Goal: Task Accomplishment & Management: Manage account settings

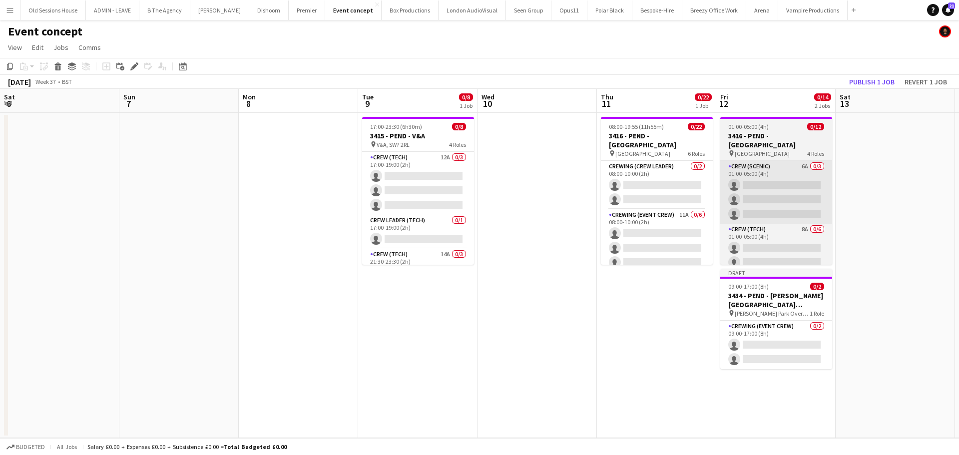
scroll to position [0, 308]
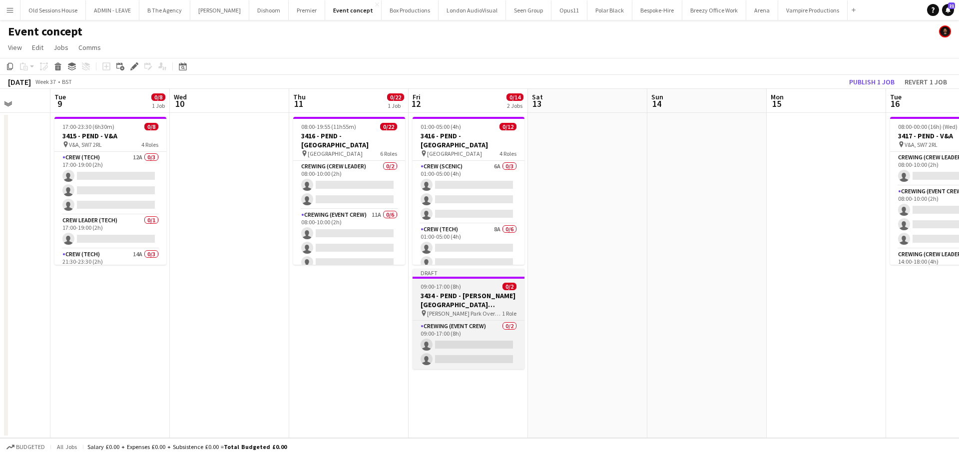
click at [463, 298] on h3 "3434 - PEND - [PERSON_NAME][GEOGRAPHIC_DATA] Overgate" at bounding box center [468, 300] width 112 height 18
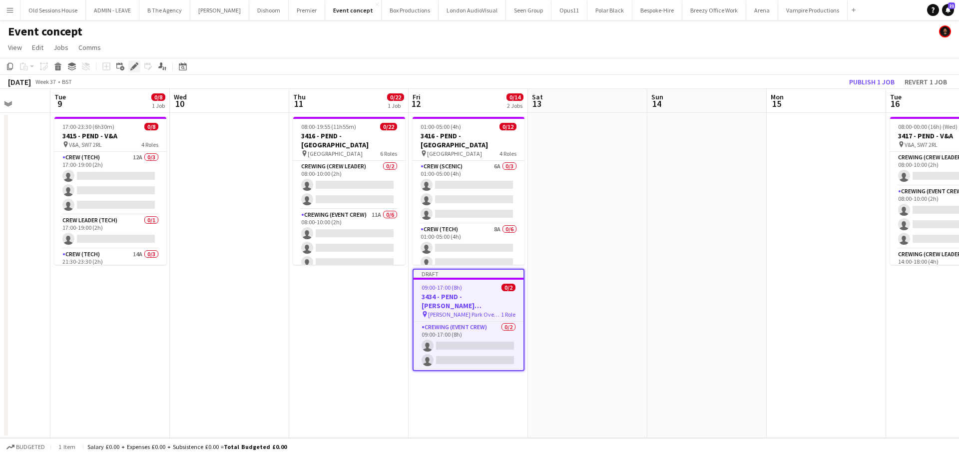
drag, startPoint x: 136, startPoint y: 70, endPoint x: 187, endPoint y: 99, distance: 59.3
click at [135, 69] on icon "Edit" at bounding box center [134, 66] width 8 height 8
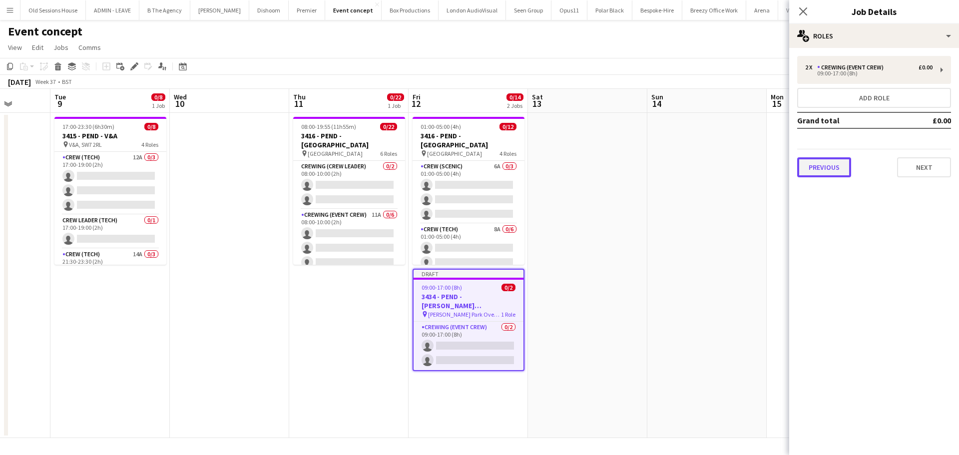
click at [821, 161] on button "Previous" at bounding box center [824, 167] width 54 height 20
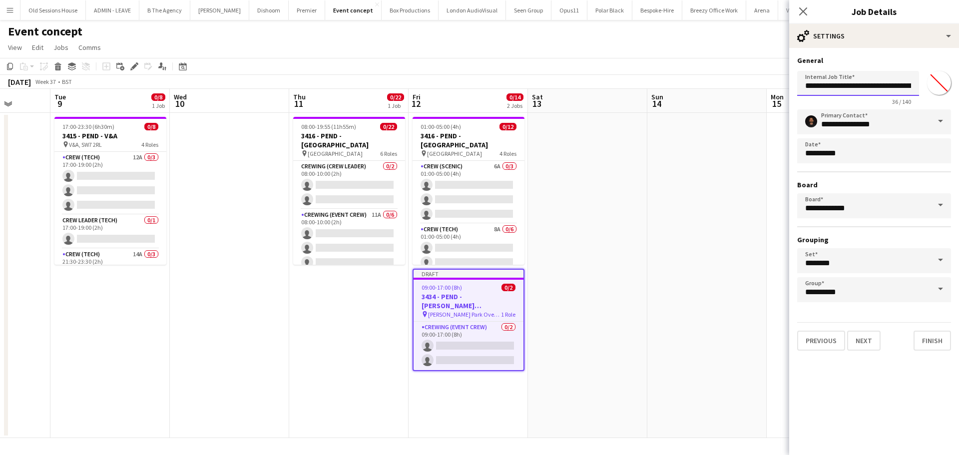
click at [885, 85] on input "**********" at bounding box center [858, 83] width 122 height 25
drag, startPoint x: 885, startPoint y: 86, endPoint x: 954, endPoint y: 84, distance: 68.4
click at [956, 84] on form "**********" at bounding box center [874, 203] width 170 height 295
click at [912, 86] on input "**********" at bounding box center [858, 83] width 122 height 25
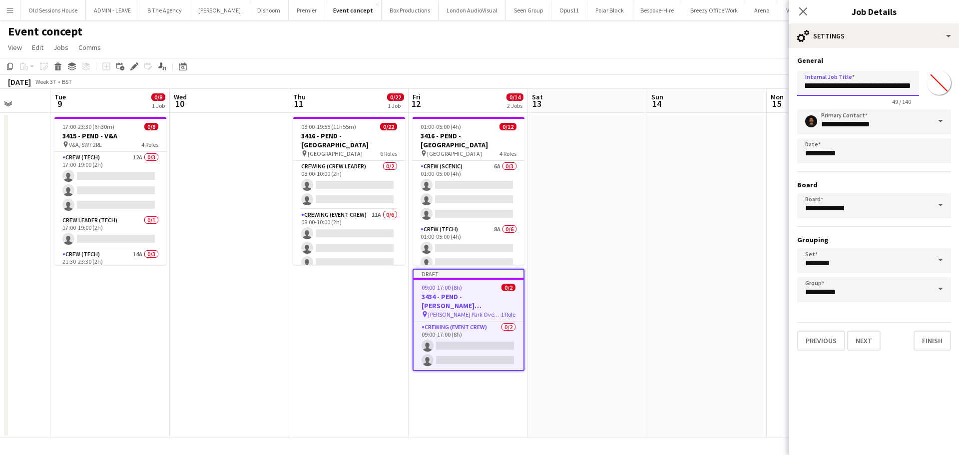
scroll to position [0, 61]
type input "**********"
click at [483, 396] on app-date-cell "01:00-05:00 (4h) 0/12 3416 - PEND - [GEOGRAPHIC_DATA] pin [GEOGRAPHIC_DATA], SW…" at bounding box center [468, 275] width 119 height 325
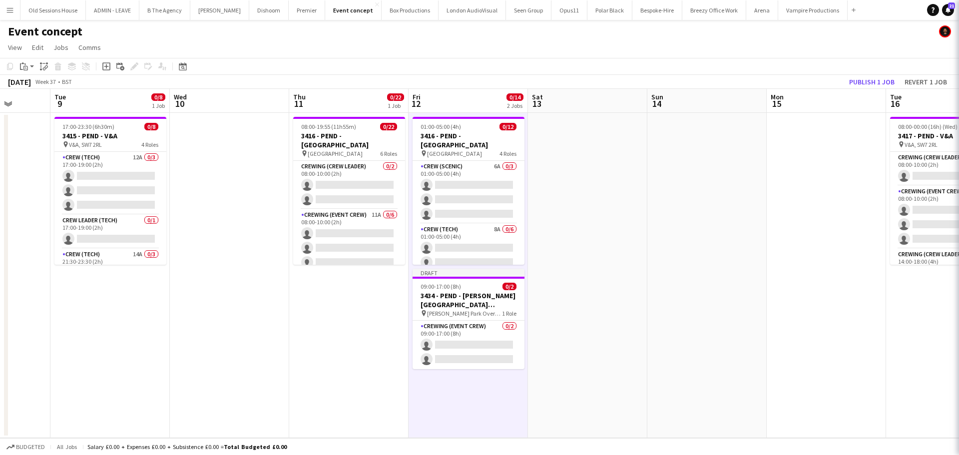
scroll to position [0, 308]
click at [327, 316] on app-date-cell "08:00-19:55 (11h55m) 0/22 3416 - PEND - [GEOGRAPHIC_DATA] pin [GEOGRAPHIC_DATA]…" at bounding box center [348, 275] width 119 height 325
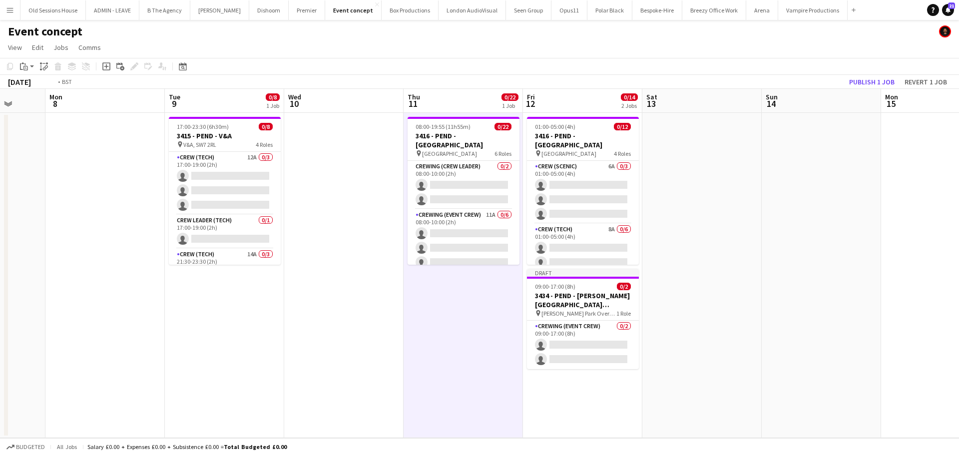
drag, startPoint x: 300, startPoint y: 324, endPoint x: 442, endPoint y: 309, distance: 143.6
click at [436, 324] on app-calendar-viewport "Sat 6 Sun 7 Mon 8 Tue 9 0/8 1 Job Wed 10 Thu 11 0/22 1 Job Fri 12 0/14 2 Jobs S…" at bounding box center [479, 263] width 959 height 349
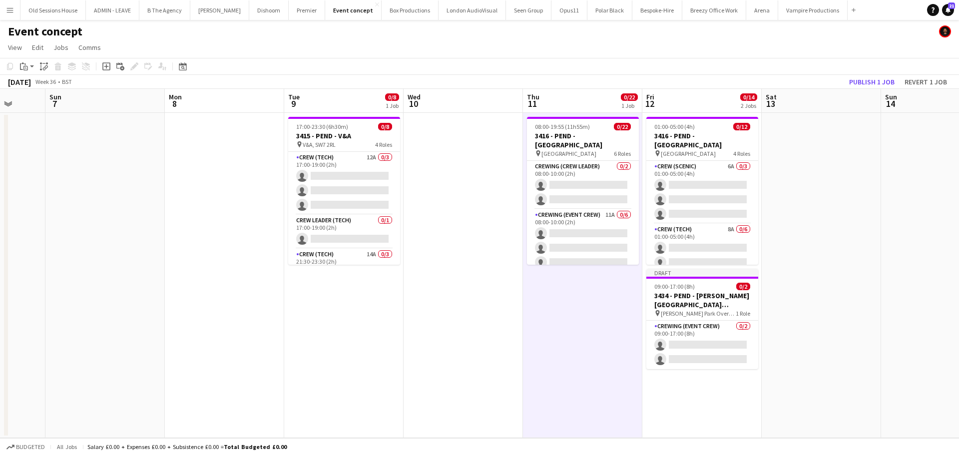
scroll to position [0, 277]
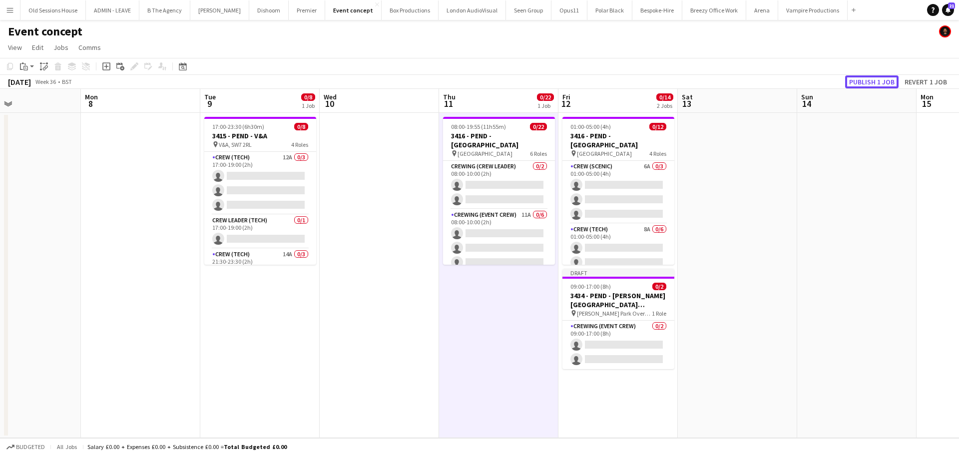
click at [860, 82] on button "Publish 1 job" at bounding box center [871, 81] width 53 height 13
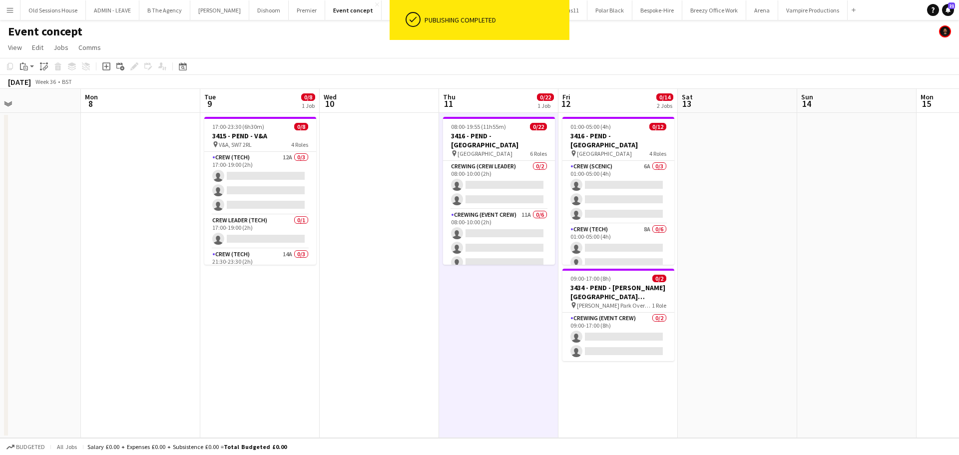
click at [581, 367] on app-date-cell "01:00-05:00 (4h) 0/12 3416 - PEND - [GEOGRAPHIC_DATA] pin [GEOGRAPHIC_DATA], SW…" at bounding box center [617, 275] width 119 height 325
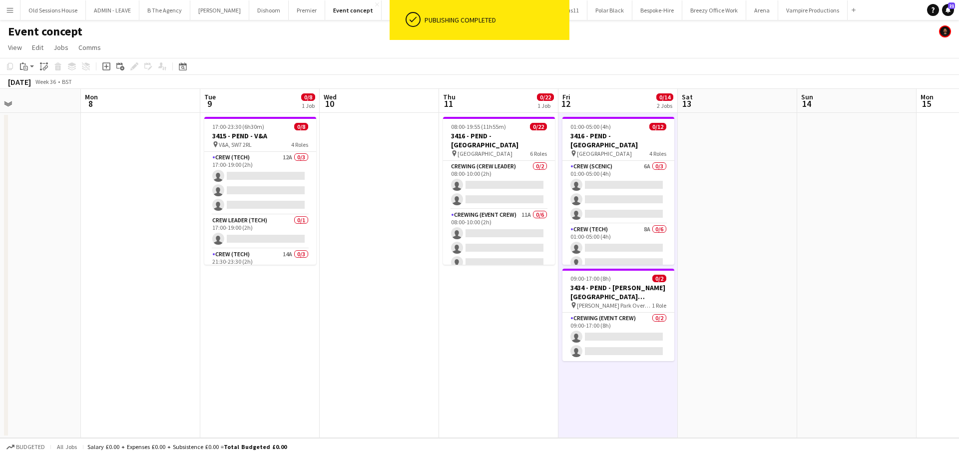
scroll to position [0, 243]
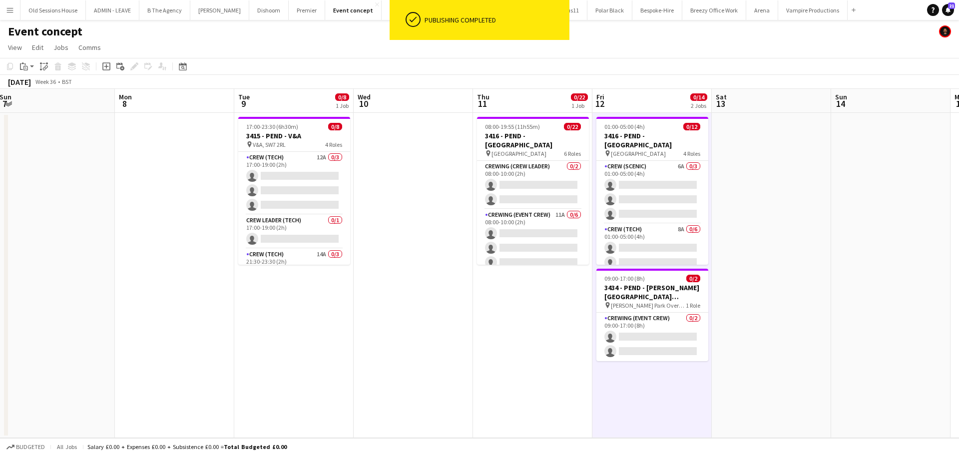
drag, startPoint x: 421, startPoint y: 332, endPoint x: 436, endPoint y: 332, distance: 15.0
click at [436, 332] on app-calendar-viewport "Fri 5 0/6 1 Job Sat 6 Sun 7 Mon 8 Tue 9 0/8 1 Job Wed 10 Thu 11 0/22 1 Job Fri …" at bounding box center [479, 263] width 959 height 349
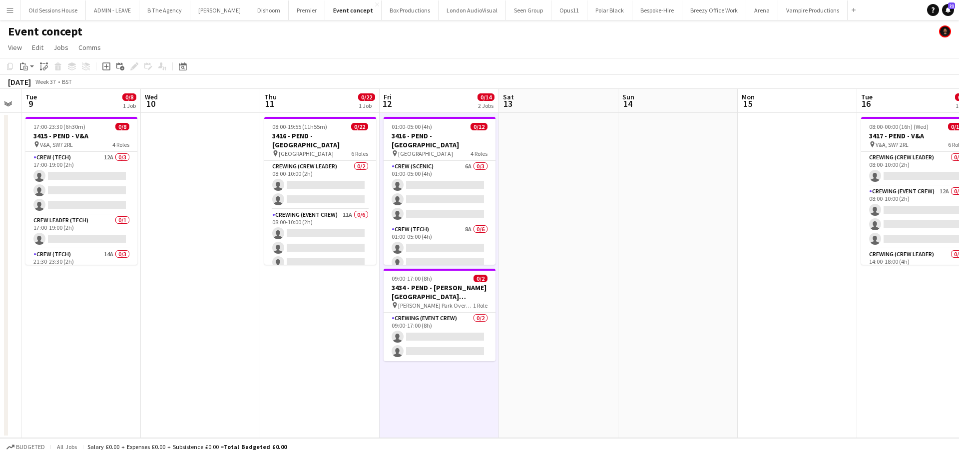
scroll to position [0, 300]
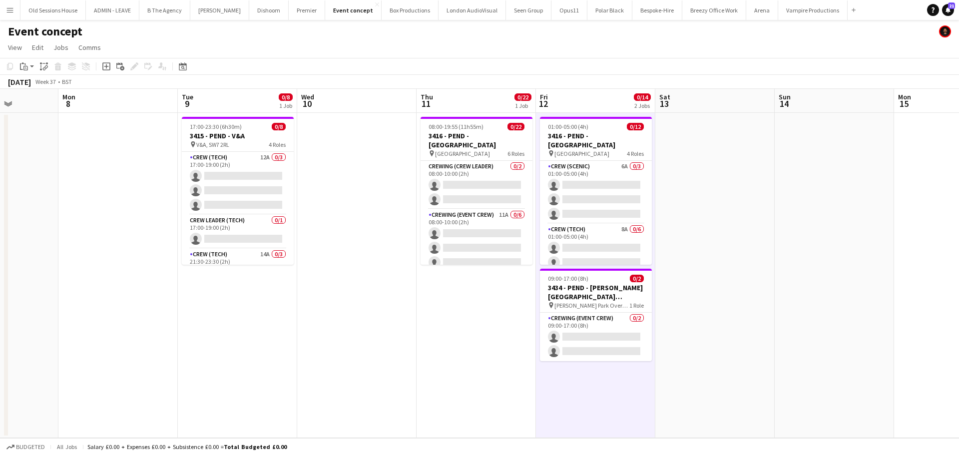
drag, startPoint x: 425, startPoint y: 286, endPoint x: 196, endPoint y: 243, distance: 233.1
click at [196, 243] on app-calendar-viewport "Fri 5 0/6 1 Job Sat 6 Sun 7 Mon 8 Tue 9 0/8 1 Job Wed 10 Thu 11 0/22 1 Job Fri …" at bounding box center [479, 263] width 959 height 349
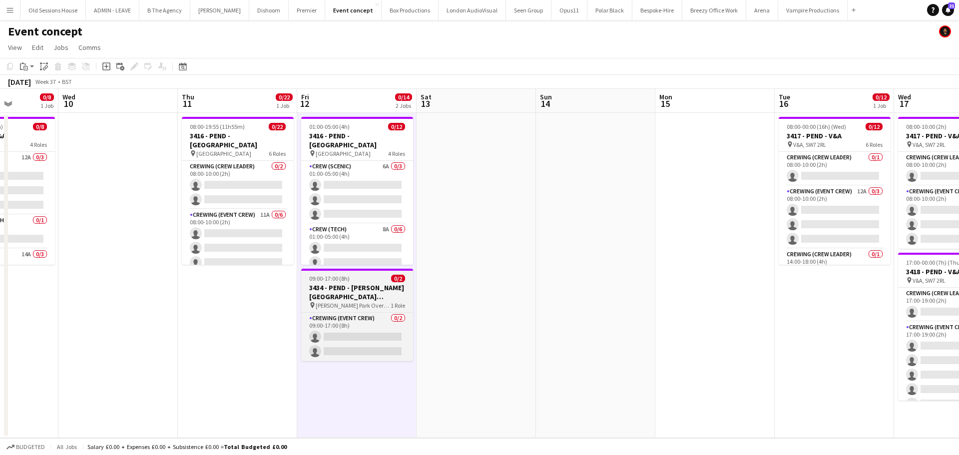
click at [327, 284] on h3 "3434 - PEND - [PERSON_NAME][GEOGRAPHIC_DATA] Overgate ([GEOGRAPHIC_DATA] car)" at bounding box center [357, 292] width 112 height 18
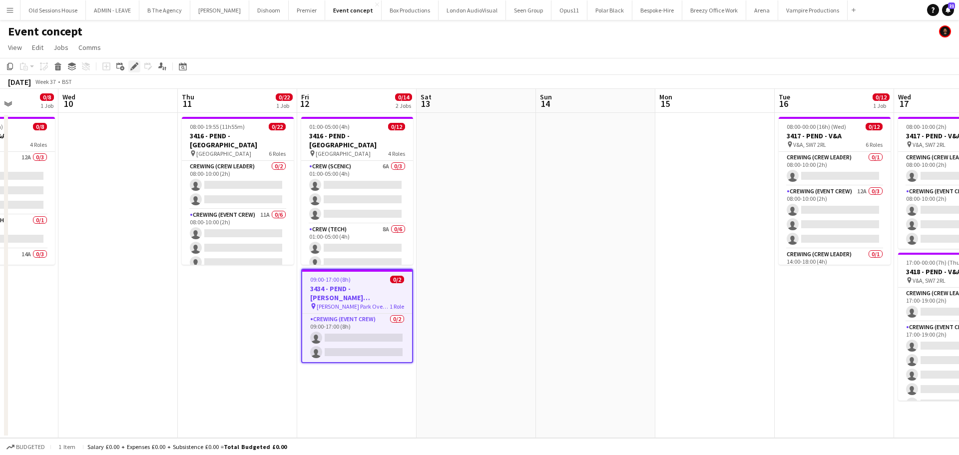
click at [138, 64] on icon at bounding box center [137, 63] width 2 height 2
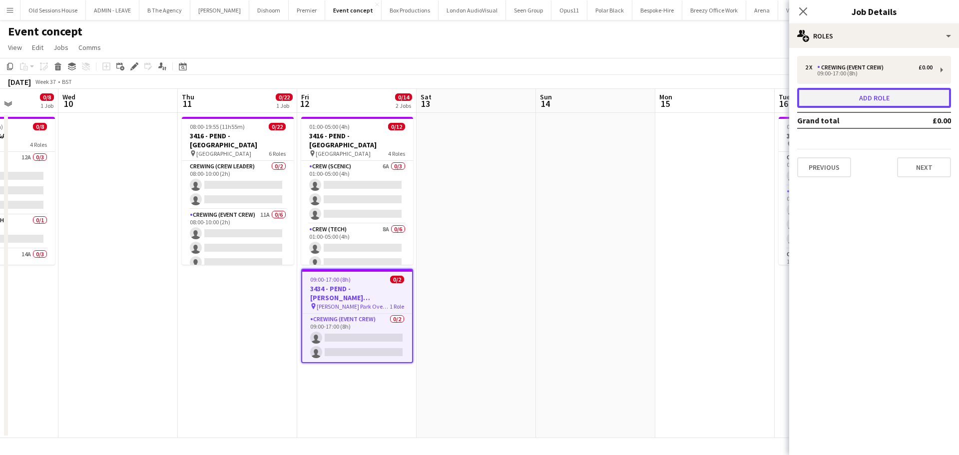
click at [833, 104] on button "Add role" at bounding box center [874, 98] width 154 height 20
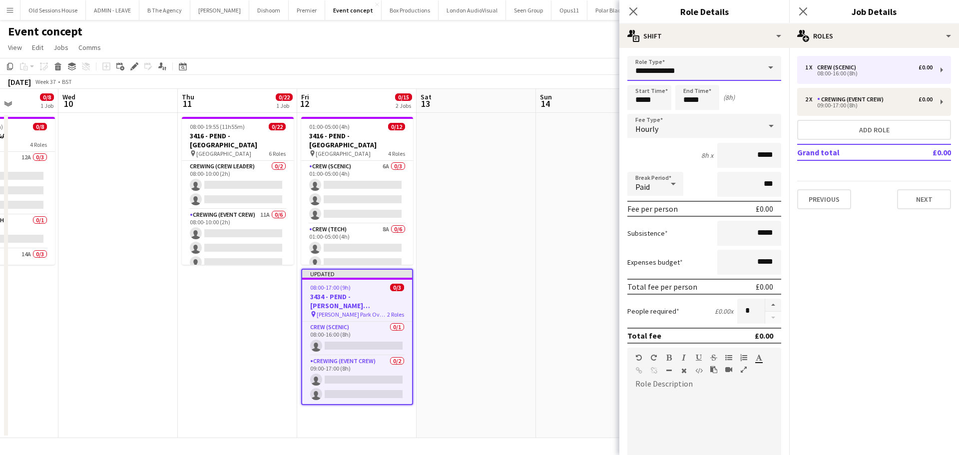
click at [678, 72] on input "**********" at bounding box center [704, 68] width 154 height 25
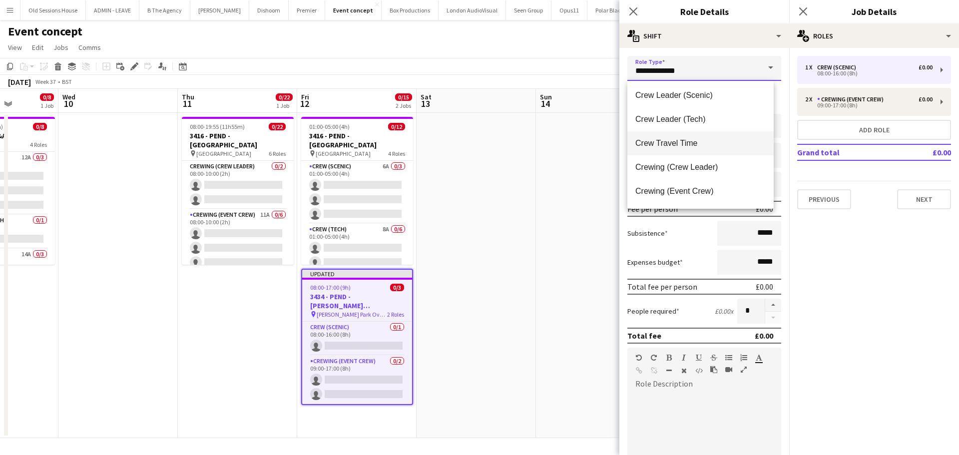
scroll to position [50, 0]
click at [665, 141] on span "Crew Travel Time" at bounding box center [700, 142] width 130 height 9
type input "**********"
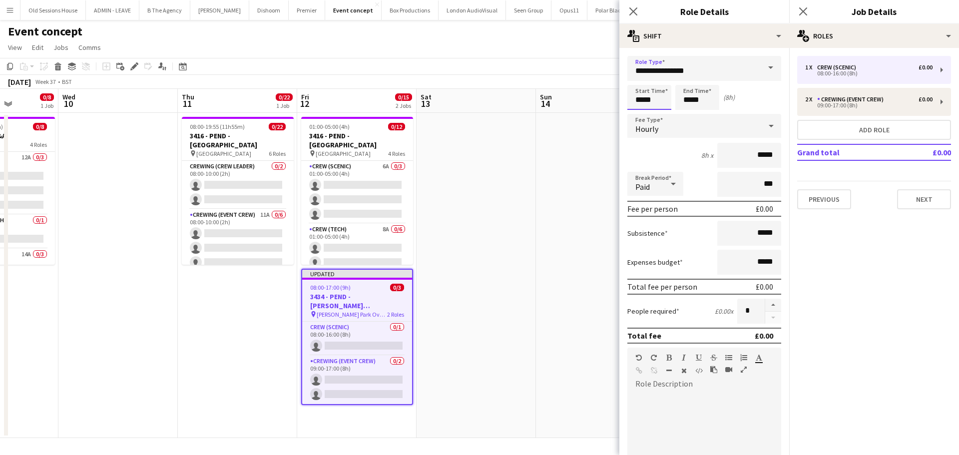
click at [655, 100] on input "*****" at bounding box center [649, 97] width 44 height 25
type input "*****"
click at [638, 114] on div at bounding box center [639, 115] width 20 height 10
click at [696, 98] on input "*****" at bounding box center [697, 97] width 44 height 25
click at [687, 113] on div at bounding box center [687, 115] width 20 height 10
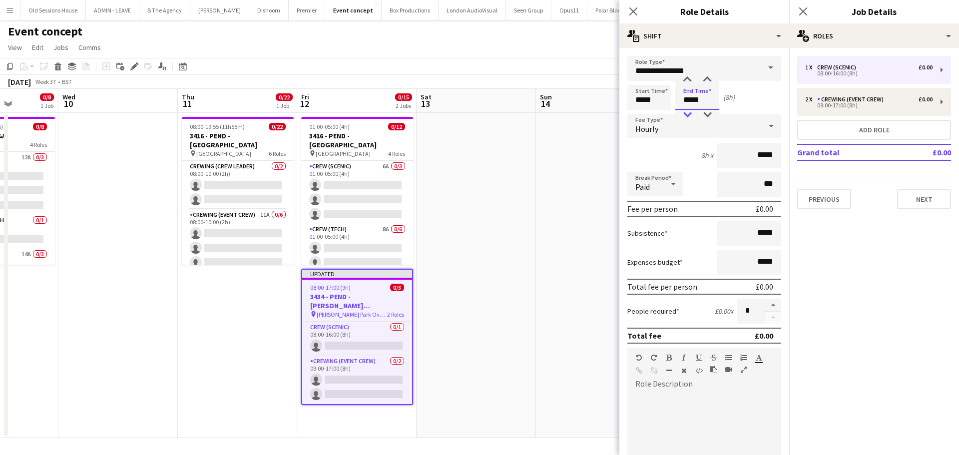
click at [687, 113] on div at bounding box center [687, 115] width 20 height 10
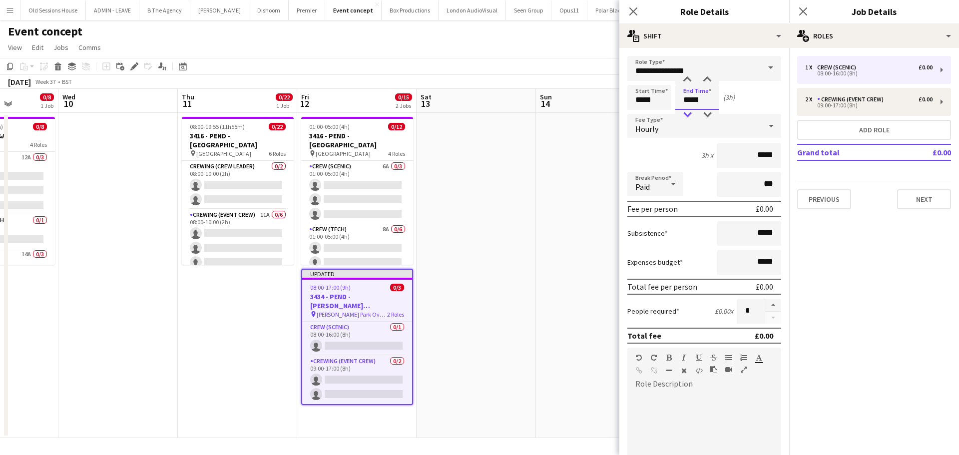
type input "*****"
click at [687, 113] on div at bounding box center [687, 115] width 20 height 10
click at [658, 155] on div "2h x *****" at bounding box center [704, 155] width 154 height 25
click at [765, 300] on button "button" at bounding box center [773, 305] width 16 height 13
type input "*"
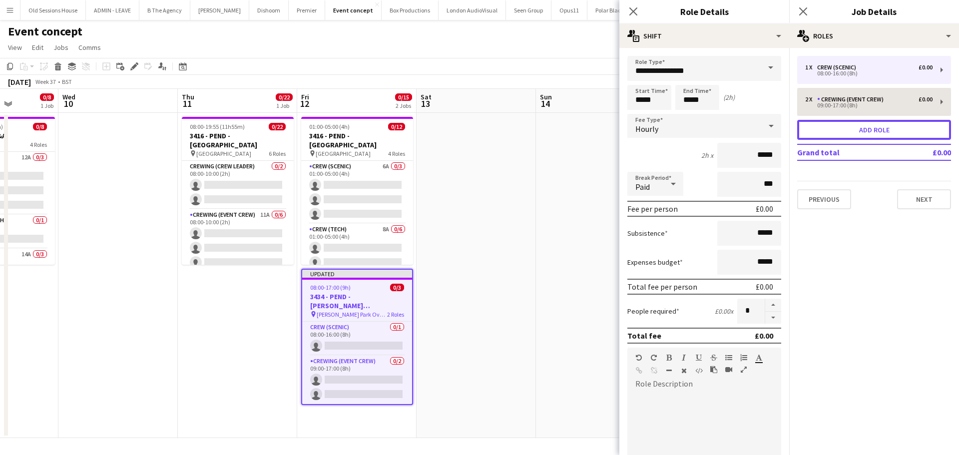
click at [848, 129] on button "Add role" at bounding box center [874, 130] width 154 height 20
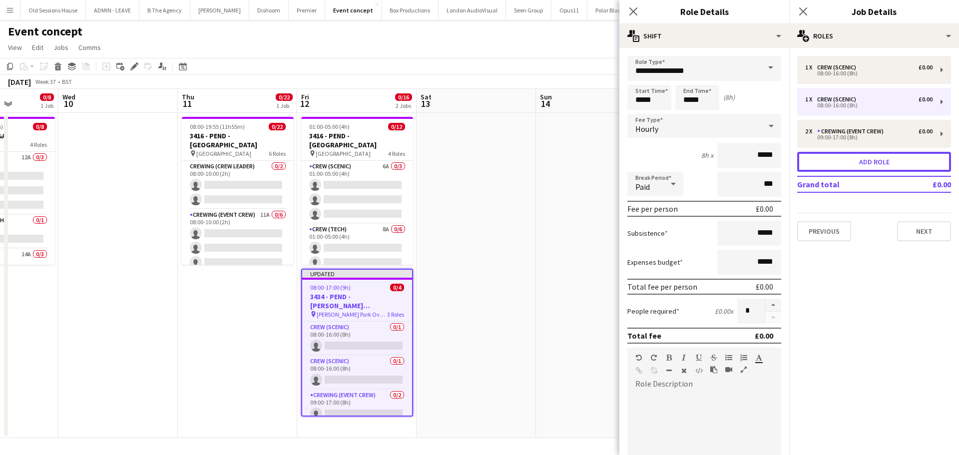
type input "**********"
type input "*****"
type input "*"
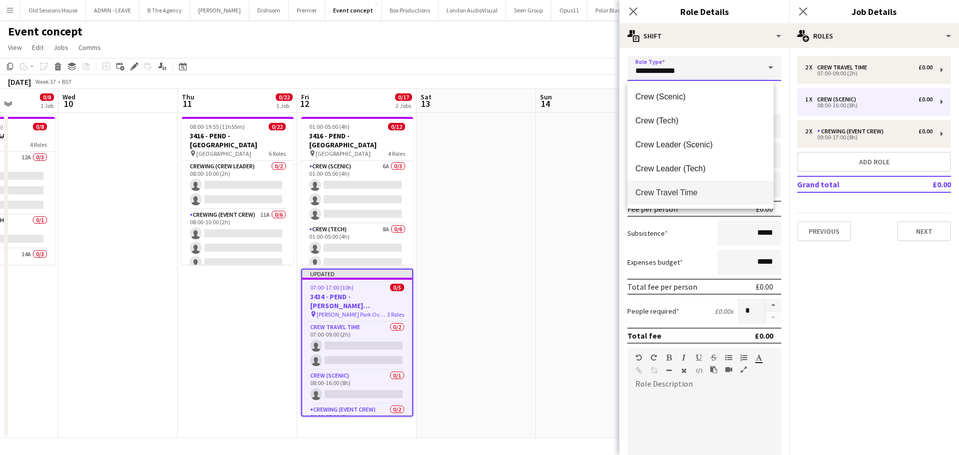
click at [659, 61] on input "**********" at bounding box center [704, 68] width 154 height 25
click at [673, 143] on span "Crew Travel Time" at bounding box center [700, 142] width 130 height 9
type input "**********"
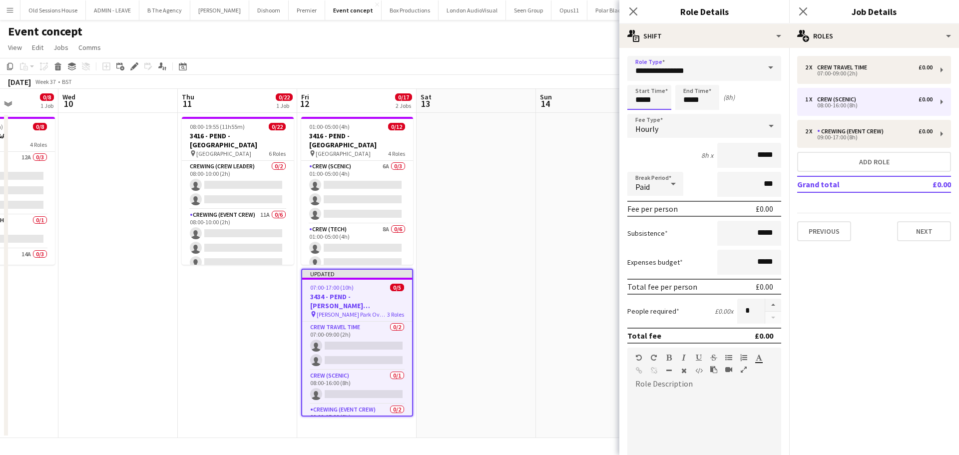
click at [650, 101] on input "*****" at bounding box center [649, 97] width 44 height 25
drag, startPoint x: 653, startPoint y: 99, endPoint x: 623, endPoint y: 105, distance: 30.5
click at [623, 105] on form "**********" at bounding box center [704, 340] width 170 height 569
click at [651, 148] on div "24h x *****" at bounding box center [704, 155] width 154 height 25
click at [647, 100] on input "*****" at bounding box center [649, 97] width 44 height 25
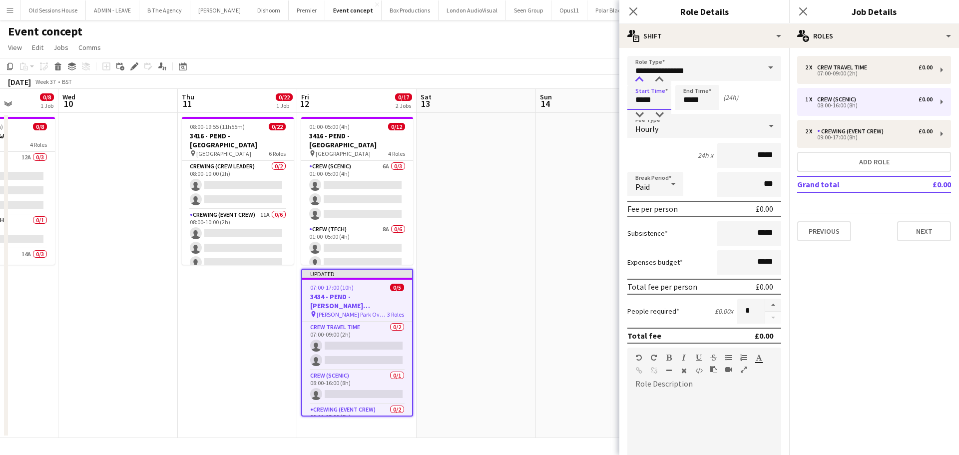
type input "*****"
click at [640, 81] on div at bounding box center [639, 80] width 20 height 10
drag, startPoint x: 703, startPoint y: 100, endPoint x: 668, endPoint y: 99, distance: 35.0
click at [668, 99] on div "Start Time ***** End Time ***** (23h)" at bounding box center [704, 97] width 154 height 25
type input "*****"
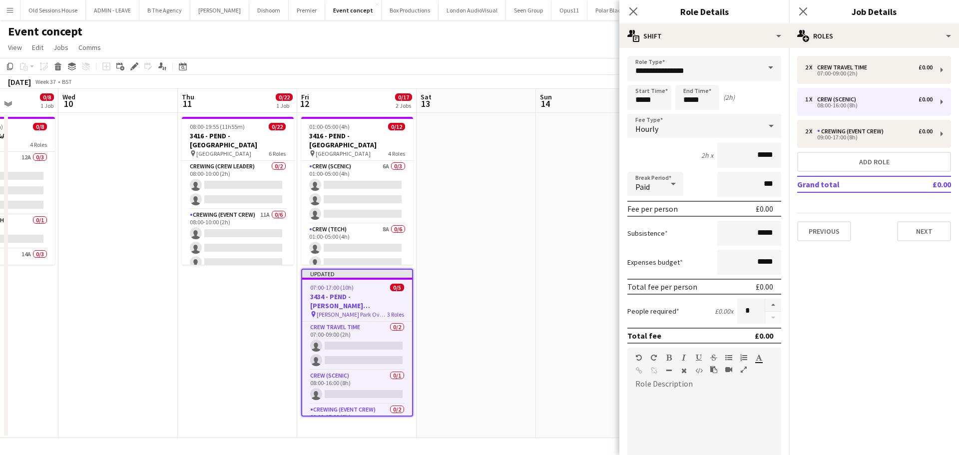
click at [664, 148] on div "2h x *****" at bounding box center [704, 155] width 154 height 25
click at [765, 303] on button "button" at bounding box center [773, 305] width 16 height 13
type input "*"
click at [631, 10] on icon "Close pop-in" at bounding box center [632, 10] width 9 height 9
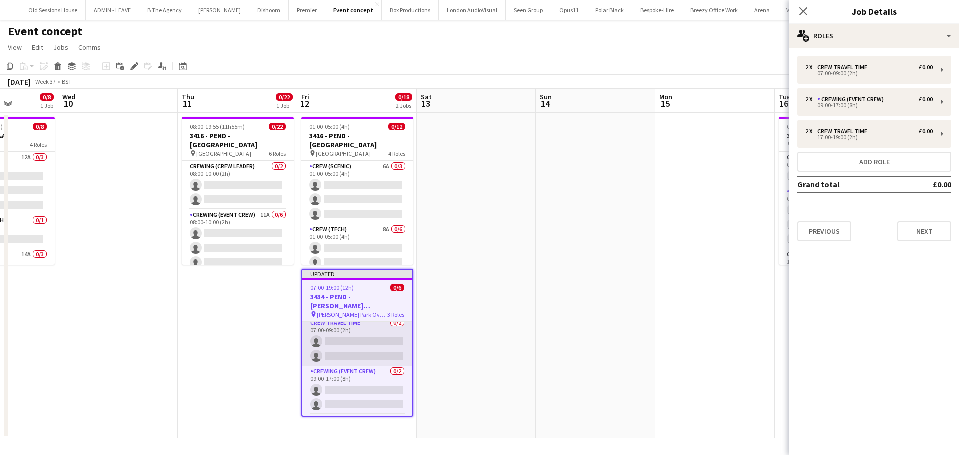
scroll to position [0, 0]
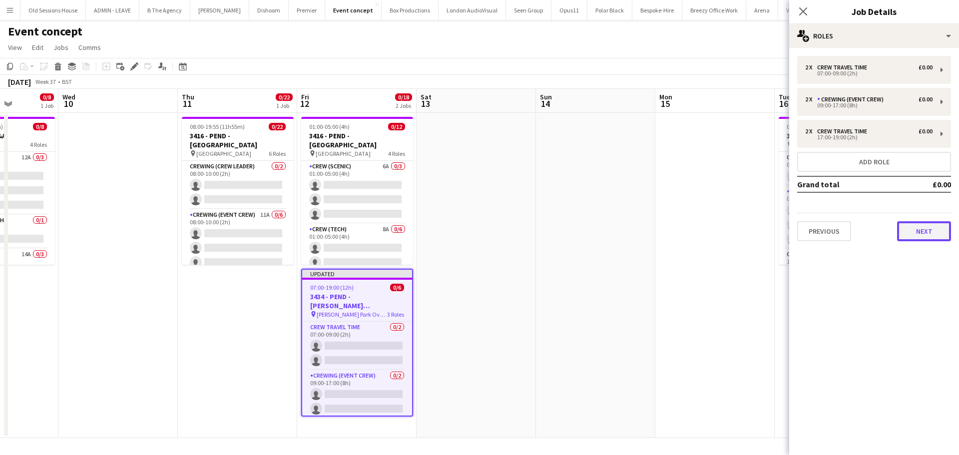
click at [910, 235] on button "Next" at bounding box center [924, 231] width 54 height 20
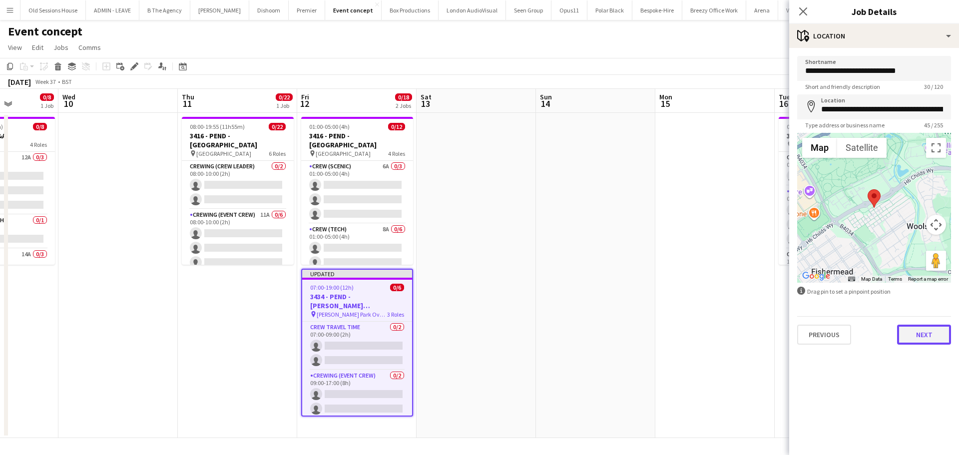
click at [933, 337] on button "Next" at bounding box center [924, 335] width 54 height 20
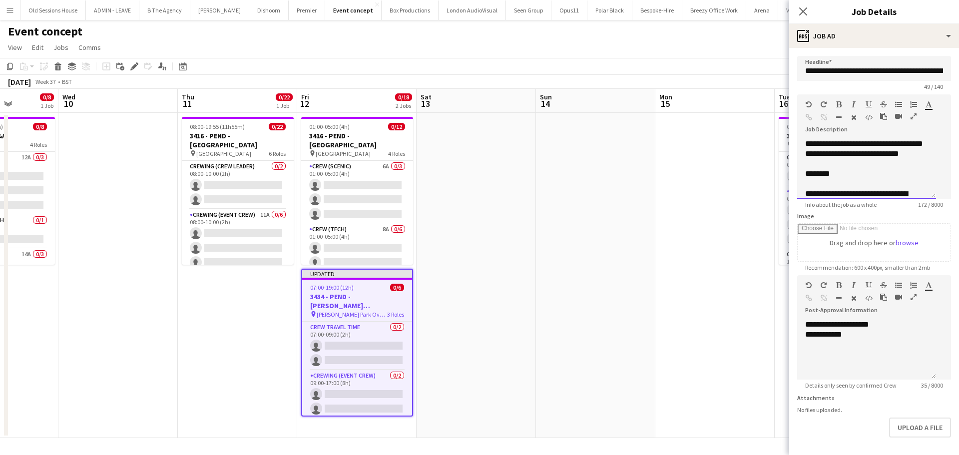
click at [894, 178] on div "**********" at bounding box center [866, 169] width 139 height 60
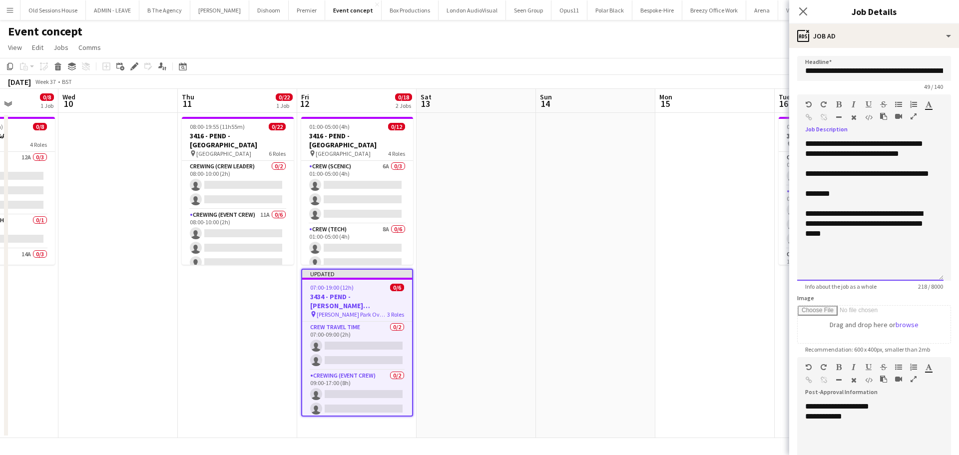
drag, startPoint x: 942, startPoint y: 197, endPoint x: 851, endPoint y: 201, distance: 90.5
click at [944, 278] on form "**********" at bounding box center [874, 312] width 170 height 512
click at [845, 186] on div "**********" at bounding box center [870, 209] width 130 height 80
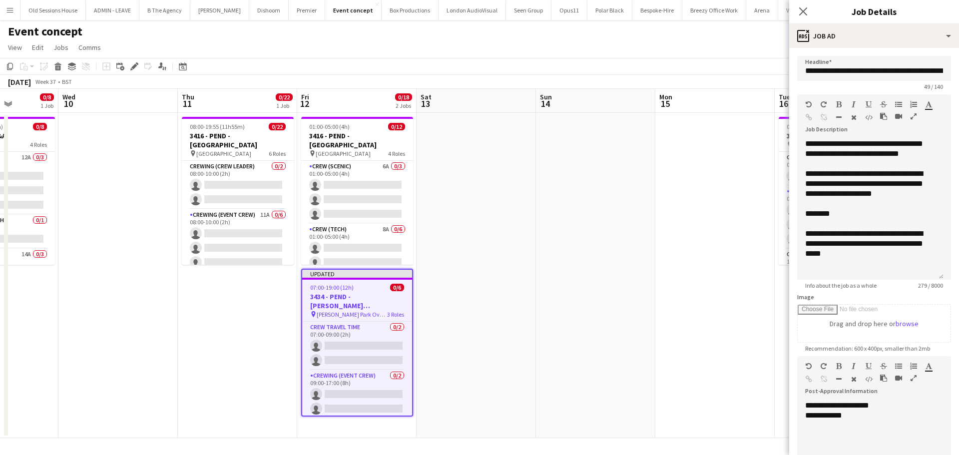
drag, startPoint x: 943, startPoint y: 277, endPoint x: 940, endPoint y: 295, distance: 18.3
click at [940, 295] on form "**********" at bounding box center [874, 311] width 170 height 511
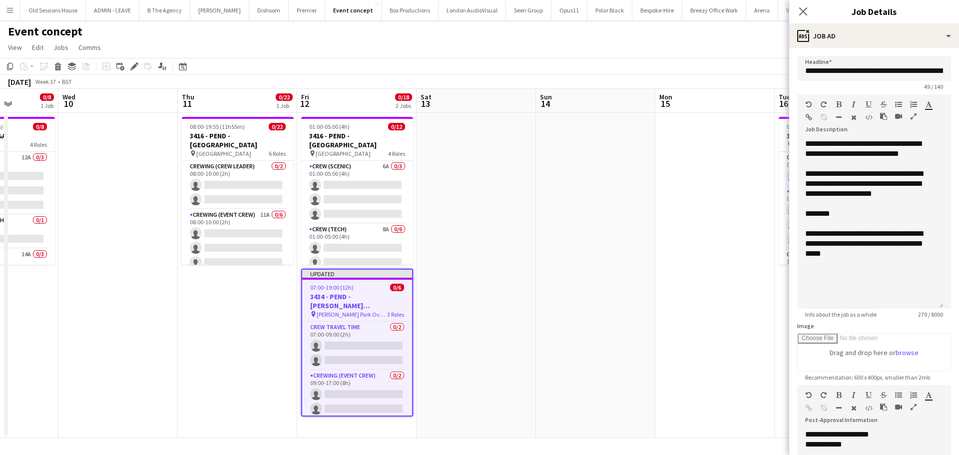
drag, startPoint x: 940, startPoint y: 276, endPoint x: 943, endPoint y: 345, distance: 69.5
click at [943, 346] on form "**********" at bounding box center [874, 326] width 170 height 540
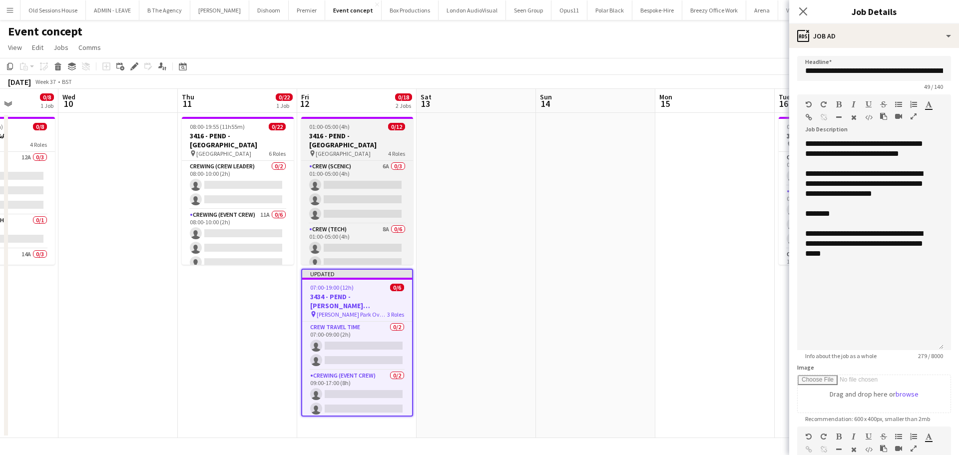
click at [354, 138] on h3 "3416 - PEND - [GEOGRAPHIC_DATA]" at bounding box center [357, 140] width 112 height 18
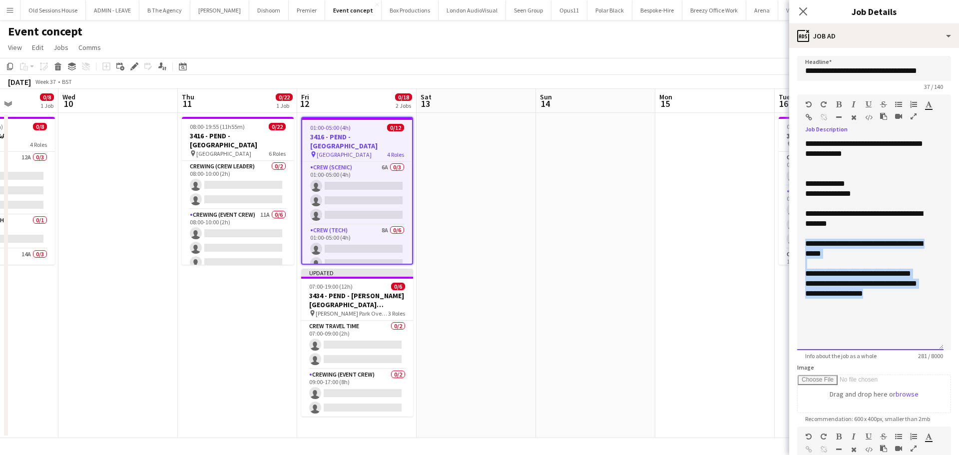
drag, startPoint x: 883, startPoint y: 296, endPoint x: 796, endPoint y: 246, distance: 100.7
click at [796, 246] on form "**********" at bounding box center [874, 346] width 170 height 581
copy div "**********"
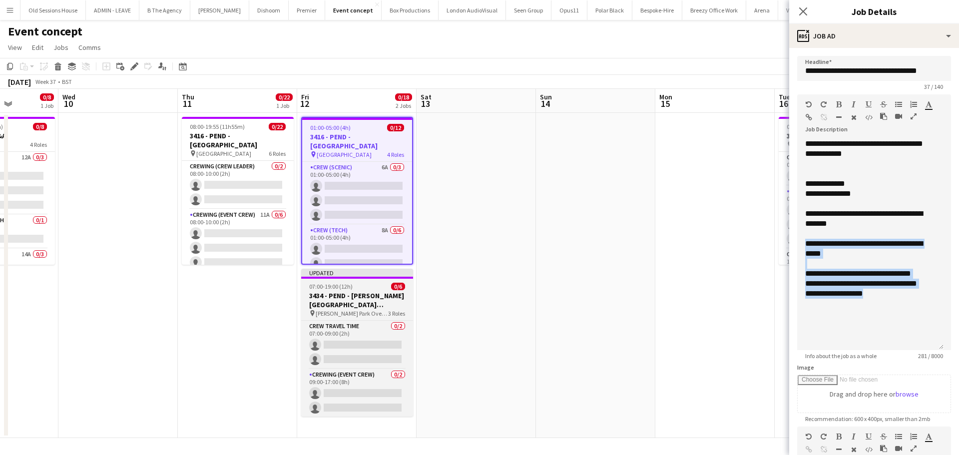
click at [349, 291] on h3 "3434 - PEND - [PERSON_NAME][GEOGRAPHIC_DATA] Overgate ([GEOGRAPHIC_DATA] car)" at bounding box center [357, 300] width 112 height 18
type input "**********"
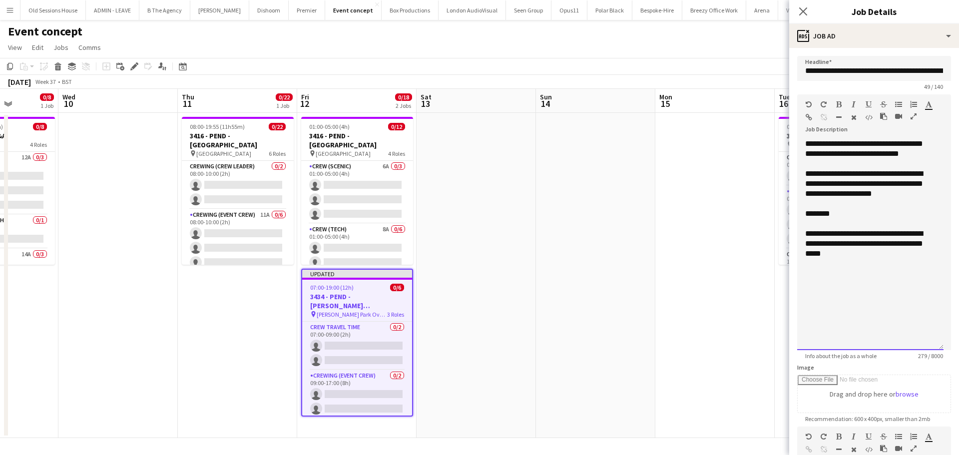
click at [857, 286] on div "**********" at bounding box center [870, 244] width 146 height 211
click at [849, 280] on div "**********" at bounding box center [870, 244] width 146 height 211
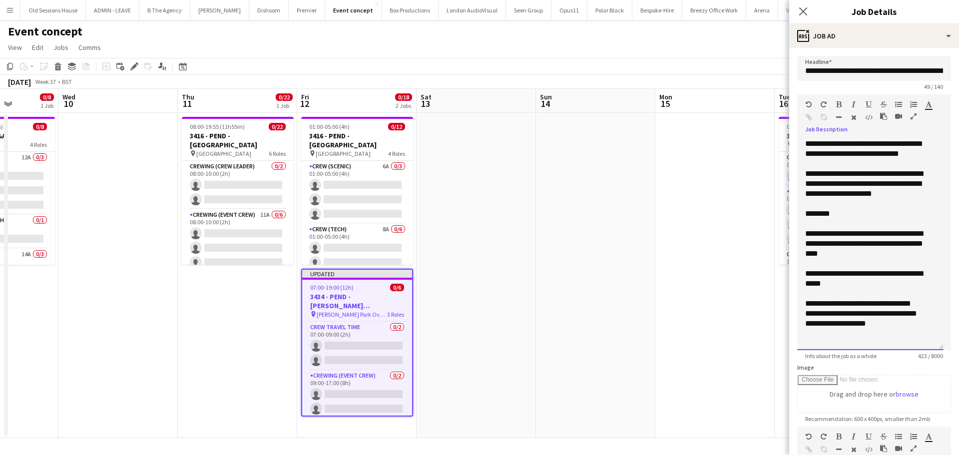
click at [885, 333] on div "**********" at bounding box center [870, 244] width 146 height 211
click at [865, 252] on div "**********" at bounding box center [870, 244] width 130 height 30
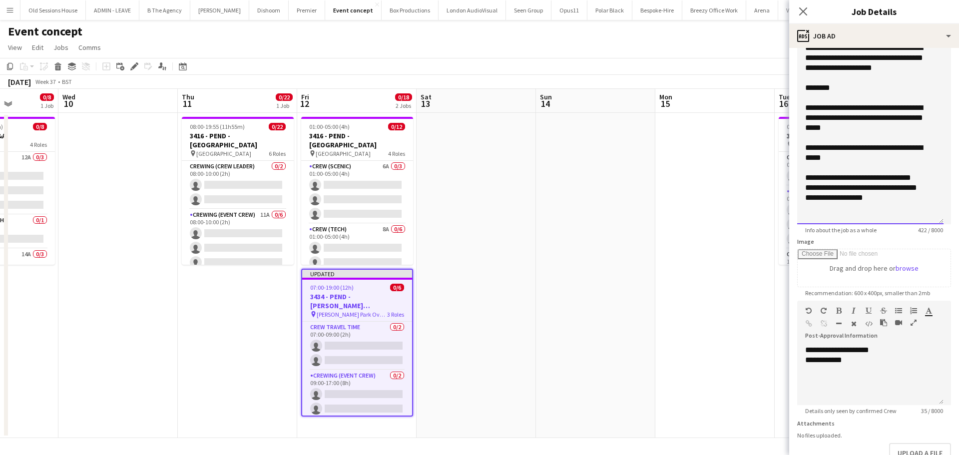
scroll to position [190, 0]
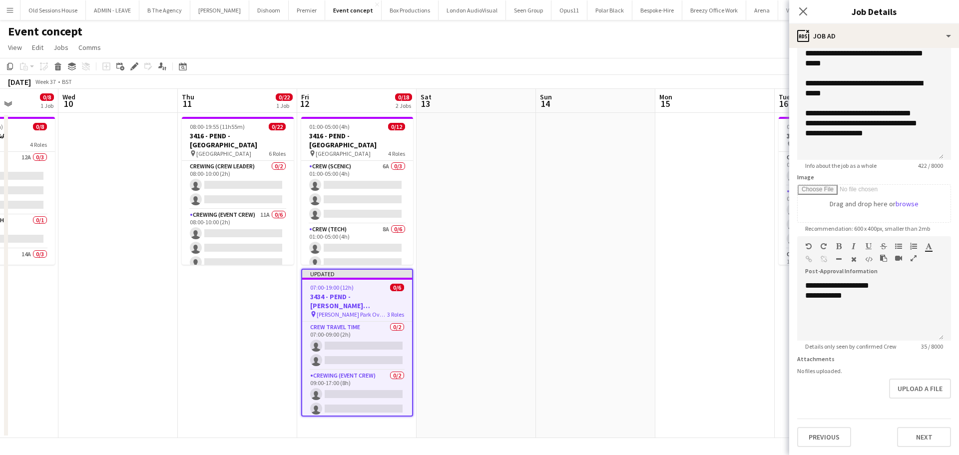
drag, startPoint x: 461, startPoint y: 395, endPoint x: 576, endPoint y: 243, distance: 190.4
click at [461, 394] on app-date-cell at bounding box center [475, 275] width 119 height 325
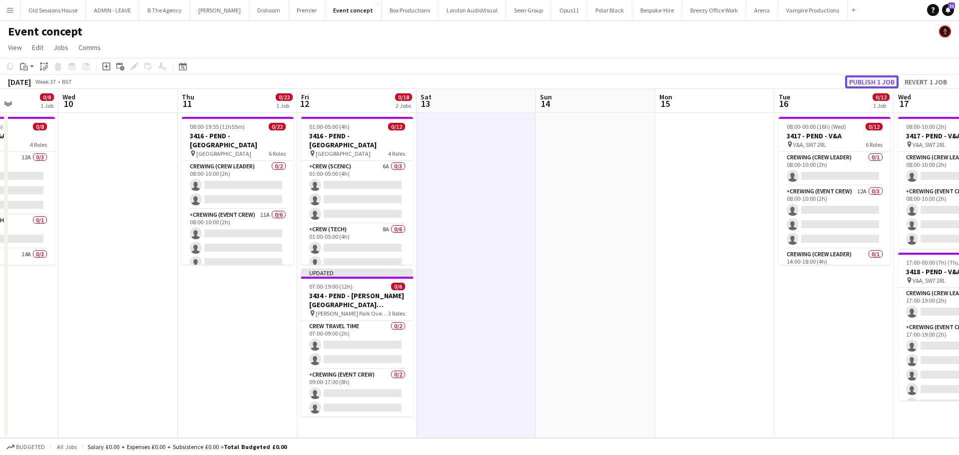
click at [864, 84] on button "Publish 1 job" at bounding box center [871, 81] width 53 height 13
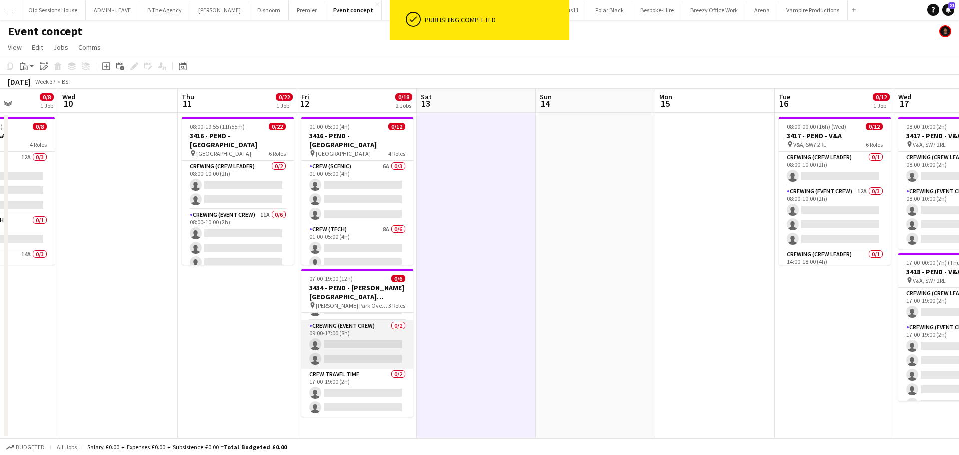
scroll to position [41, 0]
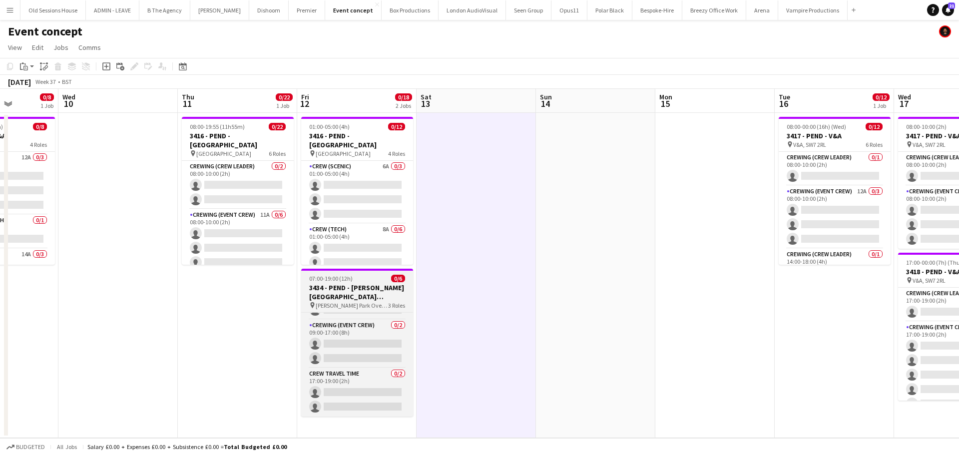
click at [371, 288] on h3 "3434 - PEND - [PERSON_NAME][GEOGRAPHIC_DATA] Overgate ([GEOGRAPHIC_DATA] car)" at bounding box center [357, 292] width 112 height 18
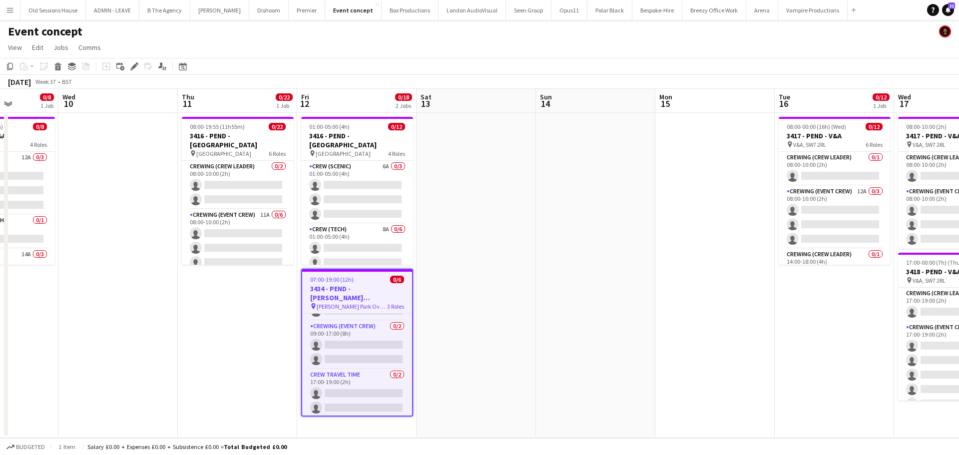
click at [337, 289] on h3 "3434 - PEND - [PERSON_NAME][GEOGRAPHIC_DATA] Overgate ([GEOGRAPHIC_DATA] car)" at bounding box center [357, 293] width 110 height 18
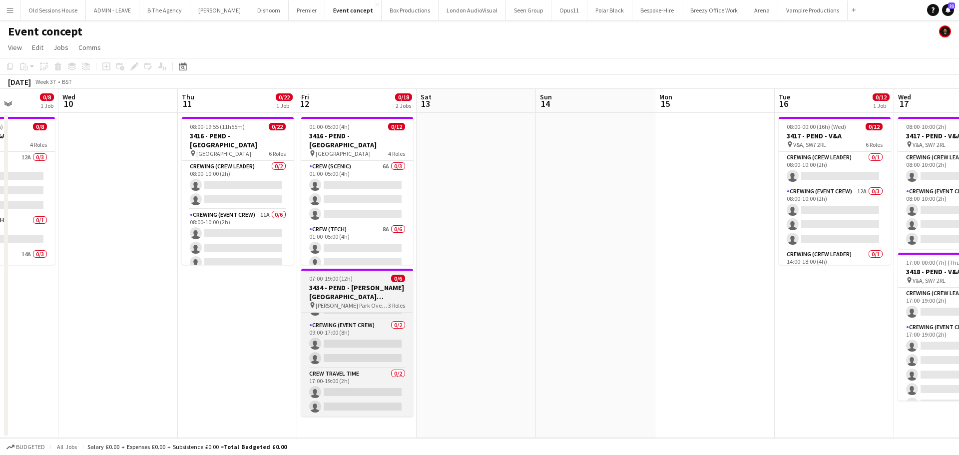
click at [337, 289] on h3 "3434 - PEND - [PERSON_NAME][GEOGRAPHIC_DATA] Overgate ([GEOGRAPHIC_DATA] car)" at bounding box center [357, 292] width 112 height 18
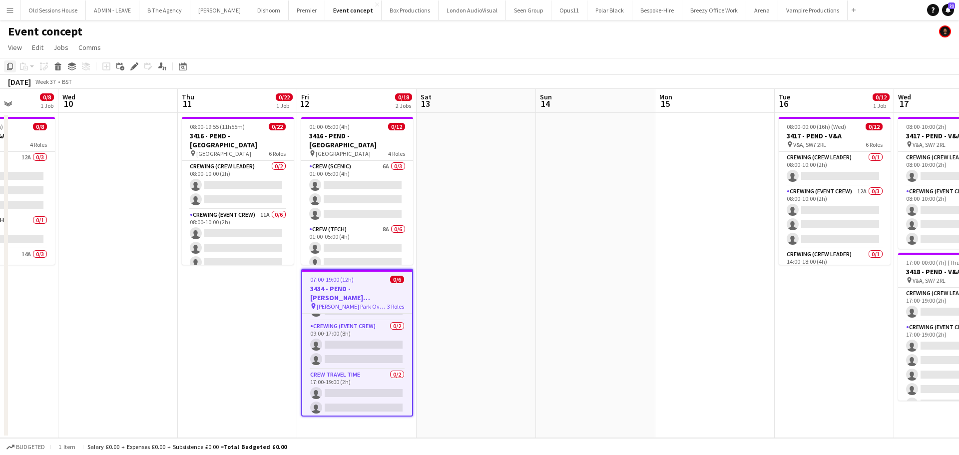
click at [10, 65] on icon "Copy" at bounding box center [10, 66] width 8 height 8
click at [576, 191] on app-date-cell at bounding box center [595, 275] width 119 height 325
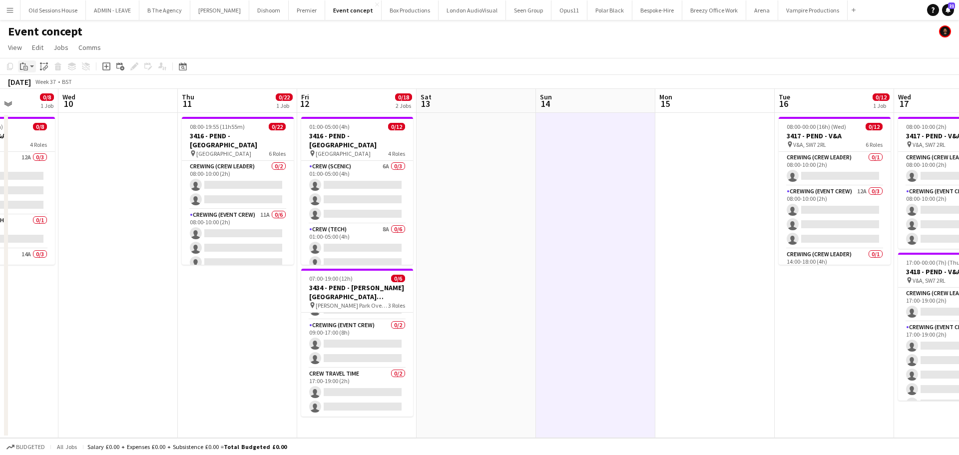
click at [28, 61] on div "Paste" at bounding box center [24, 66] width 12 height 12
click at [32, 87] on link "Paste Ctrl+V" at bounding box center [73, 85] width 94 height 9
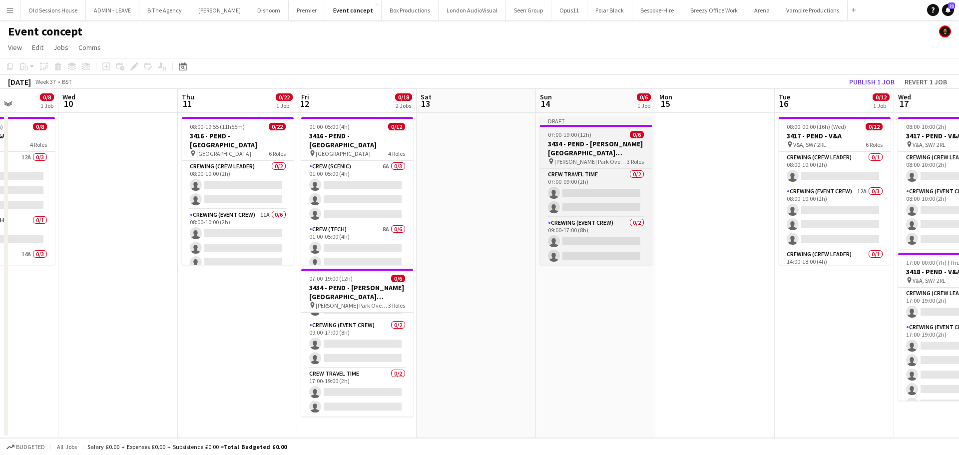
click at [601, 144] on h3 "3434 - PEND - [PERSON_NAME][GEOGRAPHIC_DATA] Overgate ([GEOGRAPHIC_DATA] car)" at bounding box center [596, 148] width 112 height 18
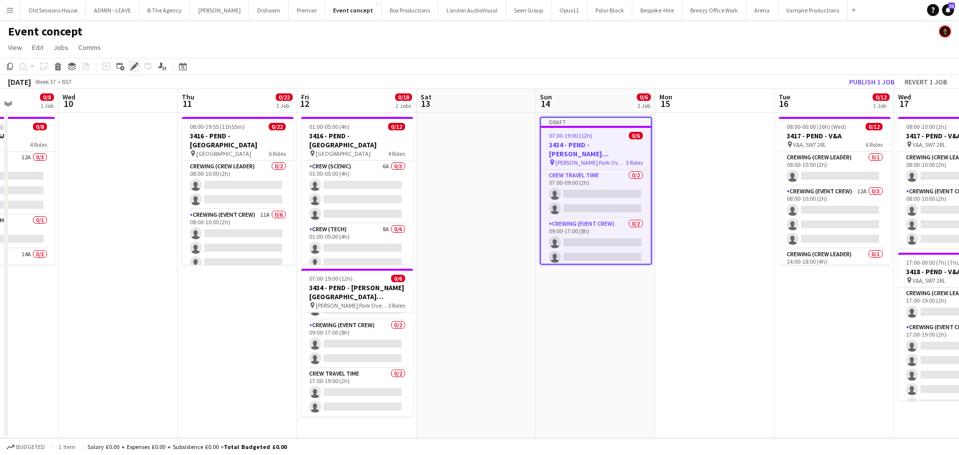
click at [131, 64] on icon "Edit" at bounding box center [134, 66] width 8 height 8
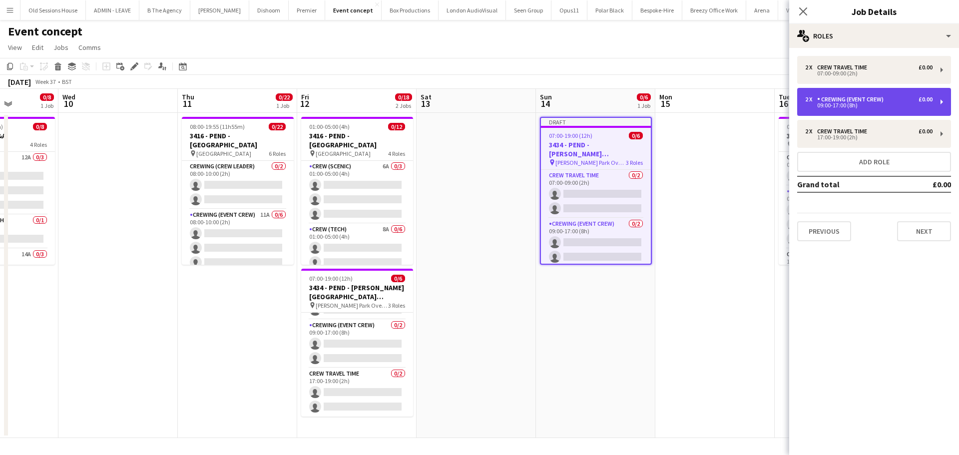
click at [847, 104] on div "09:00-17:00 (8h)" at bounding box center [868, 105] width 127 height 5
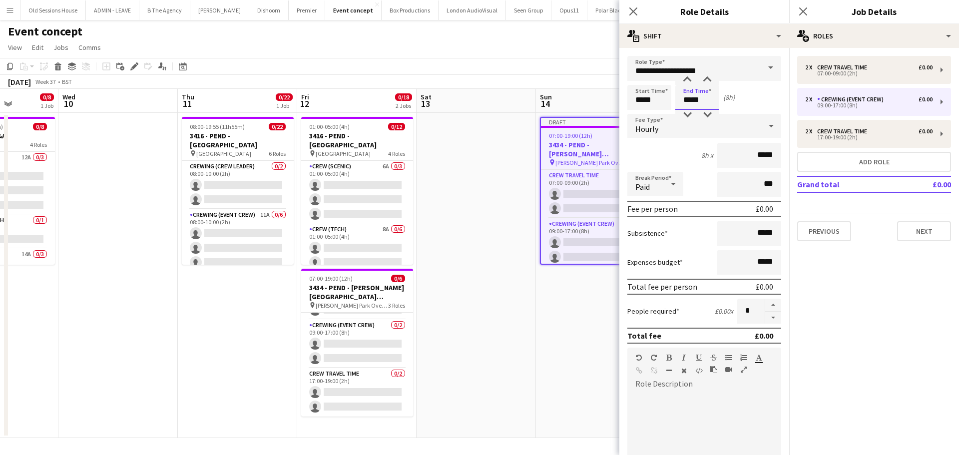
click at [698, 102] on input "*****" at bounding box center [697, 97] width 44 height 25
click at [682, 115] on div at bounding box center [687, 115] width 20 height 10
type input "*****"
click at [682, 115] on div at bounding box center [687, 115] width 20 height 10
click at [668, 152] on div "6h x *****" at bounding box center [704, 155] width 154 height 25
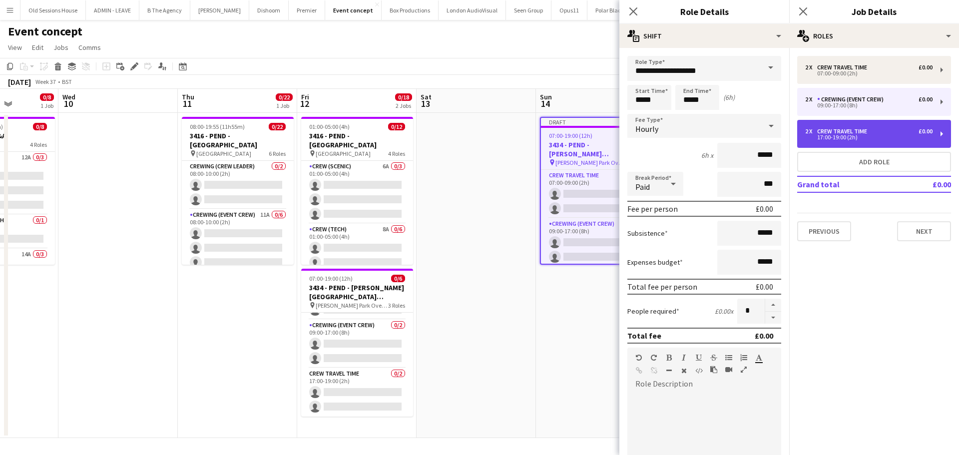
drag, startPoint x: 872, startPoint y: 137, endPoint x: 865, endPoint y: 136, distance: 7.1
click at [871, 136] on div "17:00-19:00 (2h)" at bounding box center [868, 137] width 127 height 5
type input "**********"
type input "*****"
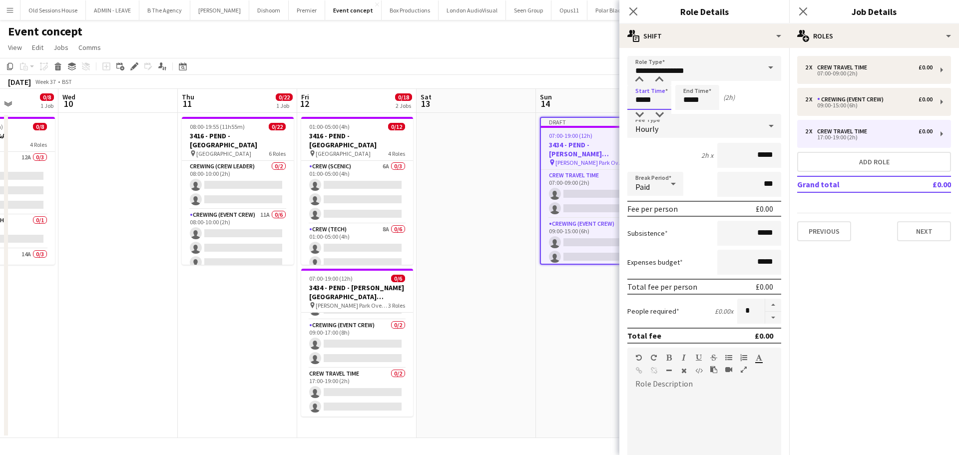
drag, startPoint x: 648, startPoint y: 101, endPoint x: 643, endPoint y: 106, distance: 6.7
click at [648, 100] on input "*****" at bounding box center [649, 97] width 44 height 25
click at [641, 114] on div at bounding box center [639, 115] width 20 height 10
type input "*****"
click at [640, 114] on div at bounding box center [639, 115] width 20 height 10
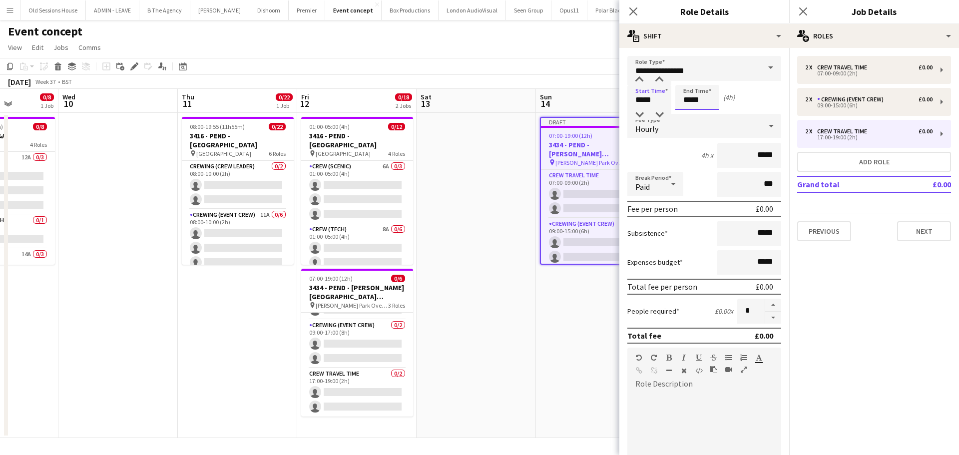
click at [692, 98] on input "*****" at bounding box center [697, 97] width 44 height 25
click at [688, 115] on div at bounding box center [687, 115] width 20 height 10
type input "*****"
click at [688, 115] on div at bounding box center [687, 115] width 20 height 10
click at [680, 154] on div "2h x *****" at bounding box center [704, 155] width 154 height 25
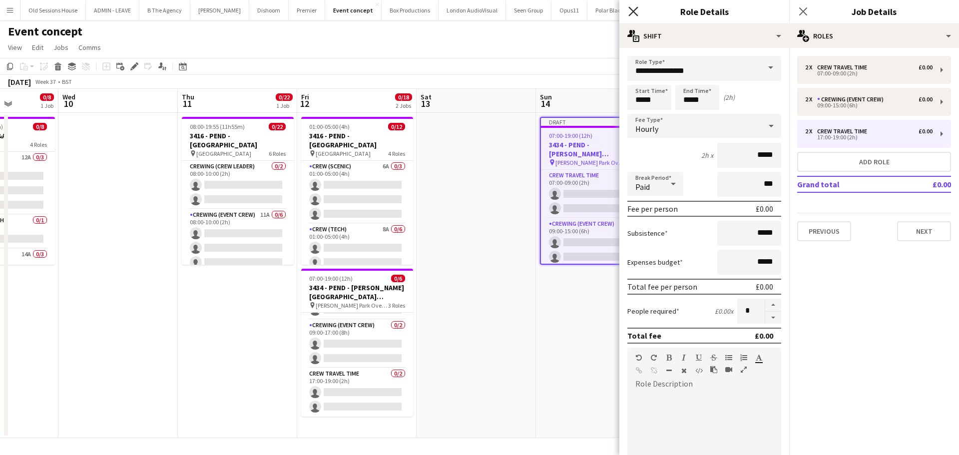
click at [635, 9] on icon at bounding box center [632, 10] width 9 height 9
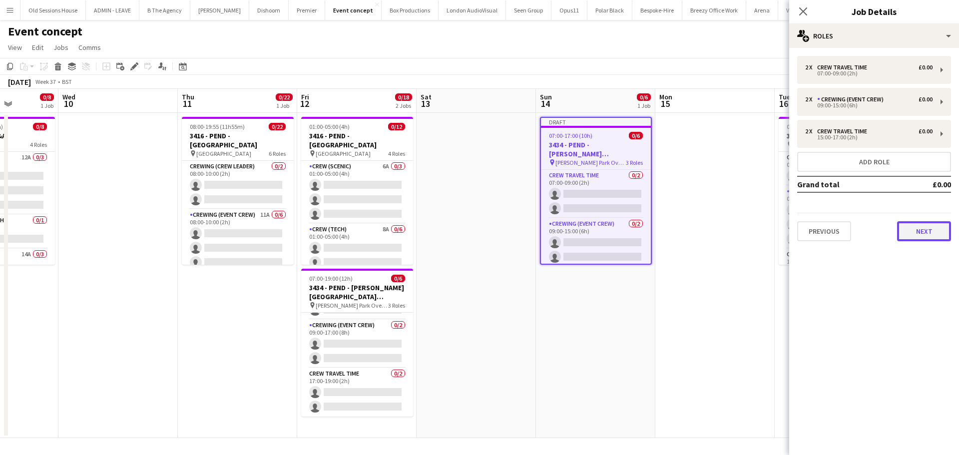
click at [922, 232] on button "Next" at bounding box center [924, 231] width 54 height 20
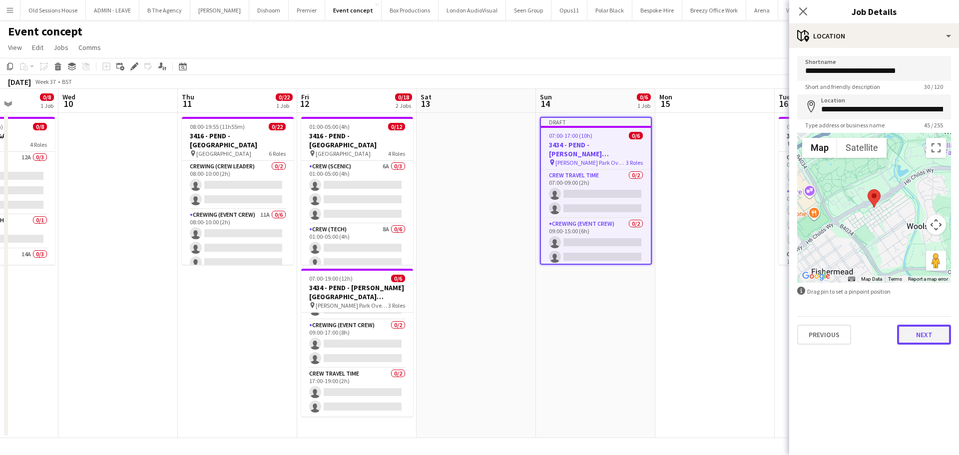
click at [919, 329] on button "Next" at bounding box center [924, 335] width 54 height 20
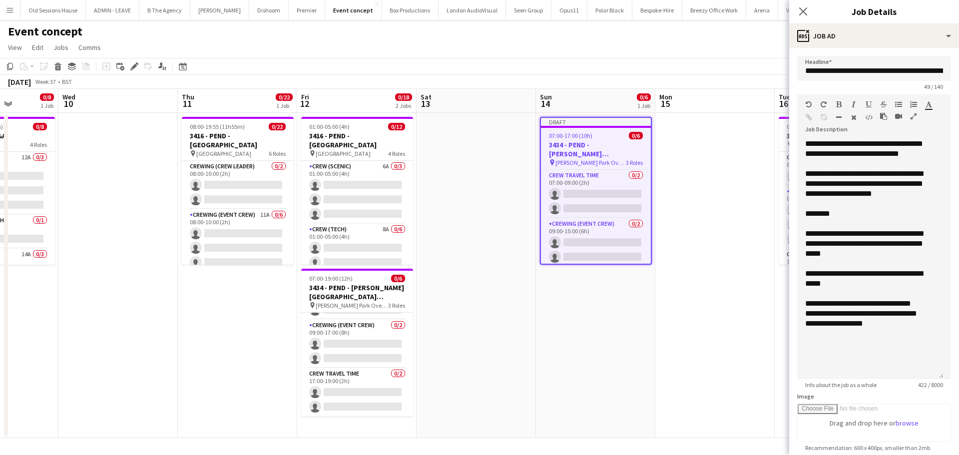
drag, startPoint x: 933, startPoint y: 208, endPoint x: 958, endPoint y: 389, distance: 182.1
click at [958, 389] on mat-expansion-panel "**********" at bounding box center [874, 251] width 170 height 407
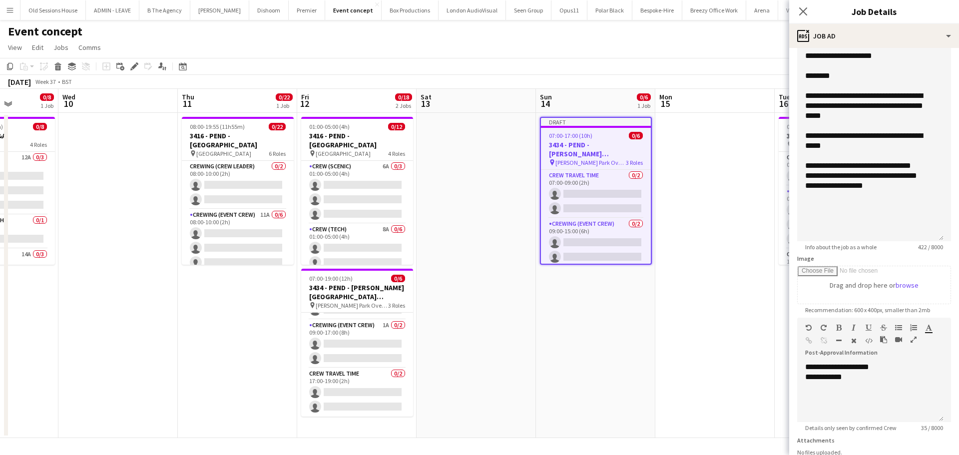
scroll to position [219, 0]
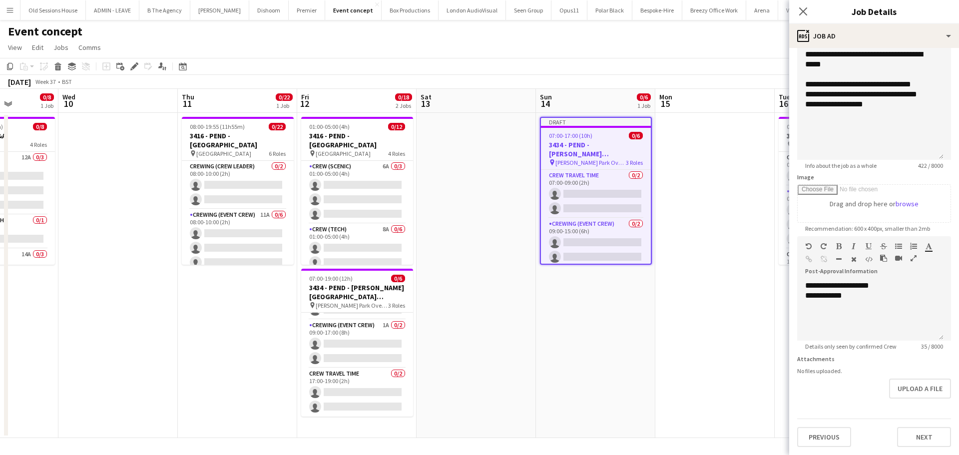
drag, startPoint x: 566, startPoint y: 355, endPoint x: 612, endPoint y: 329, distance: 53.0
click at [568, 355] on app-date-cell "Draft 07:00-17:00 (10h) 0/6 3434 - PEND - [PERSON_NAME][GEOGRAPHIC_DATA] Overga…" at bounding box center [595, 275] width 119 height 325
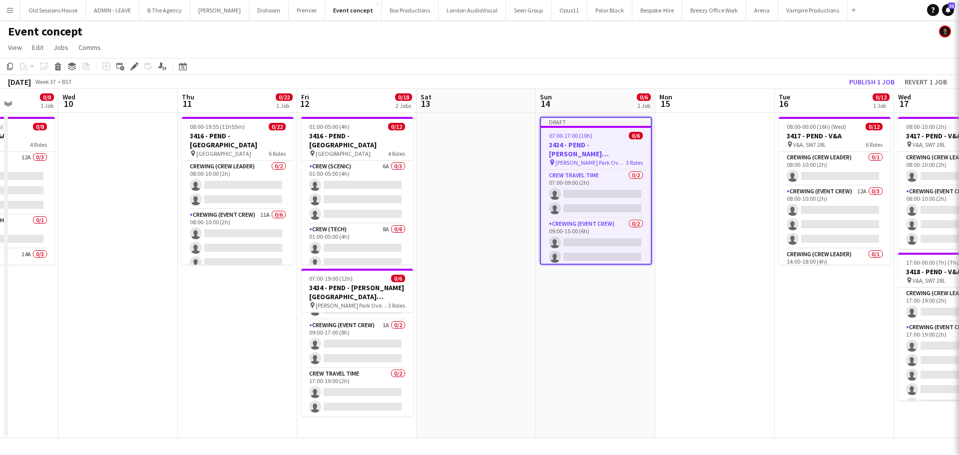
scroll to position [0, 297]
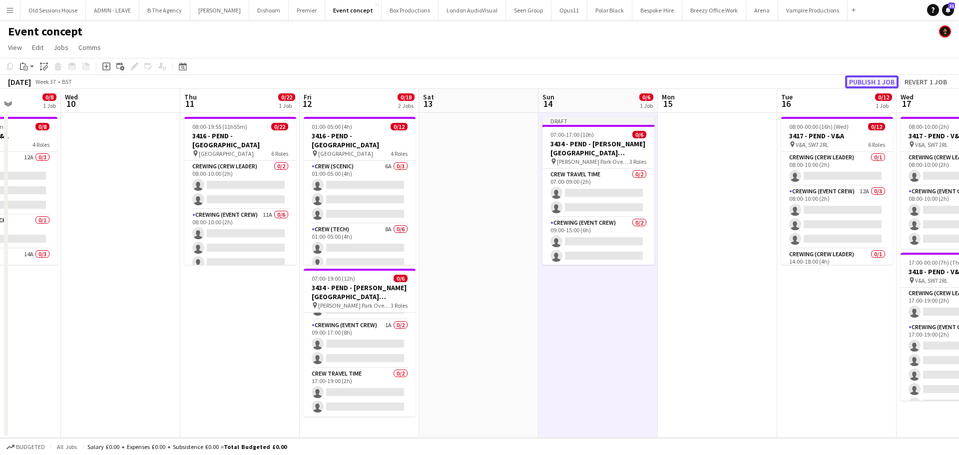
click at [863, 83] on button "Publish 1 job" at bounding box center [871, 81] width 53 height 13
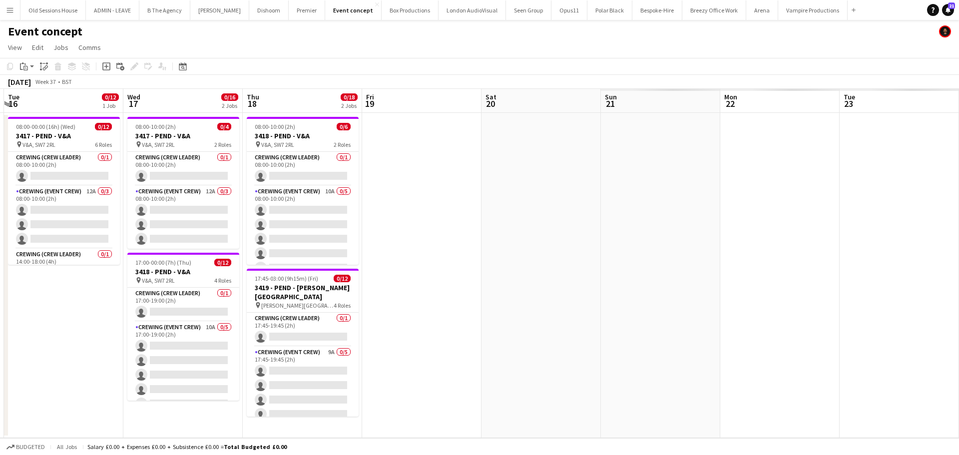
drag, startPoint x: 711, startPoint y: 270, endPoint x: 265, endPoint y: 282, distance: 446.1
click at [265, 282] on app-calendar-viewport "Wed 10 Thu 11 0/22 1 Job Fri 12 0/18 2 Jobs Sat 13 Sun 14 0/6 1 Job Mon 15 Tue …" at bounding box center [479, 263] width 959 height 349
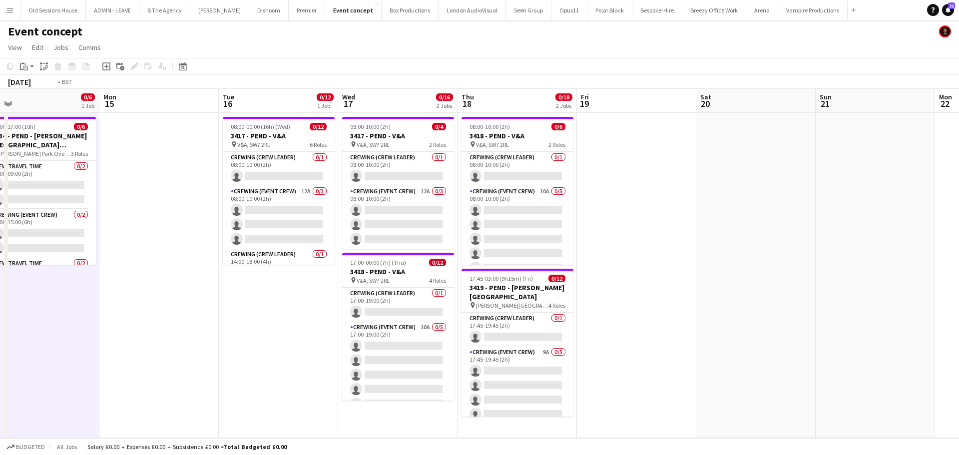
drag, startPoint x: 811, startPoint y: 284, endPoint x: 320, endPoint y: 285, distance: 491.4
click at [309, 287] on app-calendar-viewport "Wed 10 Thu 11 0/22 1 Job Fri 12 0/18 2 Jobs Sat 13 Sun 14 0/6 1 Job Mon 15 Tue …" at bounding box center [479, 263] width 959 height 349
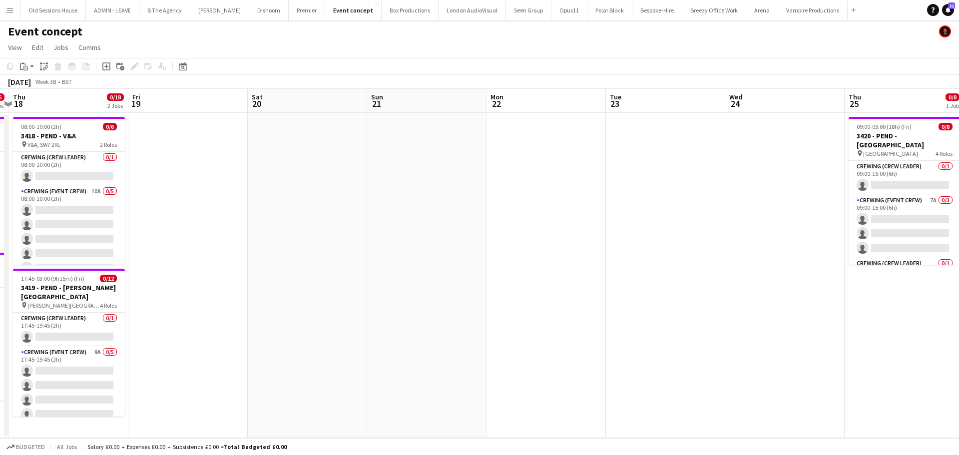
drag, startPoint x: 448, startPoint y: 284, endPoint x: 371, endPoint y: 284, distance: 77.4
click at [371, 284] on app-calendar-viewport "Mon 15 Tue 16 0/12 1 Job Wed 17 0/16 2 Jobs Thu 18 0/18 2 Jobs Fri 19 Sat 20 Su…" at bounding box center [479, 263] width 959 height 349
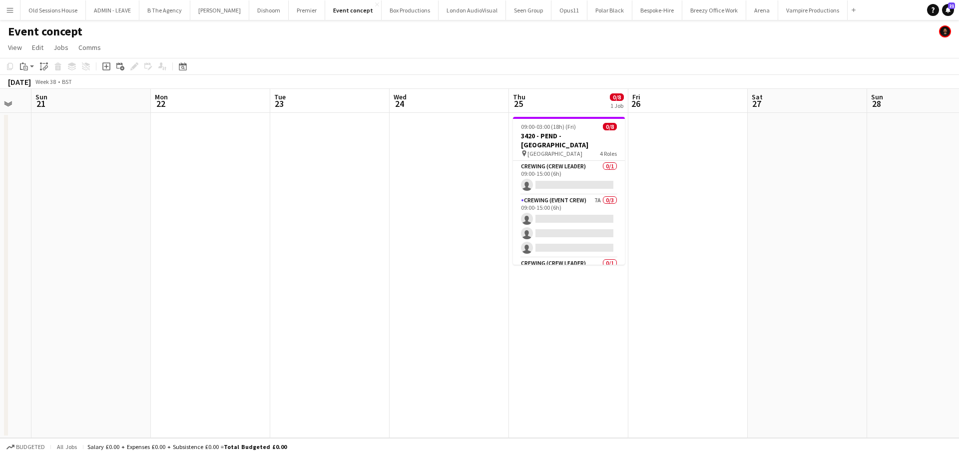
scroll to position [0, 276]
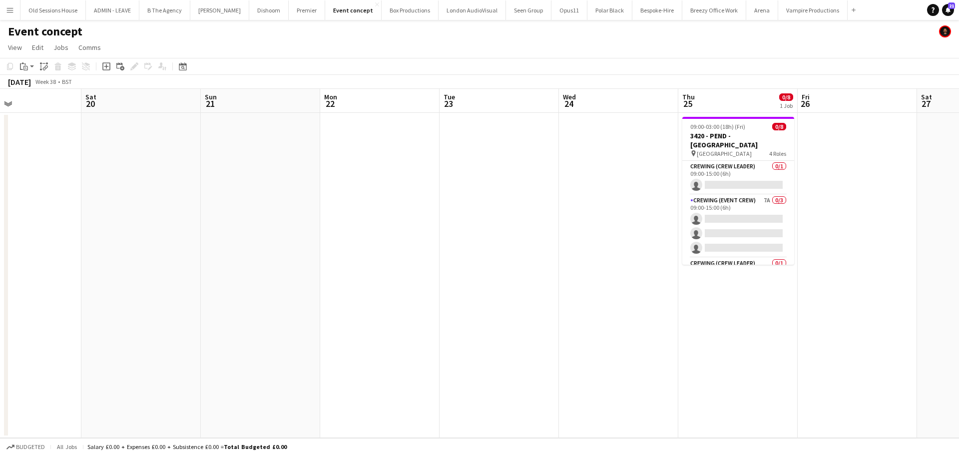
drag, startPoint x: 424, startPoint y: 297, endPoint x: 923, endPoint y: 295, distance: 498.4
click at [930, 296] on app-calendar-viewport "Wed 17 0/16 2 Jobs Thu 18 0/18 2 Jobs Fri 19 Sat 20 Sun 21 Mon 22 Tue 23 Wed 24…" at bounding box center [479, 263] width 959 height 349
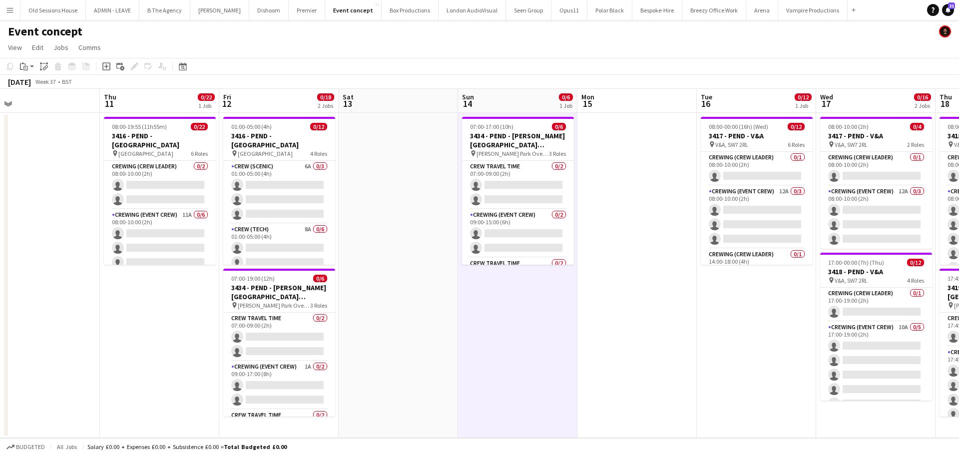
drag, startPoint x: 474, startPoint y: 298, endPoint x: 777, endPoint y: 294, distance: 302.2
click at [777, 294] on app-calendar-viewport "Mon 8 Tue 9 0/8 1 Job Wed 10 Thu 11 0/22 1 Job Fri 12 0/18 2 Jobs Sat 13 Sun 14…" at bounding box center [479, 263] width 959 height 349
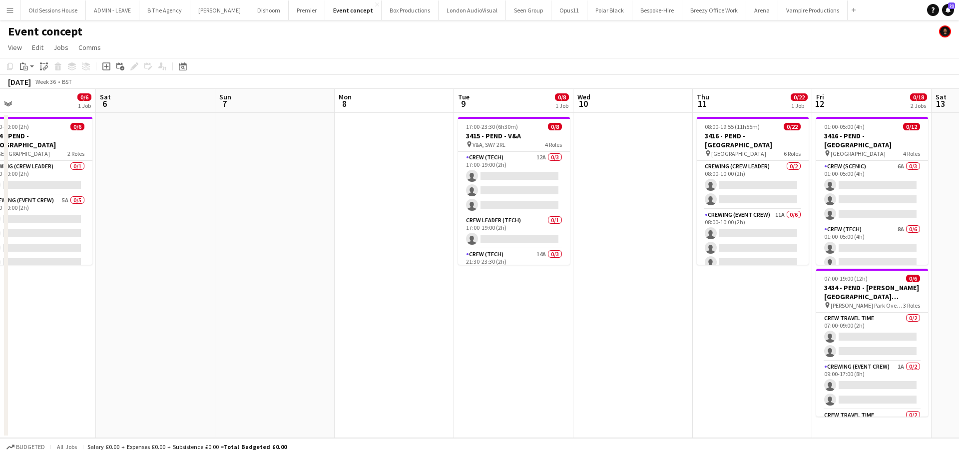
drag, startPoint x: 483, startPoint y: 299, endPoint x: 628, endPoint y: 300, distance: 145.3
click at [649, 299] on app-calendar-viewport "Thu 4 Fri 5 0/6 1 Job Sat 6 Sun 7 Mon 8 Tue 9 0/8 1 Job Wed 10 Thu 11 0/22 1 Jo…" at bounding box center [479, 263] width 959 height 349
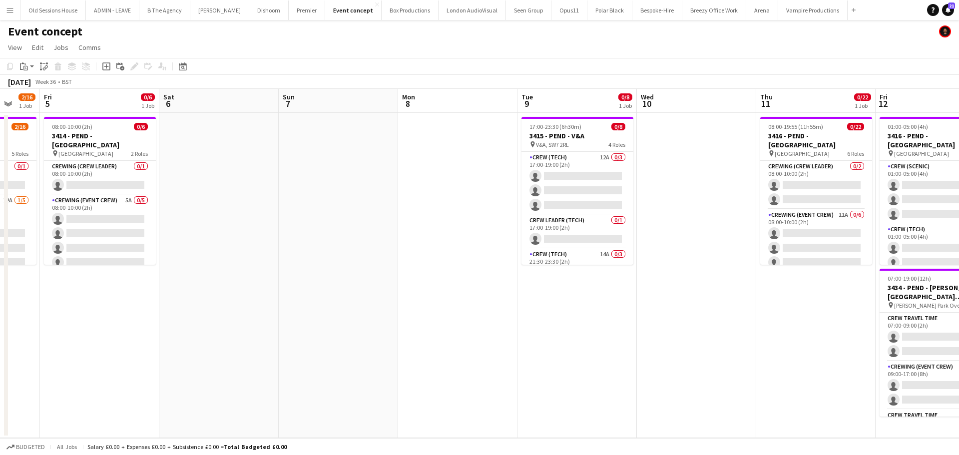
drag, startPoint x: 417, startPoint y: 292, endPoint x: 561, endPoint y: 290, distance: 144.3
click at [572, 292] on app-calendar-viewport "Tue 2 Wed 3 Thu 4 2/16 1 Job Fri 5 0/6 1 Job Sat 6 Sun 7 Mon 8 Tue 9 0/8 1 Job …" at bounding box center [479, 263] width 959 height 349
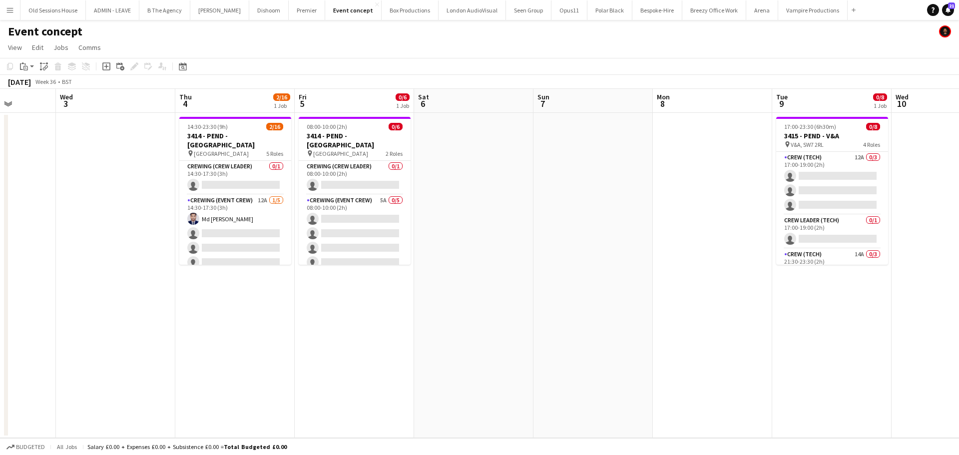
scroll to position [0, 301]
drag, startPoint x: 303, startPoint y: 301, endPoint x: 320, endPoint y: 300, distance: 17.0
click at [320, 300] on app-calendar-viewport "Sun 31 Mon 1 Tue 2 Wed 3 Thu 4 2/16 1 Job Fri 5 0/6 1 Job Sat 6 Sun 7 Mon 8 Tue…" at bounding box center [479, 263] width 959 height 349
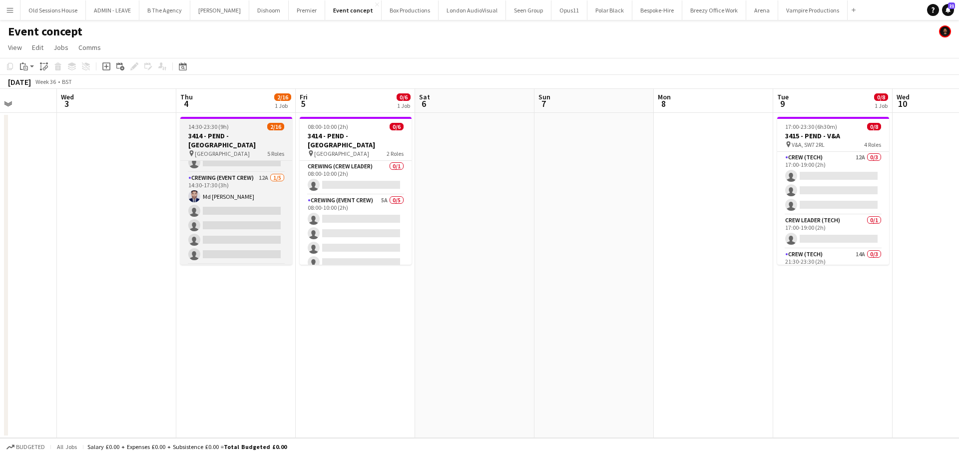
scroll to position [0, 0]
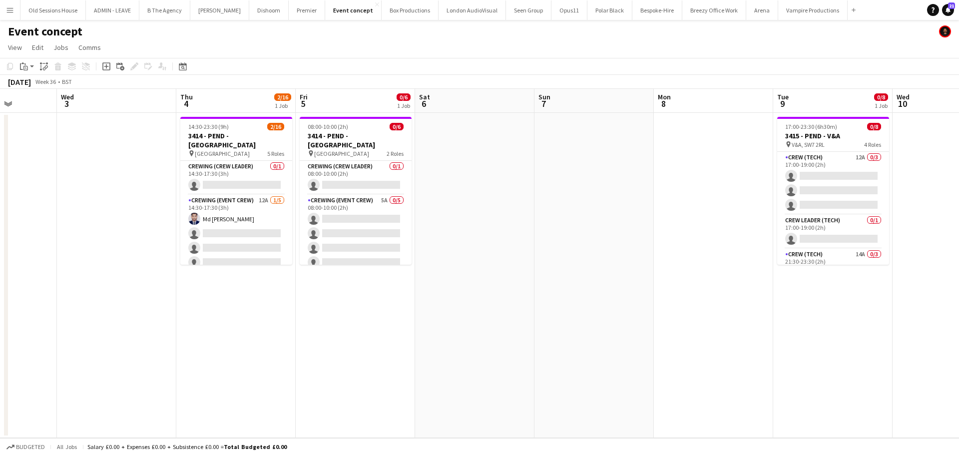
drag, startPoint x: 236, startPoint y: 167, endPoint x: 488, endPoint y: 173, distance: 251.8
click at [236, 167] on app-card-role "Crewing (Crew Leader) 0/1 14:30-17:30 (3h) single-neutral-actions" at bounding box center [236, 178] width 112 height 34
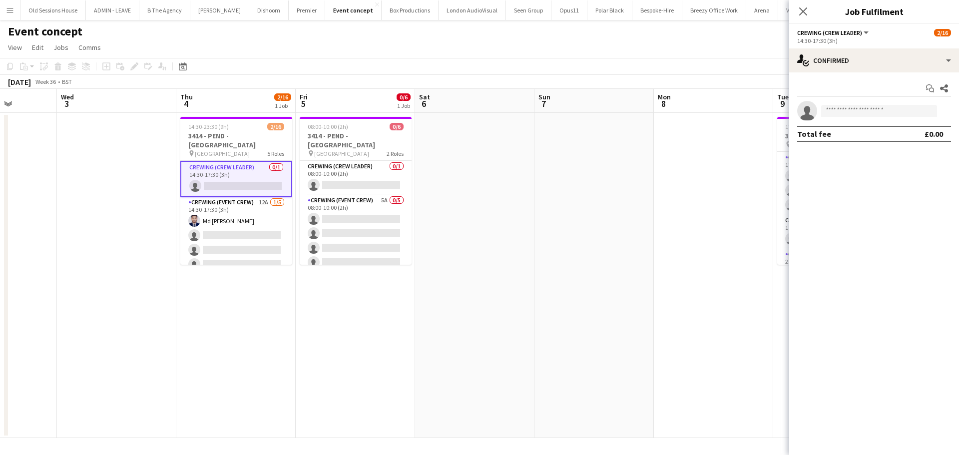
scroll to position [0, 302]
click at [854, 111] on input at bounding box center [879, 111] width 116 height 12
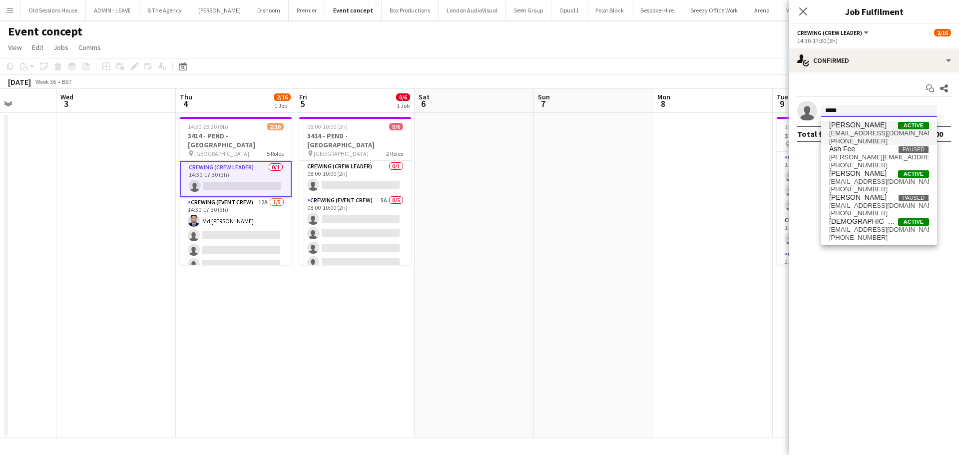
type input "*****"
click at [852, 136] on span "[EMAIL_ADDRESS][DOMAIN_NAME]" at bounding box center [879, 133] width 100 height 8
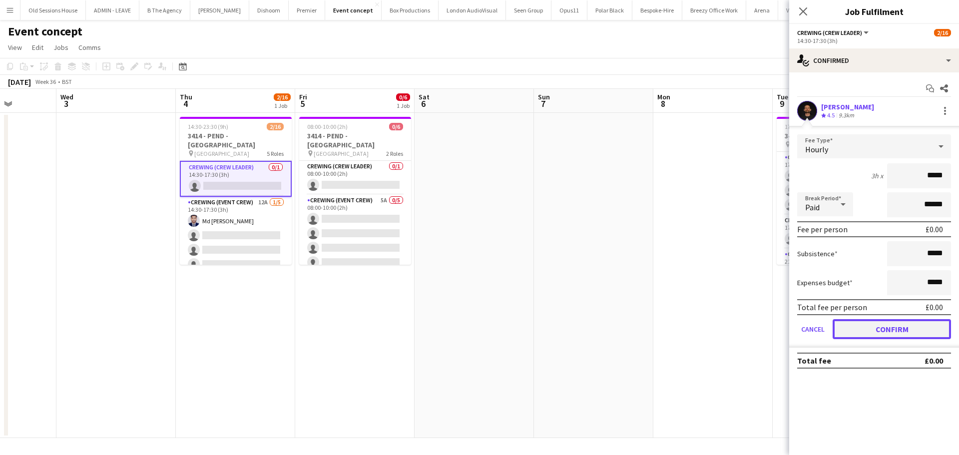
click at [891, 327] on button "Confirm" at bounding box center [891, 329] width 118 height 20
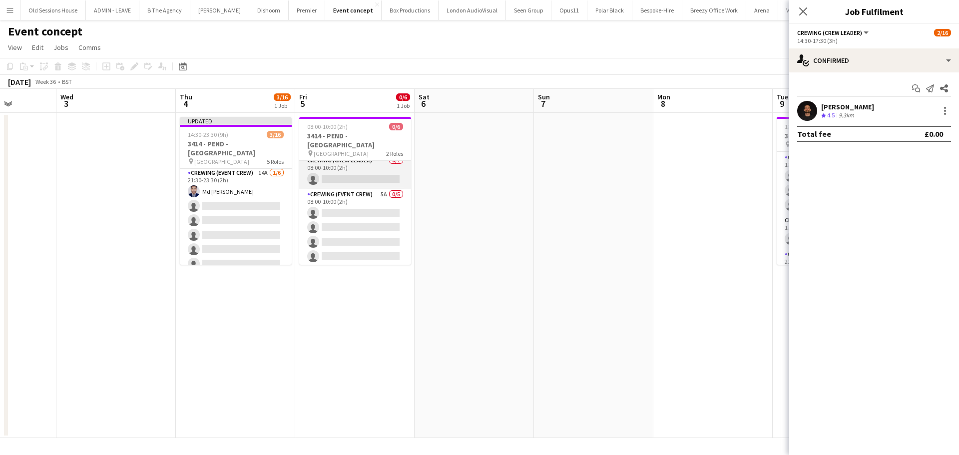
scroll to position [0, 0]
click at [336, 170] on app-card-role "Crewing (Crew Leader) 0/1 08:00-10:00 (2h) single-neutral-actions" at bounding box center [355, 178] width 112 height 34
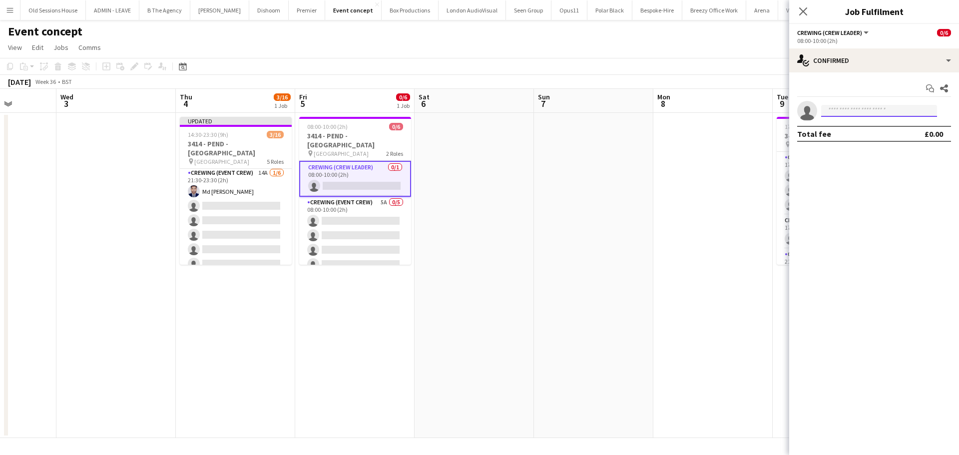
click at [833, 105] on input at bounding box center [879, 111] width 116 height 12
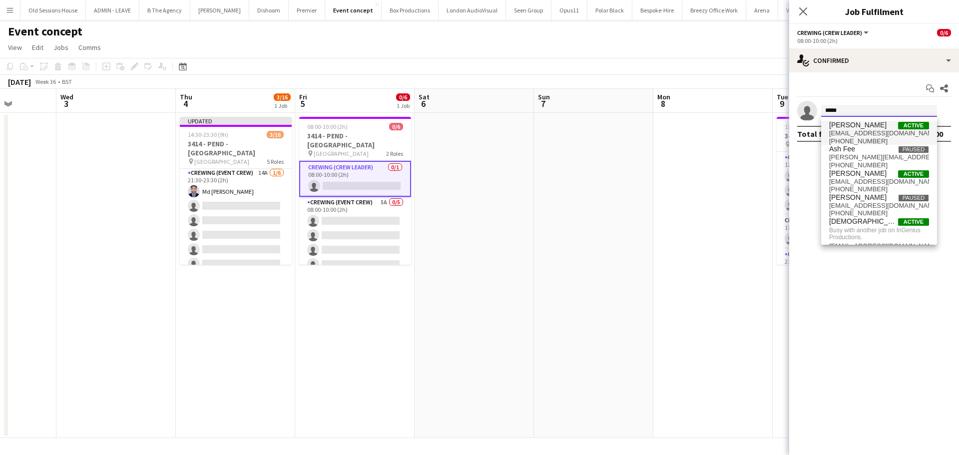
type input "*****"
click at [855, 127] on span "[PERSON_NAME] Active [EMAIL_ADDRESS][DOMAIN_NAME] [PHONE_NUMBER]" at bounding box center [879, 133] width 100 height 24
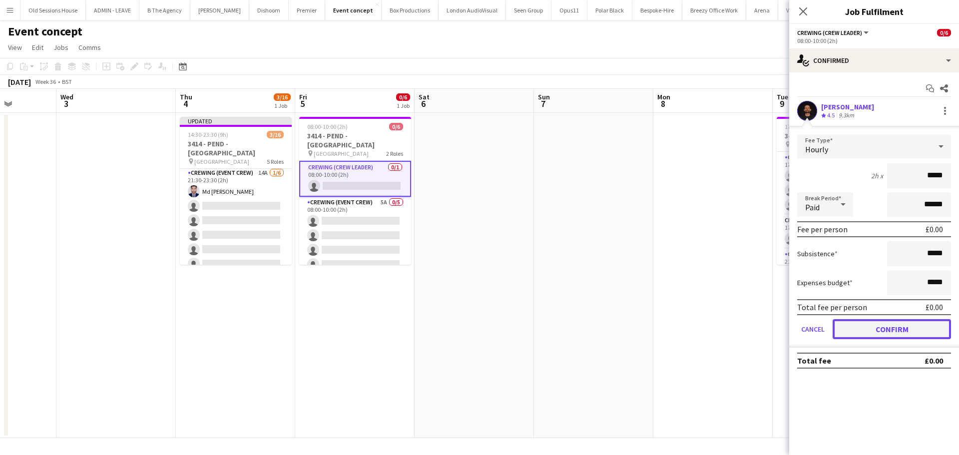
click at [876, 330] on button "Confirm" at bounding box center [891, 329] width 118 height 20
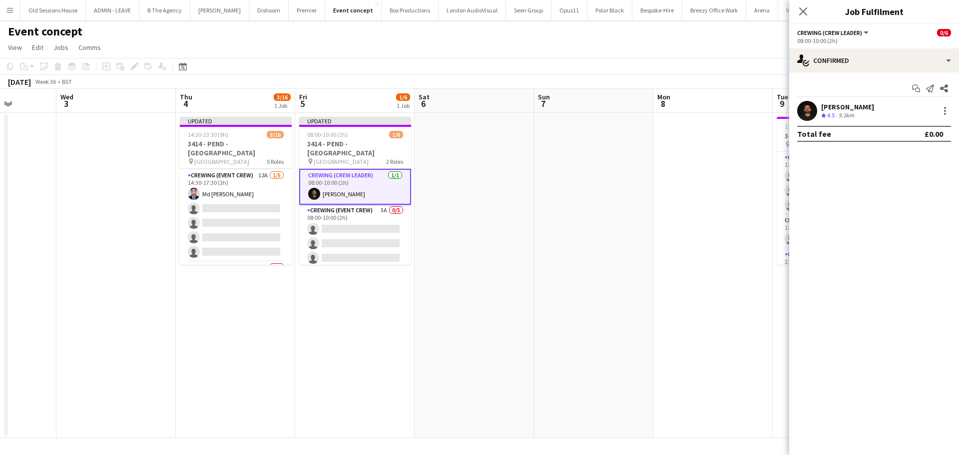
scroll to position [0, 0]
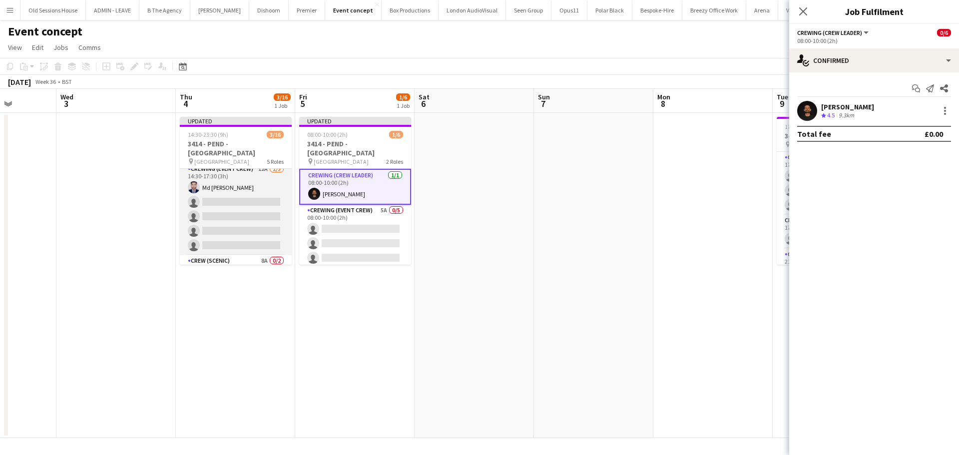
click at [235, 209] on app-card-role "Crewing (Event Crew) 12A [DATE] 14:30-17:30 (3h) Md Mosabbit Hridoy single-neut…" at bounding box center [236, 209] width 112 height 92
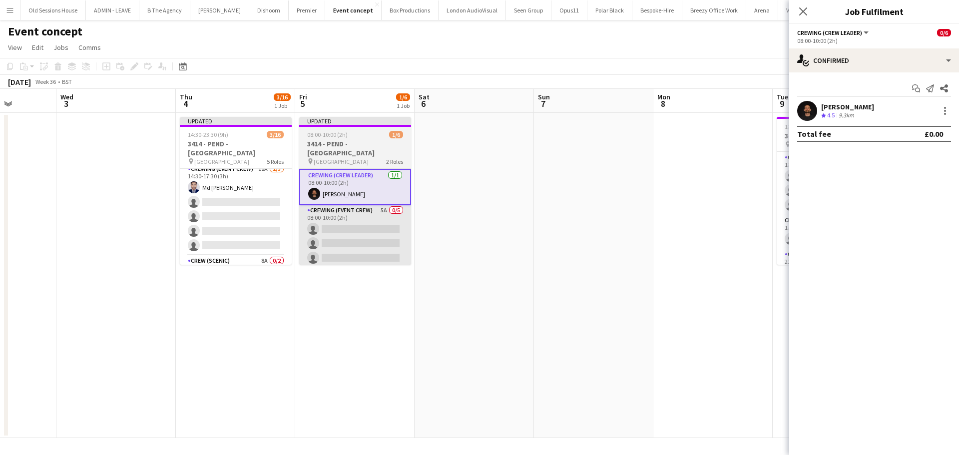
scroll to position [40, 0]
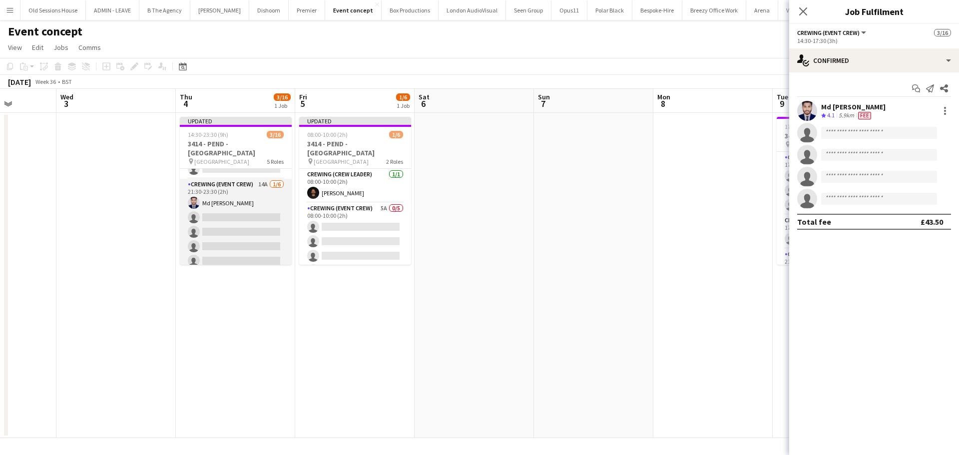
click at [268, 231] on app-card-role "Crewing (Event Crew) 14A [DATE] 21:30-23:30 (2h) Md Mosabbit Hridoy single-neut…" at bounding box center [236, 232] width 112 height 106
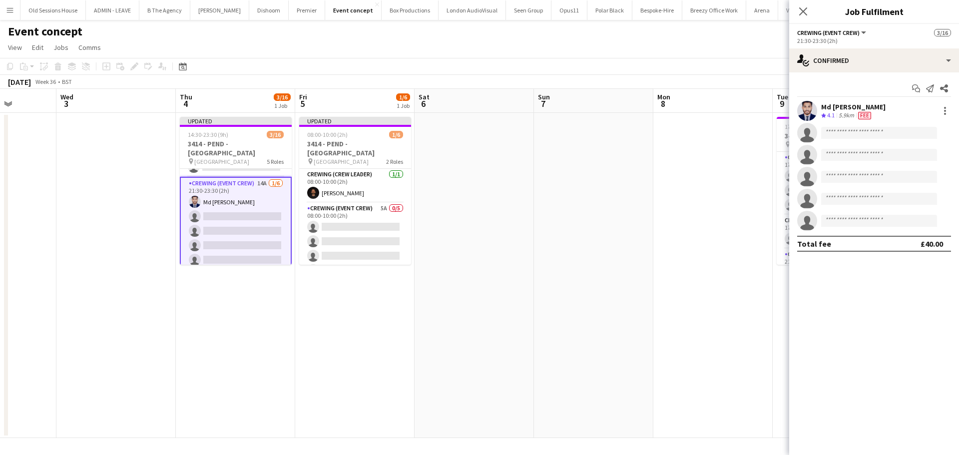
scroll to position [213, 0]
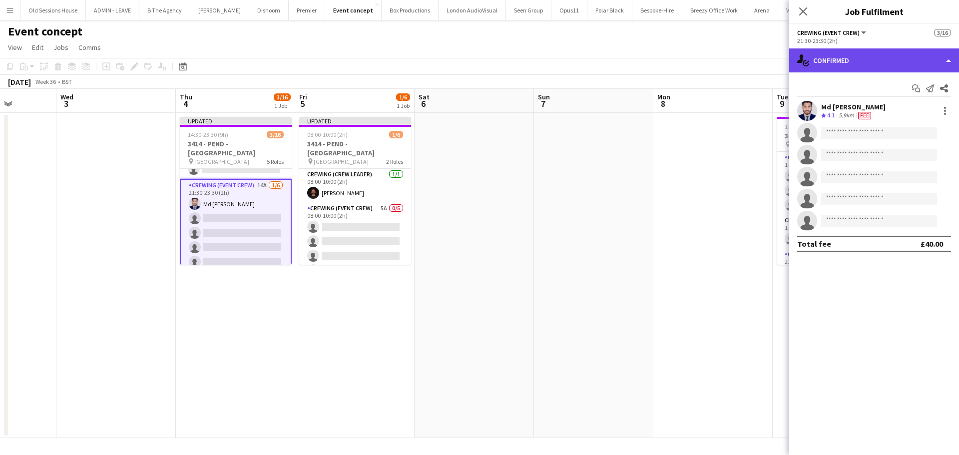
click at [869, 54] on div "single-neutral-actions-check-2 Confirmed" at bounding box center [874, 60] width 170 height 24
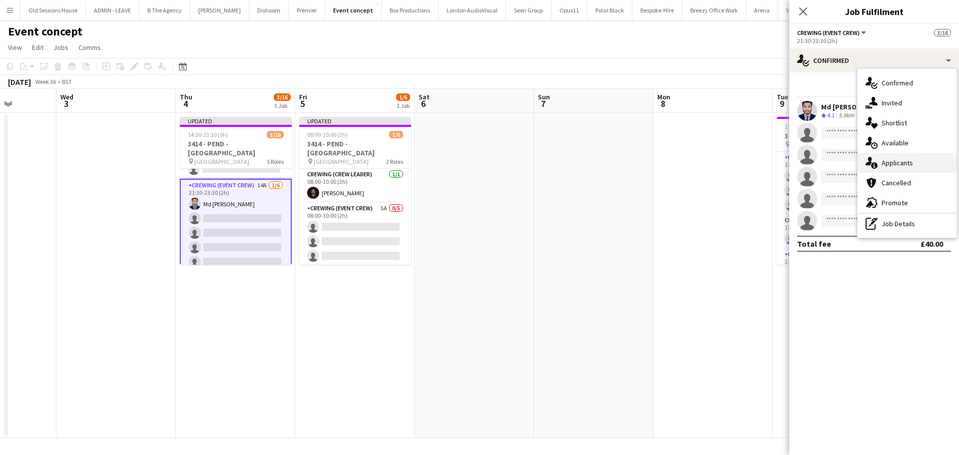
click at [898, 167] on div "single-neutral-actions-information Applicants" at bounding box center [906, 163] width 99 height 20
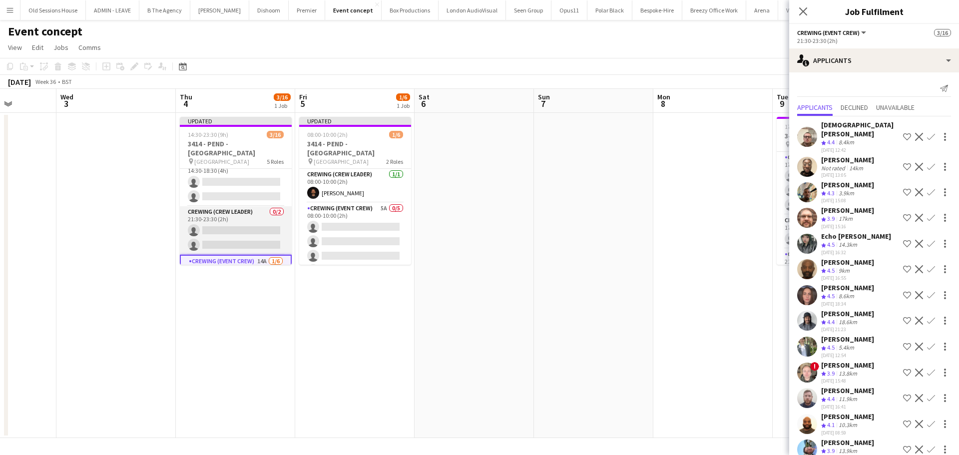
scroll to position [113, 0]
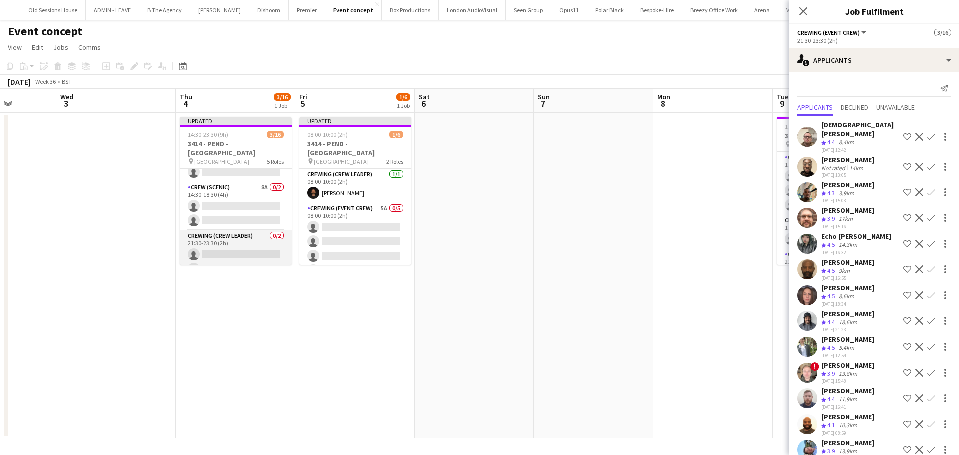
click at [236, 238] on app-card-role "Crewing (Crew Leader) 0/2 21:30-23:30 (2h) single-neutral-actions single-neutra…" at bounding box center [236, 254] width 112 height 48
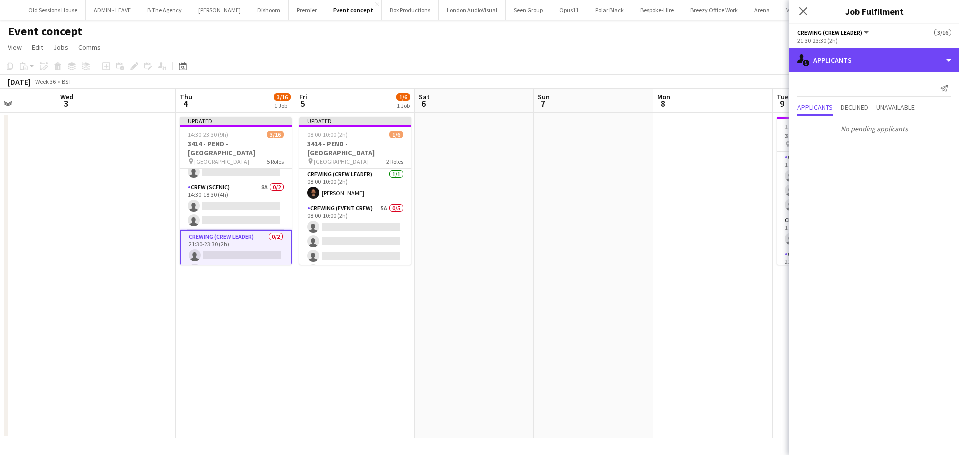
drag, startPoint x: 845, startPoint y: 62, endPoint x: 869, endPoint y: 82, distance: 31.5
click at [846, 61] on div "single-neutral-actions-information Applicants" at bounding box center [874, 60] width 170 height 24
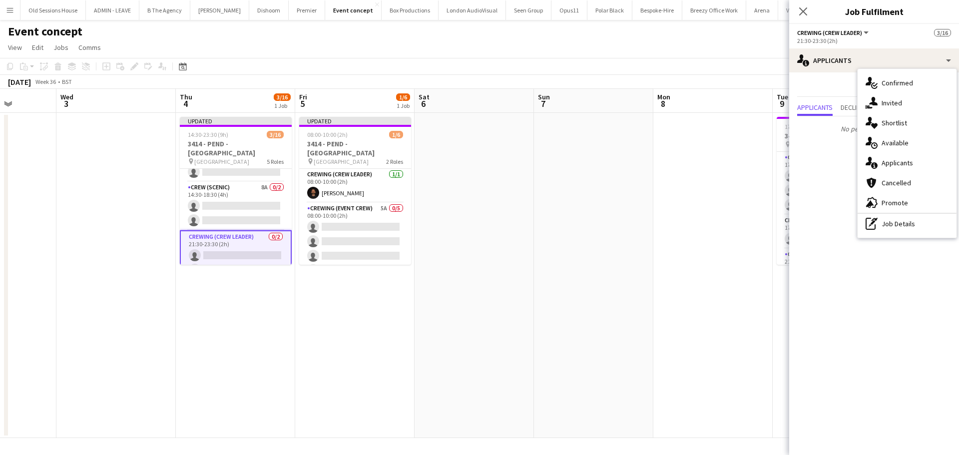
click at [901, 85] on div "single-neutral-actions-check-2 Confirmed" at bounding box center [906, 83] width 99 height 20
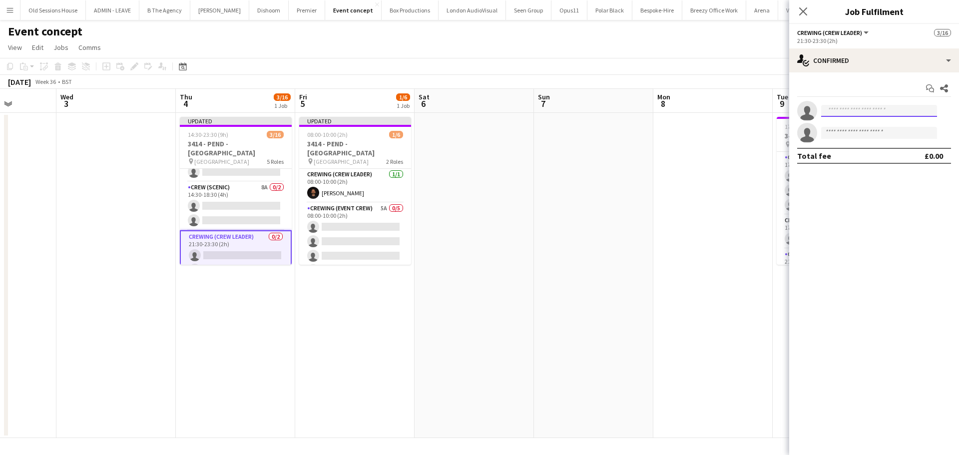
click at [845, 110] on input at bounding box center [879, 111] width 116 height 12
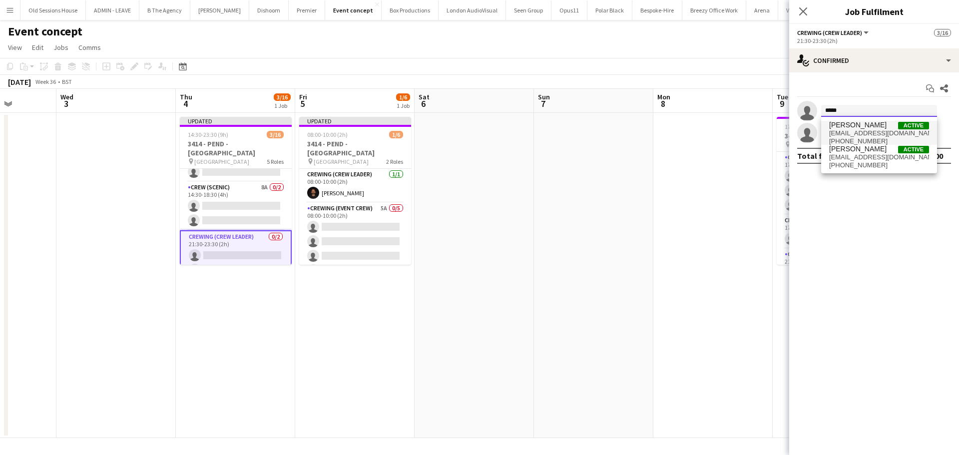
type input "*****"
click at [868, 129] on span "[PERSON_NAME]" at bounding box center [857, 125] width 57 height 8
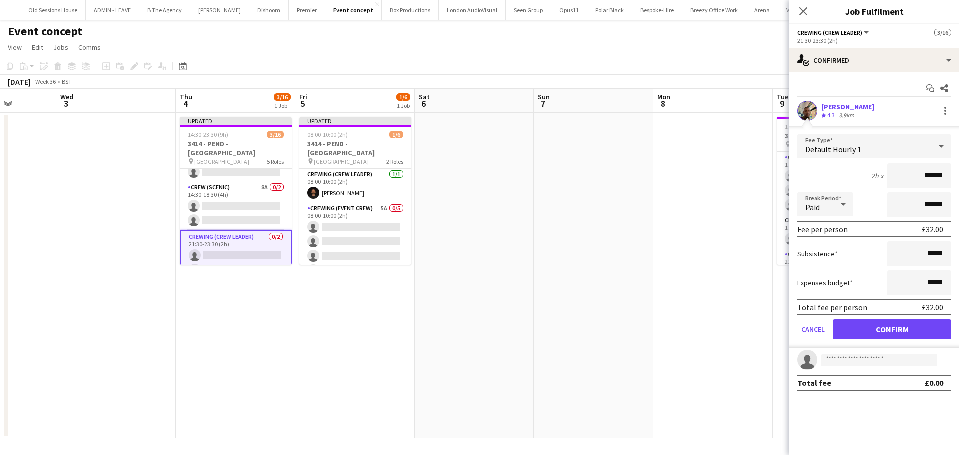
drag, startPoint x: 944, startPoint y: 176, endPoint x: 866, endPoint y: 178, distance: 78.4
click at [866, 178] on div "2h x ******" at bounding box center [874, 175] width 154 height 25
type input "***"
click at [845, 183] on div "2h x ***" at bounding box center [874, 175] width 154 height 25
click at [883, 326] on button "Confirm" at bounding box center [891, 329] width 118 height 20
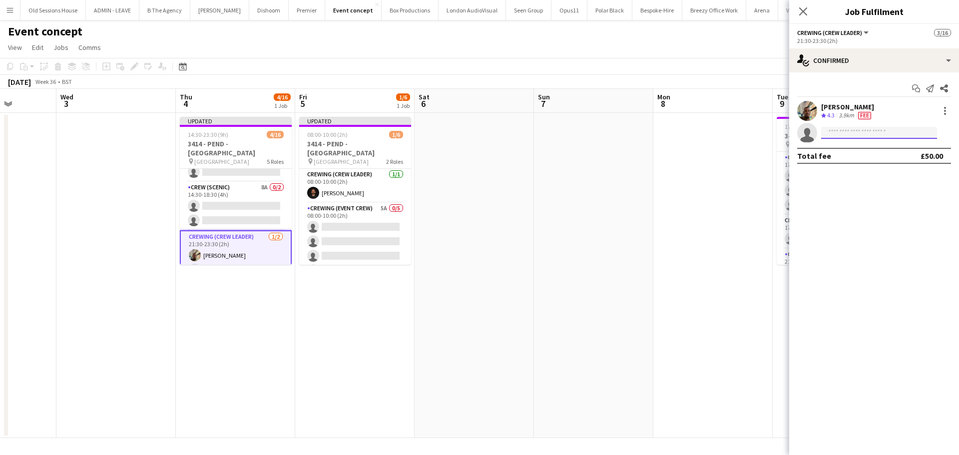
click at [865, 138] on input at bounding box center [879, 133] width 116 height 12
type input "***"
click at [863, 154] on span "[EMAIL_ADDRESS][DOMAIN_NAME]" at bounding box center [879, 155] width 100 height 8
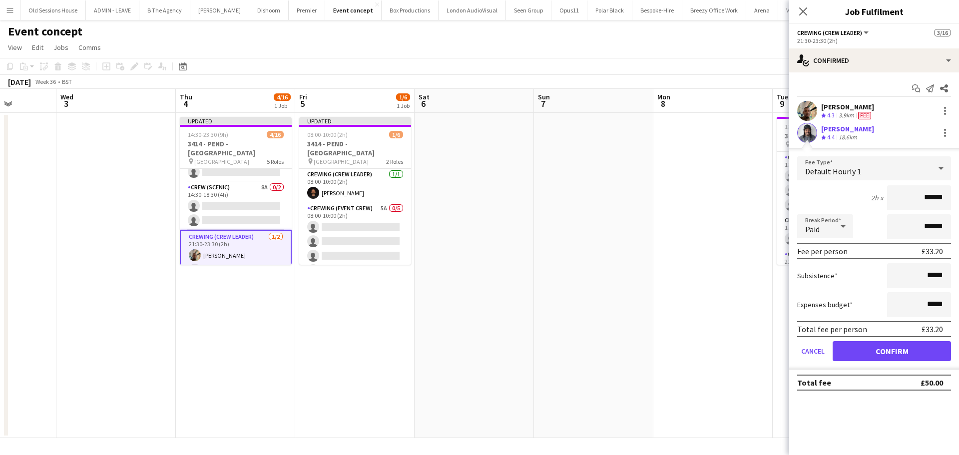
drag, startPoint x: 946, startPoint y: 199, endPoint x: 859, endPoint y: 200, distance: 86.4
click at [859, 200] on div "2h x ******" at bounding box center [874, 197] width 154 height 25
type input "***"
click at [839, 196] on div "2h x ***" at bounding box center [874, 197] width 154 height 25
click at [866, 348] on button "Confirm" at bounding box center [891, 351] width 118 height 20
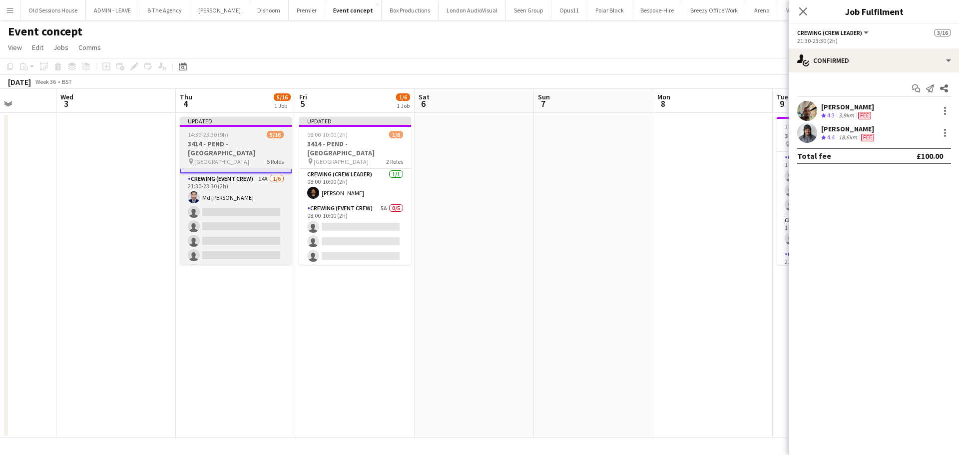
scroll to position [224, 0]
click at [231, 229] on app-card-role "Crewing (Event Crew) 14A [DATE] 21:30-23:30 (2h) Md Mosabbit Hridoy single-neut…" at bounding box center [236, 222] width 112 height 106
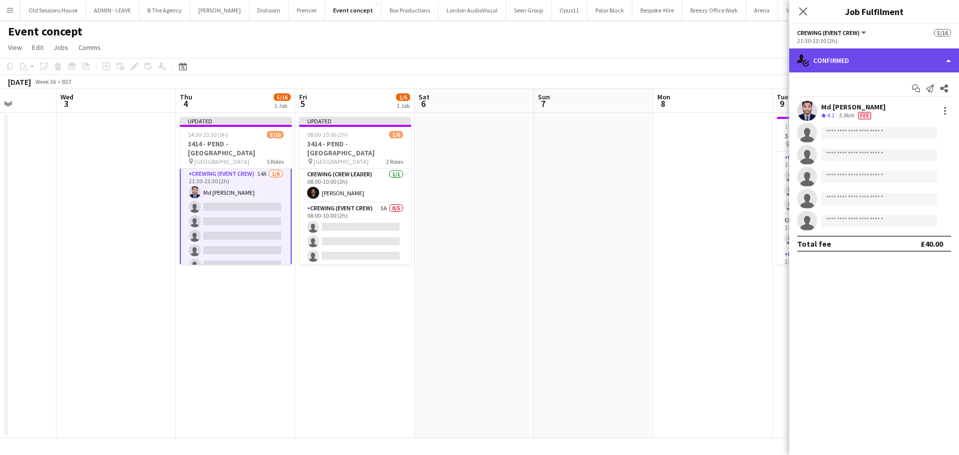
click at [841, 63] on div "single-neutral-actions-check-2 Confirmed" at bounding box center [874, 60] width 170 height 24
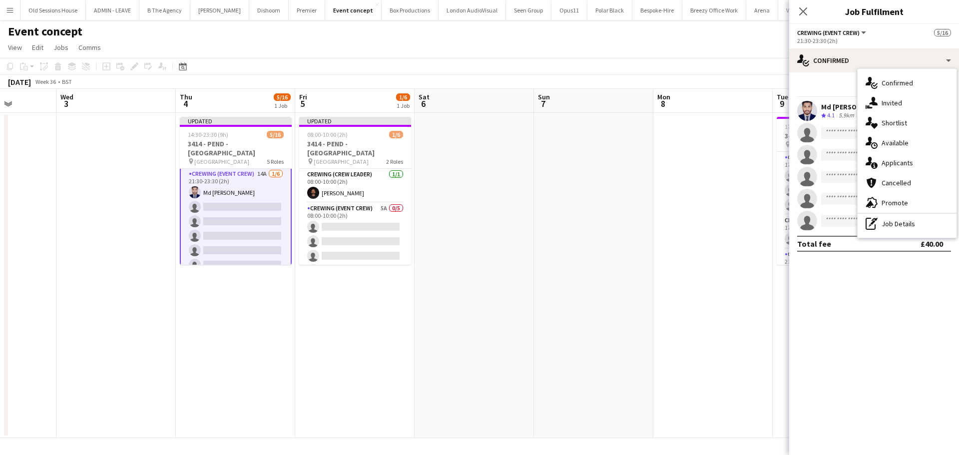
click at [899, 161] on div "single-neutral-actions-information Applicants" at bounding box center [906, 163] width 99 height 20
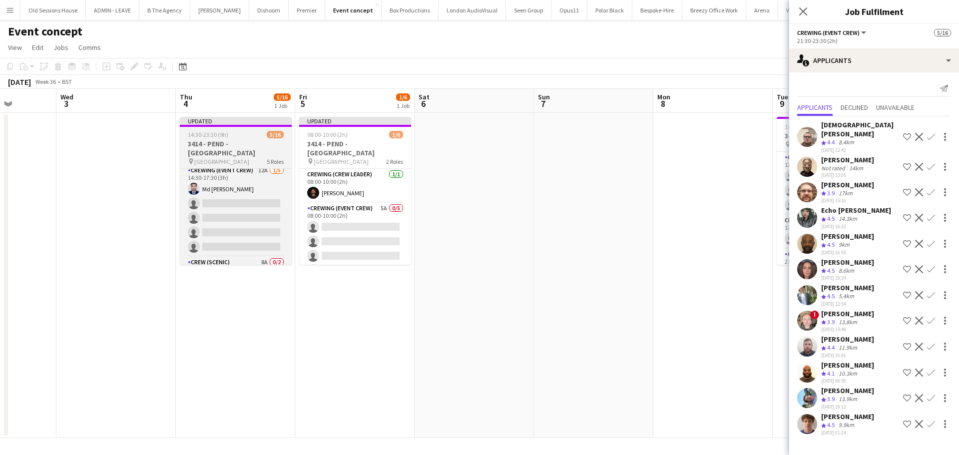
scroll to position [29, 0]
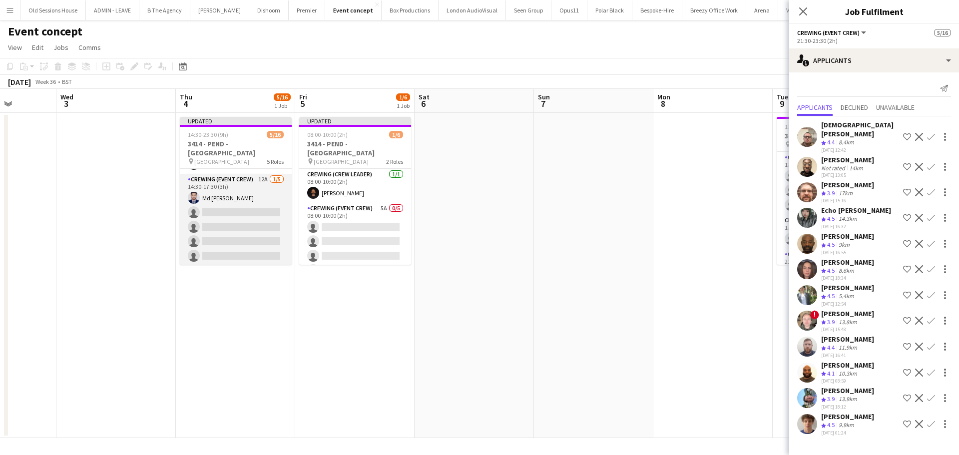
click at [239, 200] on app-card-role "Crewing (Event Crew) 12A [DATE] 14:30-17:30 (3h) Md Mosabbit Hridoy single-neut…" at bounding box center [236, 220] width 112 height 92
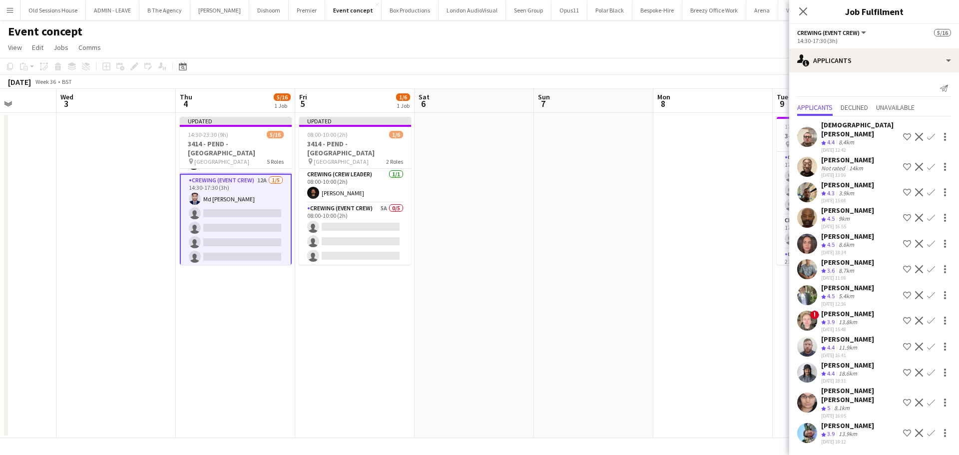
click at [929, 133] on app-icon "Confirm" at bounding box center [931, 137] width 8 height 8
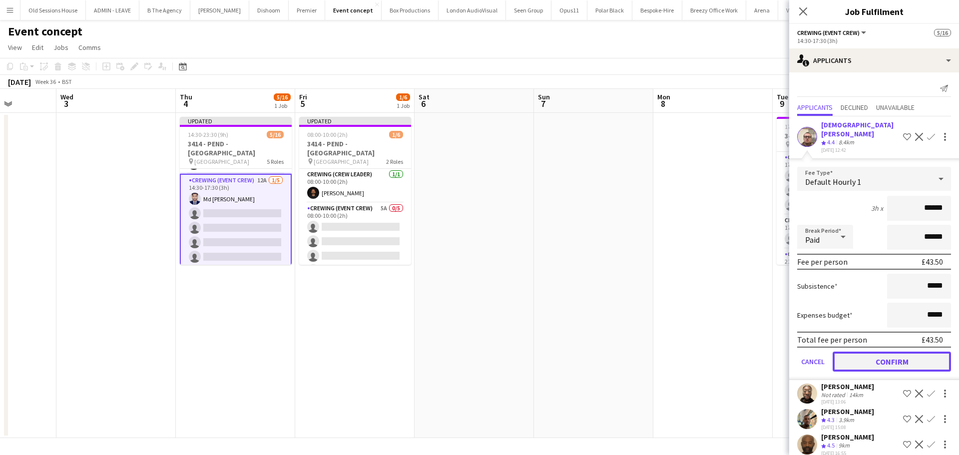
drag, startPoint x: 881, startPoint y: 354, endPoint x: 823, endPoint y: 331, distance: 62.1
click at [880, 354] on button "Confirm" at bounding box center [891, 362] width 118 height 20
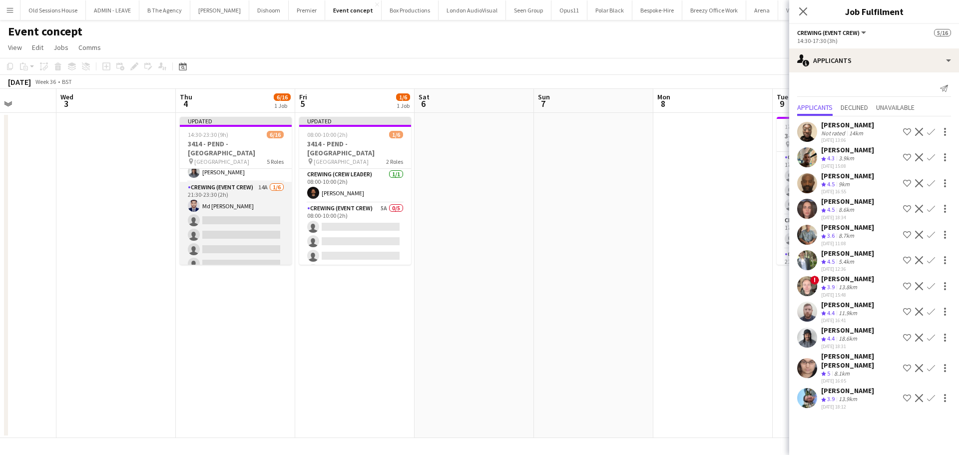
click at [246, 227] on app-card-role "Crewing (Event Crew) 14A [DATE] 21:30-23:30 (2h) Md Mosabbit Hridoy single-neut…" at bounding box center [236, 235] width 112 height 106
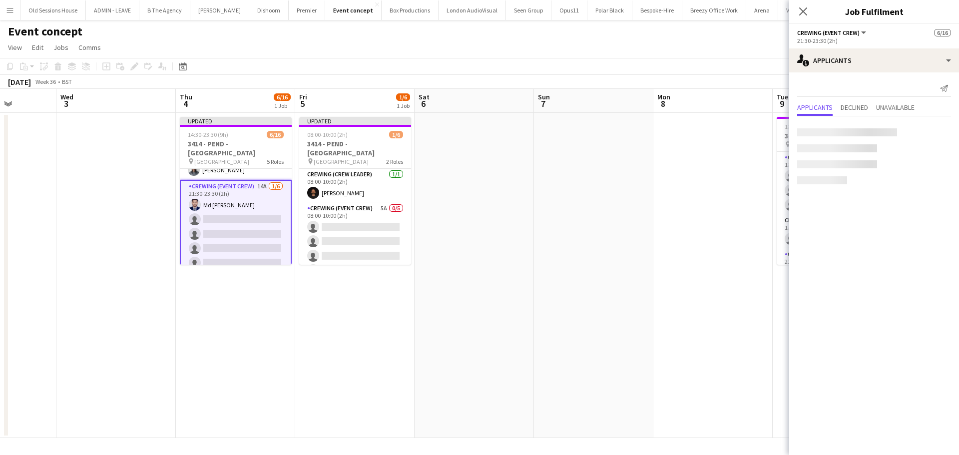
scroll to position [213, 0]
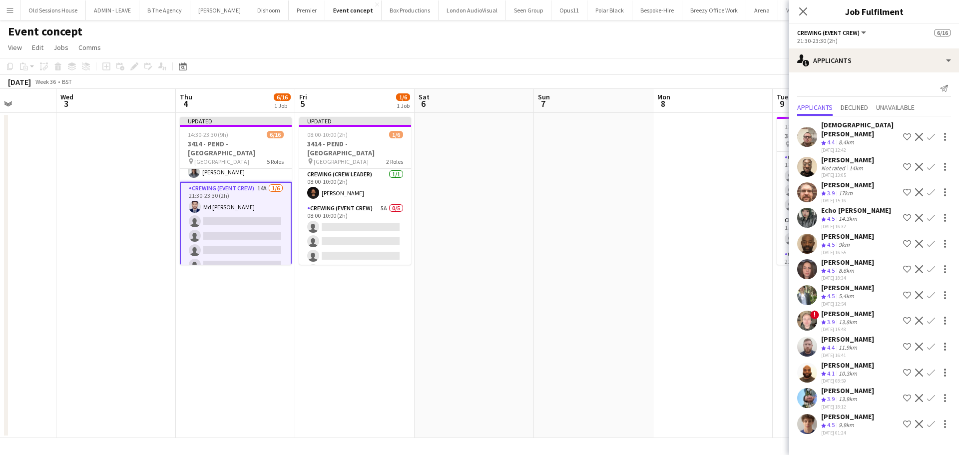
click at [931, 133] on app-icon "Confirm" at bounding box center [931, 137] width 8 height 8
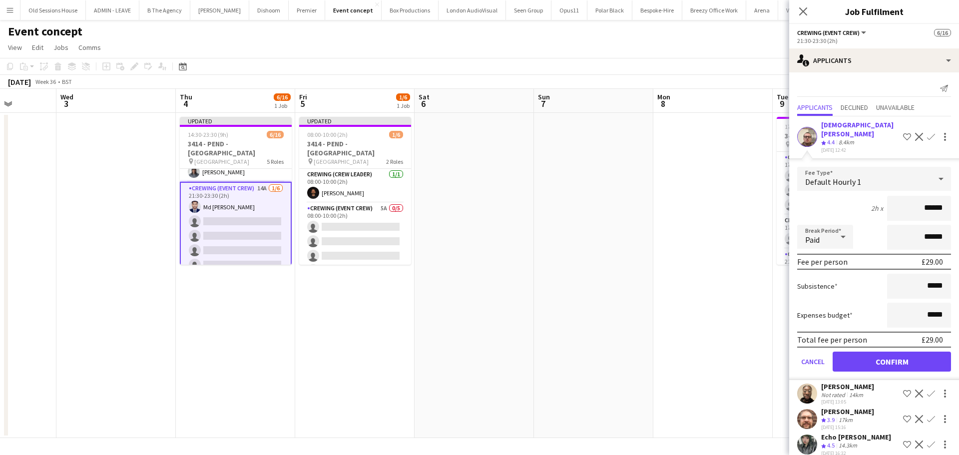
drag, startPoint x: 935, startPoint y: 198, endPoint x: 814, endPoint y: 199, distance: 121.9
click at [814, 199] on div "2h x ******" at bounding box center [874, 208] width 154 height 25
type input "***"
click at [811, 197] on div "2h x ***" at bounding box center [874, 208] width 154 height 25
drag, startPoint x: 874, startPoint y: 346, endPoint x: 872, endPoint y: 338, distance: 8.4
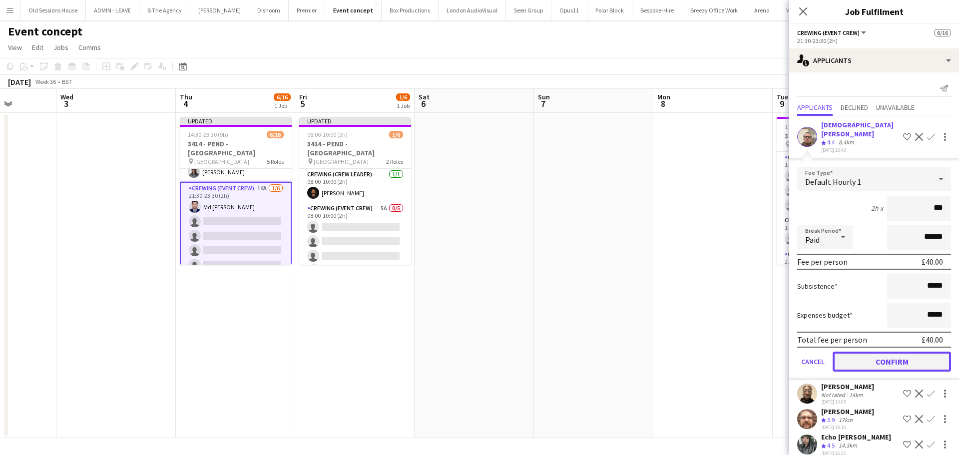
click at [875, 352] on button "Confirm" at bounding box center [891, 362] width 118 height 20
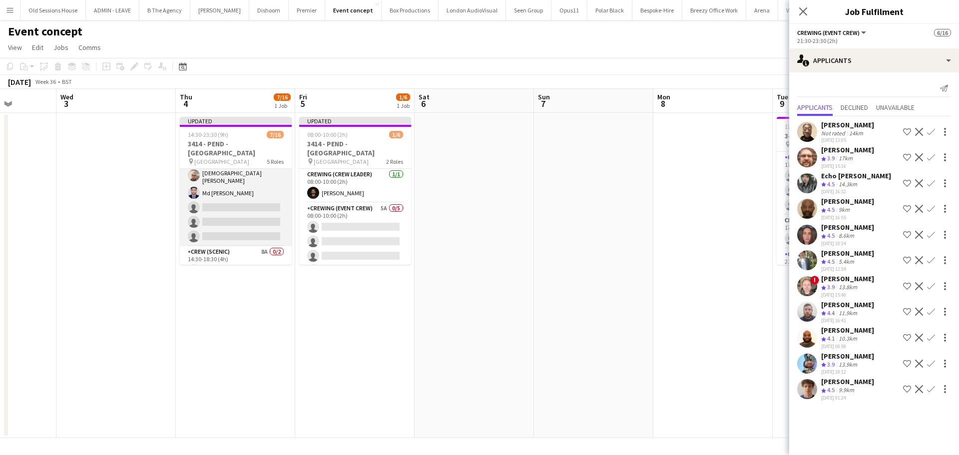
click at [243, 197] on app-card-role "Crewing (Event Crew) 11A [DATE] 14:30-17:30 (3h) [PERSON_NAME] Md [PERSON_NAME]…" at bounding box center [236, 198] width 112 height 95
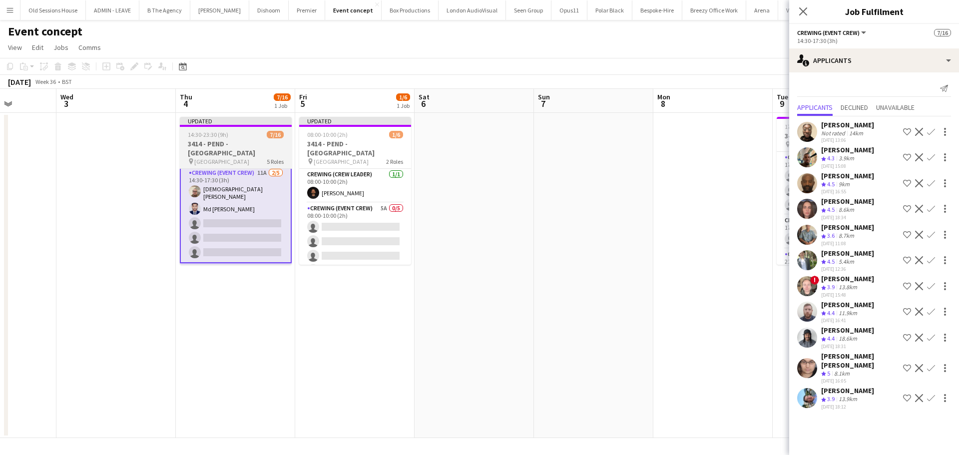
scroll to position [44, 0]
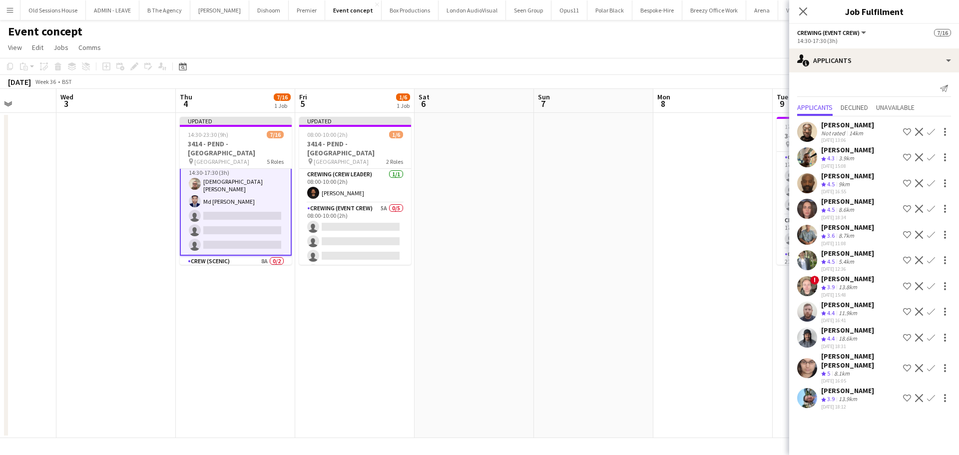
click at [929, 336] on app-icon "Confirm" at bounding box center [931, 338] width 8 height 8
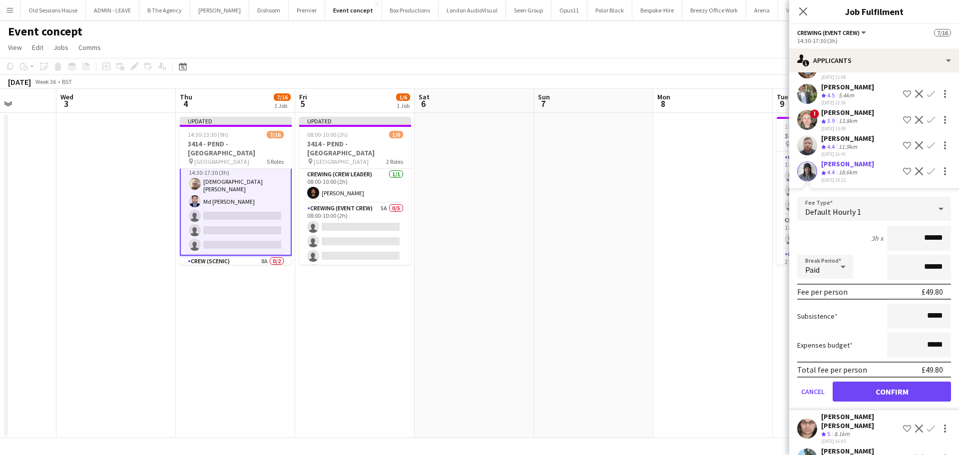
scroll to position [192, 0]
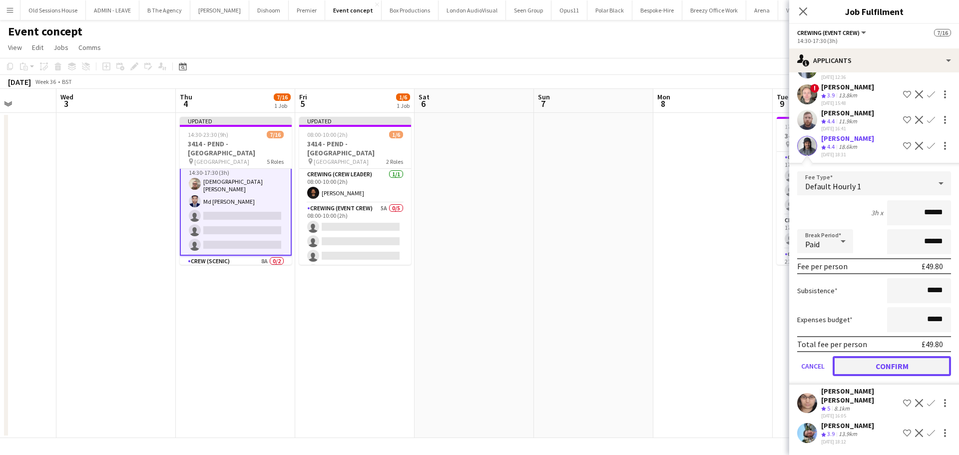
click at [885, 376] on button "Confirm" at bounding box center [891, 366] width 118 height 20
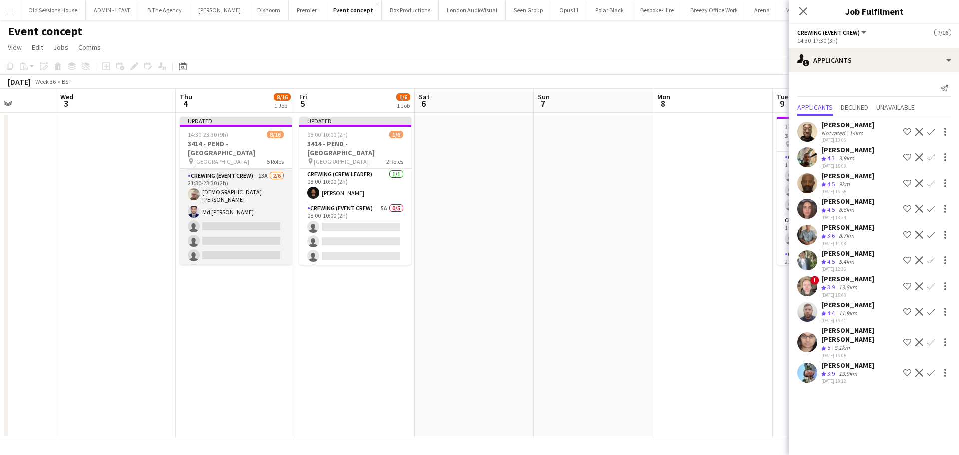
click at [249, 218] on app-card-role "Crewing (Event Crew) 13A [DATE] 21:30-23:30 (2h) [PERSON_NAME] Md [PERSON_NAME]…" at bounding box center [236, 224] width 112 height 109
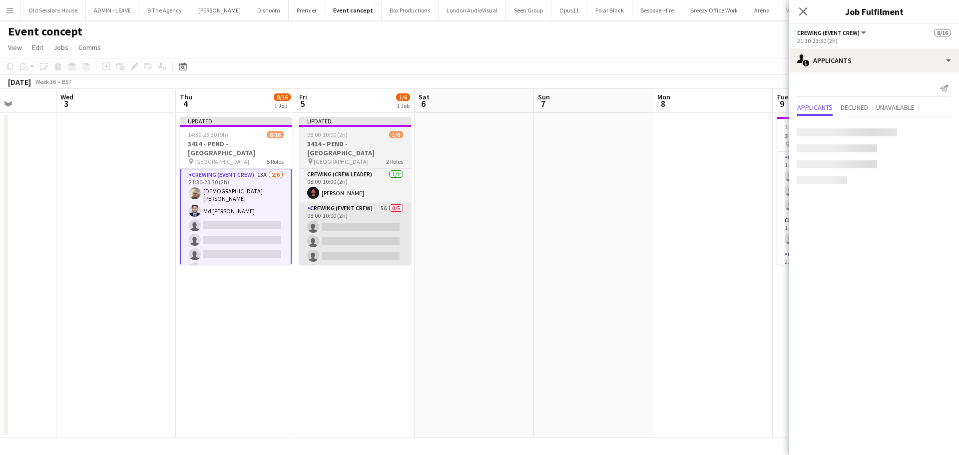
scroll to position [225, 0]
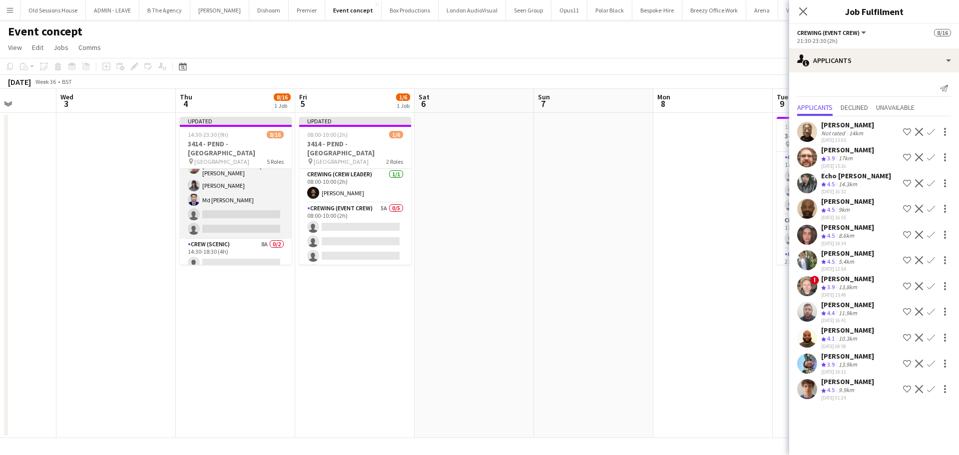
click at [241, 197] on app-card-role "Crewing (Event Crew) 10A [DATE] 14:30-17:30 (3h) [DEMOGRAPHIC_DATA][PERSON_NAME…" at bounding box center [236, 191] width 112 height 95
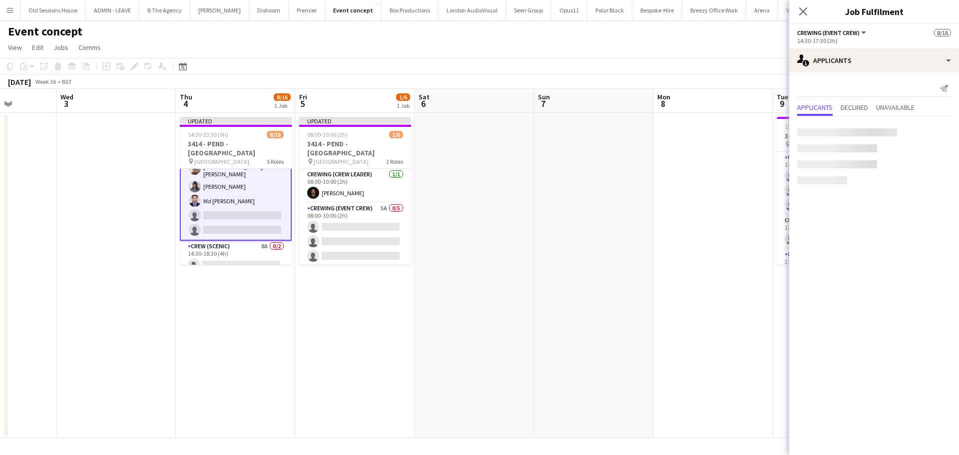
scroll to position [60, 0]
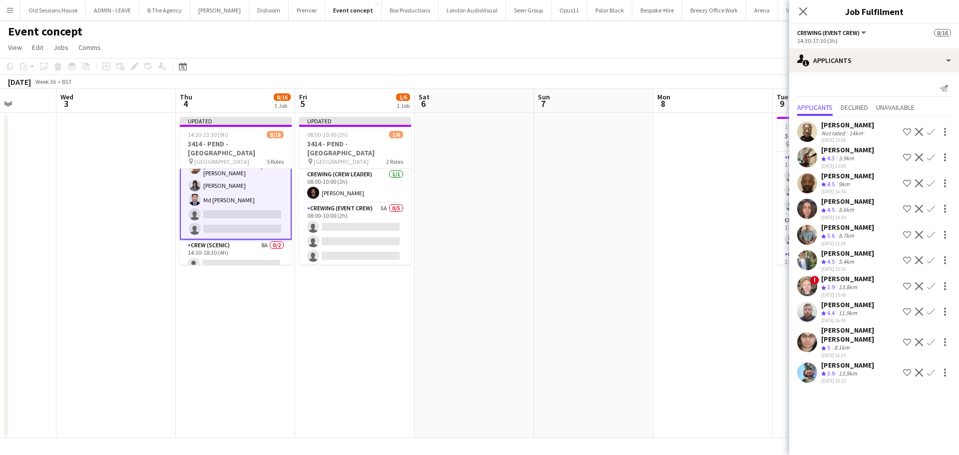
click at [931, 183] on app-icon "Confirm" at bounding box center [931, 183] width 8 height 8
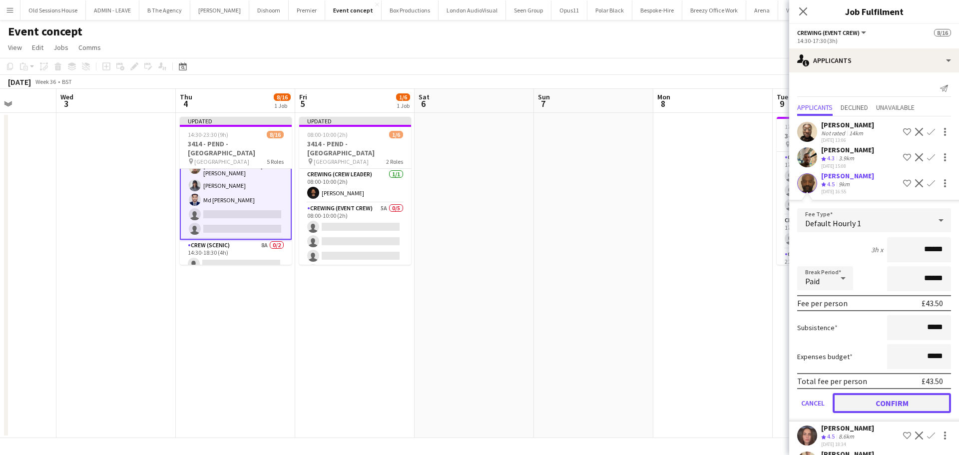
click at [888, 411] on button "Confirm" at bounding box center [891, 403] width 118 height 20
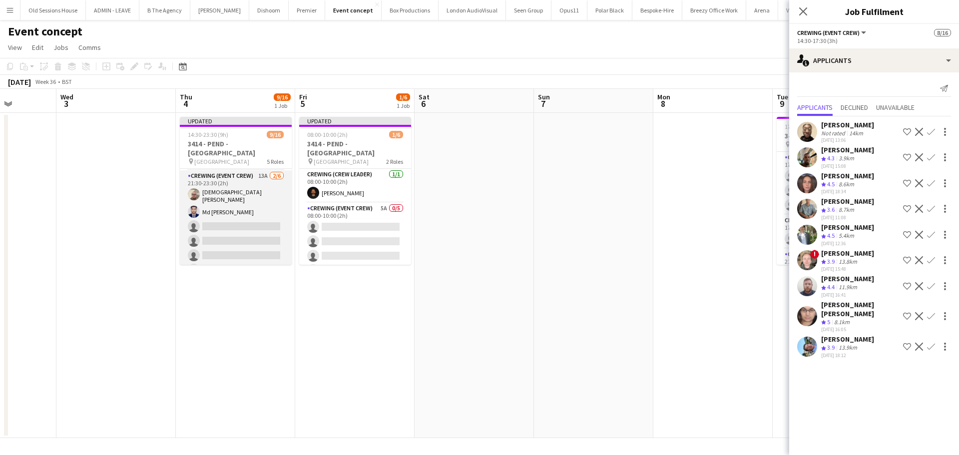
click at [235, 239] on app-card-role "Crewing (Event Crew) 13A [DATE] 21:30-23:30 (2h) [PERSON_NAME] Md [PERSON_NAME]…" at bounding box center [236, 224] width 112 height 109
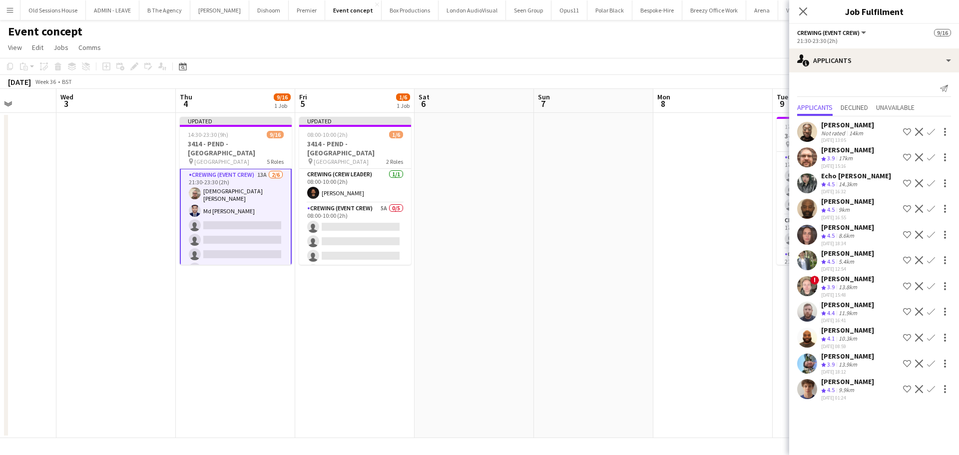
scroll to position [225, 0]
click at [930, 207] on app-icon "Confirm" at bounding box center [931, 209] width 8 height 8
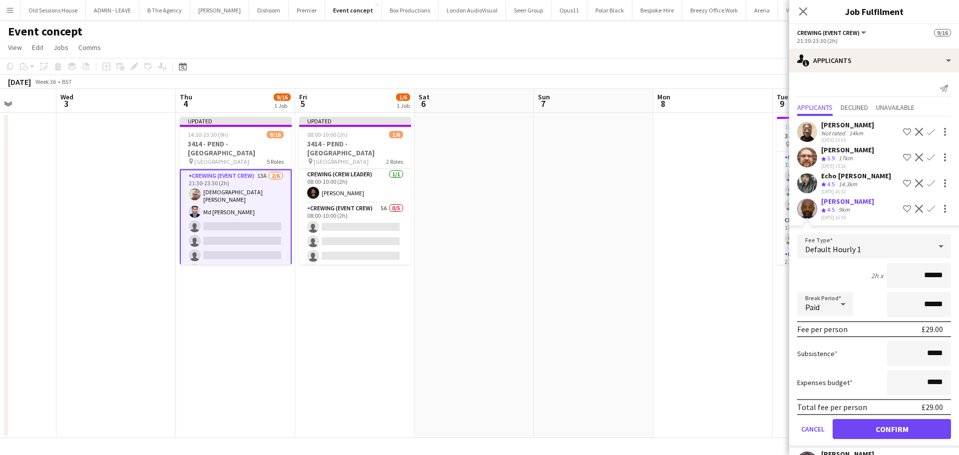
drag, startPoint x: 934, startPoint y: 283, endPoint x: 867, endPoint y: 285, distance: 66.4
click at [867, 285] on div "2h x ******" at bounding box center [874, 275] width 154 height 25
type input "***"
click at [851, 280] on div "2h x ***" at bounding box center [874, 275] width 154 height 25
click at [867, 439] on button "Confirm" at bounding box center [891, 429] width 118 height 20
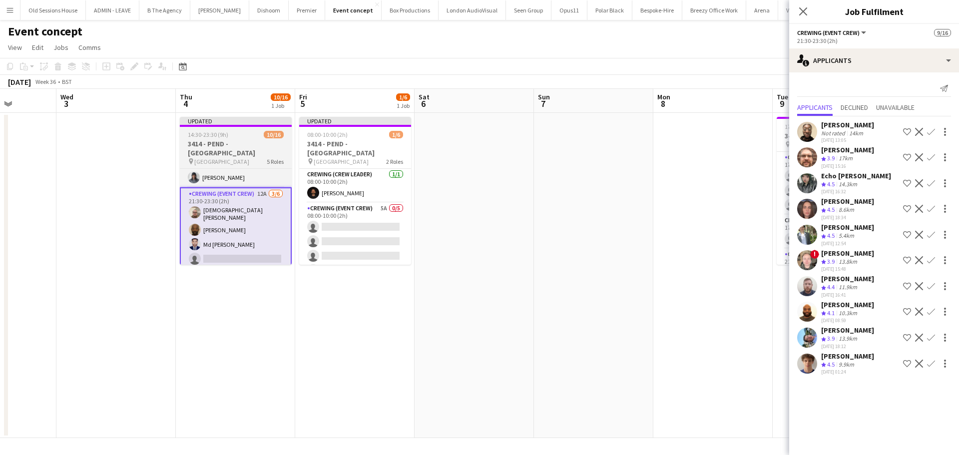
scroll to position [226, 0]
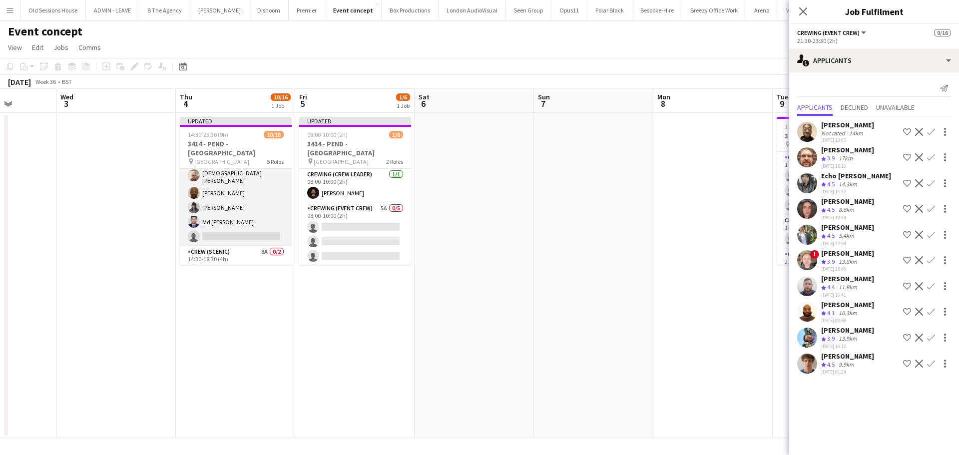
click at [235, 189] on app-card-role "Crewing (Event Crew) 9A [DATE] 14:30-17:30 (3h) [PERSON_NAME] [PERSON_NAME] Kai…" at bounding box center [236, 198] width 112 height 95
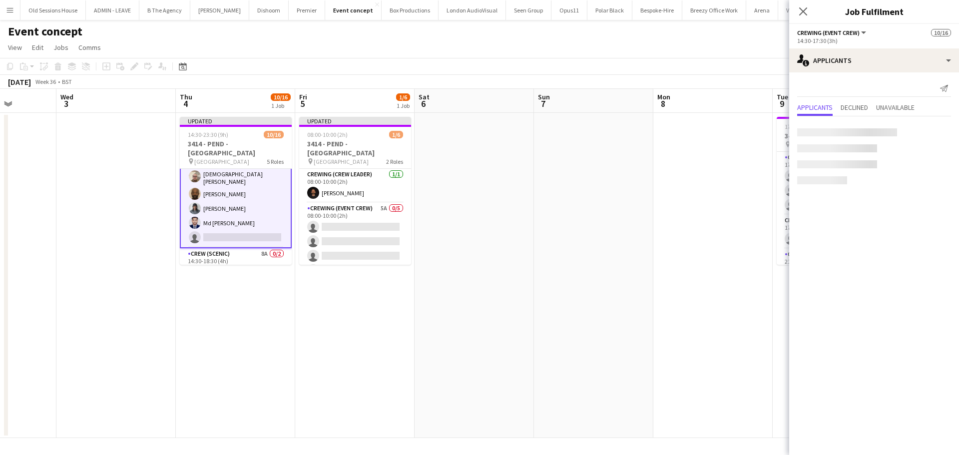
scroll to position [52, 0]
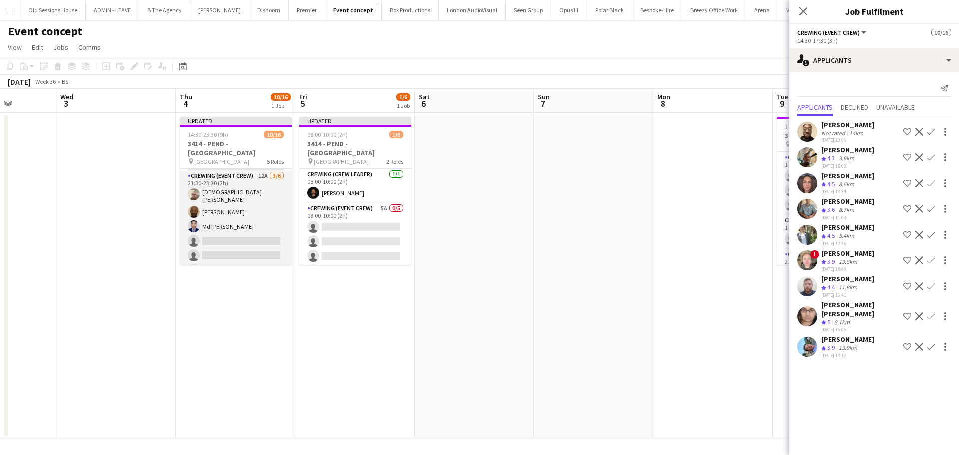
click at [260, 241] on app-card-role "Crewing (Event Crew) 12A [DATE] 21:30-23:30 (2h) [DEMOGRAPHIC_DATA][PERSON_NAME…" at bounding box center [236, 224] width 112 height 109
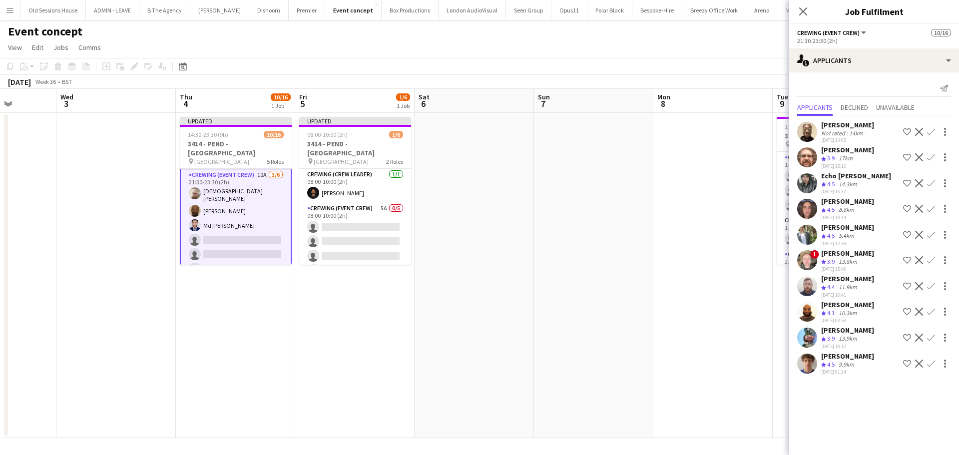
scroll to position [225, 0]
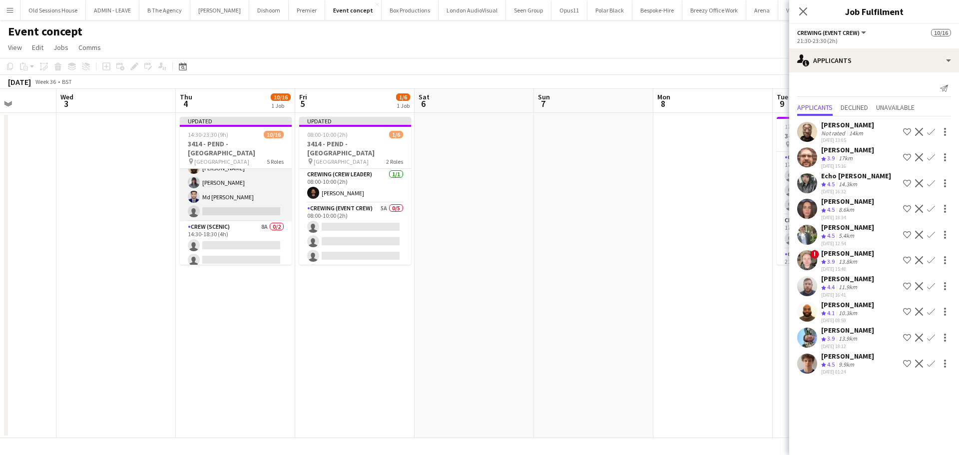
click at [247, 191] on app-card-role "Crewing (Event Crew) 9A [DATE] 14:30-17:30 (3h) [PERSON_NAME] [PERSON_NAME] Kai…" at bounding box center [236, 173] width 112 height 95
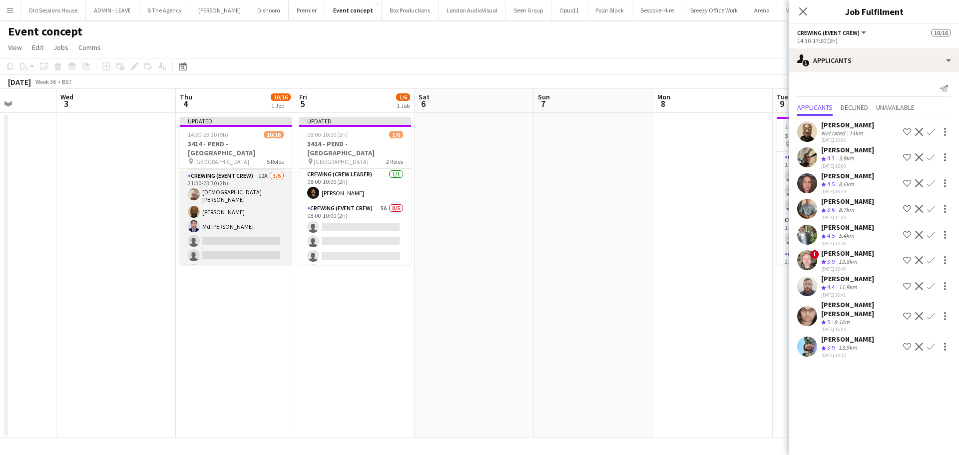
click at [240, 233] on app-card-role "Crewing (Event Crew) 12A [DATE] 21:30-23:30 (2h) [DEMOGRAPHIC_DATA][PERSON_NAME…" at bounding box center [236, 224] width 112 height 109
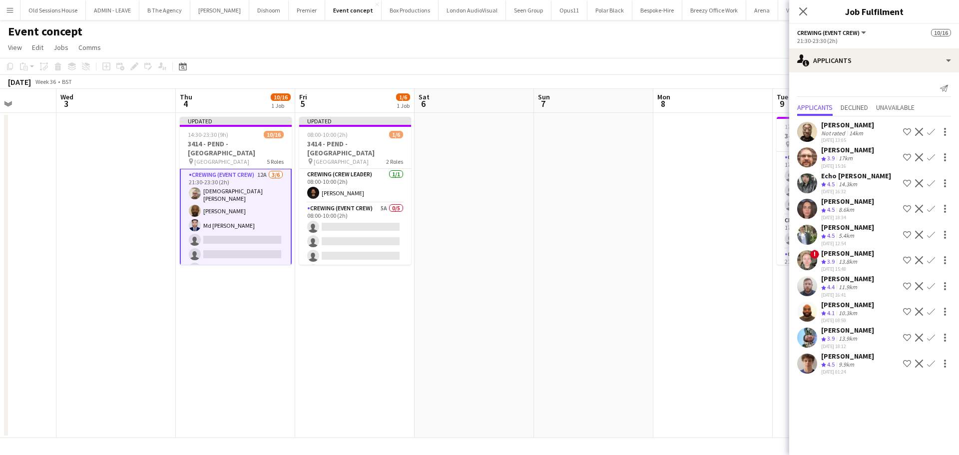
scroll to position [225, 0]
click at [933, 211] on app-icon "Confirm" at bounding box center [931, 209] width 8 height 8
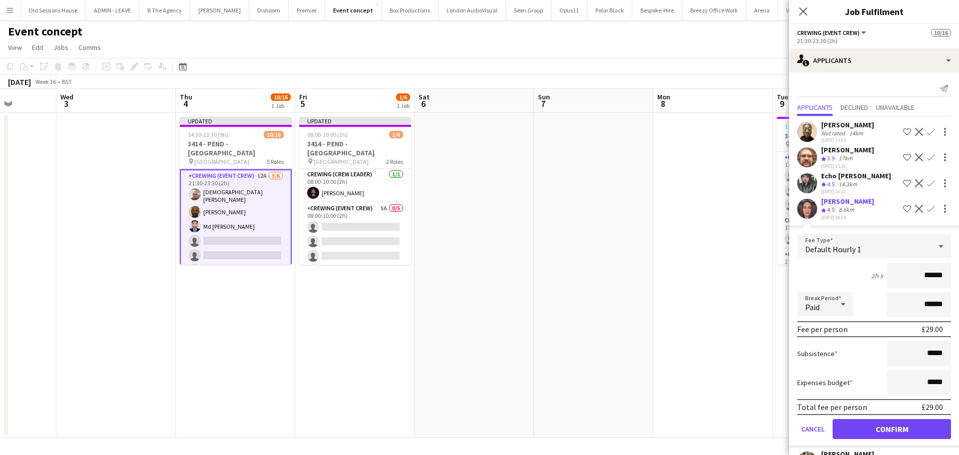
drag, startPoint x: 939, startPoint y: 282, endPoint x: 803, endPoint y: 286, distance: 136.4
click at [803, 286] on div "2h x ******" at bounding box center [874, 275] width 154 height 25
type input "***"
click at [825, 287] on div "2h x ***" at bounding box center [874, 275] width 154 height 25
click at [868, 433] on button "Confirm" at bounding box center [891, 429] width 118 height 20
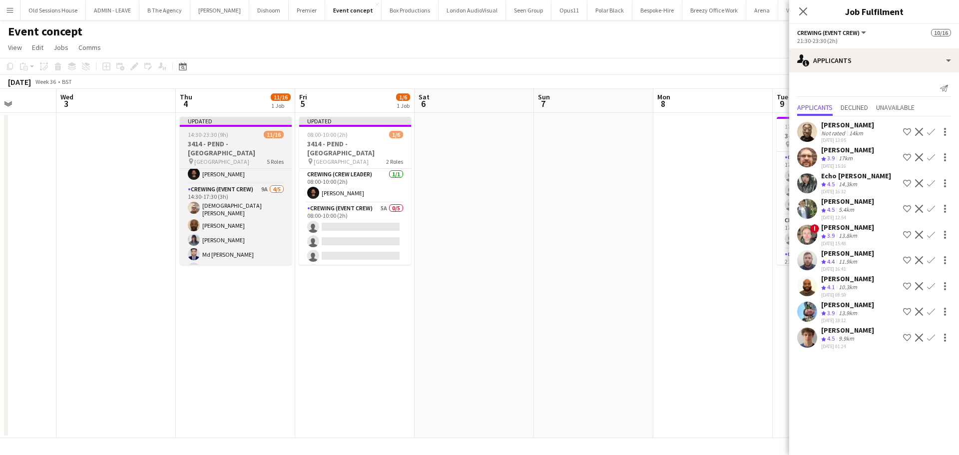
scroll to position [40, 0]
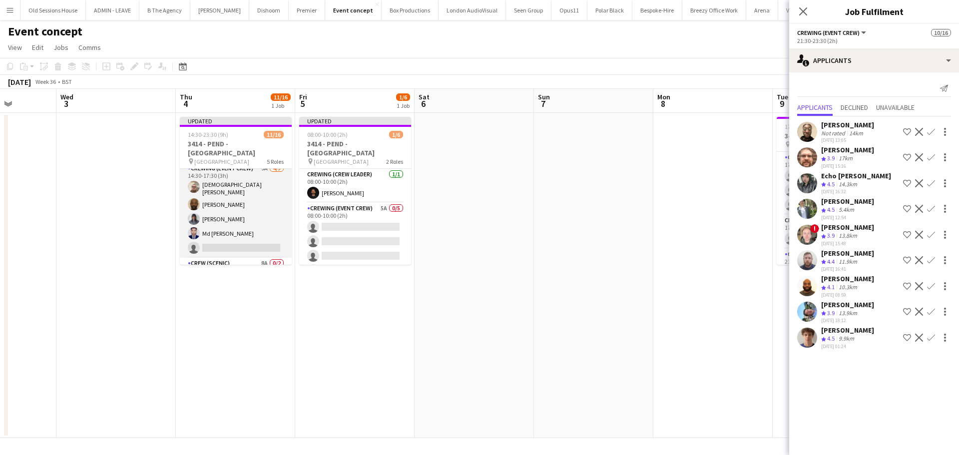
click at [259, 219] on app-card-role "Crewing (Event Crew) 9A [DATE] 14:30-17:30 (3h) [PERSON_NAME] [PERSON_NAME] Kai…" at bounding box center [236, 210] width 112 height 95
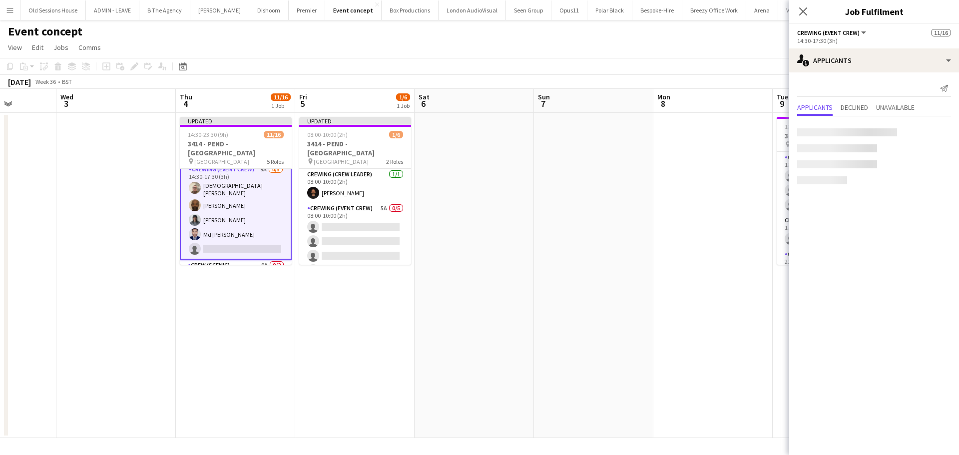
scroll to position [41, 0]
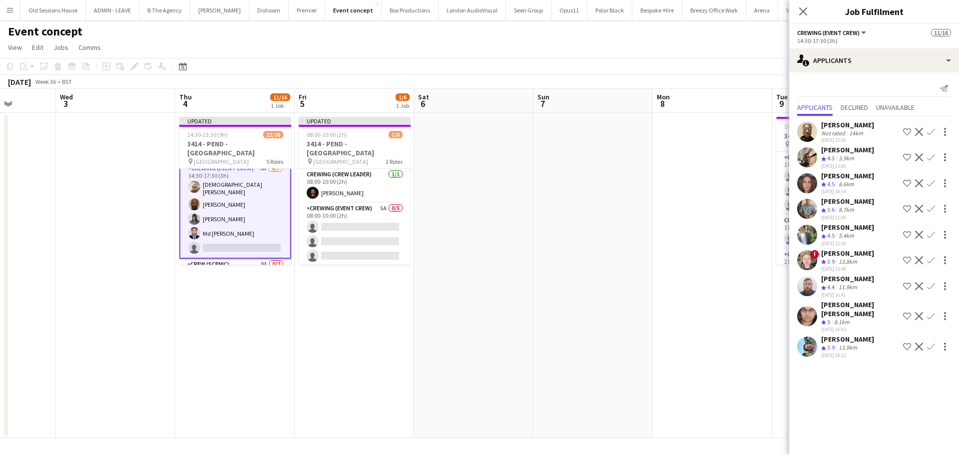
click at [928, 183] on app-icon "Confirm" at bounding box center [931, 183] width 8 height 8
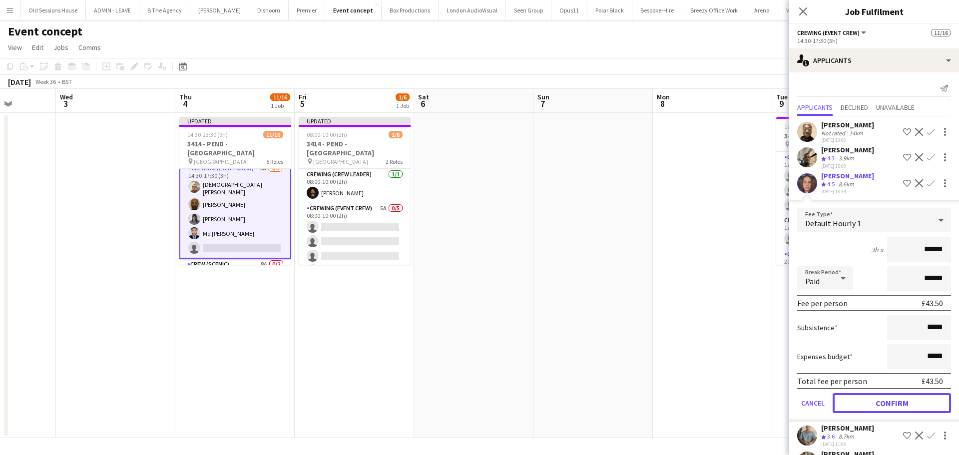
drag, startPoint x: 873, startPoint y: 414, endPoint x: 776, endPoint y: 388, distance: 101.0
click at [873, 413] on button "Confirm" at bounding box center [891, 403] width 118 height 20
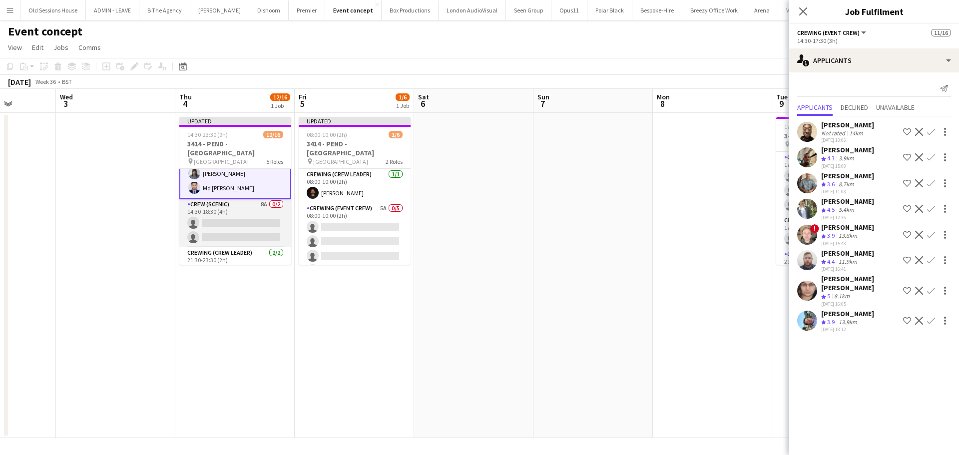
click at [249, 207] on app-card-role "Crew (Scenic) 8A 0/2 14:30-18:30 (4h) single-neutral-actions single-neutral-act…" at bounding box center [235, 223] width 112 height 48
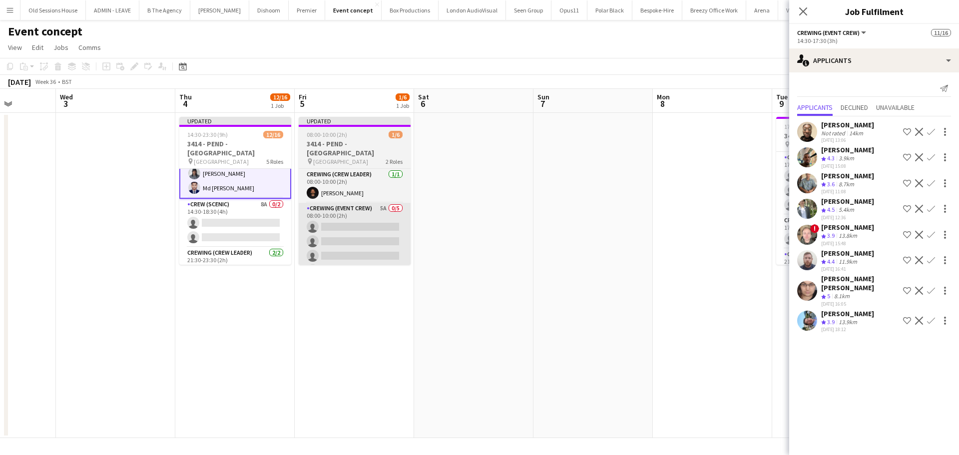
scroll to position [100, 0]
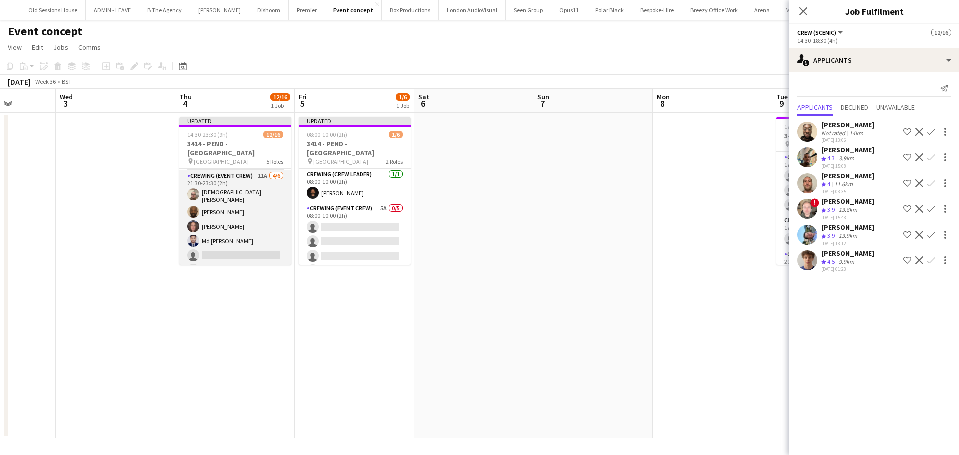
click at [255, 246] on app-card-role "Crewing (Event Crew) 11A [DATE] 21:30-23:30 (2h) [PERSON_NAME] [PERSON_NAME] [P…" at bounding box center [235, 224] width 112 height 109
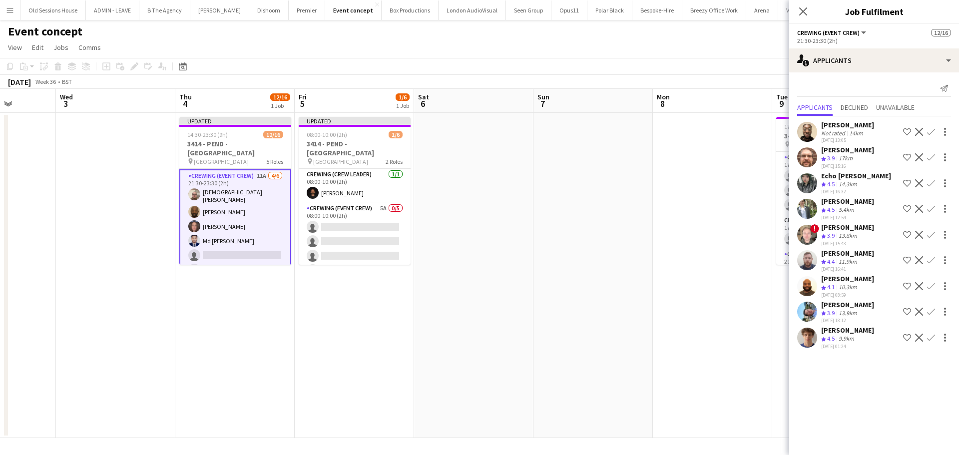
click at [930, 337] on app-icon "Confirm" at bounding box center [931, 338] width 8 height 8
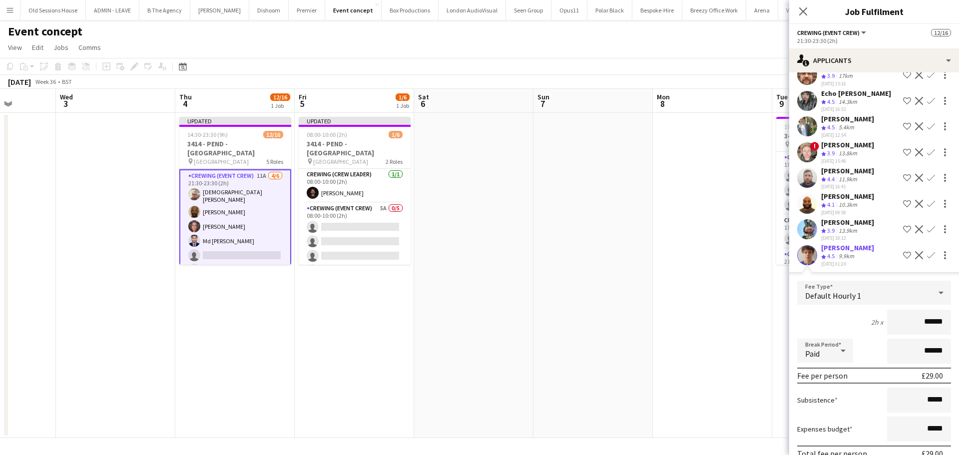
scroll to position [100, 0]
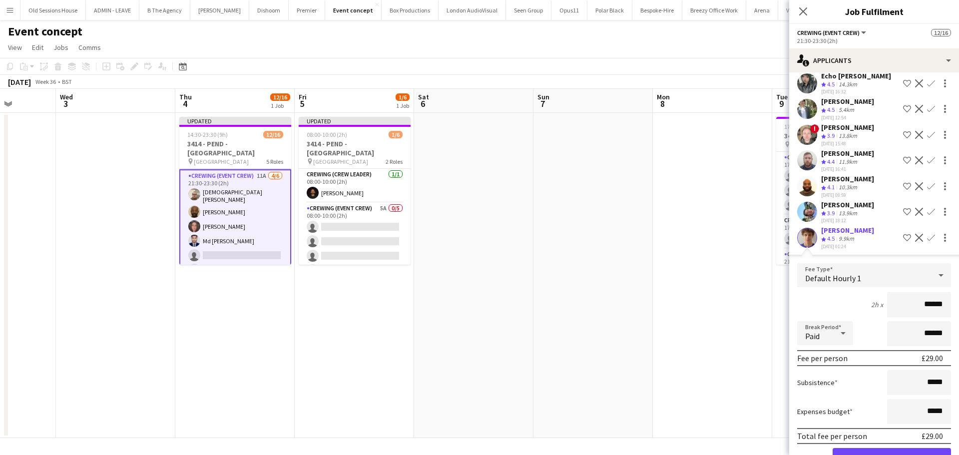
drag, startPoint x: 935, startPoint y: 311, endPoint x: 861, endPoint y: 316, distance: 73.6
click at [861, 316] on div "2h x ******" at bounding box center [874, 304] width 154 height 25
type input "***"
click at [842, 314] on div "2h x ***" at bounding box center [874, 304] width 154 height 25
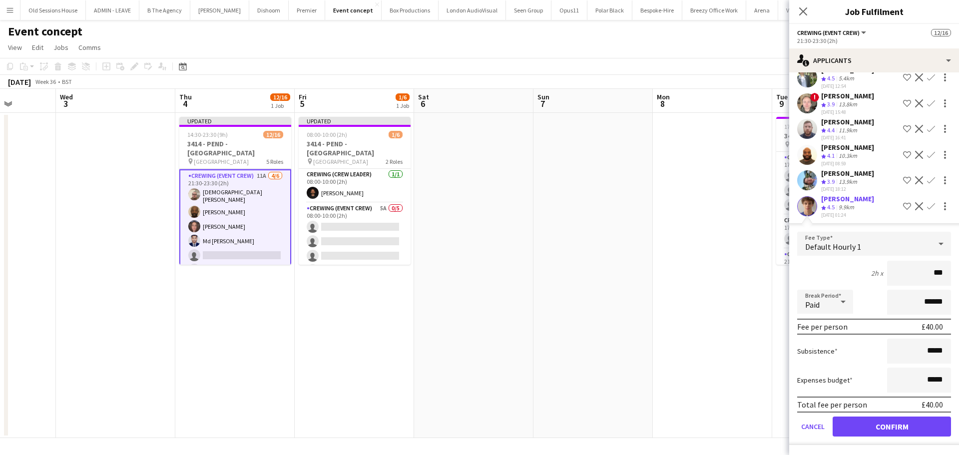
scroll to position [140, 0]
click at [874, 422] on button "Confirm" at bounding box center [891, 426] width 118 height 20
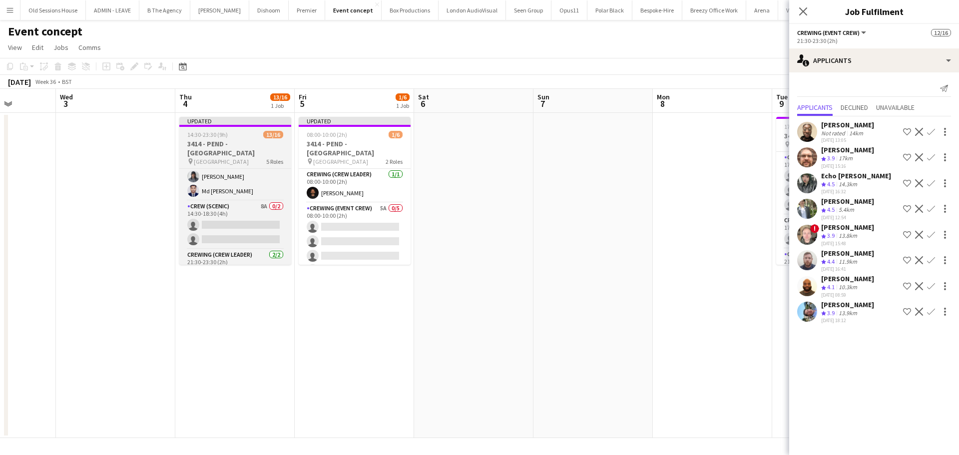
scroll to position [93, 0]
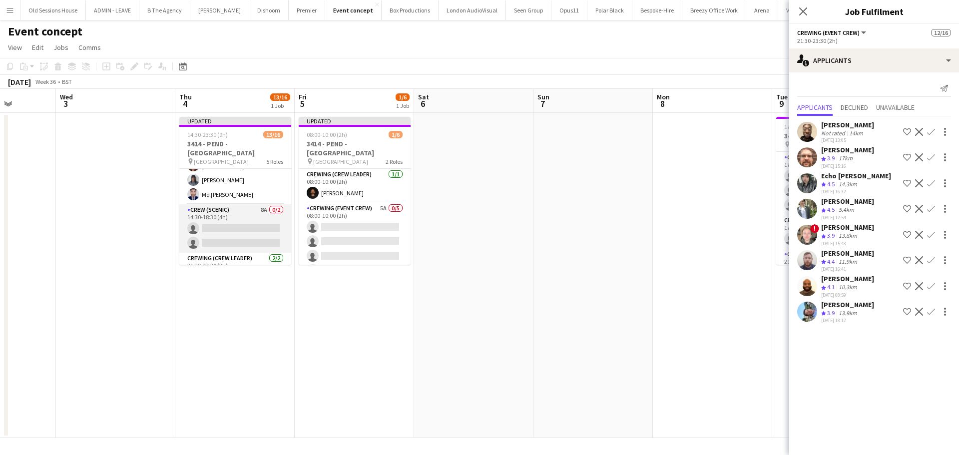
click at [257, 206] on app-card-role "Crew (Scenic) 8A 0/2 14:30-18:30 (4h) single-neutral-actions single-neutral-act…" at bounding box center [235, 228] width 112 height 48
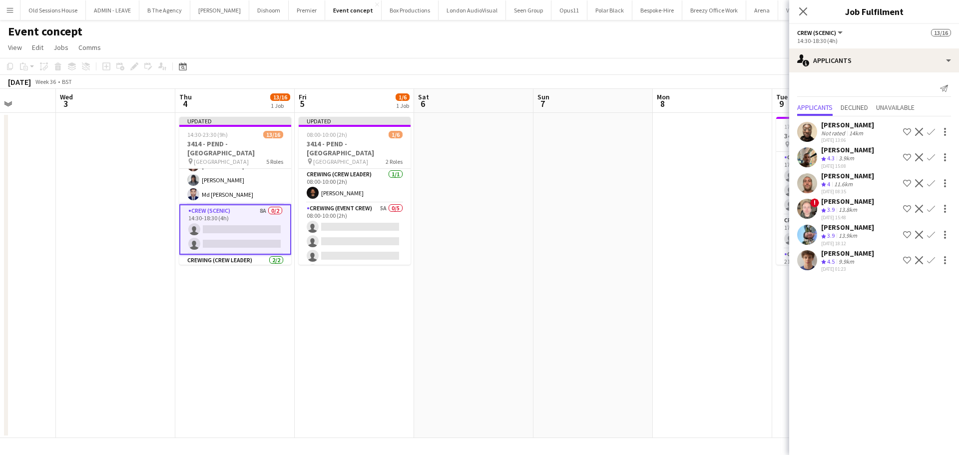
click at [931, 260] on app-icon "Confirm" at bounding box center [931, 260] width 8 height 8
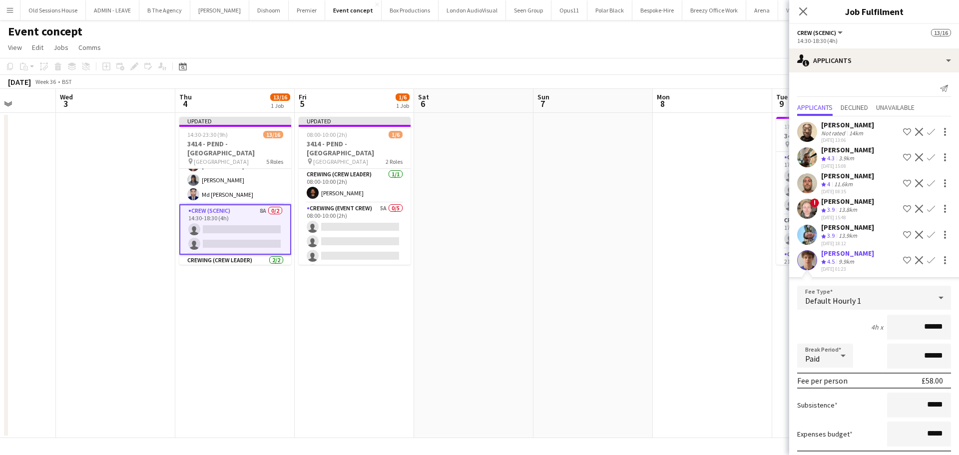
drag, startPoint x: 937, startPoint y: 332, endPoint x: 843, endPoint y: 340, distance: 93.8
click at [843, 340] on div "4h x ******" at bounding box center [874, 327] width 154 height 25
click at [822, 333] on div "4h x ******" at bounding box center [874, 327] width 154 height 25
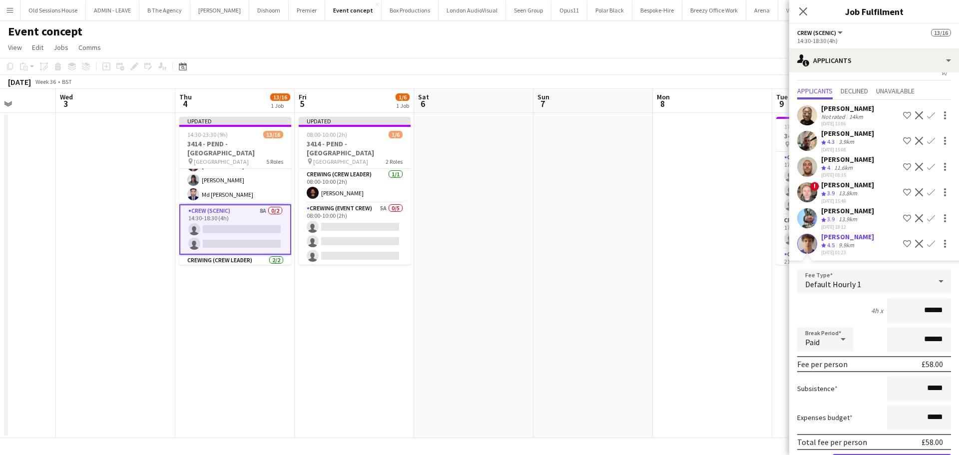
scroll to position [63, 0]
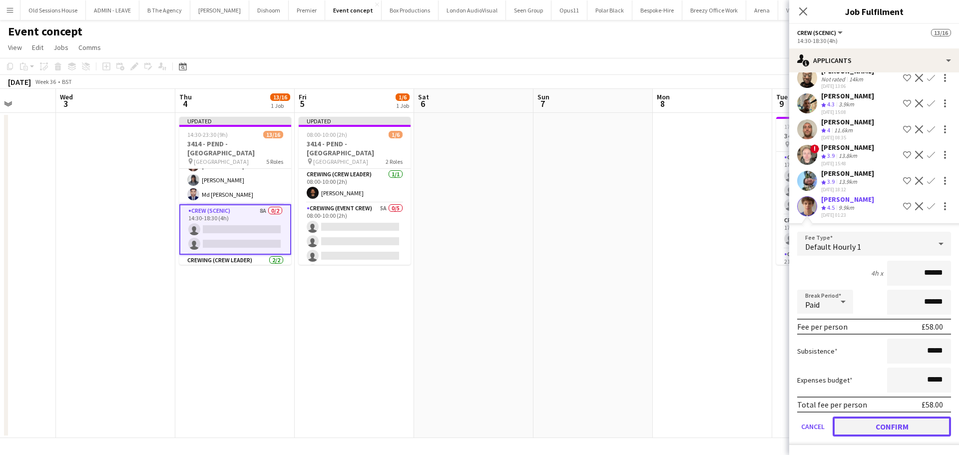
click at [855, 425] on button "Confirm" at bounding box center [891, 426] width 118 height 20
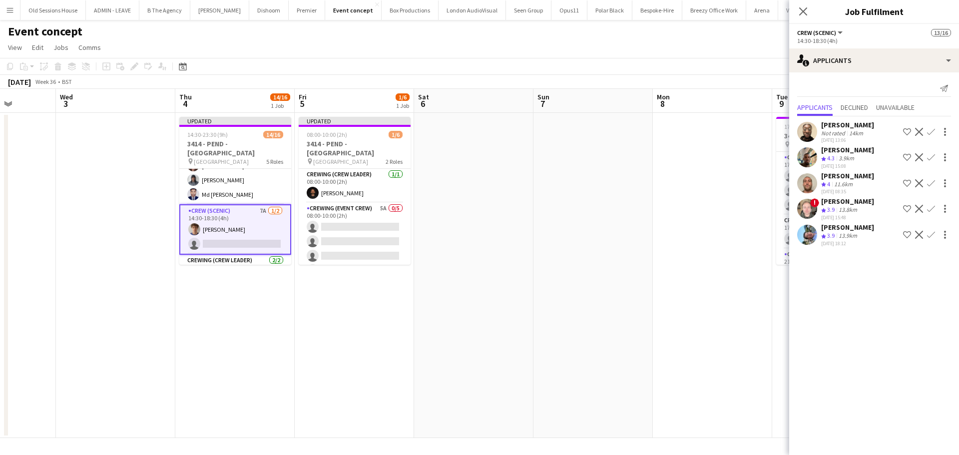
scroll to position [0, 0]
click at [930, 183] on app-icon "Confirm" at bounding box center [931, 183] width 8 height 8
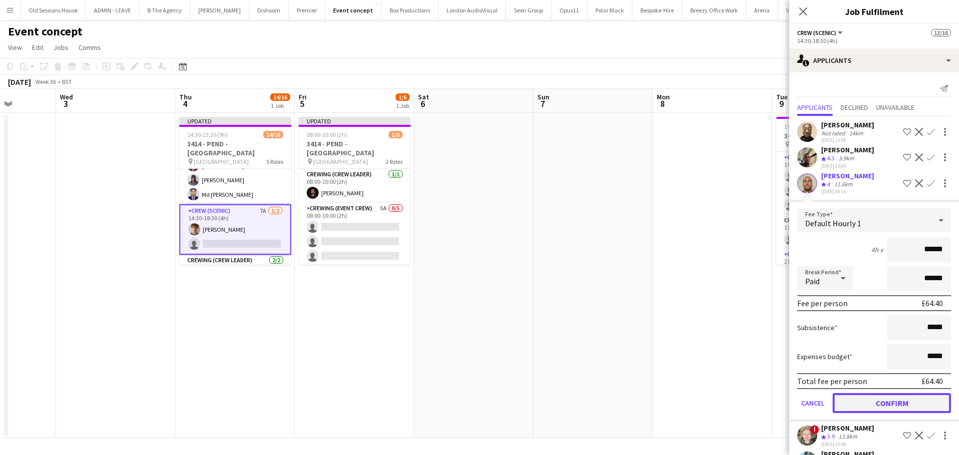
click at [888, 408] on button "Confirm" at bounding box center [891, 403] width 118 height 20
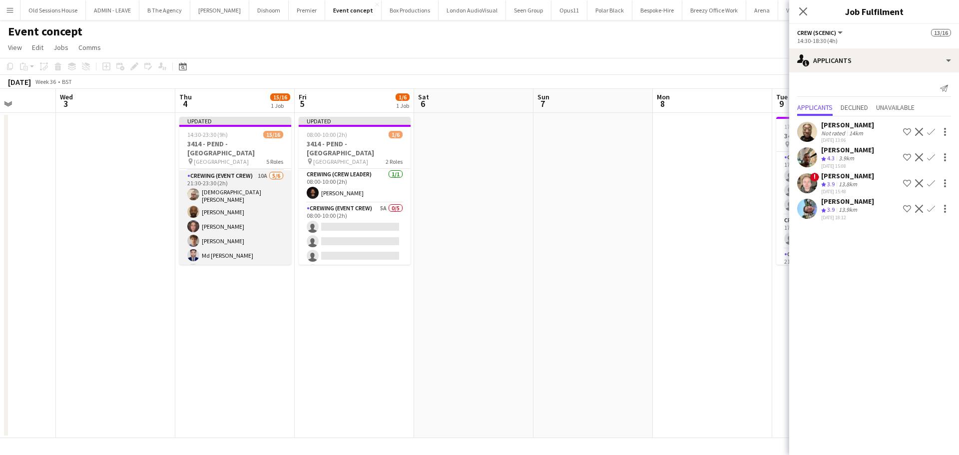
click at [245, 242] on app-card-role "Crewing (Event Crew) 10A [DATE] 21:30-23:30 (2h) [DEMOGRAPHIC_DATA][PERSON_NAME…" at bounding box center [235, 224] width 112 height 109
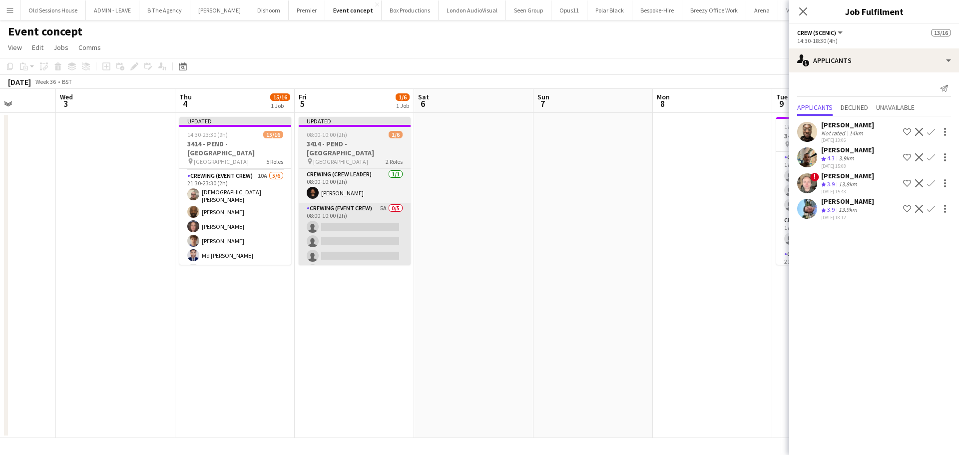
scroll to position [225, 0]
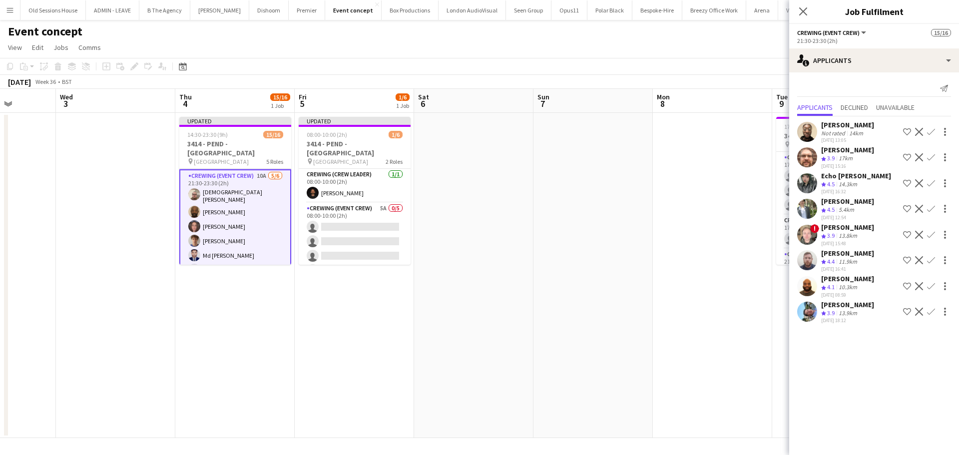
click at [932, 209] on app-icon "Confirm" at bounding box center [931, 209] width 8 height 8
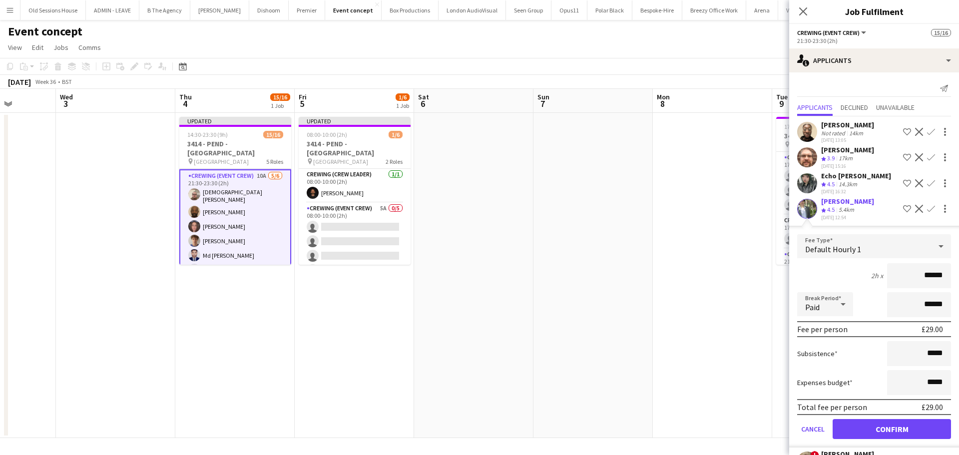
drag, startPoint x: 937, startPoint y: 284, endPoint x: 840, endPoint y: 298, distance: 97.9
click at [840, 298] on form "Fee Type Default Hourly 1 2h x ****** Break Period Paid ****** Fee per person £…" at bounding box center [874, 340] width 170 height 213
type input "***"
click at [822, 283] on div "2h x ***" at bounding box center [874, 275] width 154 height 25
click at [878, 435] on button "Confirm" at bounding box center [891, 429] width 118 height 20
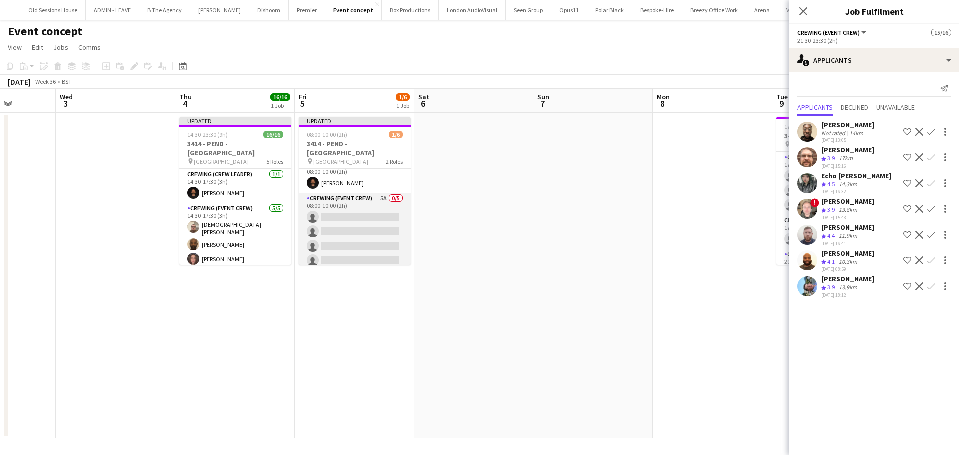
scroll to position [21, 0]
click at [381, 218] on app-card-role "Crewing (Event Crew) 5A 0/5 08:00-10:00 (2h) single-neutral-actions single-neut…" at bounding box center [355, 228] width 112 height 92
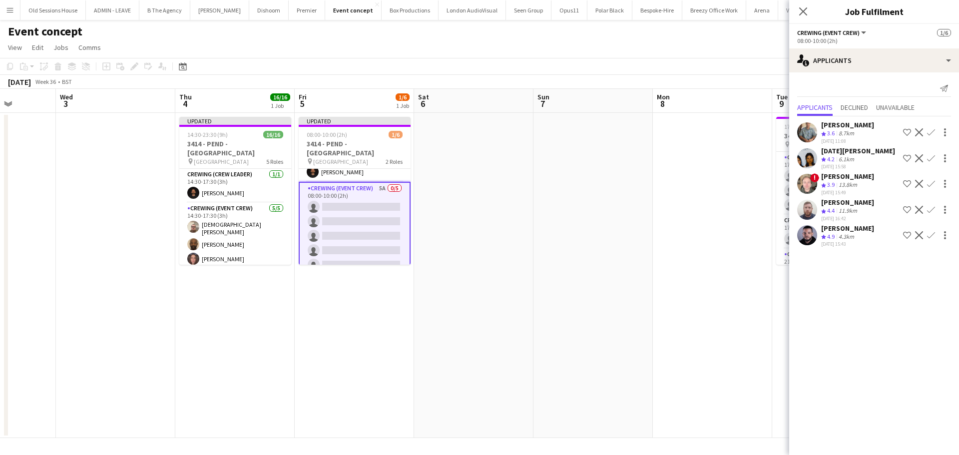
click at [935, 130] on button "Confirm" at bounding box center [931, 132] width 12 height 12
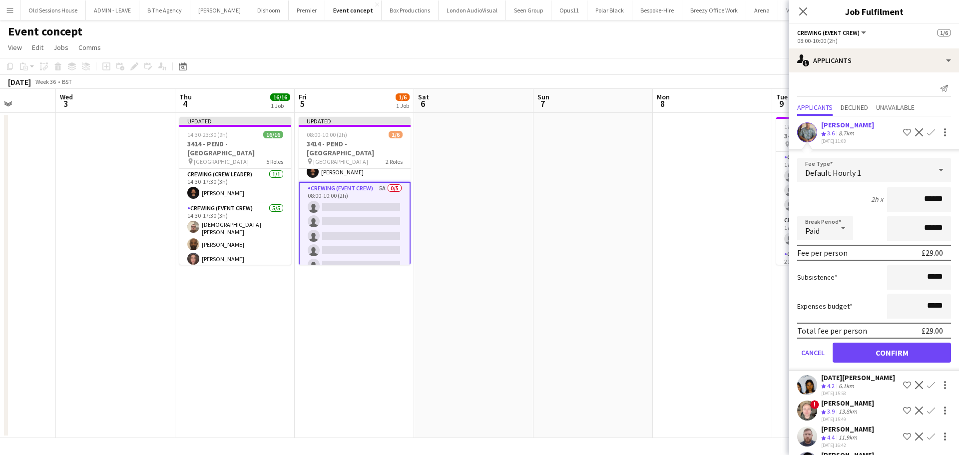
drag, startPoint x: 937, startPoint y: 206, endPoint x: 890, endPoint y: 208, distance: 46.5
click at [891, 208] on input "******" at bounding box center [919, 199] width 64 height 25
type input "***"
click at [837, 196] on div "2h x ***" at bounding box center [874, 199] width 154 height 25
click at [890, 350] on button "Confirm" at bounding box center [891, 353] width 118 height 20
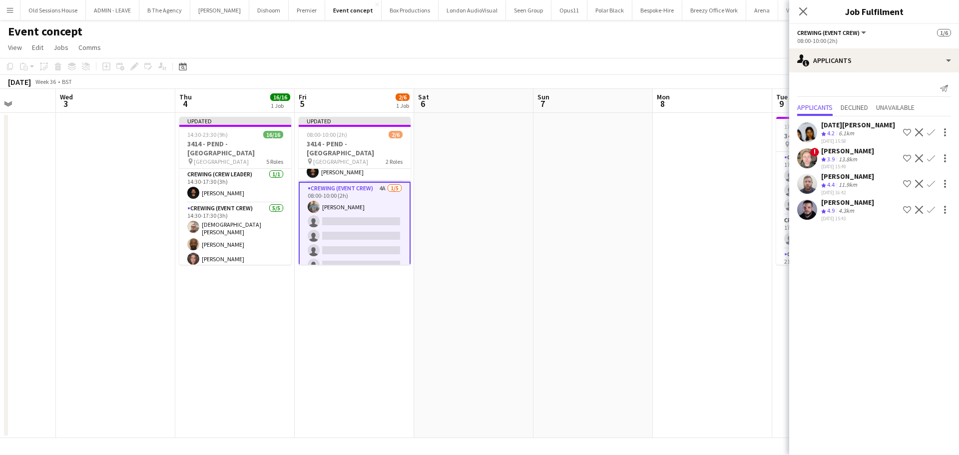
click at [932, 130] on app-icon "Confirm" at bounding box center [931, 132] width 8 height 8
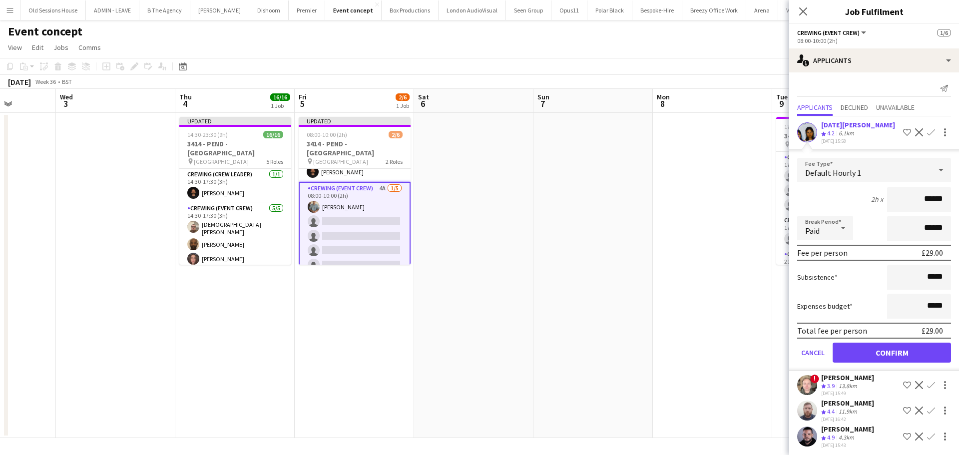
drag, startPoint x: 914, startPoint y: 202, endPoint x: 879, endPoint y: 203, distance: 34.5
click at [887, 203] on input "******" at bounding box center [919, 199] width 64 height 25
type input "***"
drag, startPoint x: 849, startPoint y: 192, endPoint x: 856, endPoint y: 211, distance: 20.2
click at [849, 192] on div "2h x ***" at bounding box center [874, 199] width 154 height 25
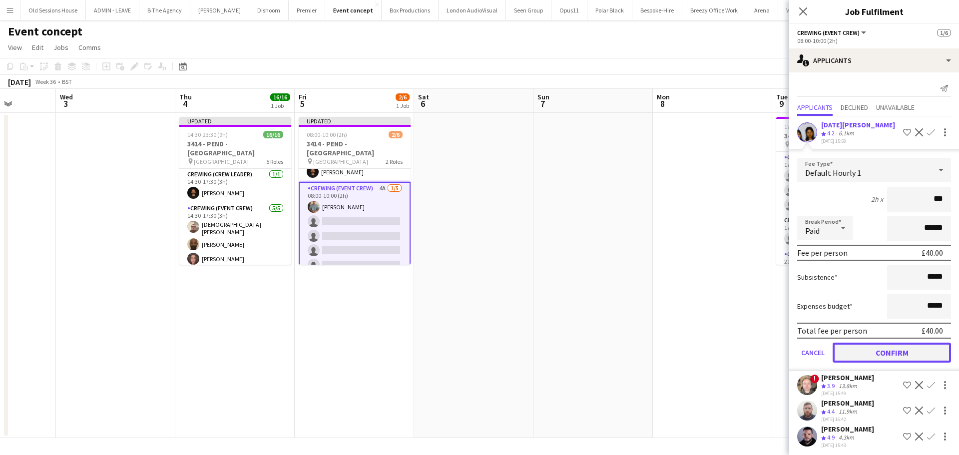
click at [879, 351] on button "Confirm" at bounding box center [891, 353] width 118 height 20
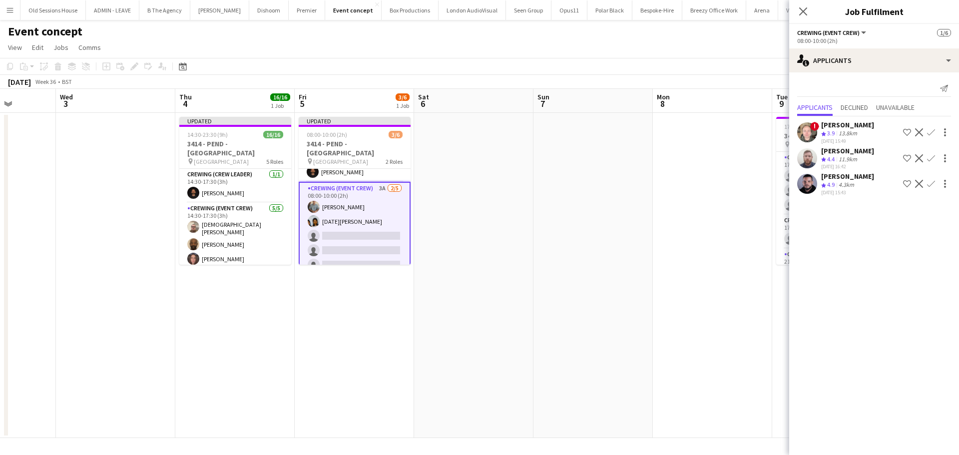
click at [931, 131] on app-icon "Confirm" at bounding box center [931, 132] width 8 height 8
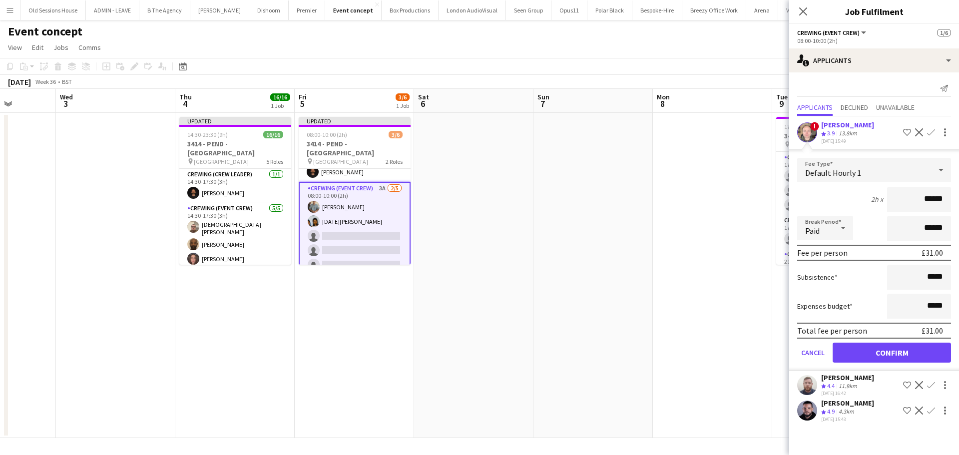
drag, startPoint x: 944, startPoint y: 197, endPoint x: 880, endPoint y: 204, distance: 64.3
click at [880, 204] on div "2h x ******" at bounding box center [874, 199] width 154 height 25
type input "***"
drag, startPoint x: 849, startPoint y: 194, endPoint x: 851, endPoint y: 208, distance: 13.6
click at [849, 194] on div "2h x ***" at bounding box center [874, 199] width 154 height 25
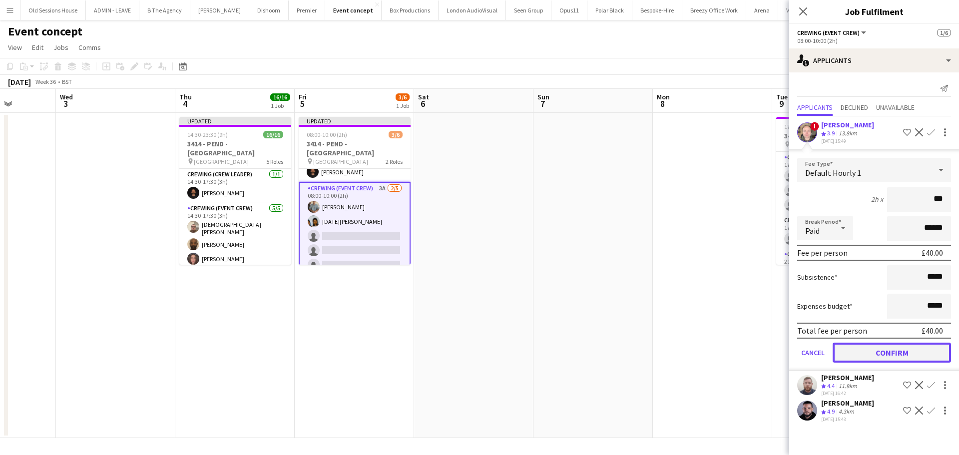
click at [886, 350] on button "Confirm" at bounding box center [891, 353] width 118 height 20
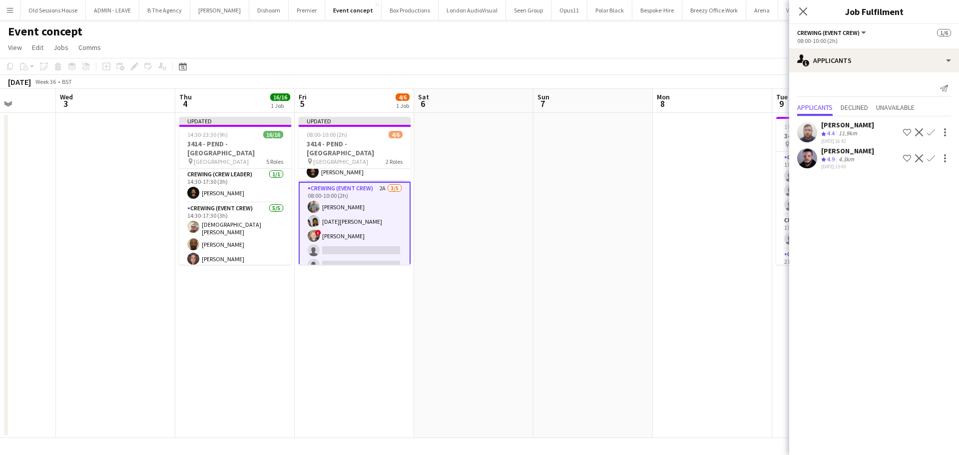
click at [932, 132] on app-icon "Confirm" at bounding box center [931, 132] width 8 height 8
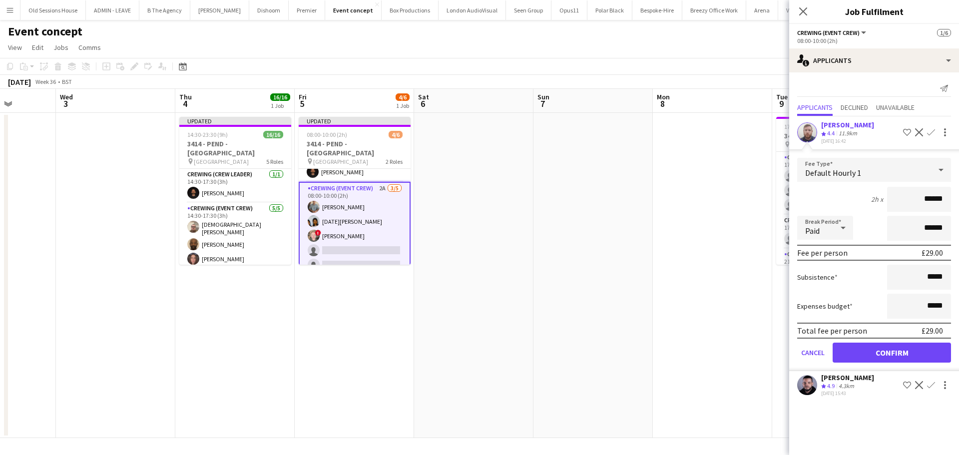
drag, startPoint x: 946, startPoint y: 198, endPoint x: 877, endPoint y: 203, distance: 69.1
click at [877, 203] on div "2h x ******" at bounding box center [874, 199] width 154 height 25
type input "***"
click at [848, 190] on div "2h x ***" at bounding box center [874, 199] width 154 height 25
drag, startPoint x: 891, startPoint y: 353, endPoint x: 903, endPoint y: 307, distance: 47.5
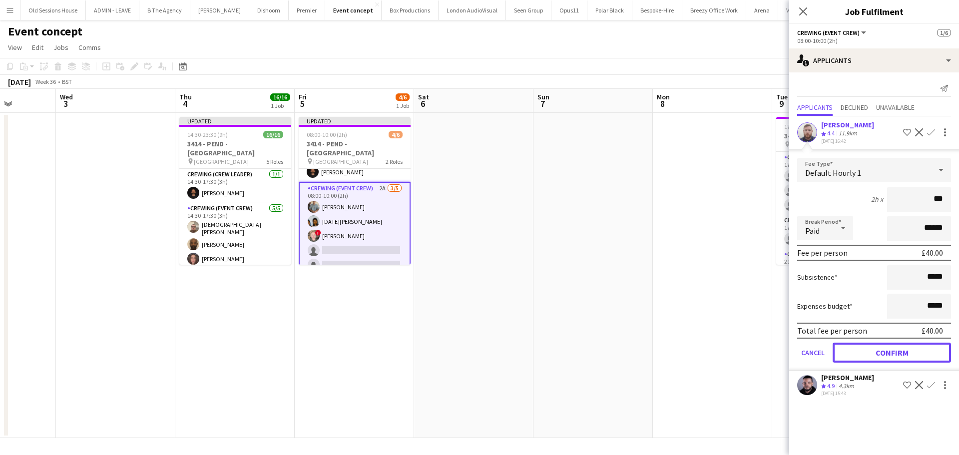
click at [891, 352] on button "Confirm" at bounding box center [891, 353] width 118 height 20
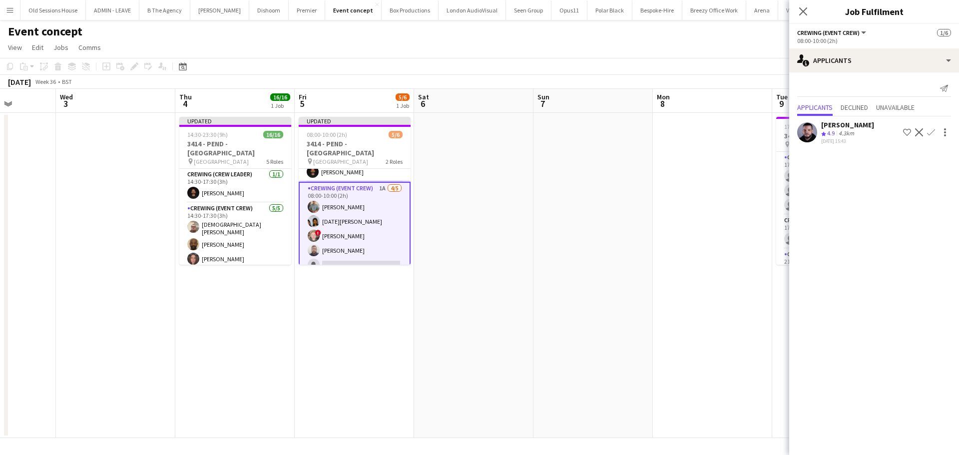
click at [933, 133] on app-icon "Confirm" at bounding box center [931, 132] width 8 height 8
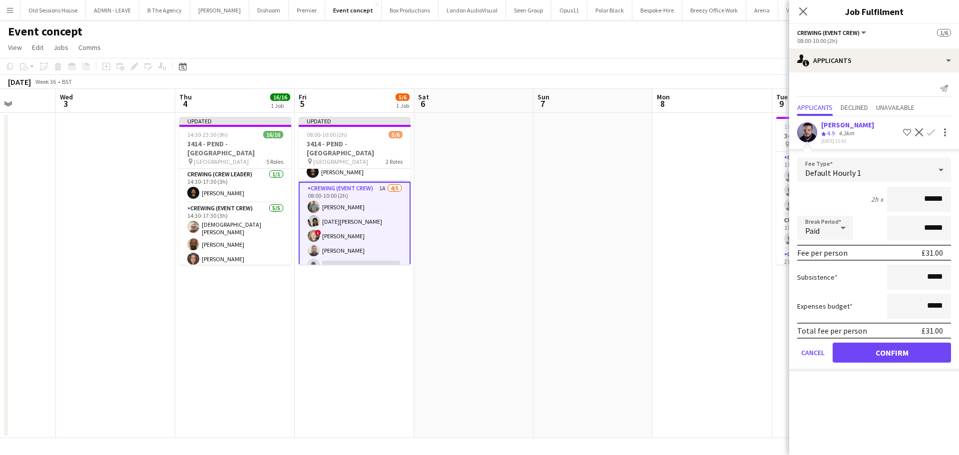
drag, startPoint x: 943, startPoint y: 198, endPoint x: 890, endPoint y: 205, distance: 53.8
click at [890, 205] on input "******" at bounding box center [919, 199] width 64 height 25
type input "***"
click at [856, 194] on div "2h x ***" at bounding box center [874, 199] width 154 height 25
click at [863, 350] on button "Confirm" at bounding box center [891, 353] width 118 height 20
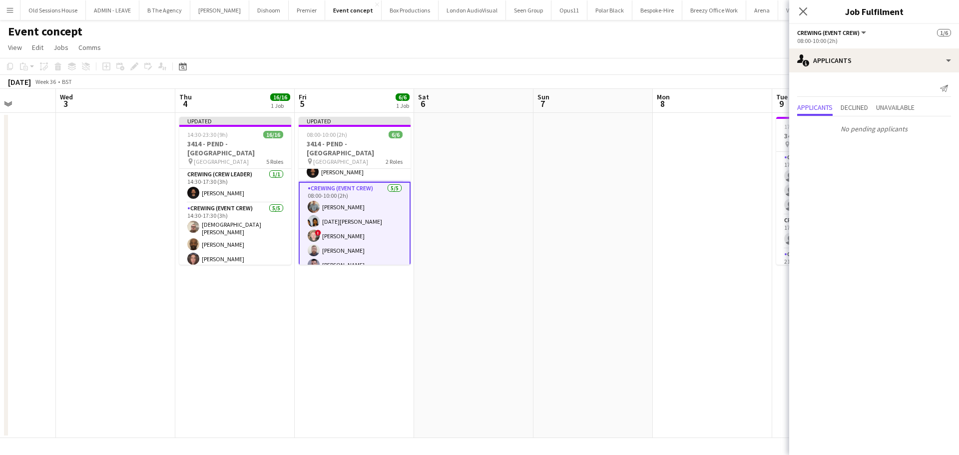
click at [367, 320] on app-date-cell "Updated 08:00-10:00 (2h) 6/6 3414 - PEND - [GEOGRAPHIC_DATA] pin Lancaster Hous…" at bounding box center [354, 275] width 119 height 325
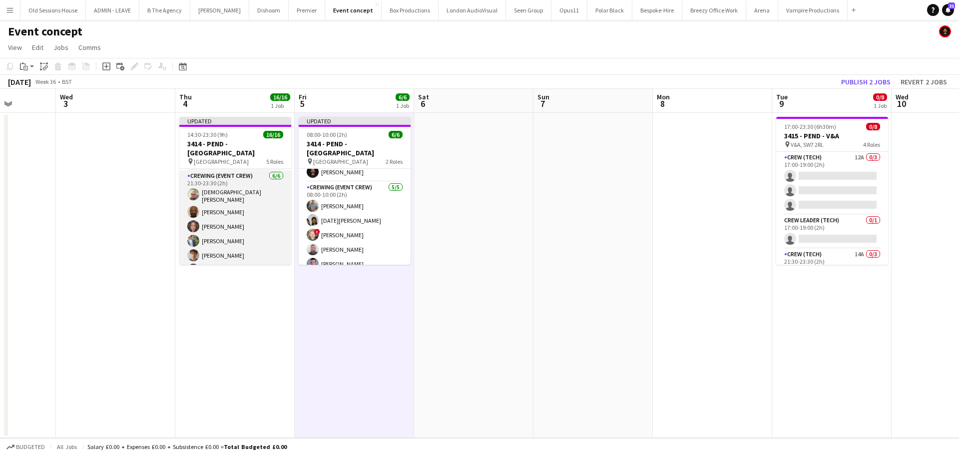
scroll to position [0, 0]
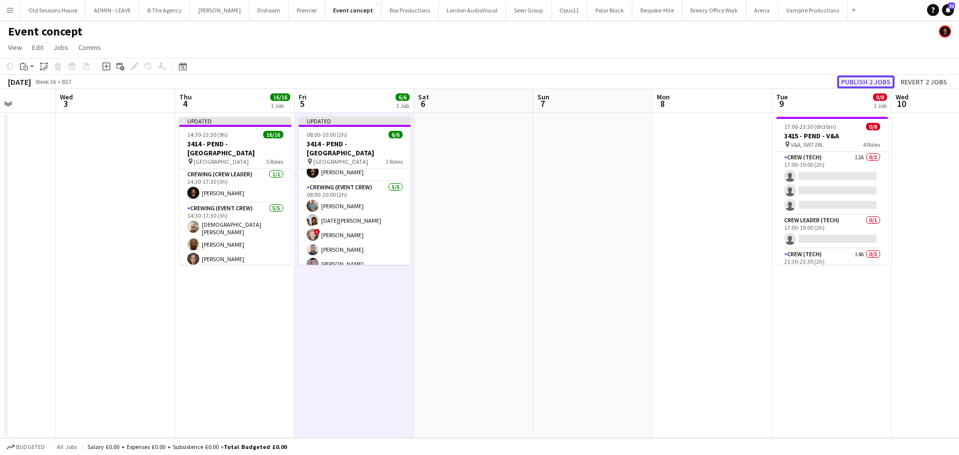
click at [859, 77] on button "Publish 2 jobs" at bounding box center [865, 81] width 57 height 13
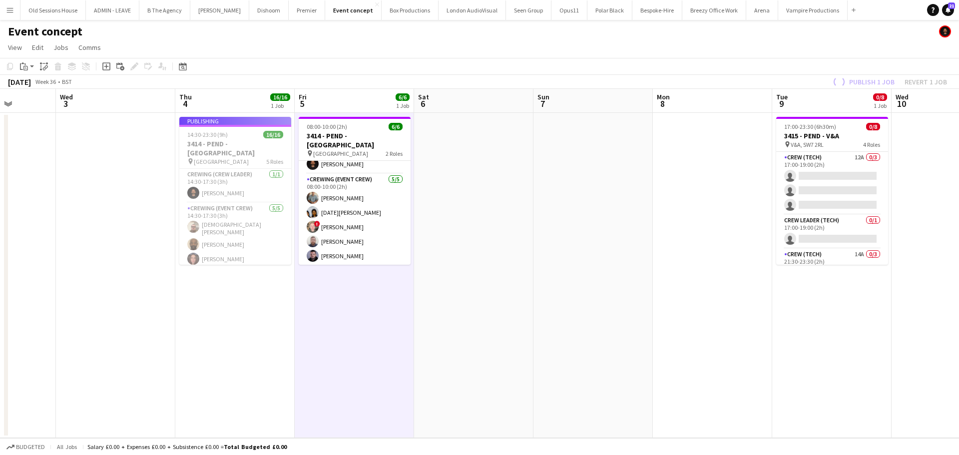
scroll to position [13, 0]
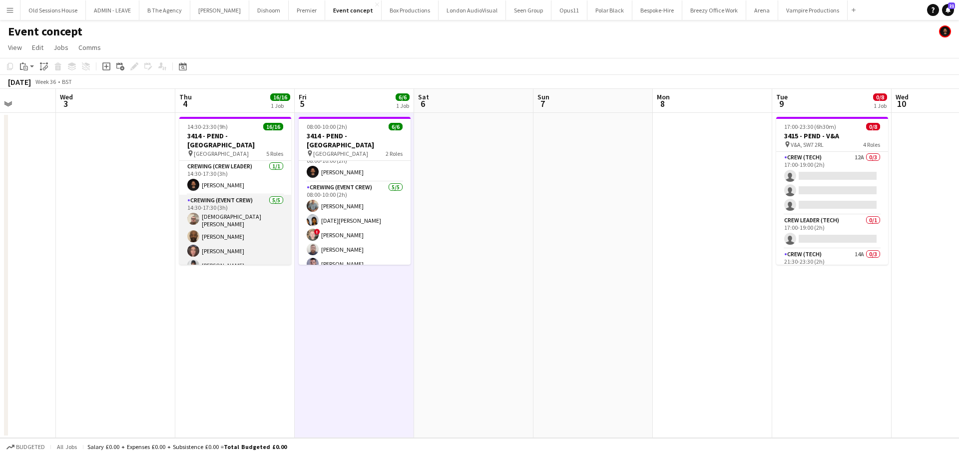
drag, startPoint x: 225, startPoint y: 206, endPoint x: 241, endPoint y: 197, distance: 18.6
click at [233, 201] on app-calendar-viewport "Sun 31 Mon 1 Tue 2 Wed 3 Thu 4 16/16 1 Job Fri 5 6/6 1 Job Sat 6 Sun 7 Mon 8 Tu…" at bounding box center [479, 263] width 959 height 349
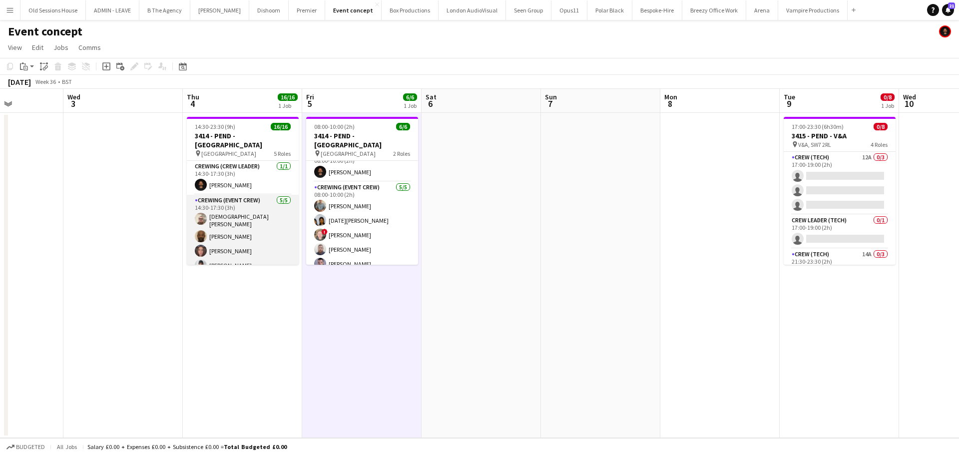
click at [237, 210] on app-card-role "Crewing (Event Crew) [DATE] 14:30-17:30 (3h) [PERSON_NAME] [PERSON_NAME] [PERSO…" at bounding box center [243, 242] width 112 height 95
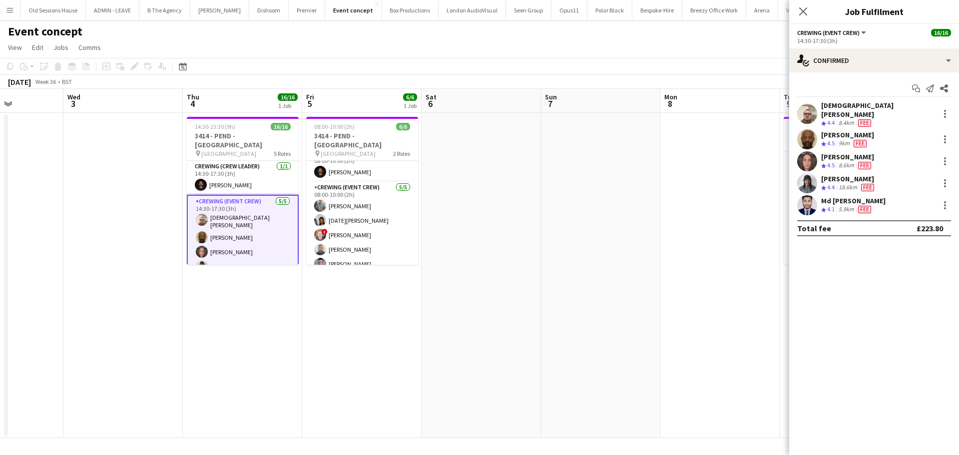
click at [847, 105] on div "[DEMOGRAPHIC_DATA][PERSON_NAME]" at bounding box center [878, 110] width 114 height 18
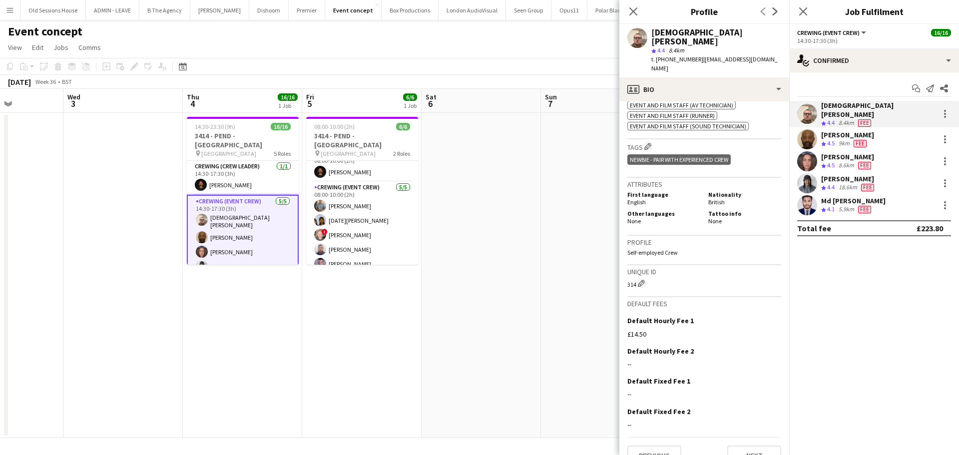
scroll to position [0, 0]
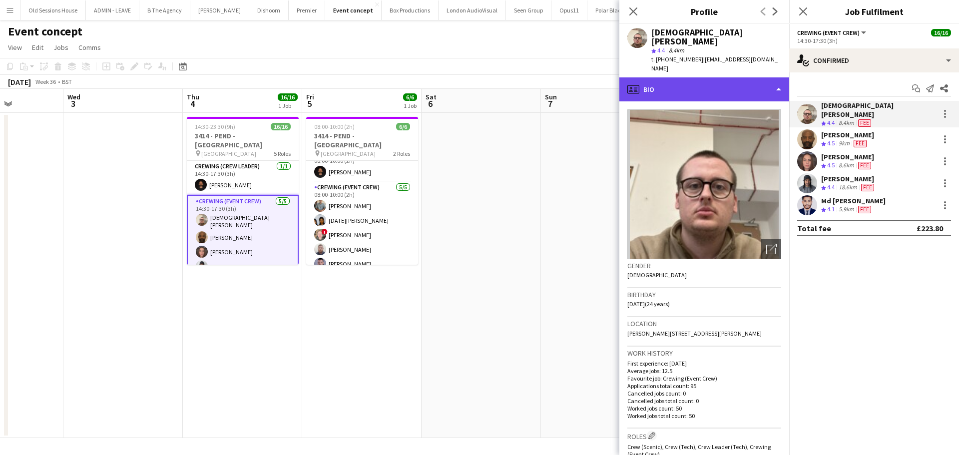
click at [678, 77] on div "profile Bio" at bounding box center [704, 89] width 170 height 24
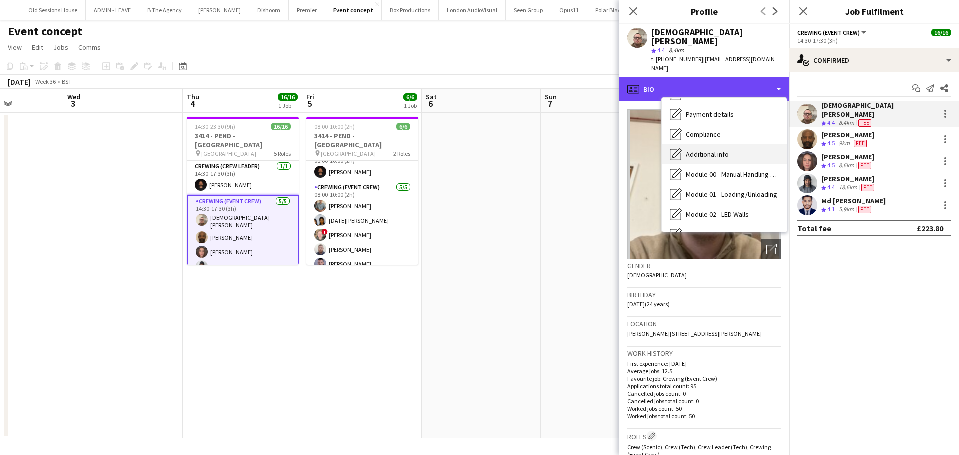
scroll to position [113, 0]
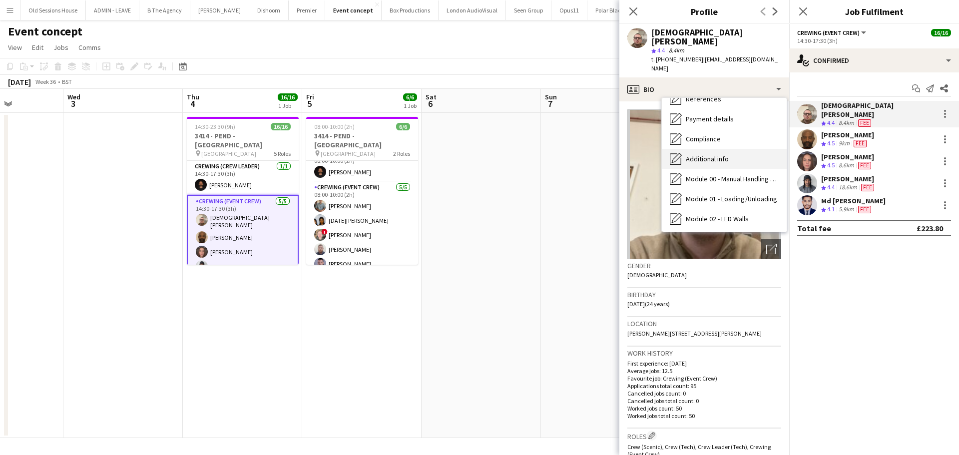
click at [739, 149] on div "Additional info Additional info" at bounding box center [724, 159] width 125 height 20
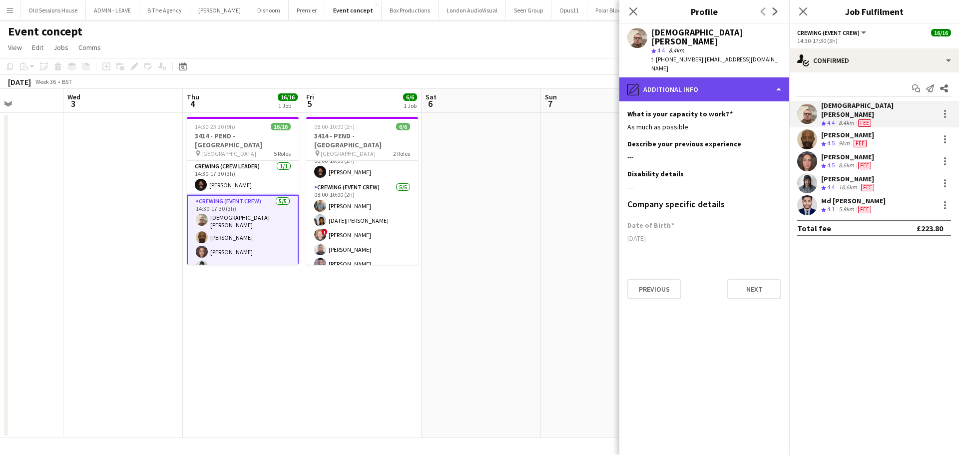
click at [722, 77] on div "pencil4 Additional info" at bounding box center [704, 89] width 170 height 24
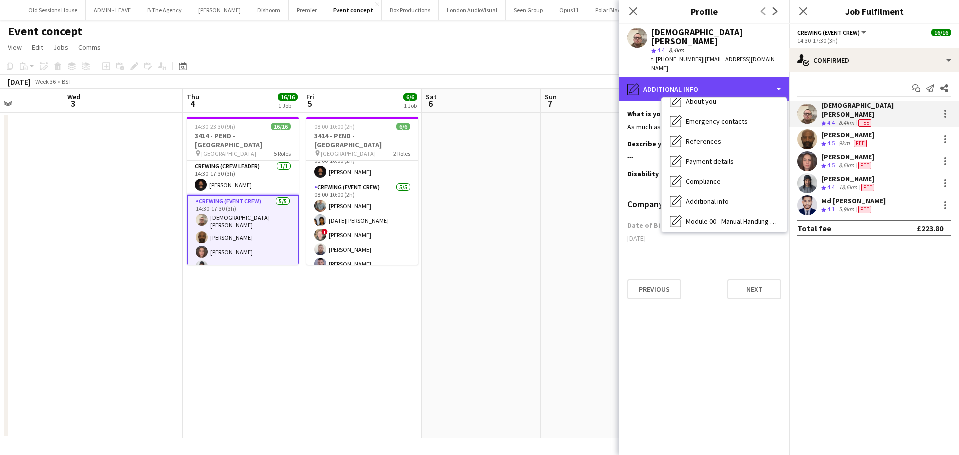
scroll to position [65, 0]
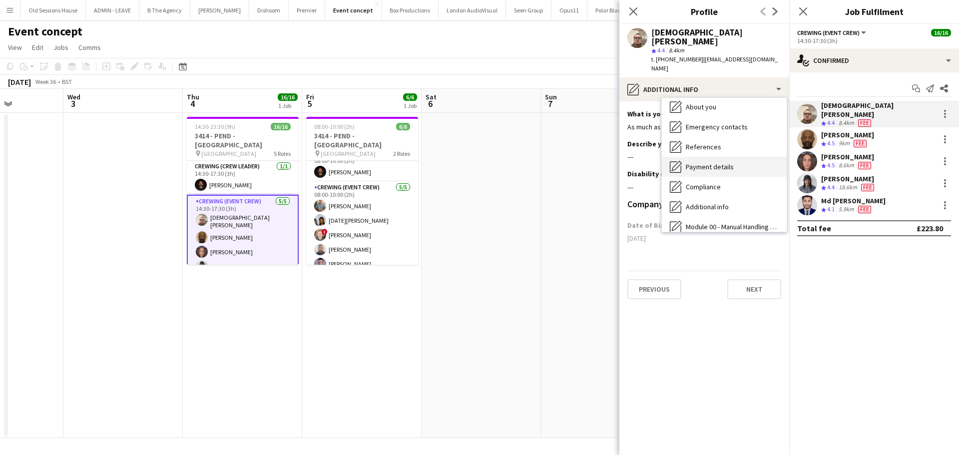
click at [730, 162] on span "Payment details" at bounding box center [710, 166] width 48 height 9
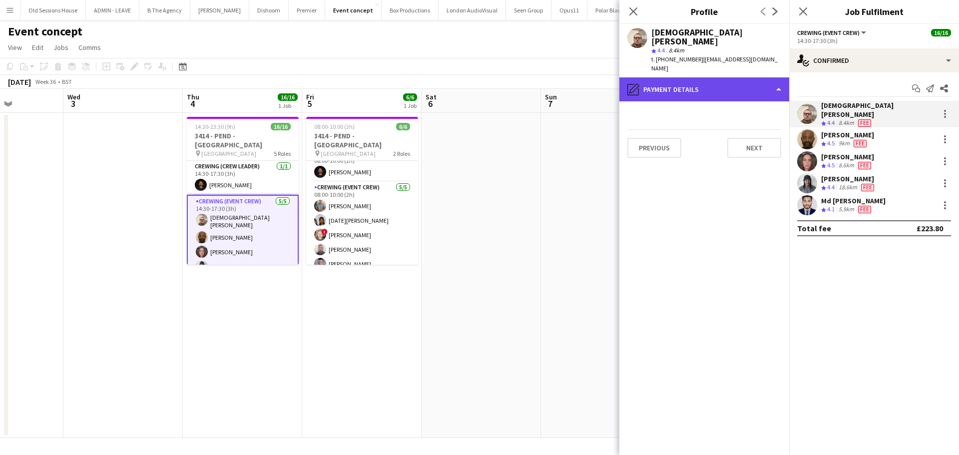
click at [677, 77] on div "pencil4 Payment details" at bounding box center [704, 89] width 170 height 24
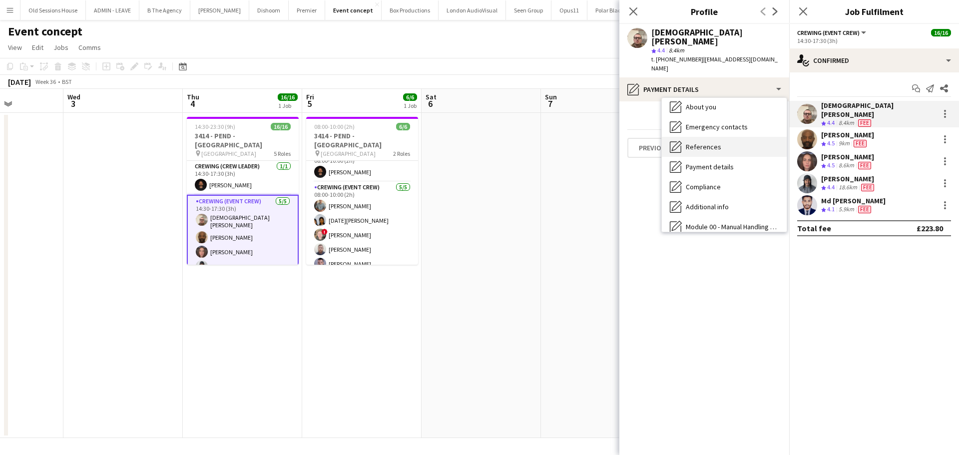
click at [718, 137] on div "References References" at bounding box center [724, 147] width 125 height 20
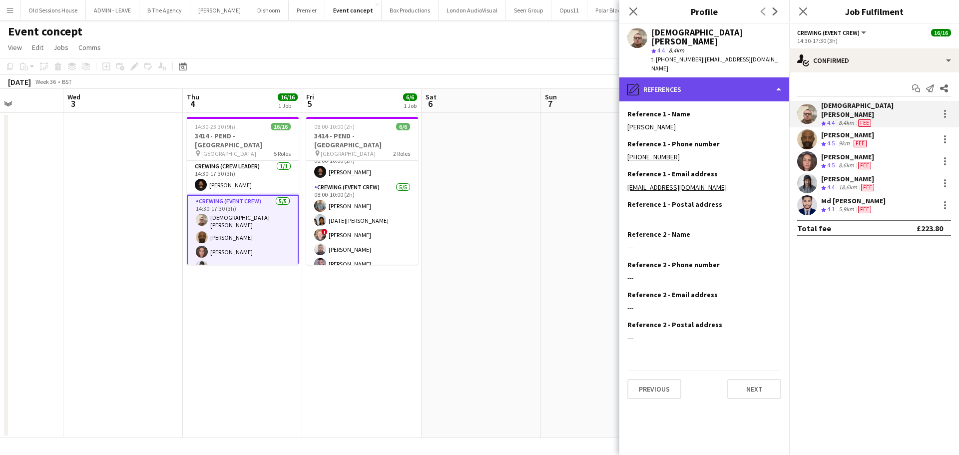
click at [695, 77] on div "pencil4 References" at bounding box center [704, 89] width 170 height 24
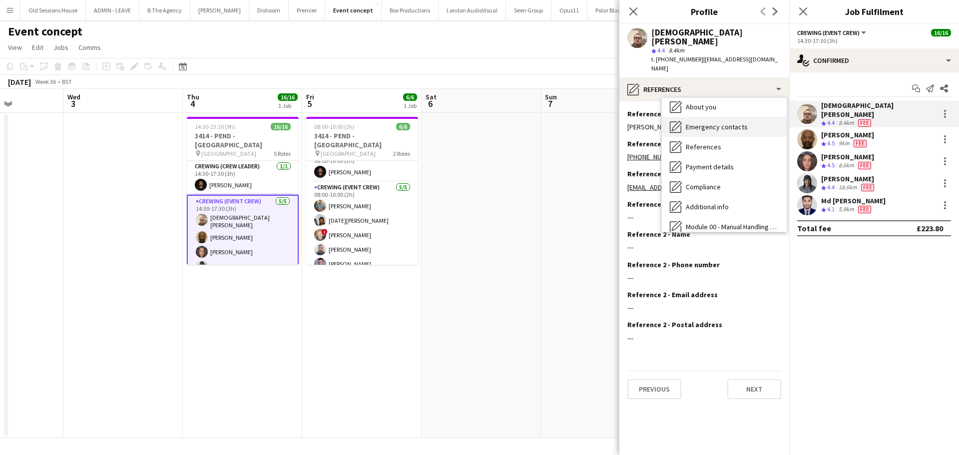
click at [727, 117] on div "Emergency contacts Emergency contacts" at bounding box center [724, 127] width 125 height 20
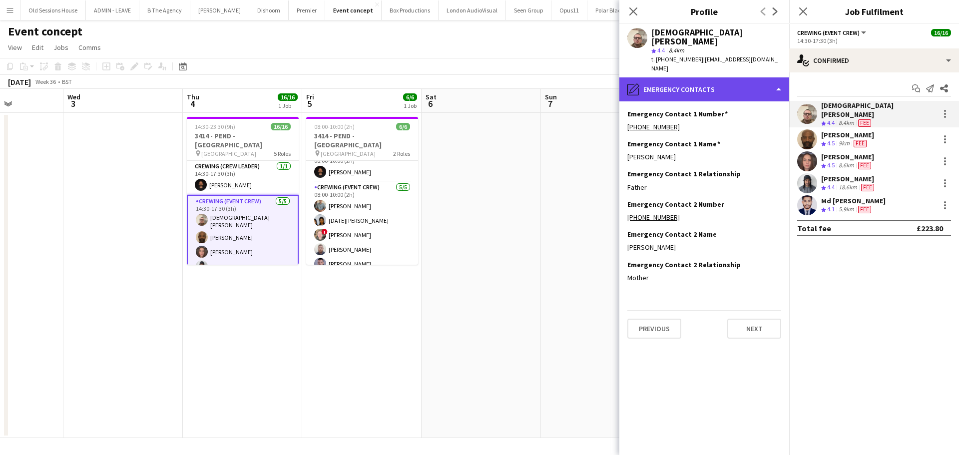
click at [691, 77] on div "pencil4 Emergency contacts" at bounding box center [704, 89] width 170 height 24
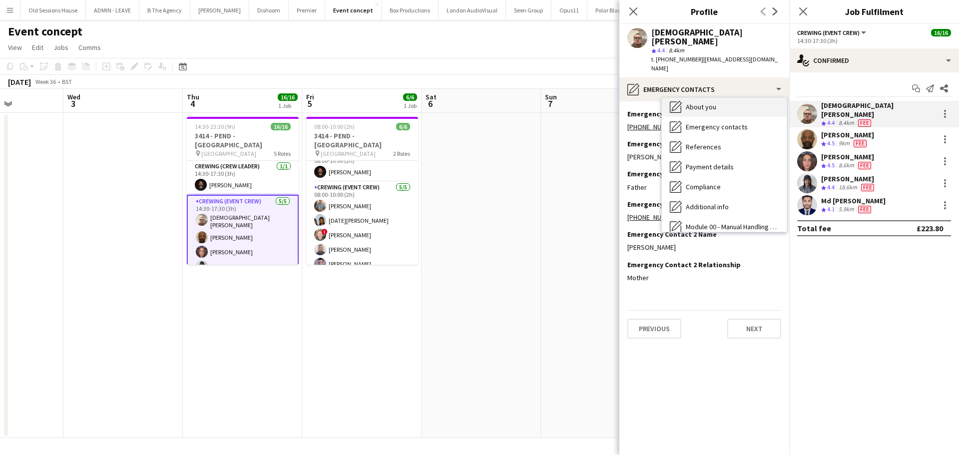
click at [720, 97] on div "About you About you" at bounding box center [724, 107] width 125 height 20
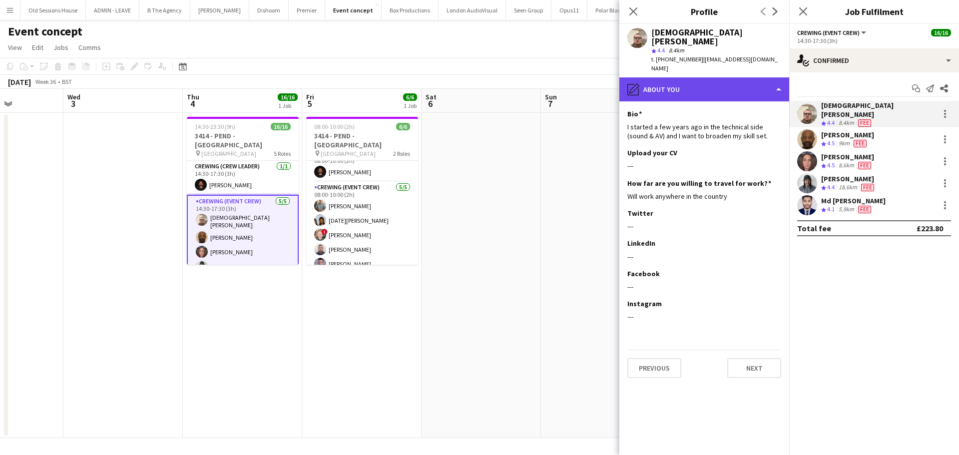
click at [703, 77] on div "pencil4 About you" at bounding box center [704, 89] width 170 height 24
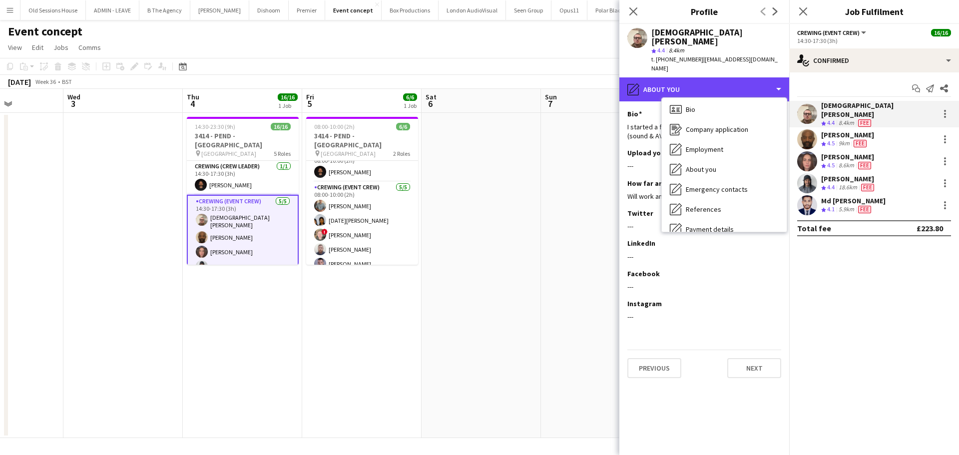
scroll to position [0, 0]
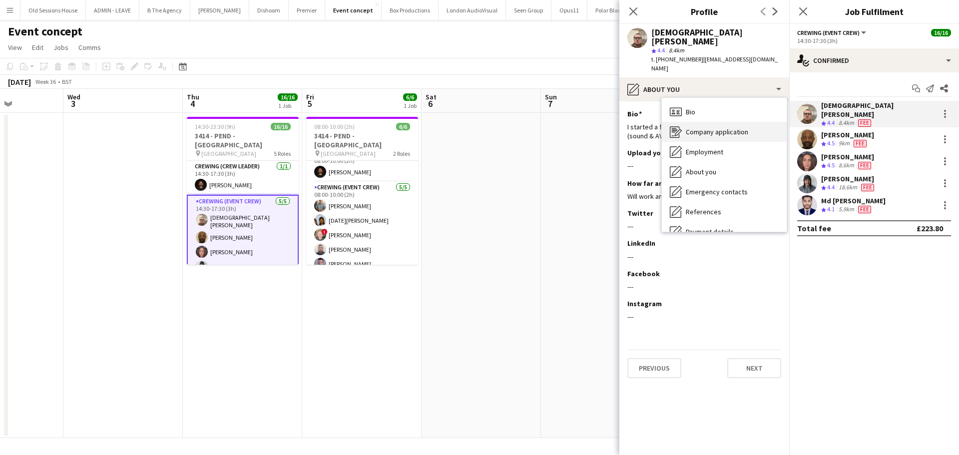
click at [733, 127] on span "Company application" at bounding box center [717, 131] width 62 height 9
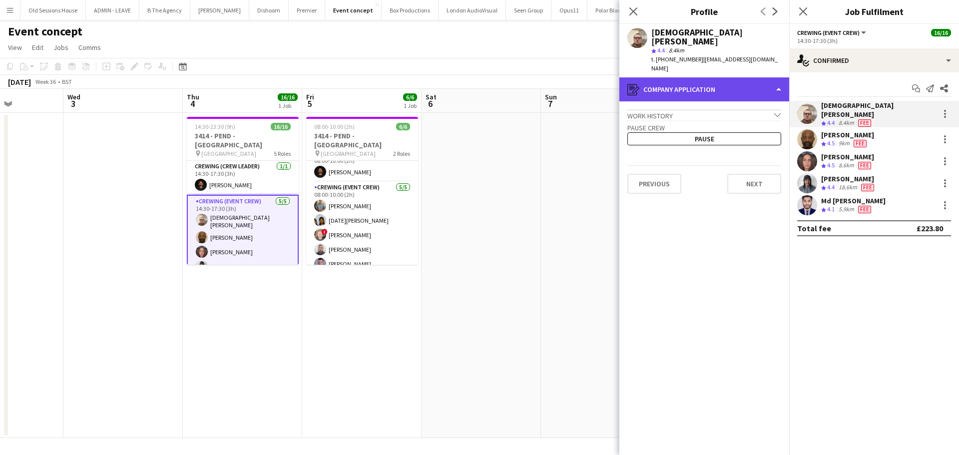
click at [692, 77] on div "register Company application" at bounding box center [704, 89] width 170 height 24
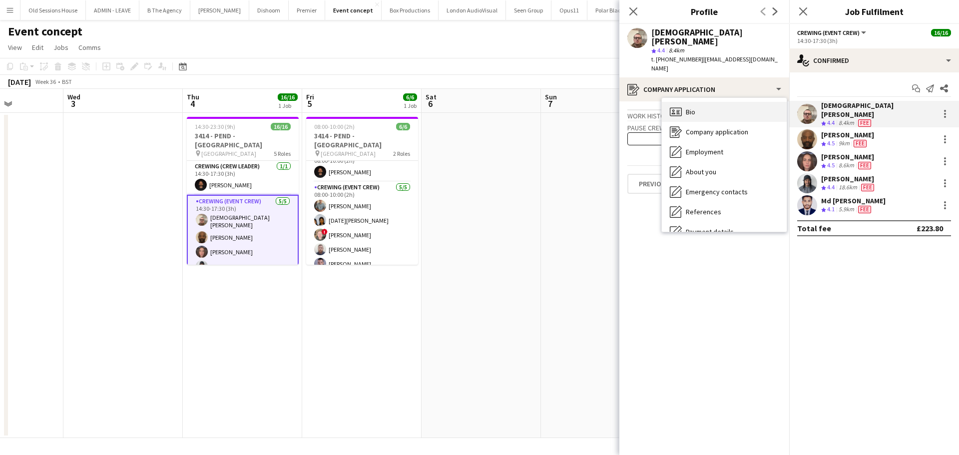
click at [690, 107] on span "Bio" at bounding box center [690, 111] width 9 height 9
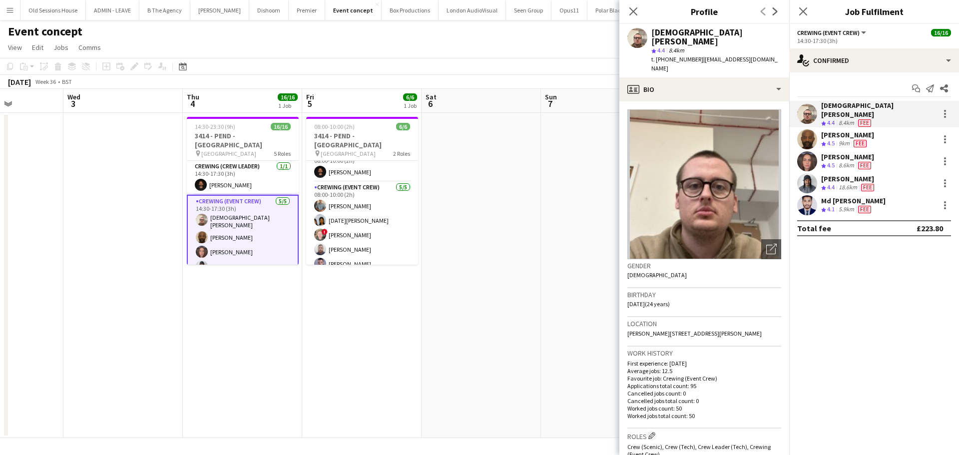
click at [257, 335] on app-date-cell "14:30-23:30 (9h) 16/16 3414 - PEND - [GEOGRAPHIC_DATA] pin Lancaster House 5 Ro…" at bounding box center [242, 275] width 119 height 325
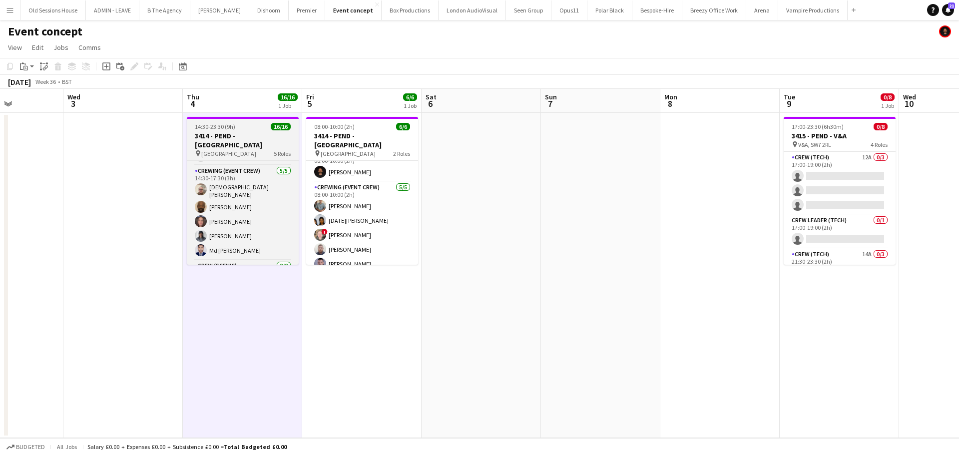
scroll to position [31, 0]
click at [256, 205] on app-card-role "Crewing (Event Crew) [DATE] 14:30-17:30 (3h) [PERSON_NAME] [PERSON_NAME] [PERSO…" at bounding box center [243, 210] width 112 height 95
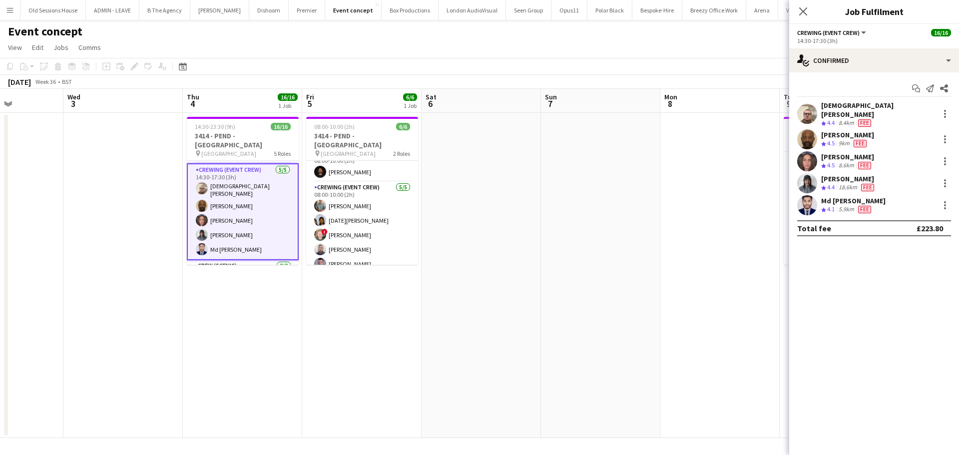
click at [834, 152] on div "[PERSON_NAME]" at bounding box center [847, 156] width 53 height 9
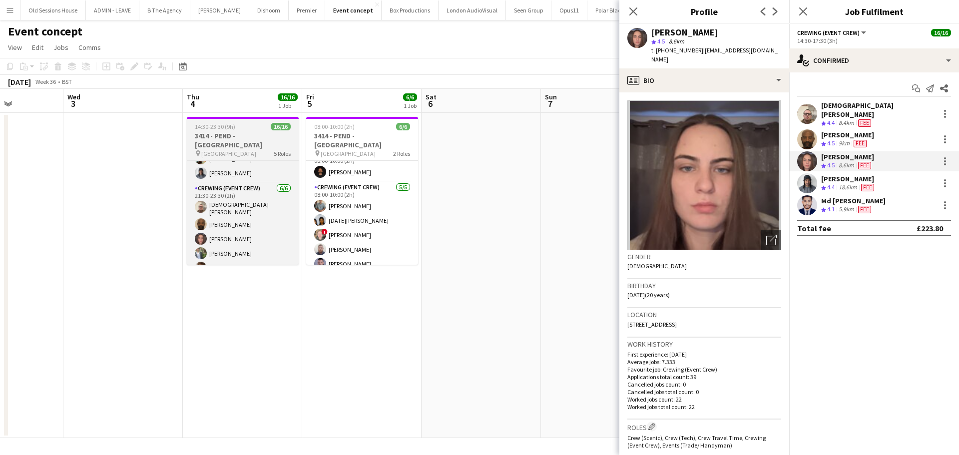
scroll to position [218, 0]
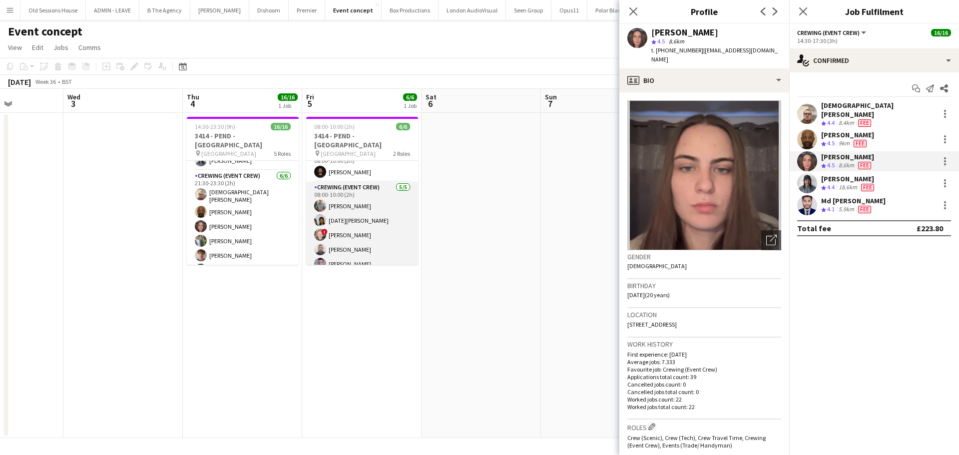
click at [372, 212] on app-card-role "Crewing (Event Crew) [DATE] 08:00-10:00 (2h) [PERSON_NAME] [DATE][PERSON_NAME] …" at bounding box center [362, 228] width 112 height 92
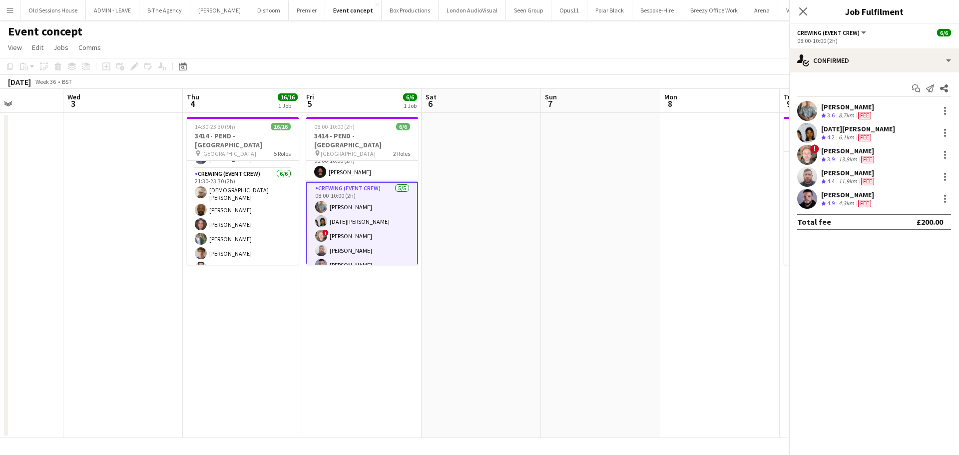
scroll to position [216, 0]
click at [834, 129] on div "[DATE][PERSON_NAME]" at bounding box center [858, 128] width 74 height 9
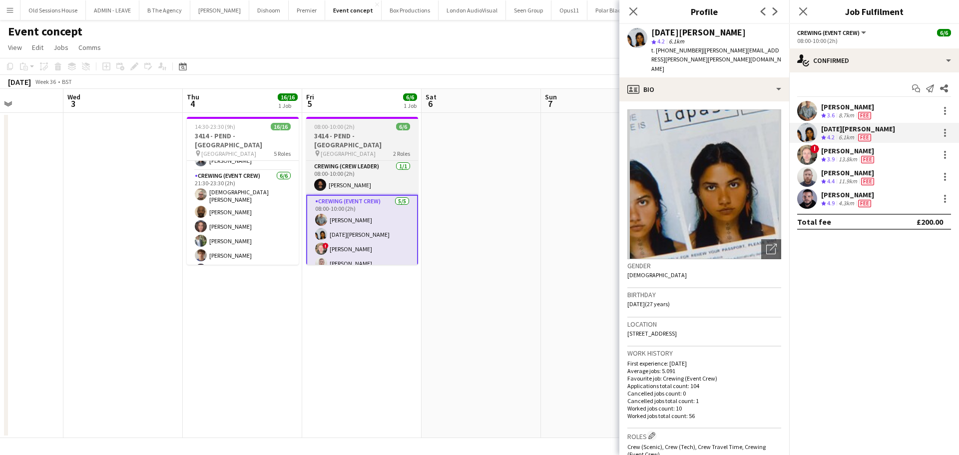
scroll to position [15, 0]
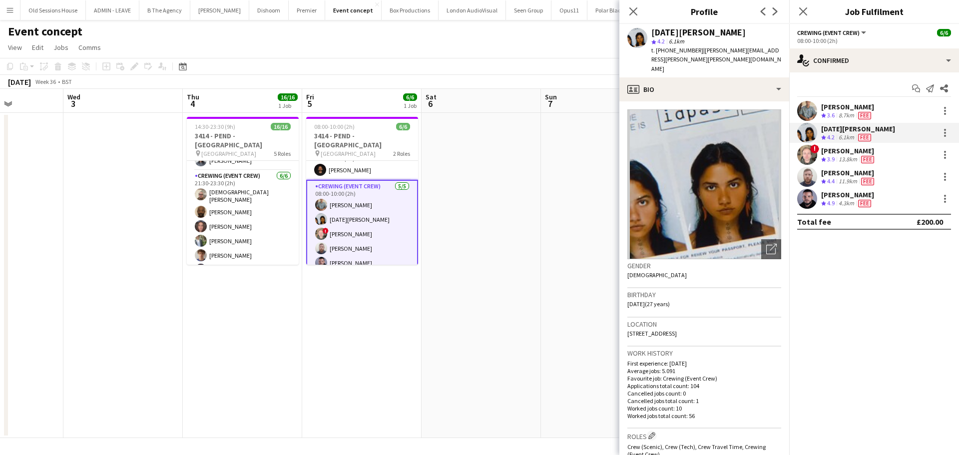
click at [343, 243] on app-card-role "Crewing (Event Crew) [DATE] 08:00-10:00 (2h) [PERSON_NAME] [DATE][PERSON_NAME] …" at bounding box center [362, 227] width 112 height 94
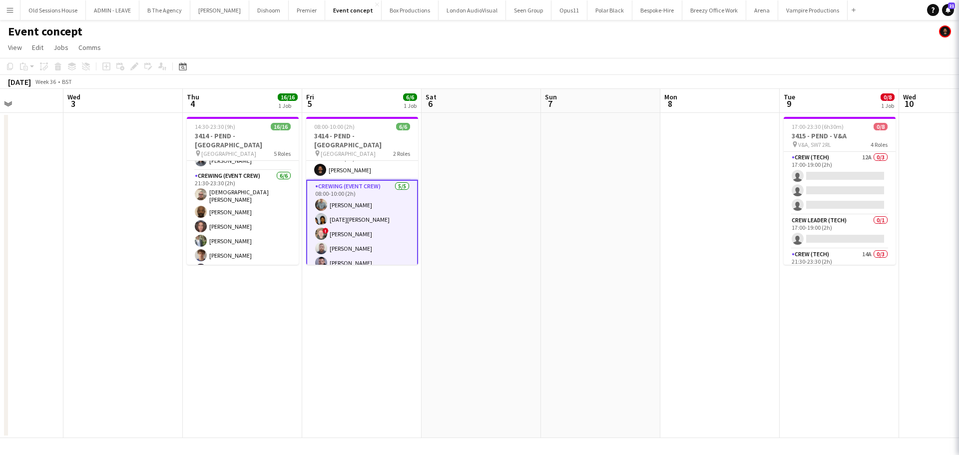
scroll to position [13, 0]
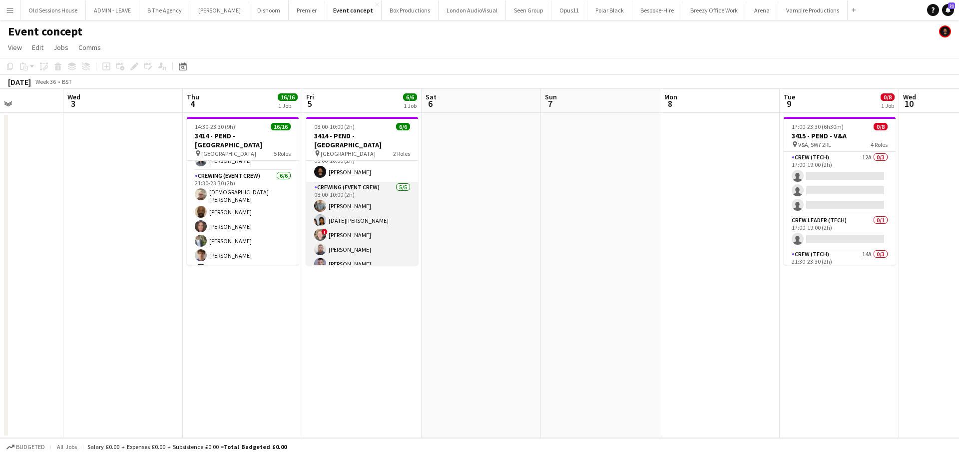
drag, startPoint x: 315, startPoint y: 251, endPoint x: 334, endPoint y: 248, distance: 18.8
click at [317, 251] on app-card-role "Crewing (Event Crew) [DATE] 08:00-10:00 (2h) [PERSON_NAME] [DATE][PERSON_NAME] …" at bounding box center [362, 228] width 112 height 92
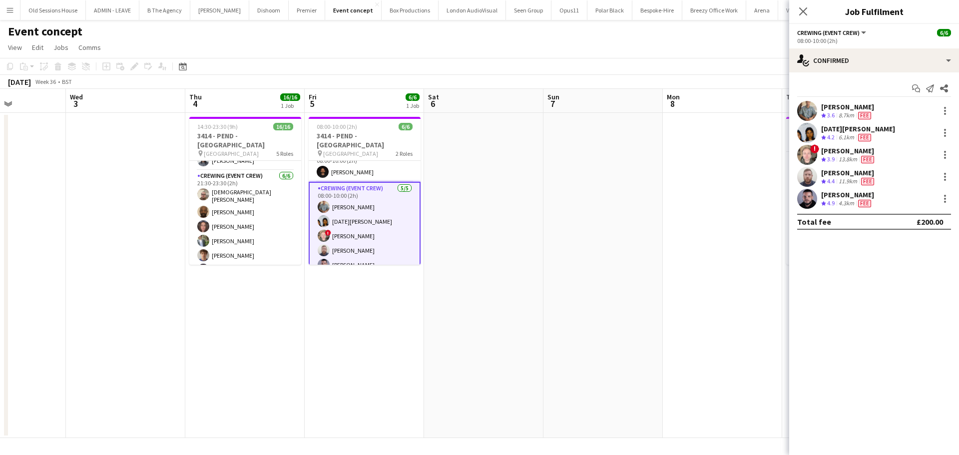
scroll to position [15, 0]
click at [829, 173] on div "[PERSON_NAME]" at bounding box center [848, 172] width 55 height 9
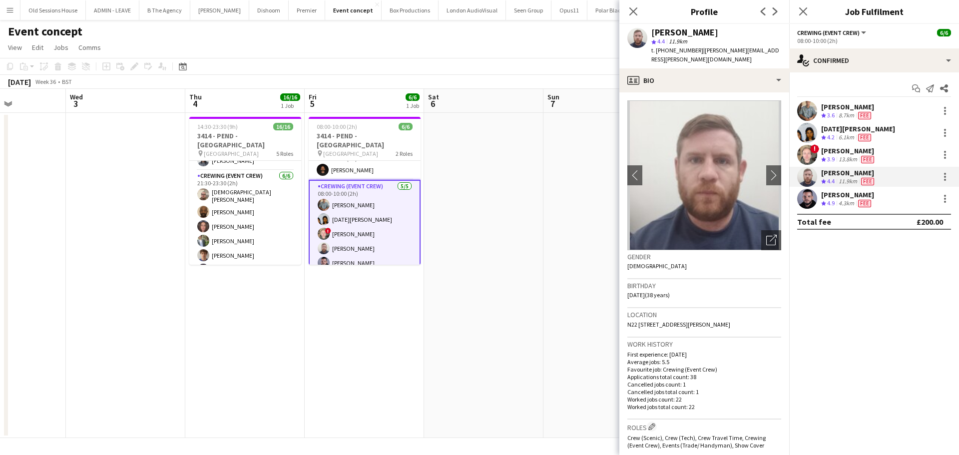
drag, startPoint x: 269, startPoint y: 329, endPoint x: 255, endPoint y: 321, distance: 16.1
click at [268, 329] on app-date-cell "14:30-23:30 (9h) 16/16 3414 - PEND - [GEOGRAPHIC_DATA] pin Lancaster House 5 Ro…" at bounding box center [244, 275] width 119 height 325
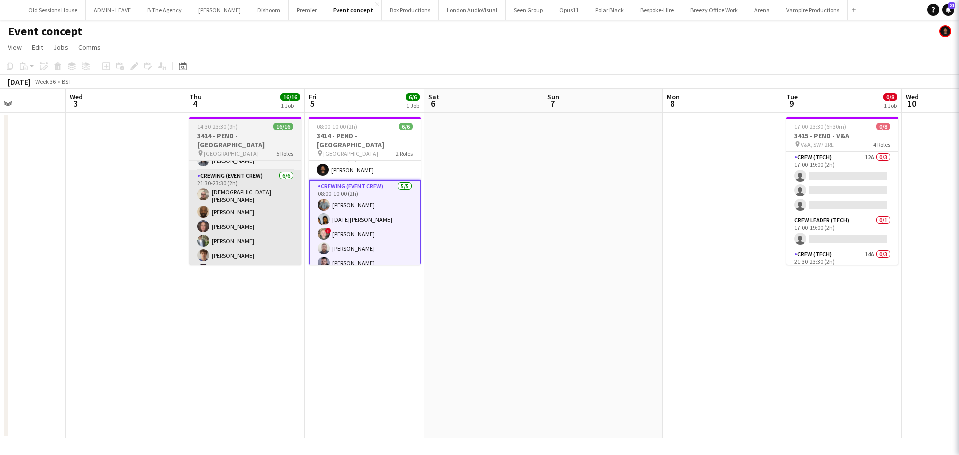
scroll to position [13, 0]
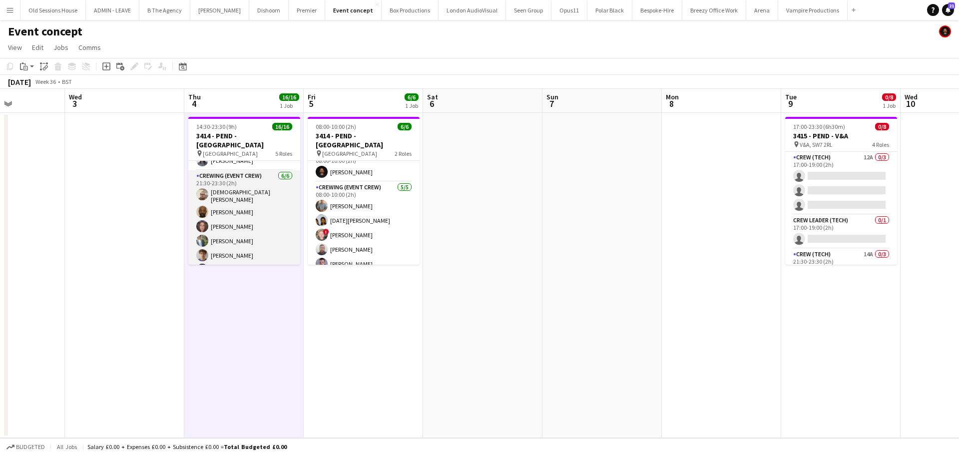
click at [234, 188] on app-card-role "Crewing (Event Crew) [DATE] 21:30-23:30 (2h) [PERSON_NAME] [PERSON_NAME] [PERSO…" at bounding box center [244, 224] width 112 height 109
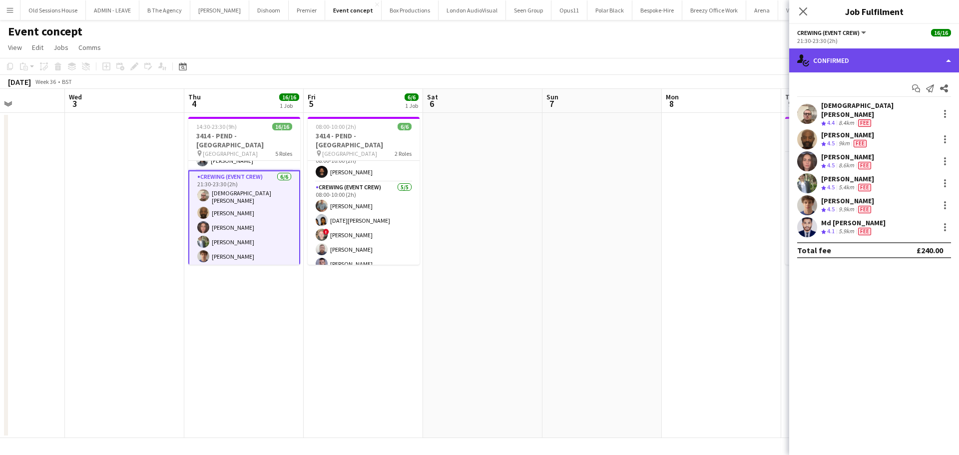
click at [882, 64] on div "single-neutral-actions-check-2 Confirmed" at bounding box center [874, 60] width 170 height 24
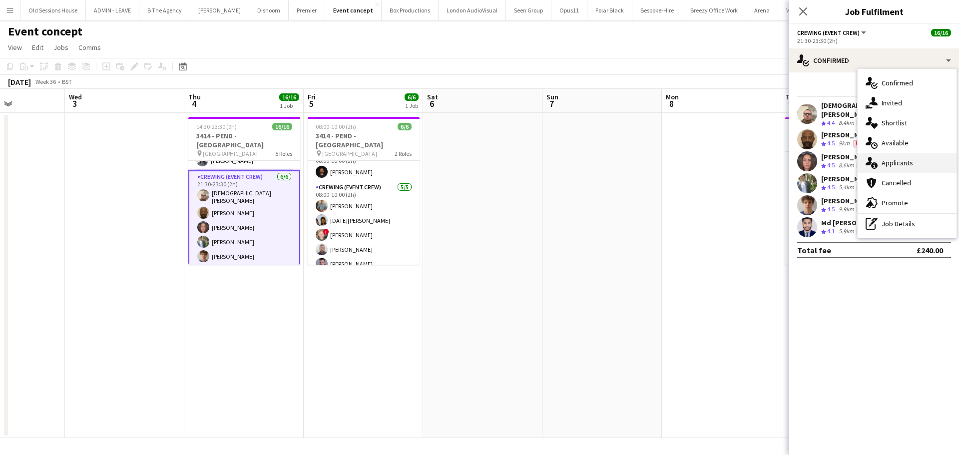
click at [890, 162] on div "single-neutral-actions-information Applicants" at bounding box center [906, 163] width 99 height 20
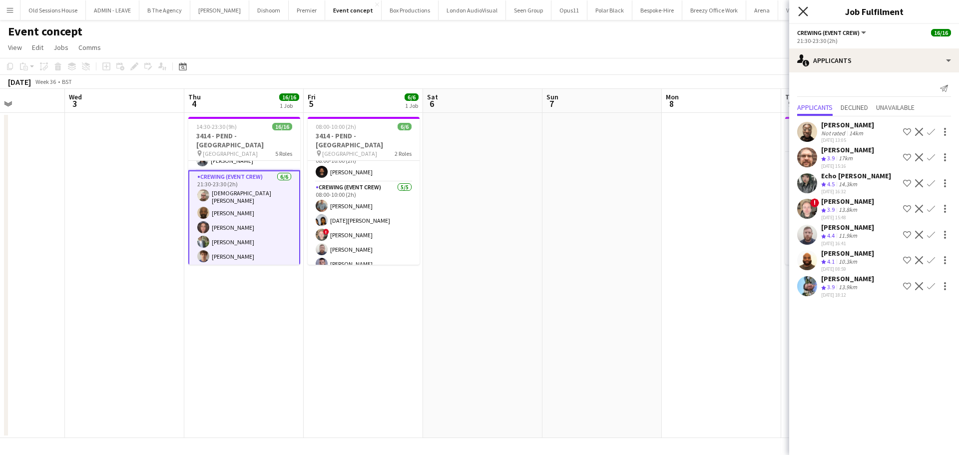
click at [802, 12] on icon at bounding box center [802, 10] width 9 height 9
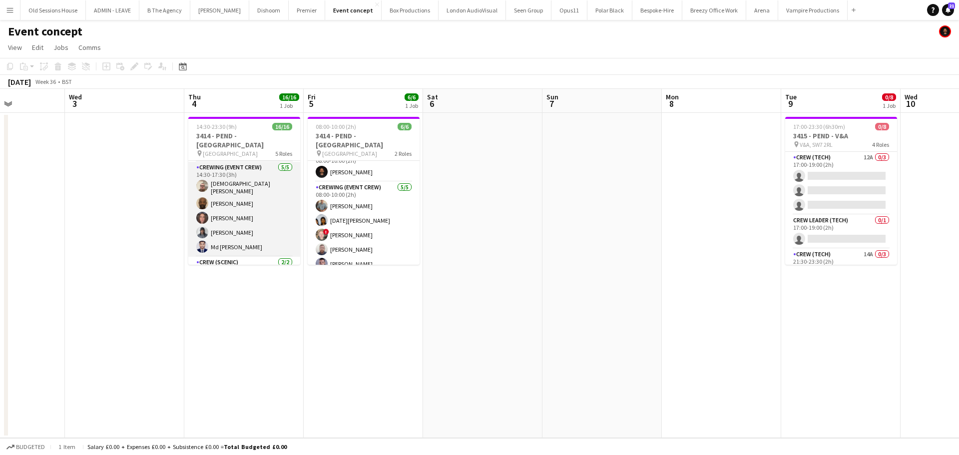
scroll to position [0, 0]
drag, startPoint x: 234, startPoint y: 216, endPoint x: 250, endPoint y: 214, distance: 16.2
click at [234, 216] on app-card-role "Crewing (Event Crew) [DATE] 14:30-17:30 (3h) [PERSON_NAME] [PERSON_NAME] [PERSO…" at bounding box center [244, 242] width 112 height 95
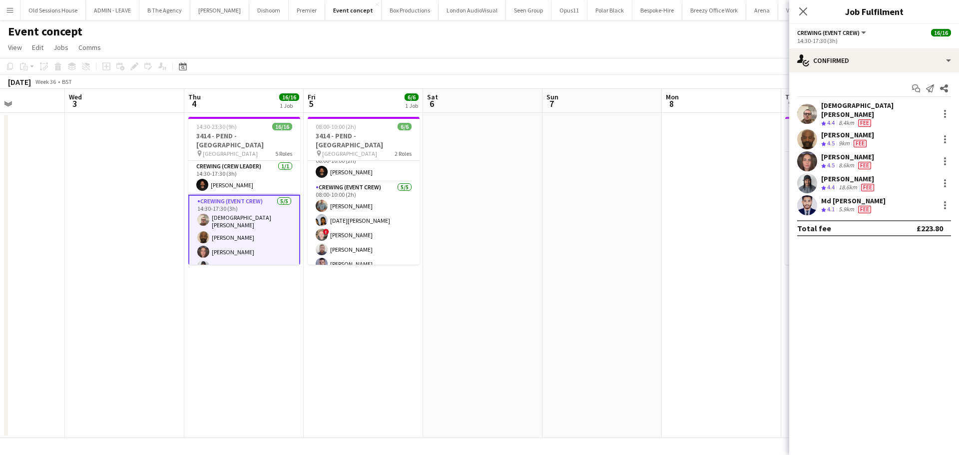
click at [833, 106] on div "[DEMOGRAPHIC_DATA][PERSON_NAME]" at bounding box center [878, 110] width 114 height 18
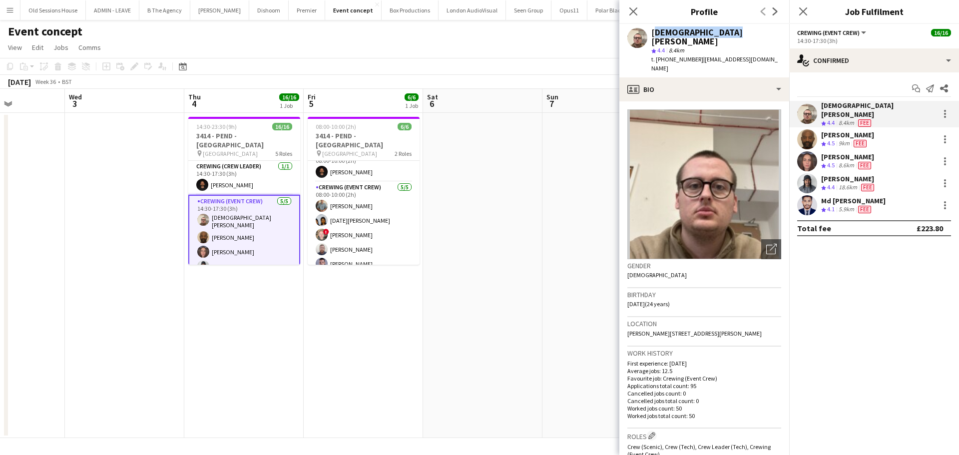
drag, startPoint x: 719, startPoint y: 31, endPoint x: 650, endPoint y: 35, distance: 69.0
click at [650, 35] on div "[DEMOGRAPHIC_DATA][PERSON_NAME] star 4.4 8.4km t. [PHONE_NUMBER] | [EMAIL_ADDRE…" at bounding box center [704, 50] width 170 height 53
drag, startPoint x: 765, startPoint y: 315, endPoint x: 627, endPoint y: 319, distance: 137.4
click at [627, 319] on div "Location [PERSON_NAME][STREET_ADDRESS][PERSON_NAME]" at bounding box center [704, 331] width 154 height 29
copy span "[PERSON_NAME][STREET_ADDRESS][PERSON_NAME]"
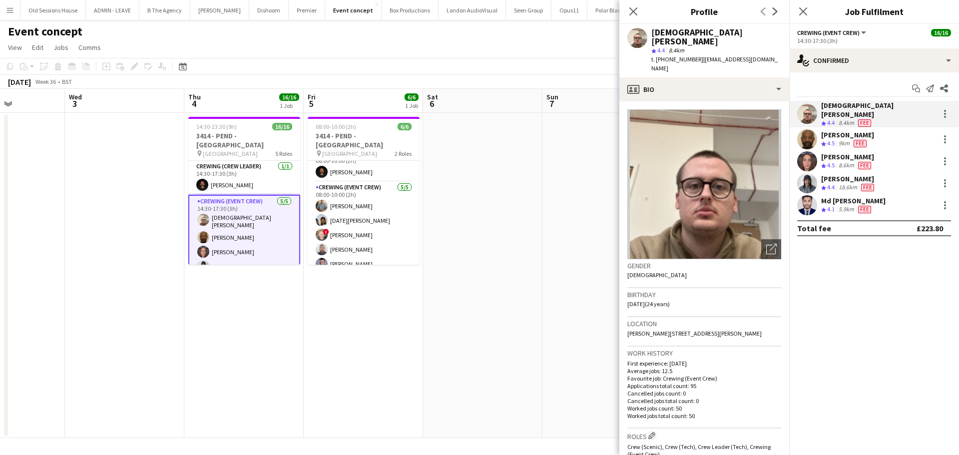
click at [839, 130] on div "[PERSON_NAME]" at bounding box center [847, 134] width 53 height 9
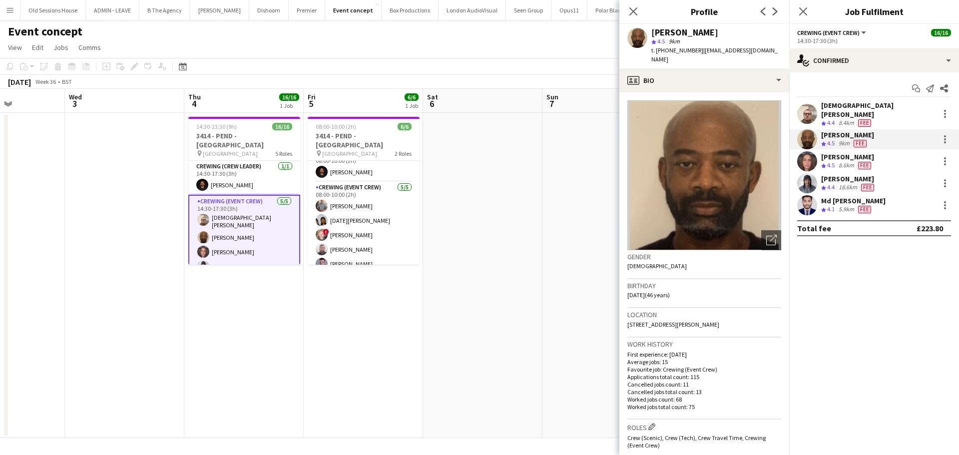
drag, startPoint x: 724, startPoint y: 34, endPoint x: 678, endPoint y: 32, distance: 46.0
click at [678, 32] on div "[PERSON_NAME]" at bounding box center [716, 32] width 130 height 9
copy div "Olanrewaju"
drag, startPoint x: 733, startPoint y: 319, endPoint x: 627, endPoint y: 318, distance: 105.9
click at [627, 318] on app-crew-profile-bio "Open photos pop-in Gender [DEMOGRAPHIC_DATA] Birthday [DEMOGRAPHIC_DATA] (46 ye…" at bounding box center [704, 273] width 170 height 363
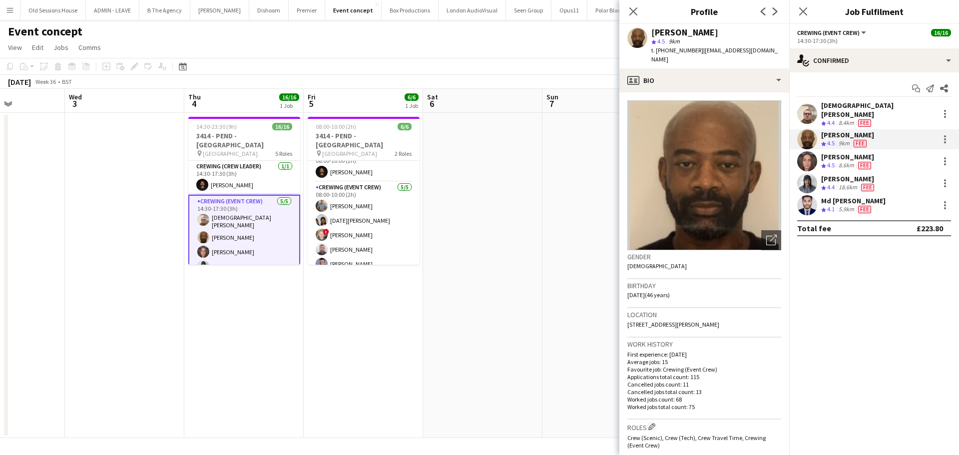
copy span "[STREET_ADDRESS][PERSON_NAME]"
click at [838, 152] on div "[PERSON_NAME]" at bounding box center [847, 156] width 53 height 9
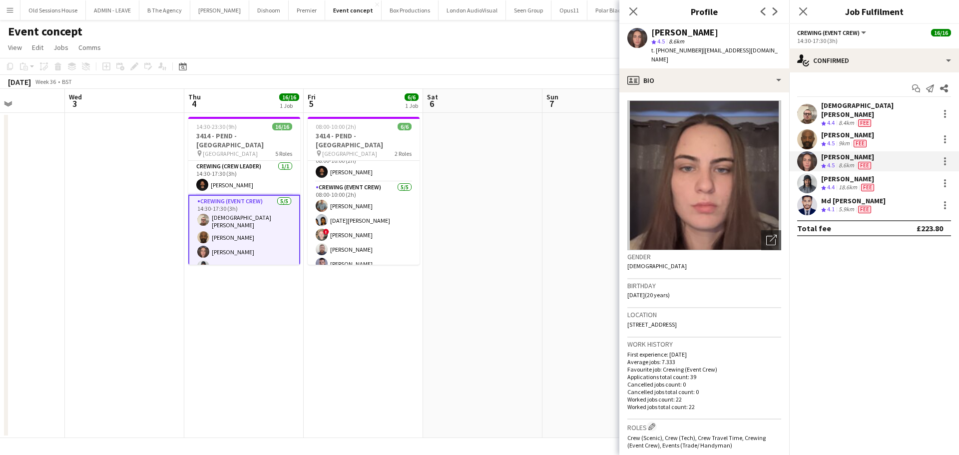
drag, startPoint x: 695, startPoint y: 31, endPoint x: 746, endPoint y: 31, distance: 50.9
click at [746, 31] on div "[PERSON_NAME]" at bounding box center [716, 32] width 130 height 9
copy div "Berezina"
drag, startPoint x: 653, startPoint y: 31, endPoint x: 693, endPoint y: 32, distance: 40.5
click at [693, 32] on div "[PERSON_NAME]" at bounding box center [684, 32] width 67 height 9
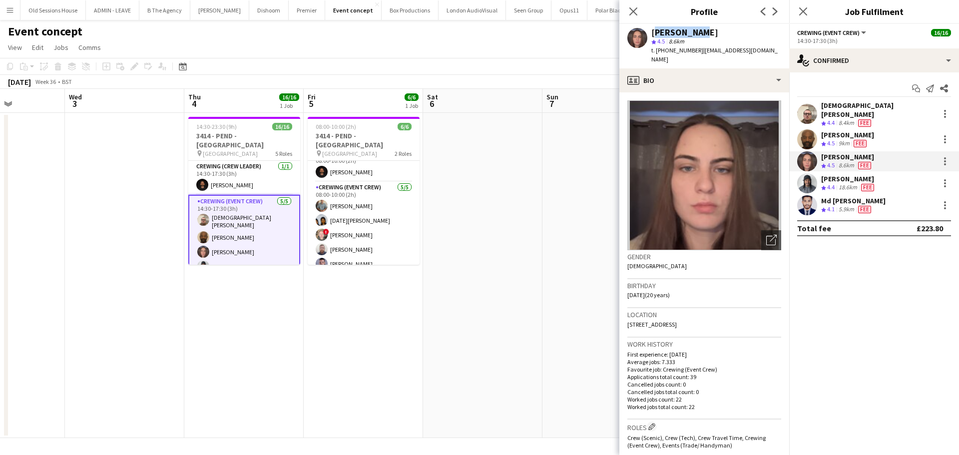
copy div "[PERSON_NAME]"
drag, startPoint x: 711, startPoint y: 315, endPoint x: 623, endPoint y: 318, distance: 87.5
click at [623, 318] on app-crew-profile-bio "Open photos pop-in Gender [DEMOGRAPHIC_DATA] Birthday [DEMOGRAPHIC_DATA] (20 ye…" at bounding box center [704, 273] width 170 height 363
copy span "[STREET_ADDRESS]"
click at [564, 158] on app-date-cell at bounding box center [601, 275] width 119 height 325
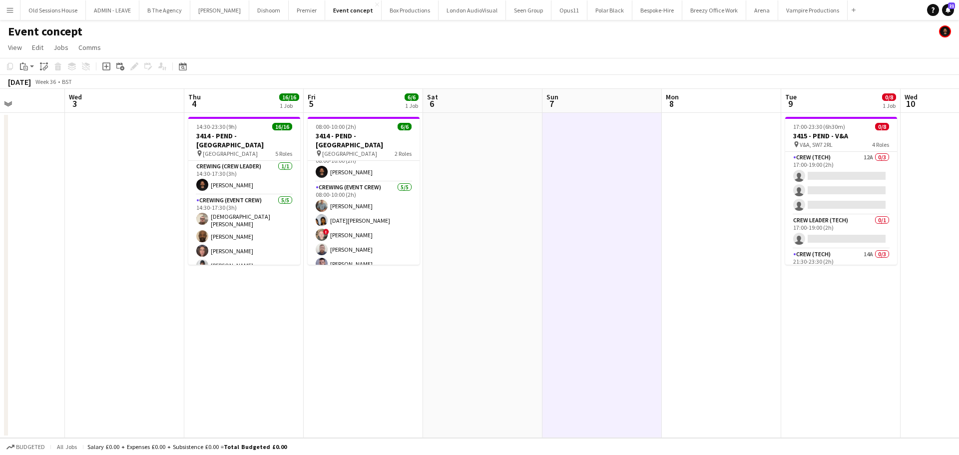
click at [15, 15] on button "Menu" at bounding box center [10, 10] width 20 height 20
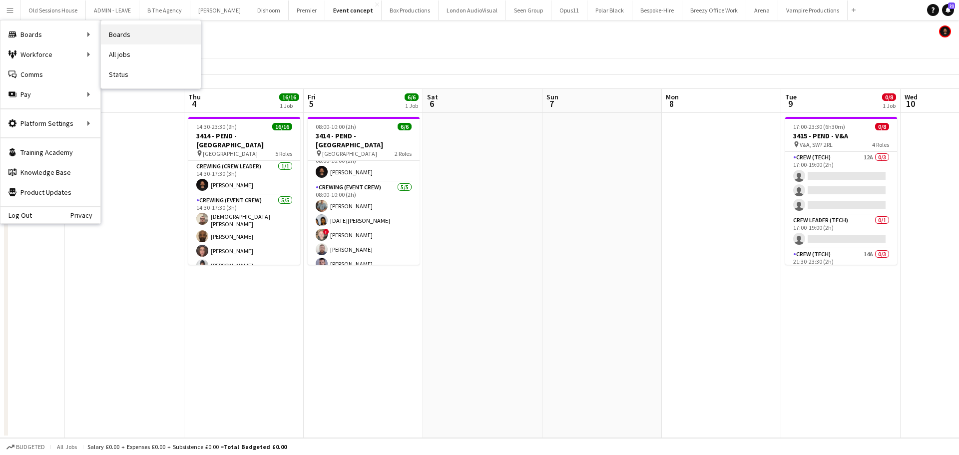
click at [123, 29] on link "Boards" at bounding box center [151, 34] width 100 height 20
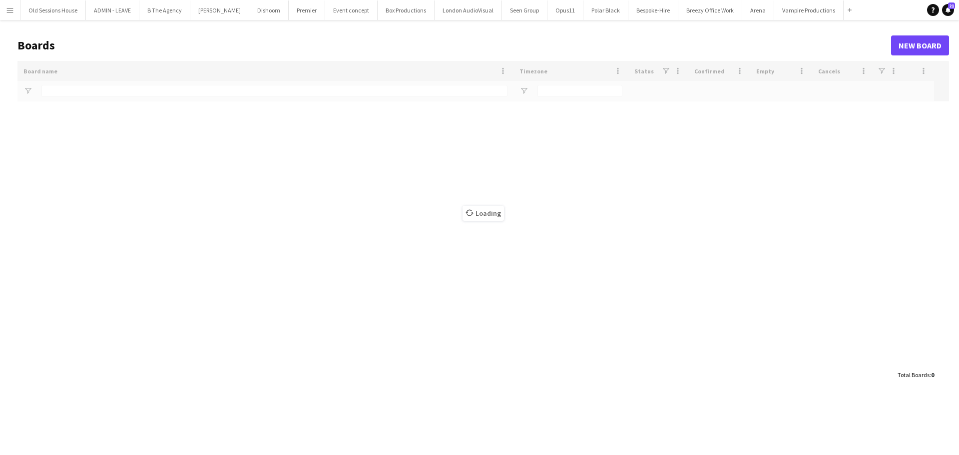
type input "***"
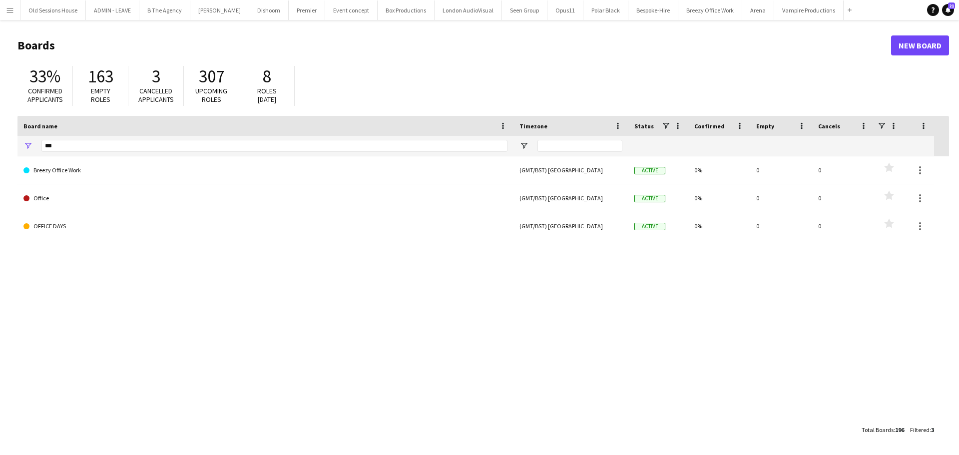
click at [10, 7] on app-icon "Menu" at bounding box center [10, 10] width 8 height 8
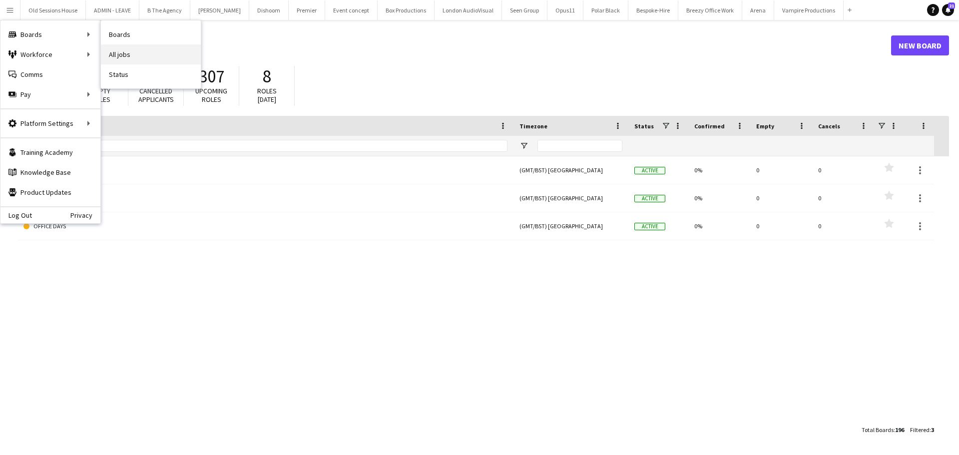
click at [147, 58] on link "All jobs" at bounding box center [151, 54] width 100 height 20
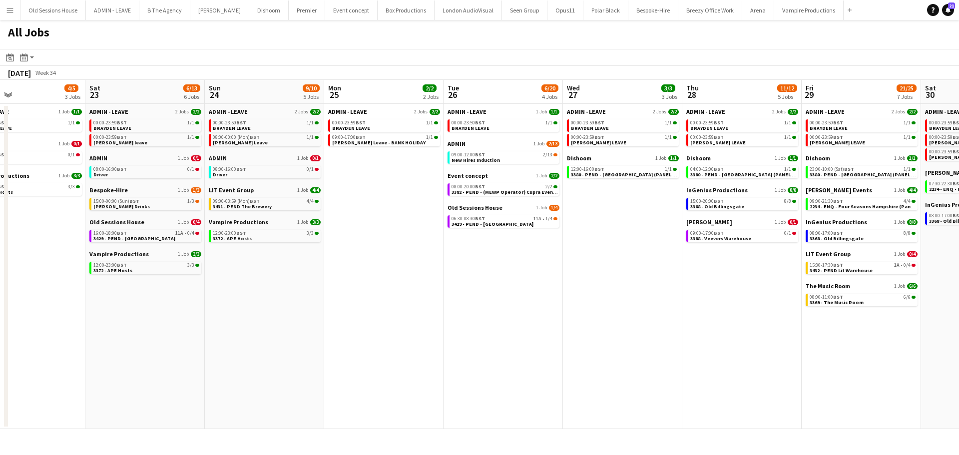
drag, startPoint x: 650, startPoint y: 306, endPoint x: 373, endPoint y: 297, distance: 277.3
click at [373, 297] on app-calendar-viewport "Mon 18 3/3 3 Jobs Tue 19 11/12 5 Jobs Wed 20 8/10 5 Jobs Thu 21 10/14 6 Jobs Fr…" at bounding box center [479, 254] width 959 height 349
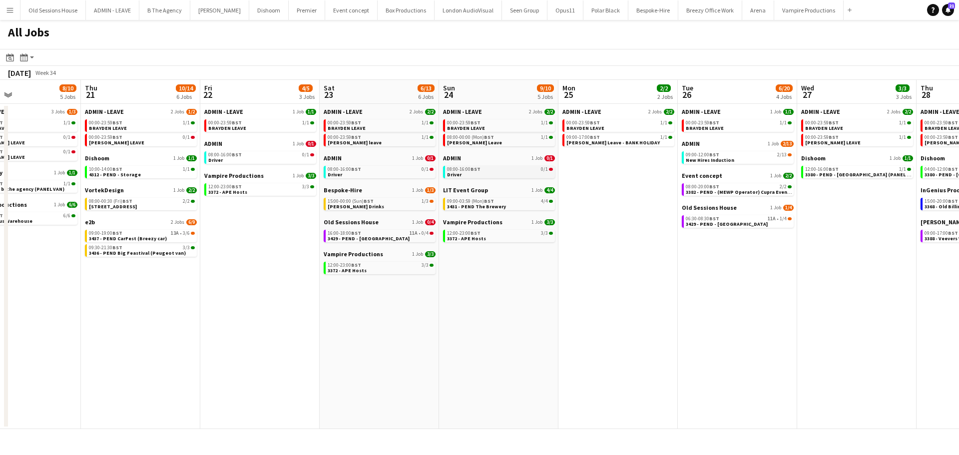
click at [478, 174] on link "08:00-16:00 BST 0/1 Driver" at bounding box center [500, 171] width 106 height 11
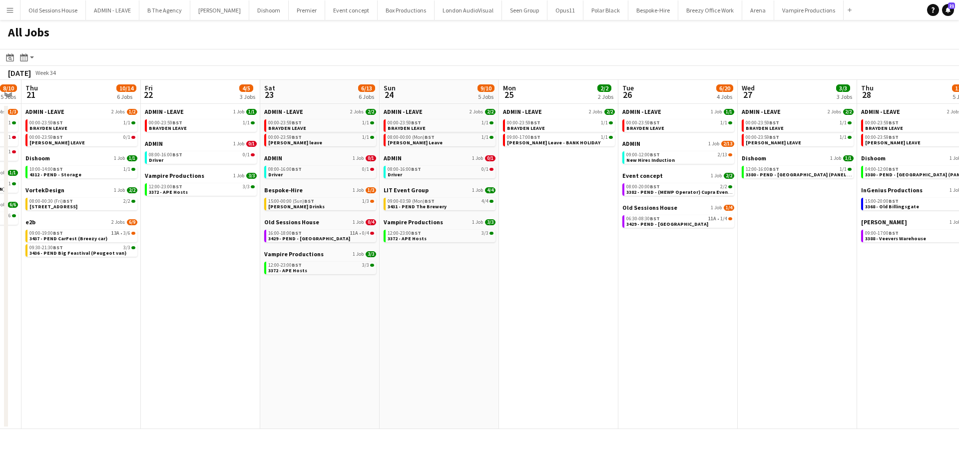
click at [113, 355] on app-all-jobs "All Jobs Date picker [DATE] [DATE] [DATE] M [DATE] T [DATE] W [DATE] T [DATE] F…" at bounding box center [479, 224] width 959 height 409
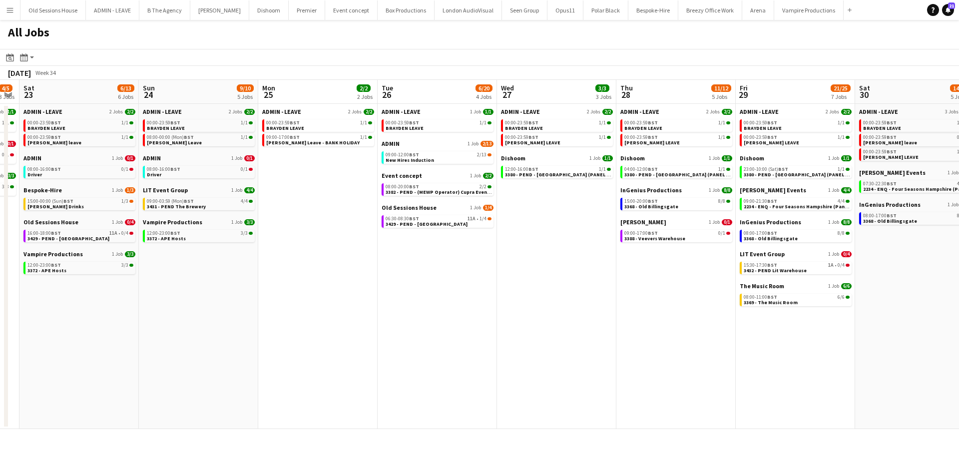
drag, startPoint x: 464, startPoint y: 357, endPoint x: 660, endPoint y: 350, distance: 195.9
click at [351, 356] on app-calendar-viewport "Wed 20 8/10 5 Jobs Thu 21 10/14 6 Jobs Fri 22 4/5 3 Jobs Sat 23 6/13 6 Jobs Sun…" at bounding box center [479, 254] width 959 height 349
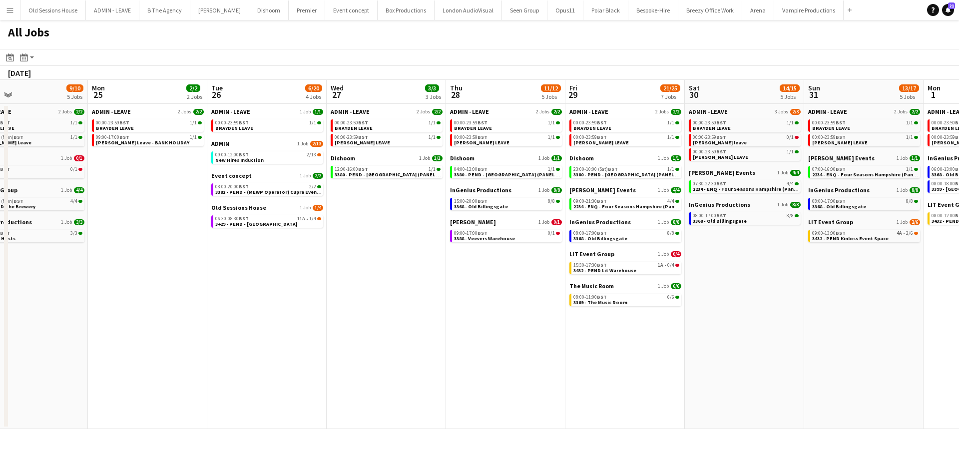
click at [353, 360] on app-all-jobs "All Jobs Date picker [DATE] [DATE] [DATE] M [DATE] T [DATE] W [DATE] T [DATE] F…" at bounding box center [479, 224] width 959 height 409
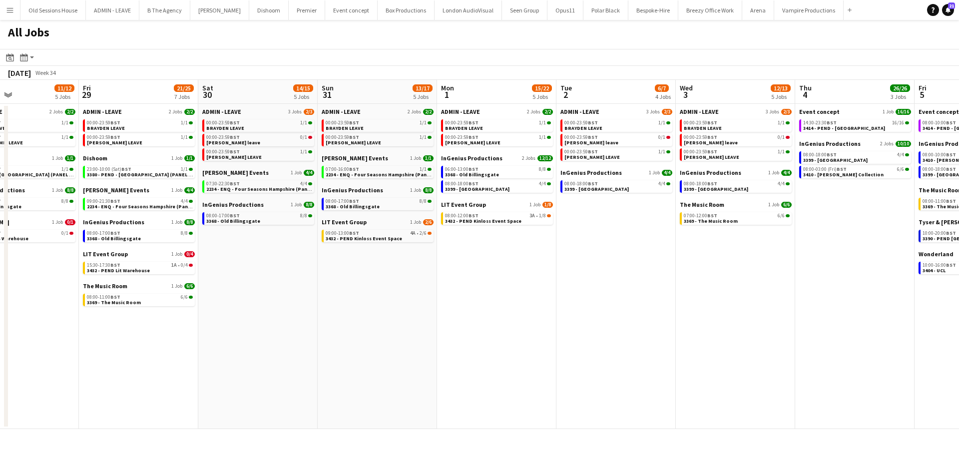
drag, startPoint x: 576, startPoint y: 356, endPoint x: 545, endPoint y: 345, distance: 32.9
click at [437, 355] on app-calendar-viewport "Mon 25 2/2 2 Jobs Tue 26 6/20 4 Jobs Wed 27 3/3 3 Jobs Thu 28 11/12 5 Jobs Fri …" at bounding box center [479, 254] width 959 height 349
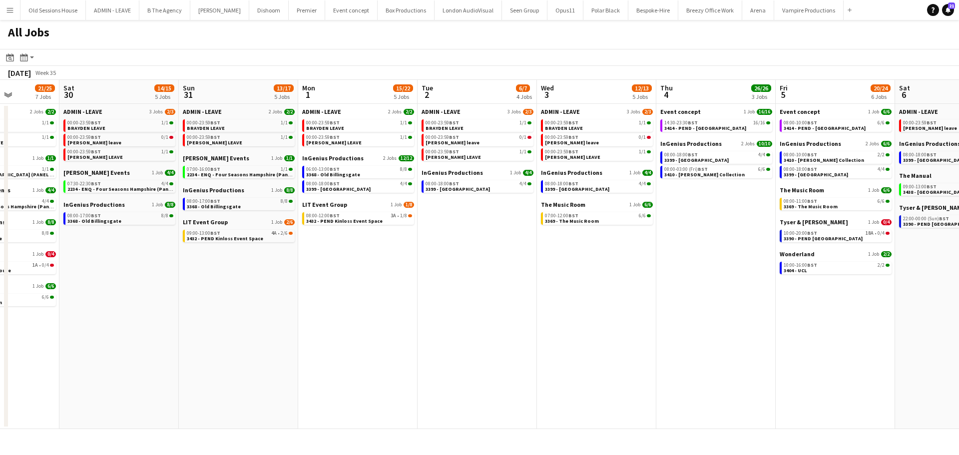
scroll to position [0, 460]
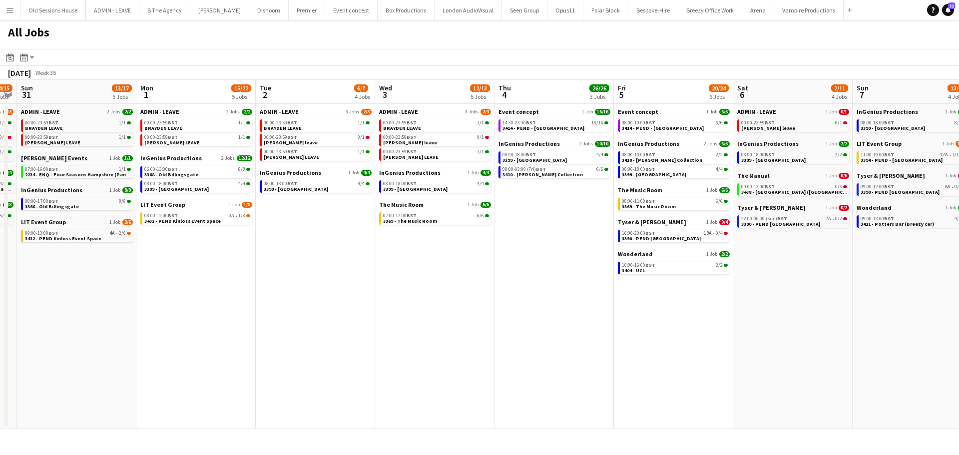
drag, startPoint x: 637, startPoint y: 344, endPoint x: 585, endPoint y: 342, distance: 52.0
click at [585, 342] on app-calendar-viewport "Wed 27 3/3 3 Jobs Thu 28 11/12 5 Jobs Fri 29 21/25 7 Jobs Sat 30 14/15 5 Jobs S…" at bounding box center [479, 254] width 959 height 349
click at [533, 125] on span "3414 - PEND - [GEOGRAPHIC_DATA]" at bounding box center [543, 128] width 82 height 6
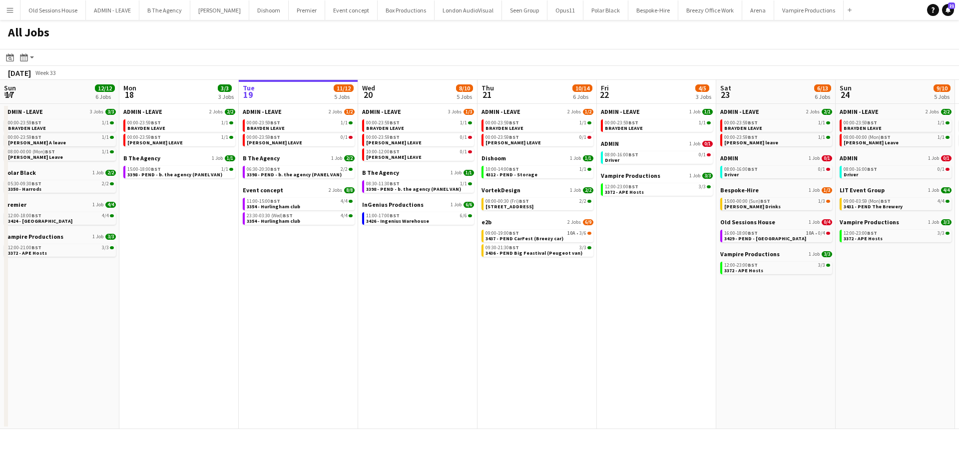
scroll to position [0, 339]
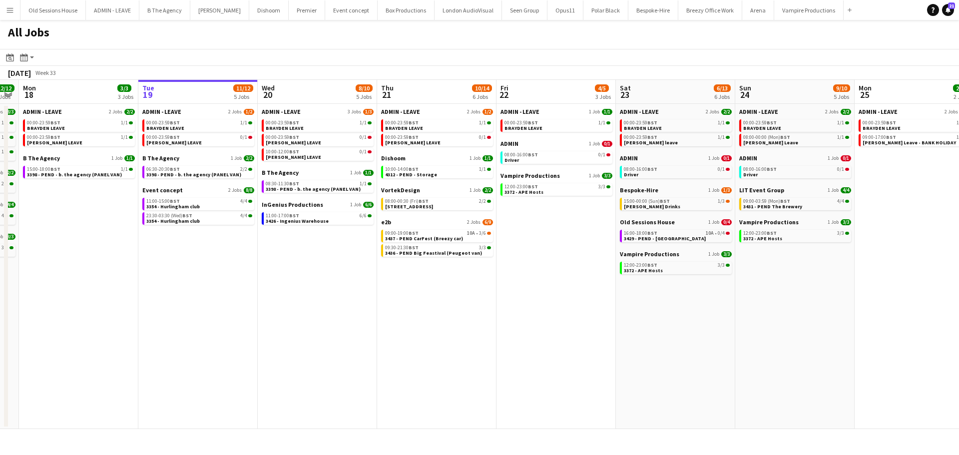
drag, startPoint x: 454, startPoint y: 294, endPoint x: 497, endPoint y: 293, distance: 42.5
click at [497, 293] on app-calendar-viewport "Fri 15 31/31 9 Jobs Sat 16 14/14 4 Jobs Sun 17 12/12 6 Jobs Mon 18 3/3 3 Jobs T…" at bounding box center [479, 254] width 959 height 349
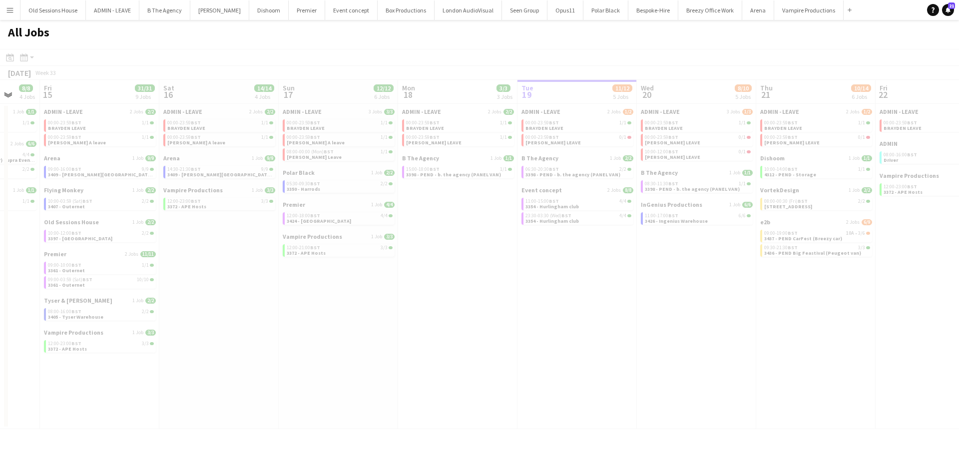
drag, startPoint x: 302, startPoint y: 261, endPoint x: 434, endPoint y: 263, distance: 131.9
click at [445, 263] on app-calendar-viewport "Tue 12 Wed 13 9/9 6 Jobs Thu 14 8/8 4 Jobs Fri 15 31/31 9 Jobs Sat 16 14/14 4 J…" at bounding box center [479, 254] width 959 height 349
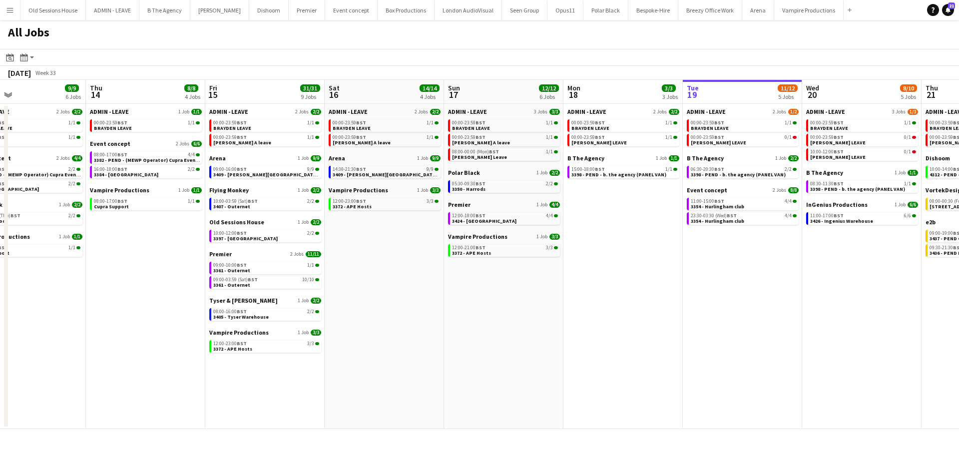
scroll to position [0, 230]
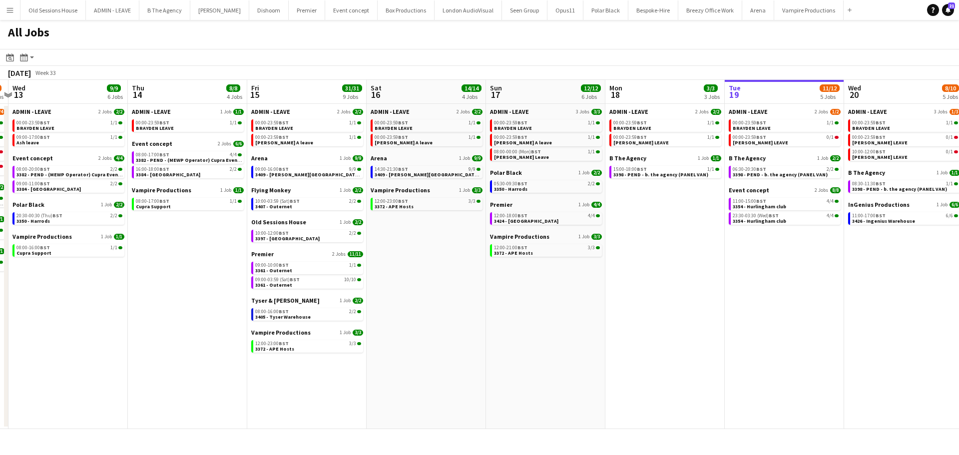
drag, startPoint x: 325, startPoint y: 314, endPoint x: 476, endPoint y: 313, distance: 150.8
click at [476, 313] on app-calendar-viewport "Mon 11 24/24 10 Jobs Tue 12 6/8 7 Jobs Wed 13 9/9 6 Jobs Thu 14 8/8 4 Jobs Fri …" at bounding box center [479, 254] width 959 height 349
click at [414, 168] on div "14:30-21:30 BST 9/9" at bounding box center [428, 169] width 106 height 5
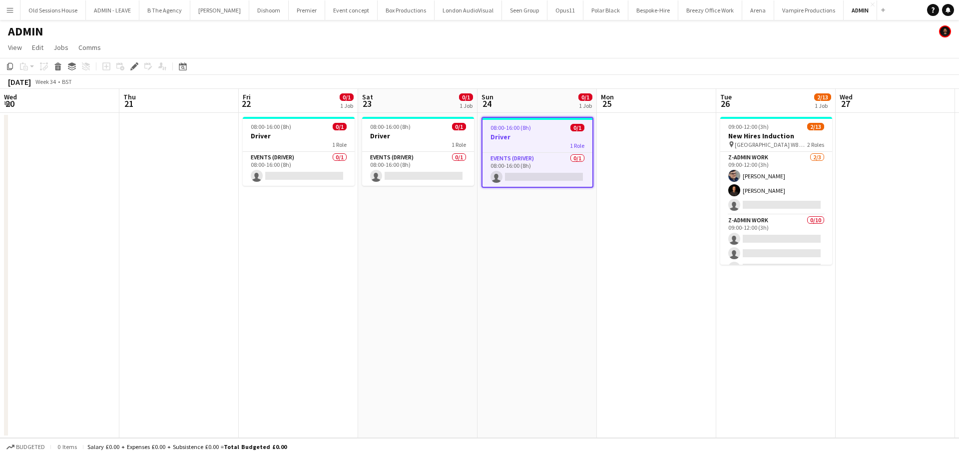
scroll to position [0, 344]
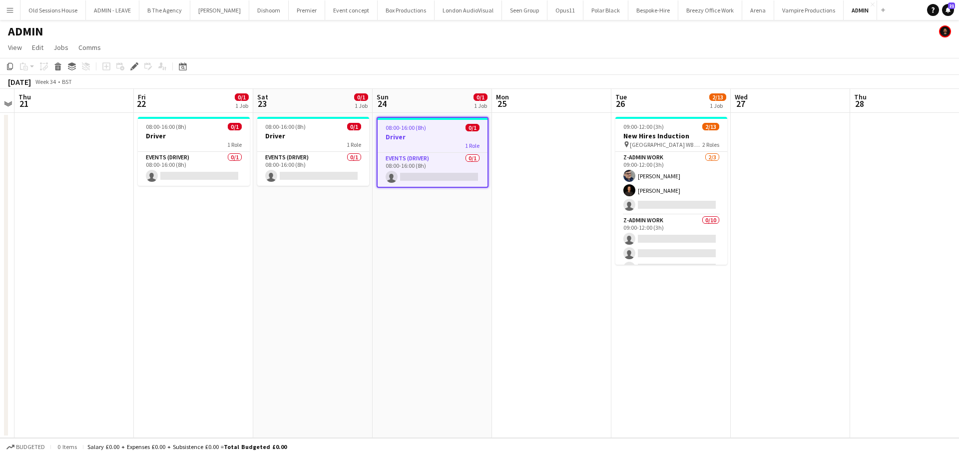
click at [407, 124] on span "08:00-16:00 (8h)" at bounding box center [406, 127] width 40 height 7
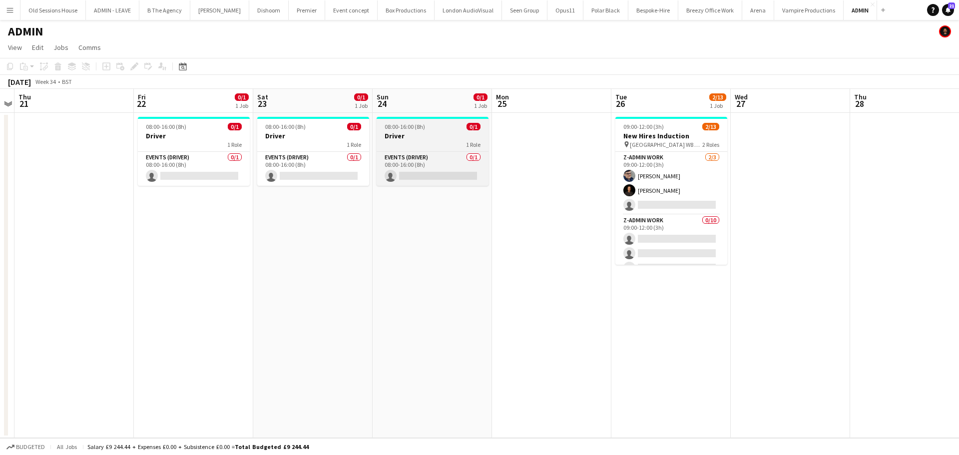
drag, startPoint x: 407, startPoint y: 124, endPoint x: 400, endPoint y: 123, distance: 6.5
click at [406, 123] on span "08:00-16:00 (8h)" at bounding box center [405, 126] width 40 height 7
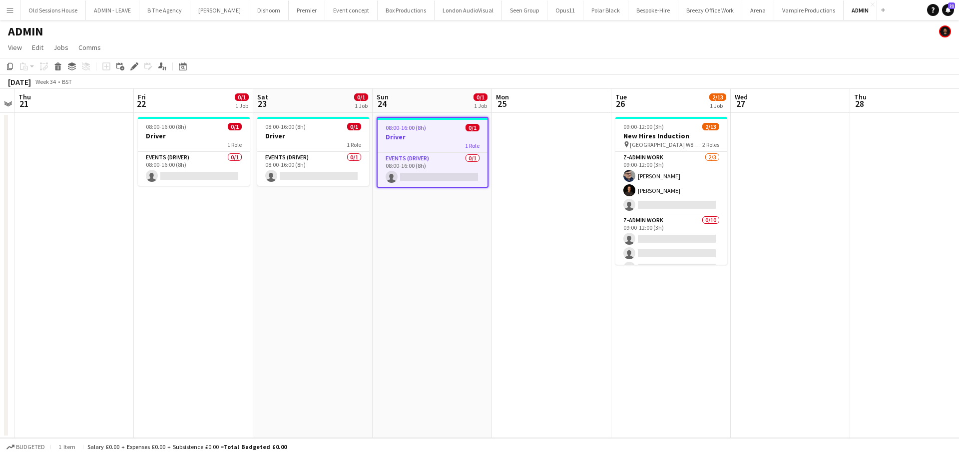
scroll to position [0, 344]
click at [134, 66] on icon at bounding box center [133, 66] width 5 height 5
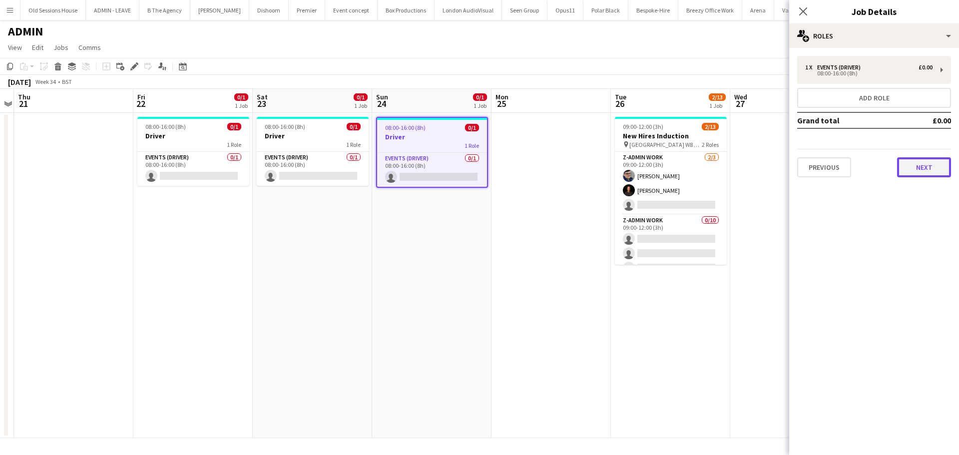
click at [907, 162] on button "Next" at bounding box center [924, 167] width 54 height 20
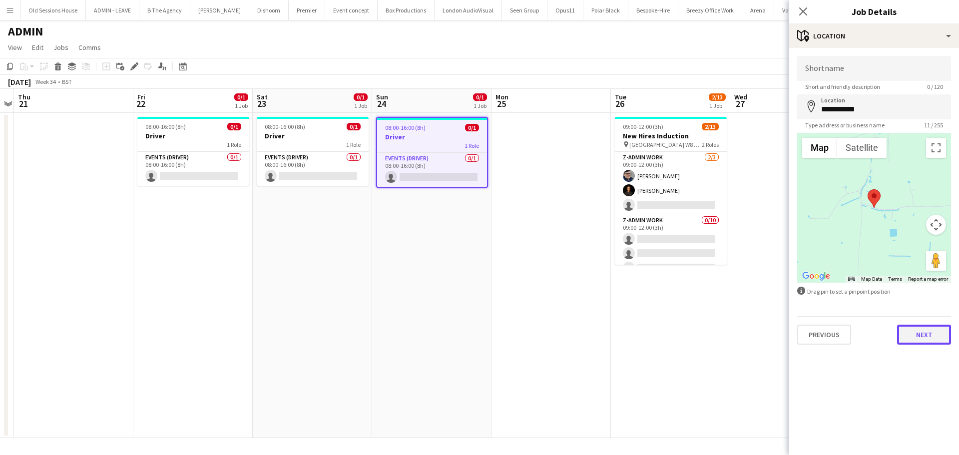
click at [922, 329] on button "Next" at bounding box center [924, 335] width 54 height 20
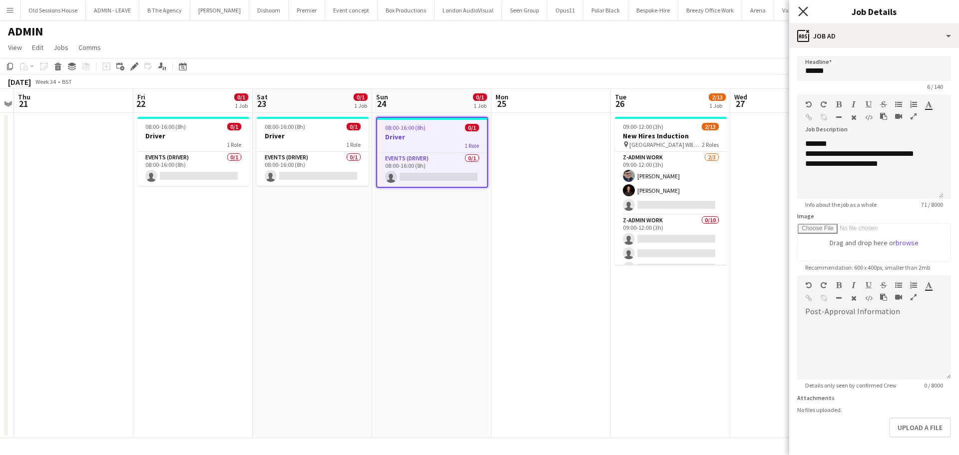
click at [799, 8] on icon "Close pop-in" at bounding box center [802, 10] width 9 height 9
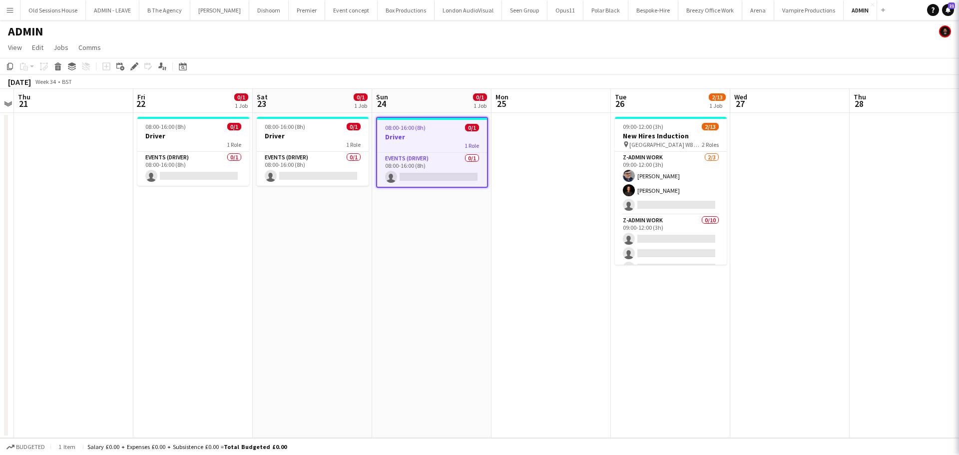
click at [413, 268] on app-date-cell "08:00-16:00 (8h) 0/1 Driver 1 Role Events (Driver) 0/1 08:00-16:00 (8h) single-…" at bounding box center [431, 275] width 119 height 325
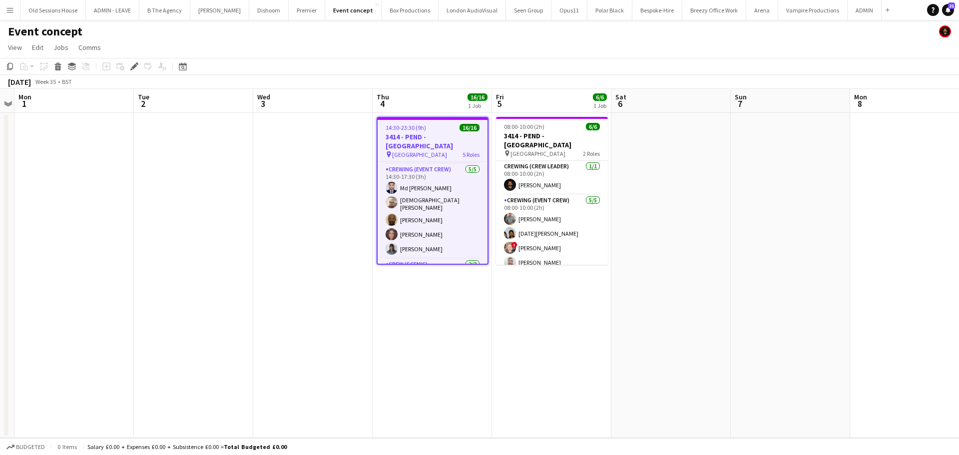
scroll to position [33, 0]
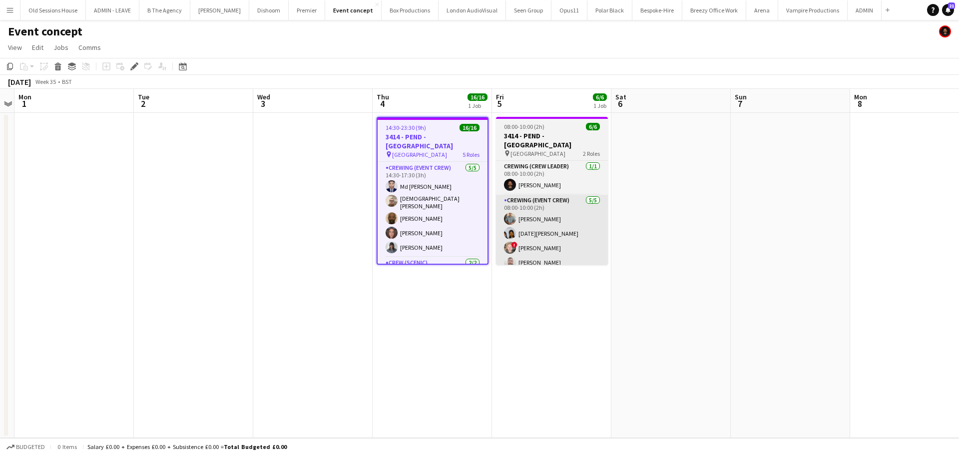
drag, startPoint x: 425, startPoint y: 235, endPoint x: 508, endPoint y: 217, distance: 84.4
click at [425, 235] on app-card-role "Crewing (Event Crew) 5/5 14:30-17:30 (3h) Md Mosabbit Hridoy Christian Skinner …" at bounding box center [433, 209] width 110 height 95
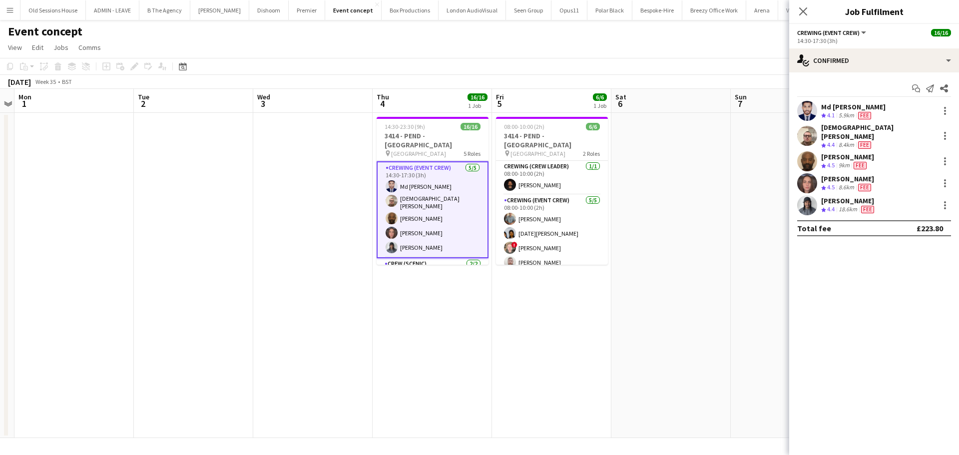
click at [837, 196] on div "[PERSON_NAME]" at bounding box center [848, 200] width 55 height 9
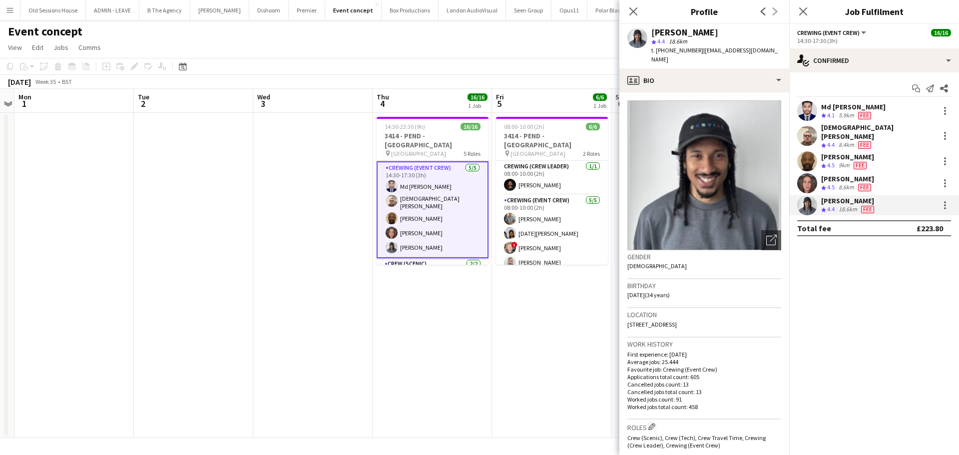
drag, startPoint x: 675, startPoint y: 33, endPoint x: 738, endPoint y: 34, distance: 62.9
click at [739, 34] on div "[PERSON_NAME]" at bounding box center [716, 32] width 130 height 9
copy div "Caldeira"
drag, startPoint x: 745, startPoint y: 316, endPoint x: 634, endPoint y: 315, distance: 110.4
click at [623, 316] on app-crew-profile-bio "Open photos pop-in Gender Male Birthday 15-12-1990 (34 years) Location High Roa…" at bounding box center [704, 273] width 170 height 363
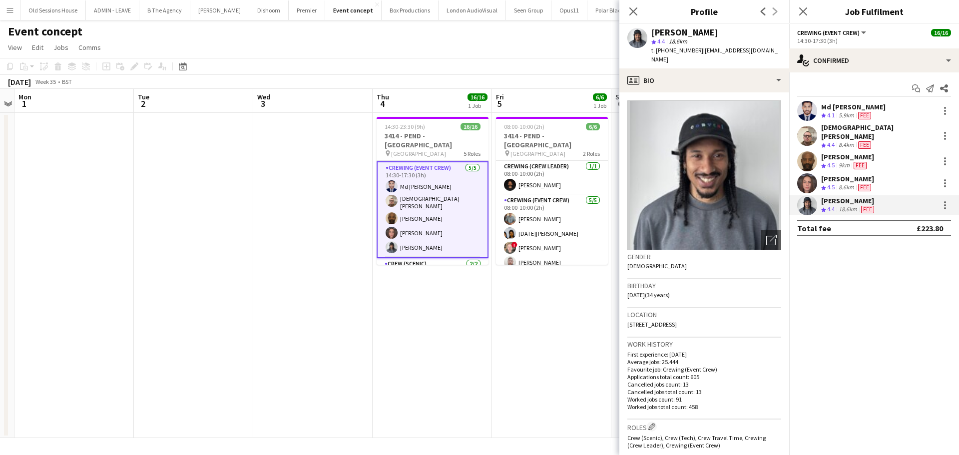
copy span "High Road, Flat 6 Daisy House, Ilford, IG3 8TH"
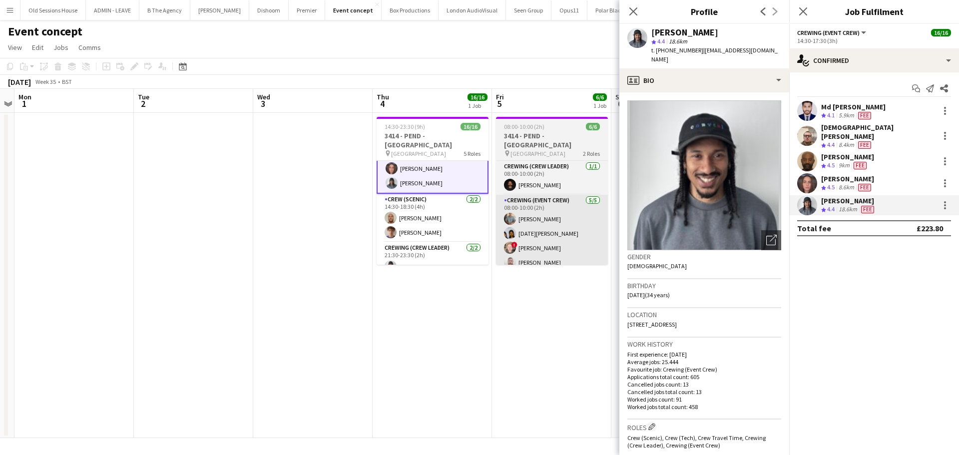
click at [455, 210] on app-card-role "Crew (Scenic) 2/2 14:30-18:30 (4h) Stephen Lyle Alexander Caseley" at bounding box center [433, 218] width 112 height 48
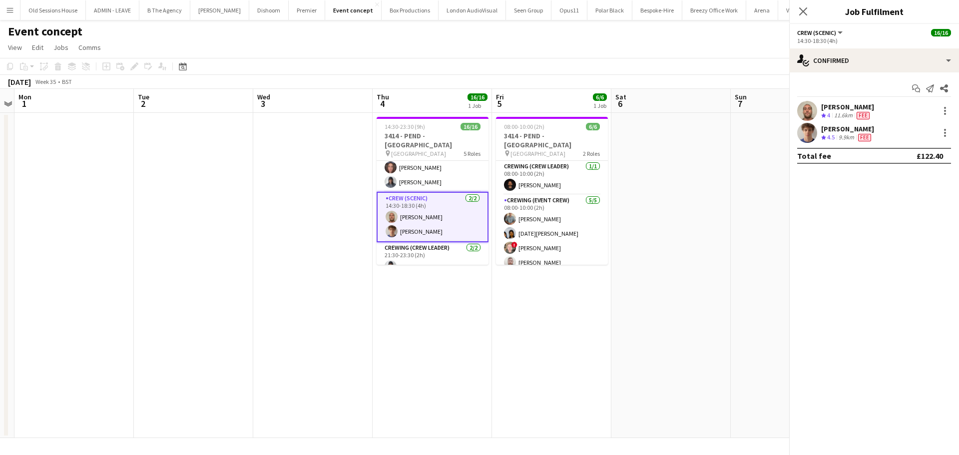
scroll to position [97, 0]
click at [840, 108] on div "[PERSON_NAME]" at bounding box center [847, 106] width 53 height 9
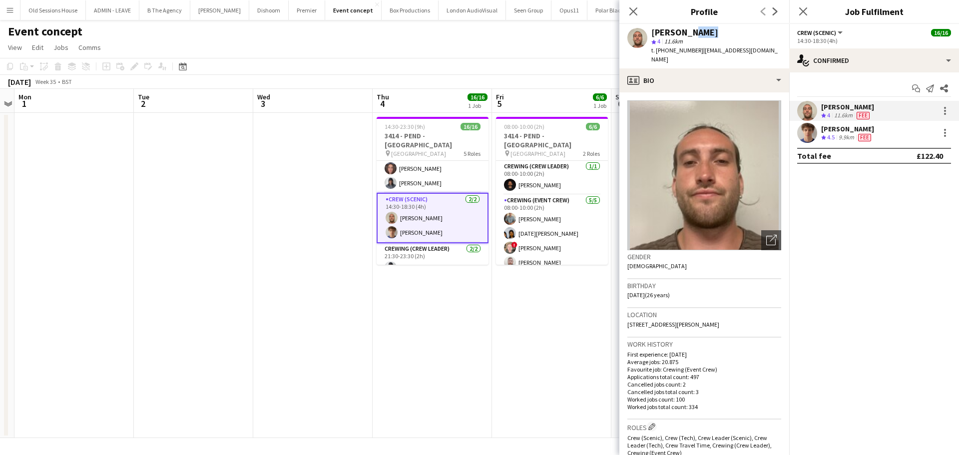
drag, startPoint x: 686, startPoint y: 33, endPoint x: 713, endPoint y: 34, distance: 27.5
click at [713, 34] on div "[PERSON_NAME]" at bounding box center [716, 32] width 130 height 9
copy div "Lyle"
drag, startPoint x: 743, startPoint y: 315, endPoint x: 627, endPoint y: 312, distance: 116.4
click at [627, 312] on app-crew-profile-bio "Open photos pop-in Gender Male Birthday 11-09-1998 (26 years) Location 26 Totto…" at bounding box center [704, 273] width 170 height 363
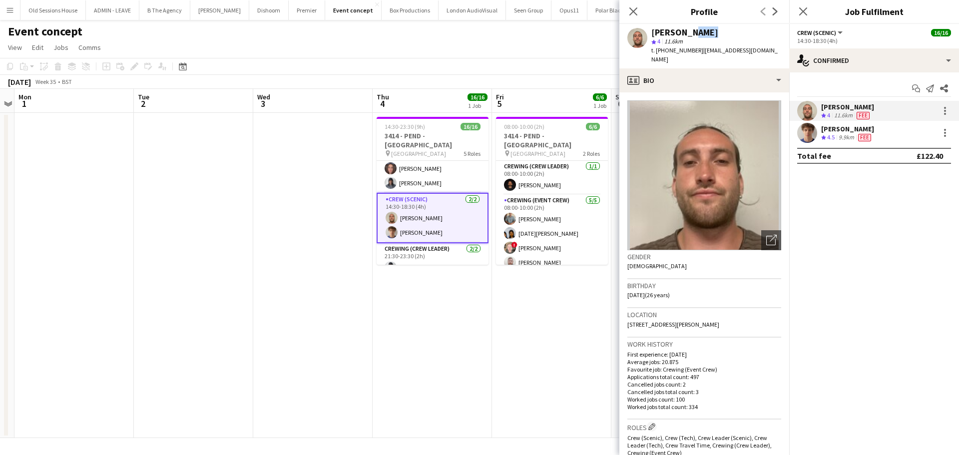
copy span "26 Totton Road, Thornton Heath, CR7 7QR"
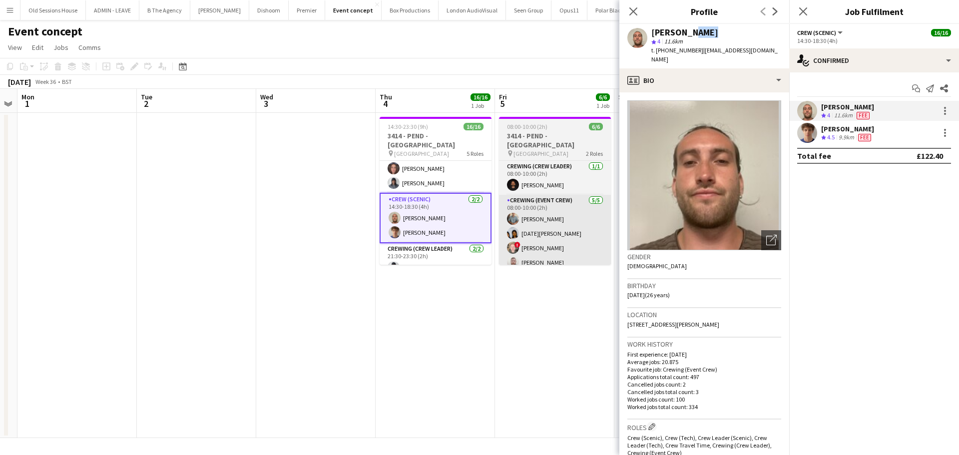
drag, startPoint x: 473, startPoint y: 204, endPoint x: 585, endPoint y: 204, distance: 111.4
click at [558, 204] on app-calendar-viewport "Fri 29 Sat 30 Sun 31 Mon 1 Tue 2 Wed 3 Thu 4 16/16 1 Job Fri 5 6/6 1 Job Sat 6 …" at bounding box center [479, 263] width 959 height 349
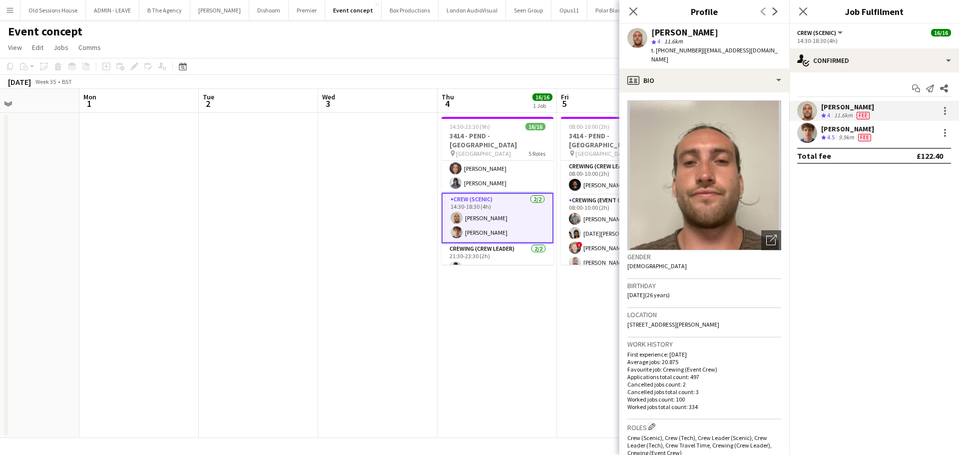
click at [728, 351] on p "First experience: 13-06-2024" at bounding box center [704, 354] width 154 height 7
drag, startPoint x: 738, startPoint y: 315, endPoint x: 622, endPoint y: 319, distance: 115.9
click at [622, 319] on app-crew-profile-bio "Open photos pop-in Gender Male Birthday 11-09-1998 (26 years) Location 26 Totto…" at bounding box center [704, 273] width 170 height 363
copy span "26 Totton Road, Thornton Heath, CR7 7QR"
click at [848, 126] on div "[PERSON_NAME]" at bounding box center [847, 128] width 53 height 9
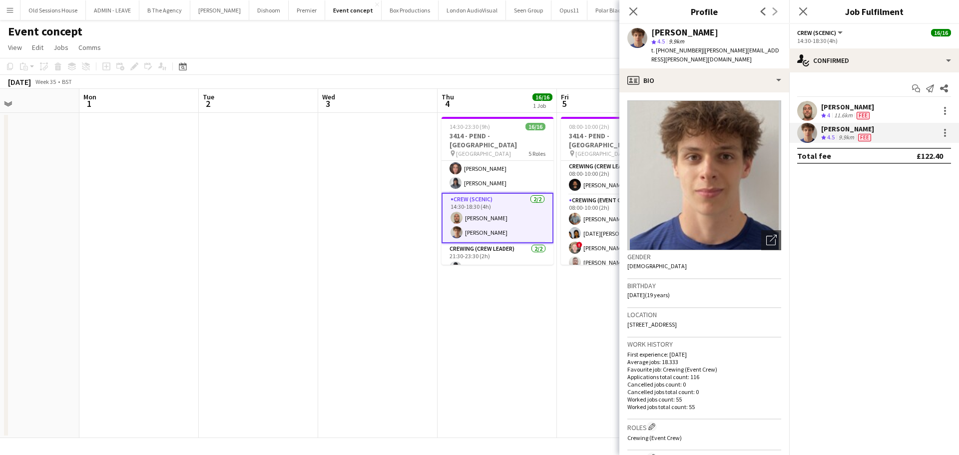
drag, startPoint x: 722, startPoint y: 32, endPoint x: 693, endPoint y: 31, distance: 29.5
click at [693, 31] on div "[PERSON_NAME]" at bounding box center [684, 32] width 67 height 9
copy div "Caseley"
drag, startPoint x: 723, startPoint y: 314, endPoint x: 627, endPoint y: 318, distance: 96.0
click at [627, 318] on div "Location Cranston Road, London, SE23 2EY" at bounding box center [704, 322] width 154 height 29
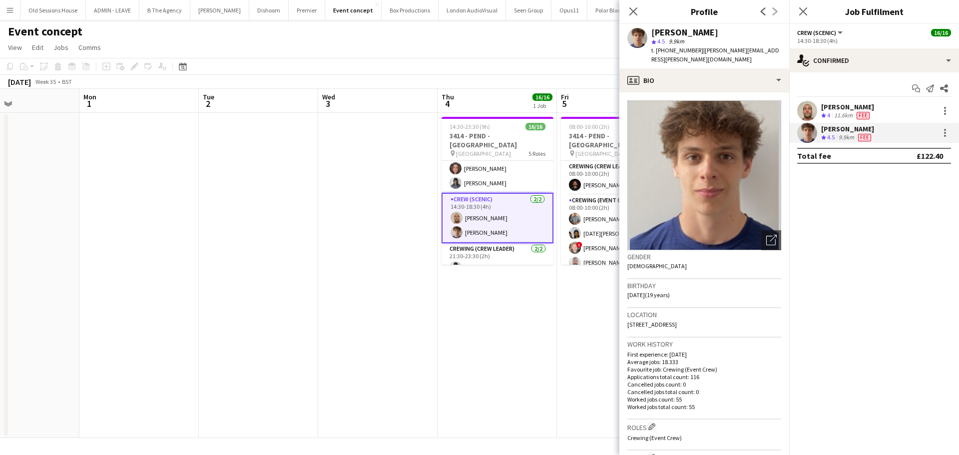
copy span "Cranston Road, London, SE23 2EY"
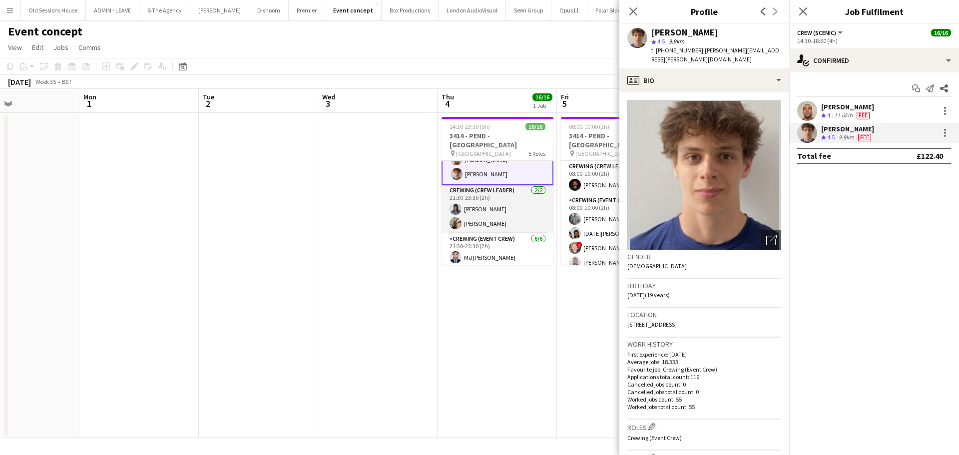
click at [514, 204] on app-card-role "Crewing (Crew Leader) 2/2 21:30-23:30 (2h) Kaine Caldeira Stephon Johnson" at bounding box center [497, 209] width 112 height 48
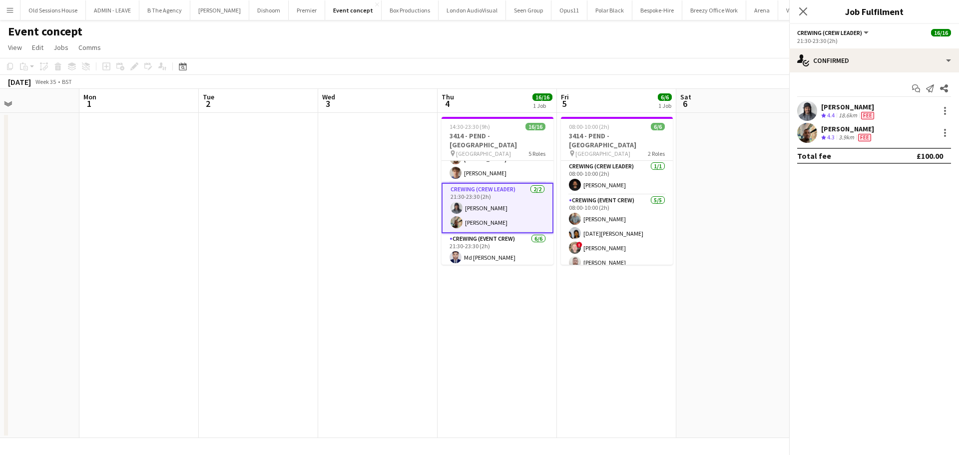
scroll to position [154, 0]
click at [831, 127] on div "[PERSON_NAME]" at bounding box center [847, 128] width 53 height 9
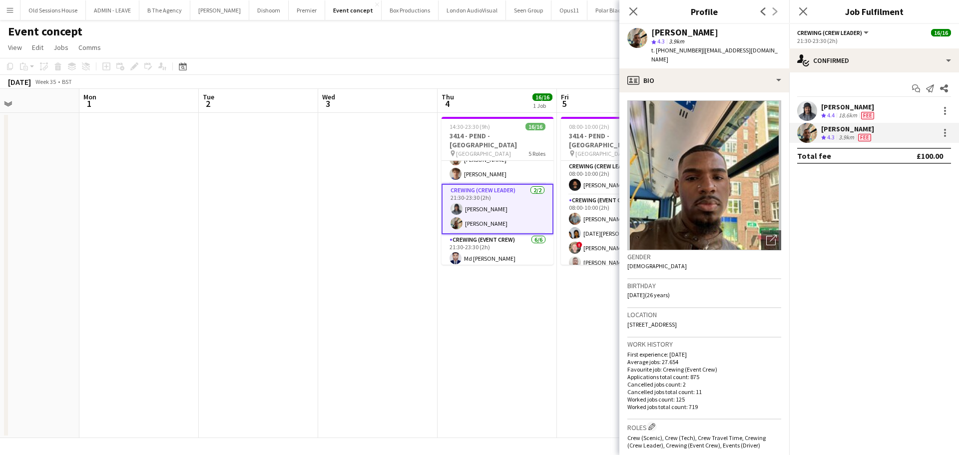
drag, startPoint x: 726, startPoint y: 30, endPoint x: 687, endPoint y: 32, distance: 39.0
click at [687, 32] on div "[PERSON_NAME]" at bounding box center [716, 32] width 130 height 9
copy div "Johnson"
drag, startPoint x: 729, startPoint y: 315, endPoint x: 625, endPoint y: 318, distance: 104.4
click at [625, 318] on app-crew-profile-bio "Open photos pop-in Gender Male Birthday 26-05-1999 (26 years) Location Lothian …" at bounding box center [704, 273] width 170 height 363
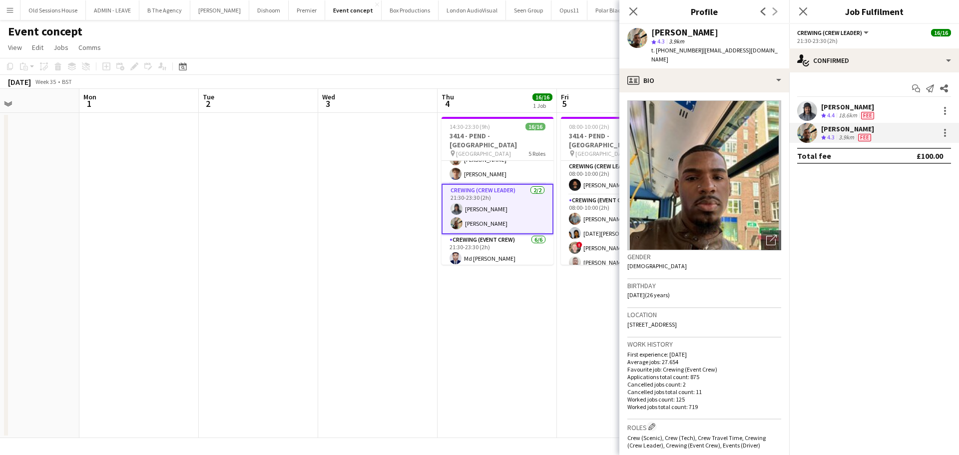
copy span "Lothian Road, London, SW9 6TY"
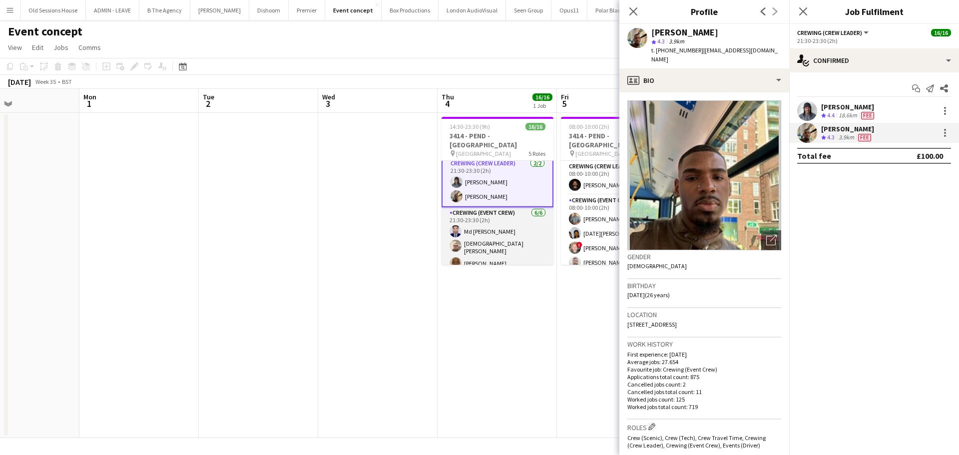
click at [500, 232] on app-card-role "Crewing (Event Crew) 6/6 21:30-23:30 (2h) Md Mosabbit Hridoy Christian Skinner …" at bounding box center [497, 261] width 112 height 109
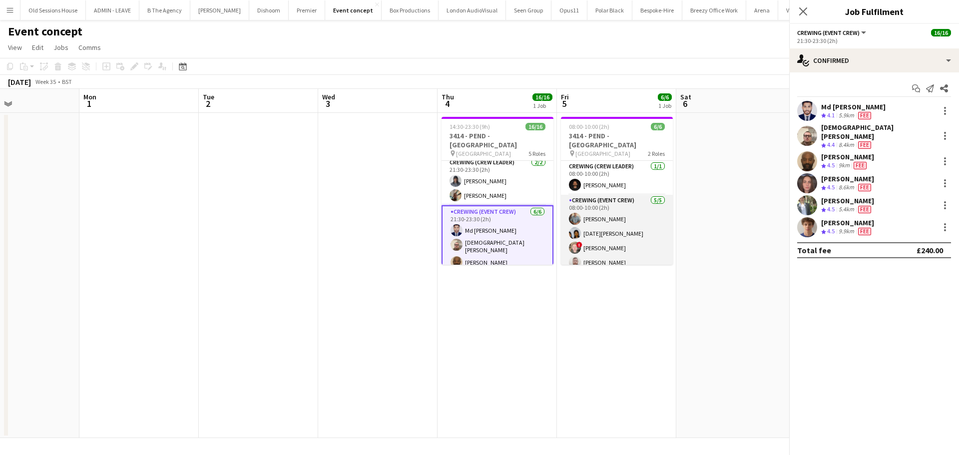
scroll to position [180, 0]
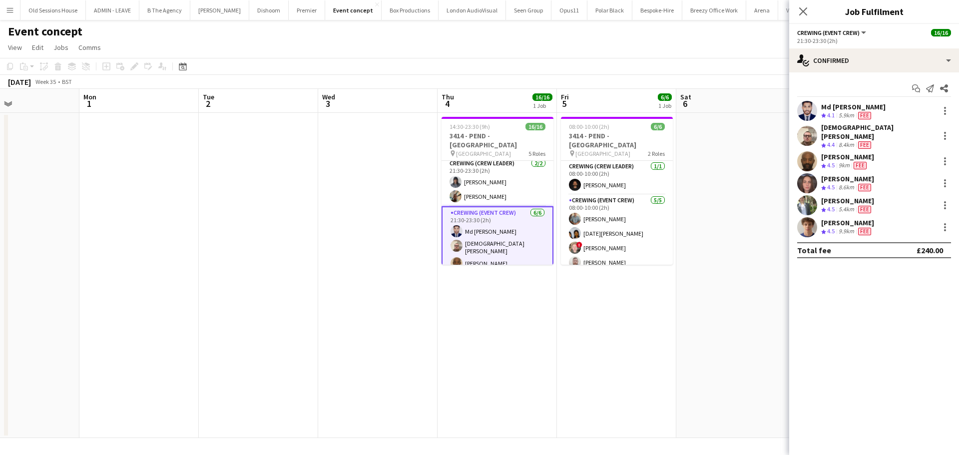
click at [844, 105] on div "Md [PERSON_NAME]" at bounding box center [853, 106] width 64 height 9
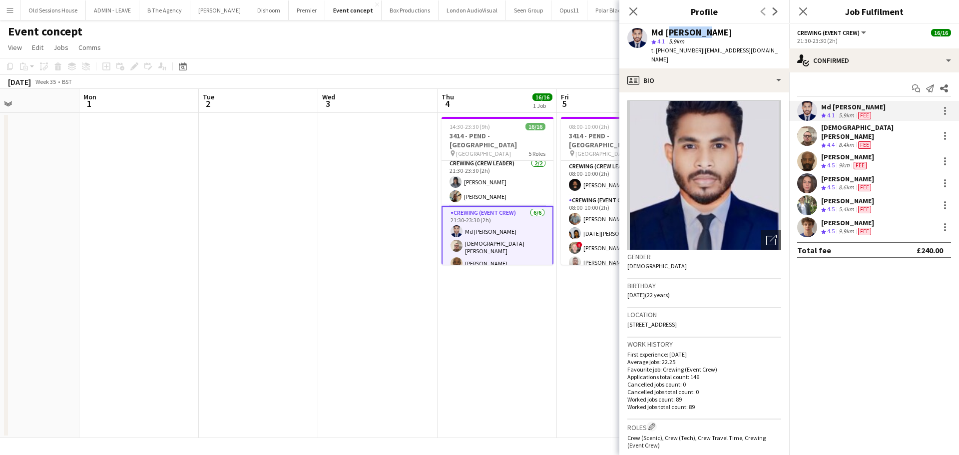
drag, startPoint x: 664, startPoint y: 32, endPoint x: 700, endPoint y: 34, distance: 36.0
click at [700, 34] on div "Md [PERSON_NAME]" at bounding box center [691, 32] width 81 height 9
copy div "Mosabbit"
click at [705, 30] on div "Md [PERSON_NAME]" at bounding box center [691, 32] width 81 height 9
drag, startPoint x: 704, startPoint y: 30, endPoint x: 742, endPoint y: 36, distance: 38.4
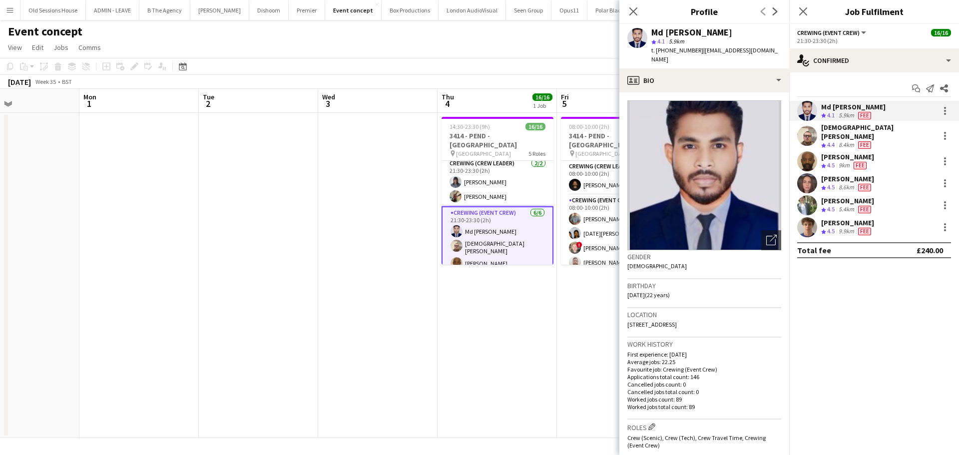
click at [742, 36] on div "Md [PERSON_NAME]" at bounding box center [716, 32] width 130 height 9
drag, startPoint x: 666, startPoint y: 315, endPoint x: 625, endPoint y: 317, distance: 41.0
click at [625, 317] on app-crew-profile-bio "Open photos pop-in Gender Male Birthday 01-02-2003 (22 years) Location E1 5DY, …" at bounding box center [704, 273] width 170 height 363
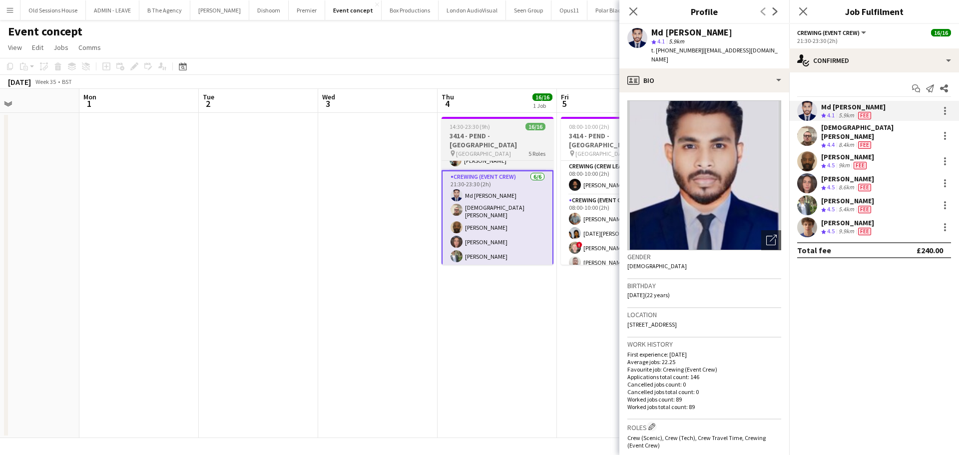
scroll to position [218, 0]
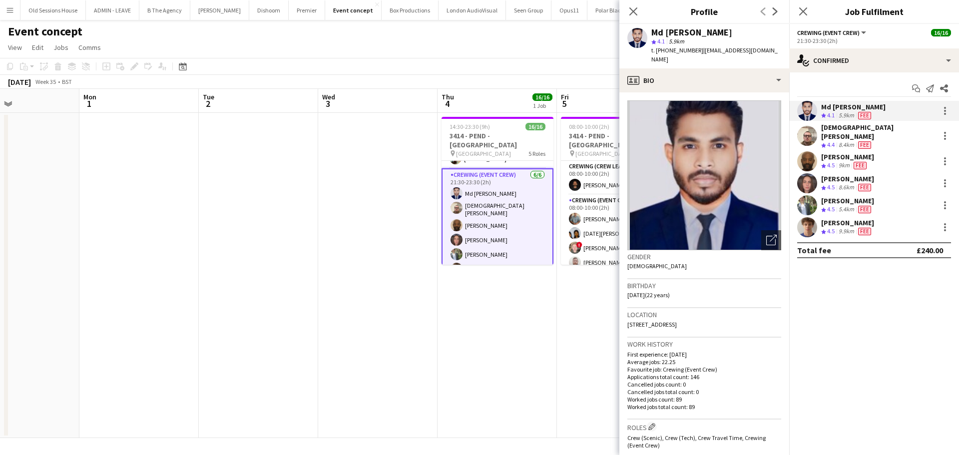
click at [852, 196] on div "[PERSON_NAME]" at bounding box center [847, 200] width 53 height 9
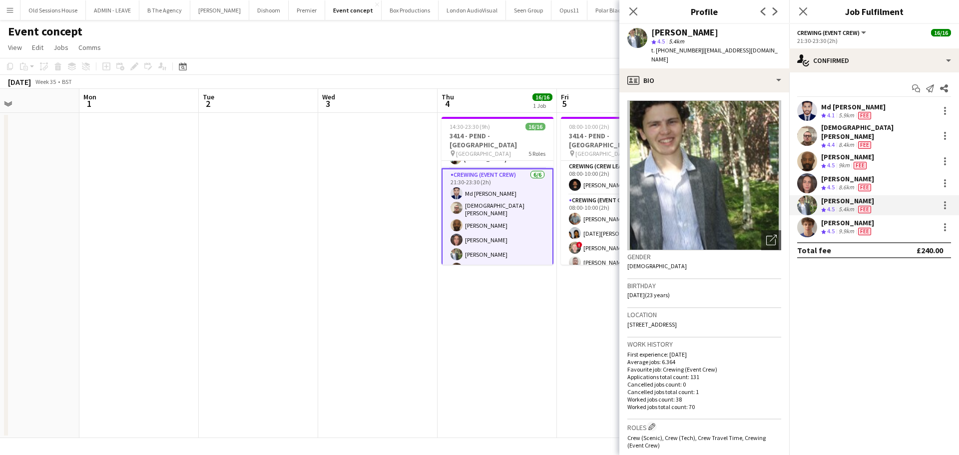
drag, startPoint x: 669, startPoint y: 29, endPoint x: 726, endPoint y: 32, distance: 57.0
click at [726, 32] on div "[PERSON_NAME]" at bounding box center [716, 32] width 130 height 9
drag, startPoint x: 729, startPoint y: 314, endPoint x: 619, endPoint y: 317, distance: 109.4
click at [618, 318] on body "Menu Boards Boards Boards All jobs Status Workforce Workforce My Workforce Recr…" at bounding box center [479, 227] width 959 height 455
click at [658, 321] on span "33 Blue Anchor Lane, London, SE16 3UL" at bounding box center [651, 324] width 49 height 7
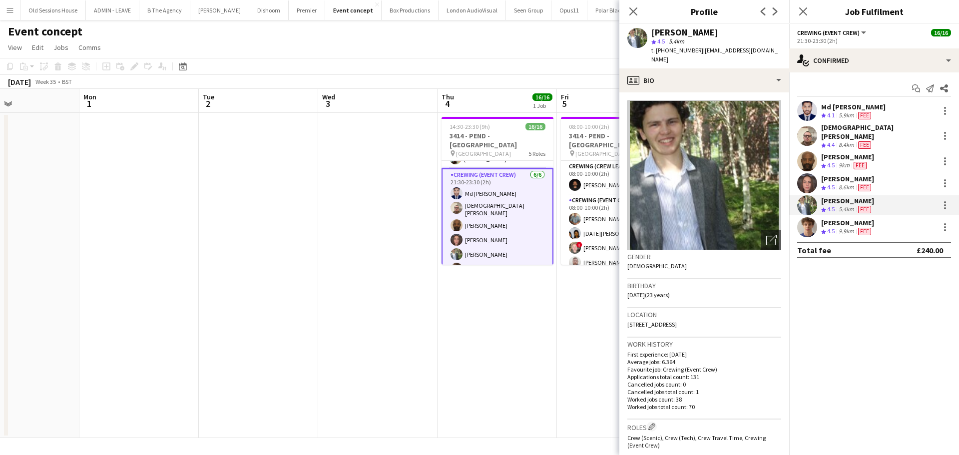
drag, startPoint x: 728, startPoint y: 313, endPoint x: 629, endPoint y: 314, distance: 98.4
click at [622, 317] on app-crew-profile-bio "Open photos pop-in Gender Male Birthday 11-02-2002 (23 years) Location 33 Blue …" at bounding box center [704, 273] width 170 height 363
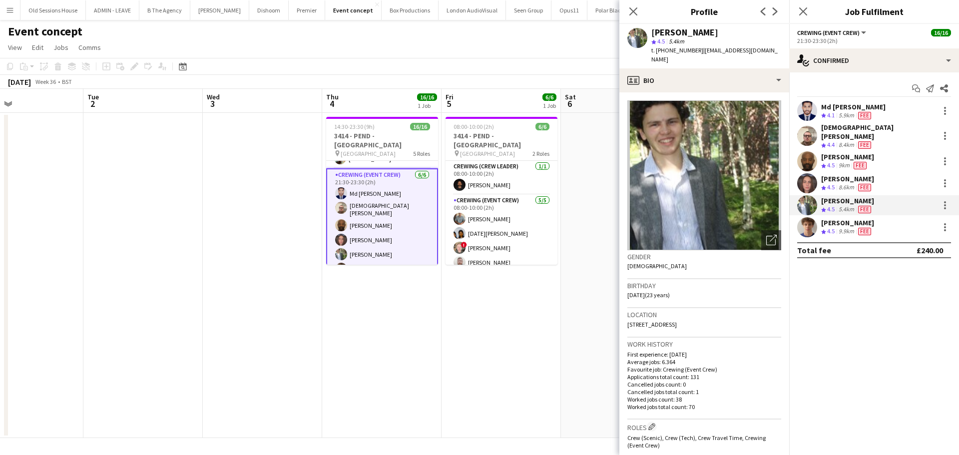
drag, startPoint x: 475, startPoint y: 296, endPoint x: 359, endPoint y: 300, distance: 116.4
click at [359, 302] on app-calendar-viewport "Fri 29 Sat 30 Sun 31 Mon 1 Tue 2 Wed 3 Thu 4 16/16 1 Job Fri 5 6/6 1 Job Sat 6 …" at bounding box center [479, 263] width 959 height 349
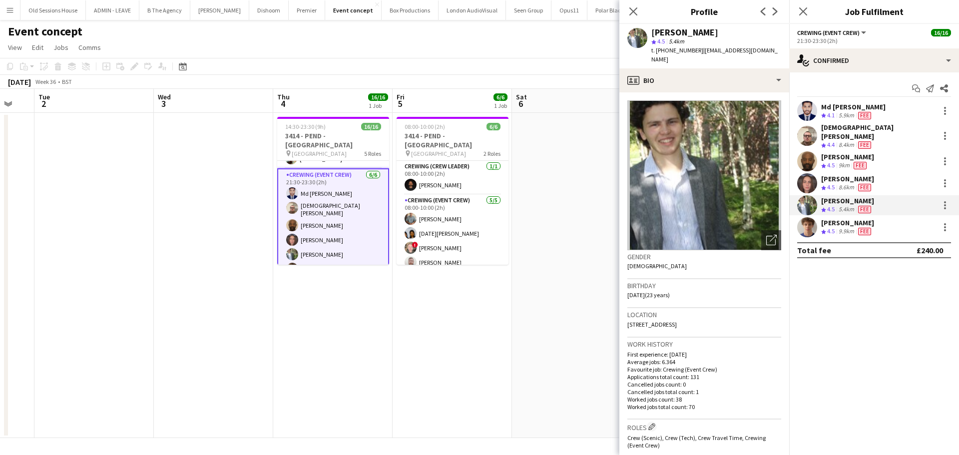
drag, startPoint x: 384, startPoint y: 312, endPoint x: 383, endPoint y: 299, distance: 13.1
click at [377, 312] on app-calendar-viewport "Fri 29 Sat 30 Sun 31 Mon 1 Tue 2 Wed 3 Thu 4 16/16 1 Job Fri 5 6/6 1 Job Sat 6 …" at bounding box center [479, 263] width 959 height 349
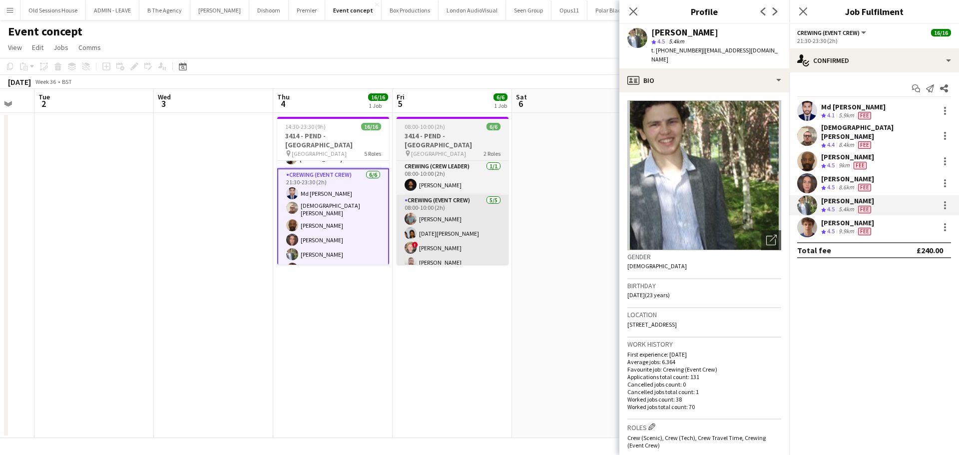
scroll to position [0, 443]
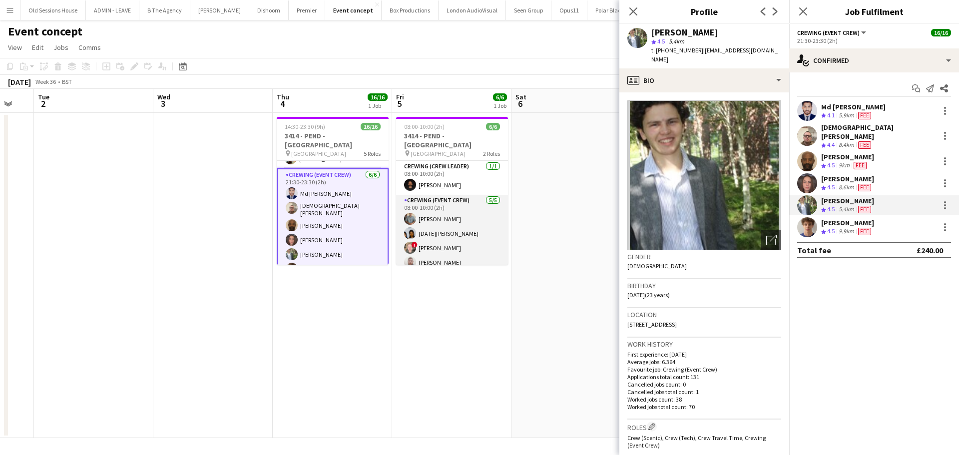
click at [453, 219] on app-card-role "Crewing (Event Crew) [DATE] 08:00-10:00 (2h) [PERSON_NAME] [DATE][PERSON_NAME] …" at bounding box center [452, 241] width 112 height 92
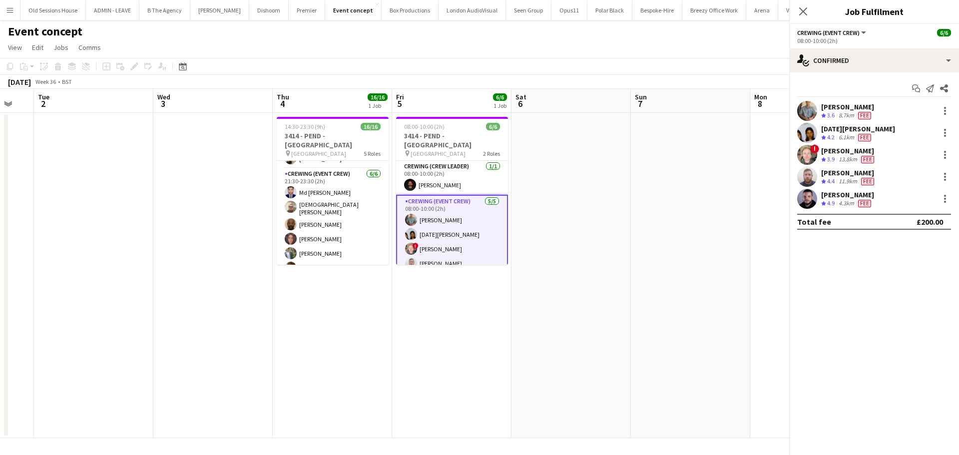
scroll to position [216, 0]
drag, startPoint x: 833, startPoint y: 101, endPoint x: 824, endPoint y: 102, distance: 9.1
click at [833, 100] on div "Start chat Send notification Share Daniel Slack Crew rating 3.6 8.7km Fee Lucia…" at bounding box center [874, 154] width 170 height 165
click at [837, 105] on div "[PERSON_NAME]" at bounding box center [847, 106] width 53 height 9
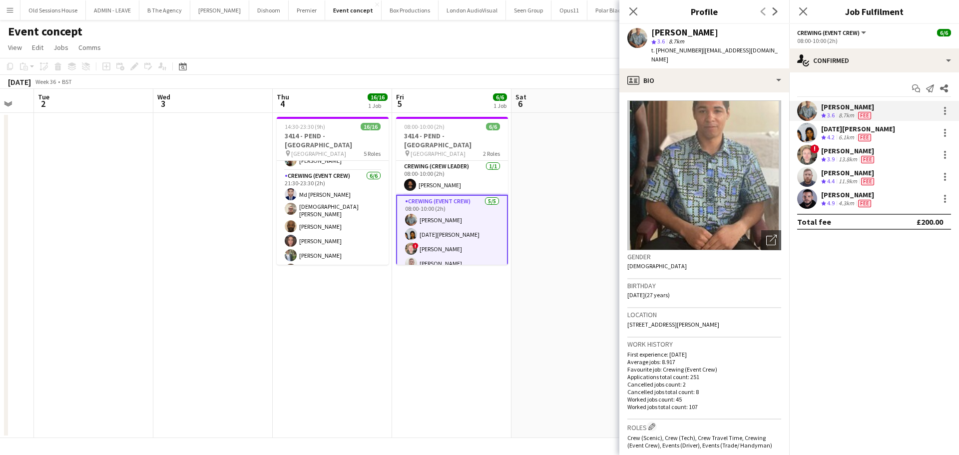
drag, startPoint x: 724, startPoint y: 316, endPoint x: 626, endPoint y: 318, distance: 97.9
click at [626, 318] on app-crew-profile-bio "Open photos pop-in Gender Male Birthday 02-04-1998 (27 years) Location 12 Wilki…" at bounding box center [704, 273] width 170 height 363
click at [837, 128] on div "[DATE][PERSON_NAME]" at bounding box center [858, 128] width 74 height 9
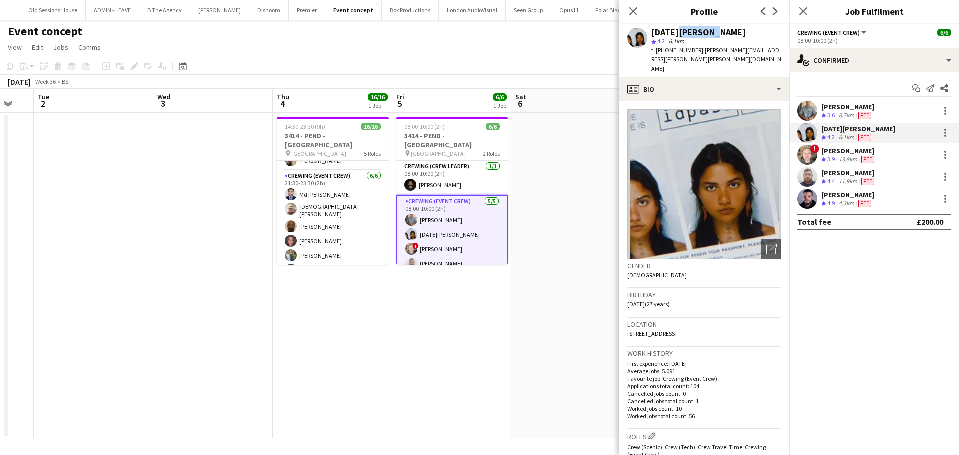
drag, startPoint x: 673, startPoint y: 32, endPoint x: 714, endPoint y: 31, distance: 40.5
click at [715, 31] on div "[DATE][PERSON_NAME]" at bounding box center [716, 32] width 130 height 9
drag, startPoint x: 731, startPoint y: 312, endPoint x: 628, endPoint y: 317, distance: 103.5
click at [628, 318] on div "Location Grosvenor Avenue, London, N5 2NP" at bounding box center [704, 332] width 154 height 29
drag, startPoint x: 846, startPoint y: 150, endPoint x: 833, endPoint y: 148, distance: 12.7
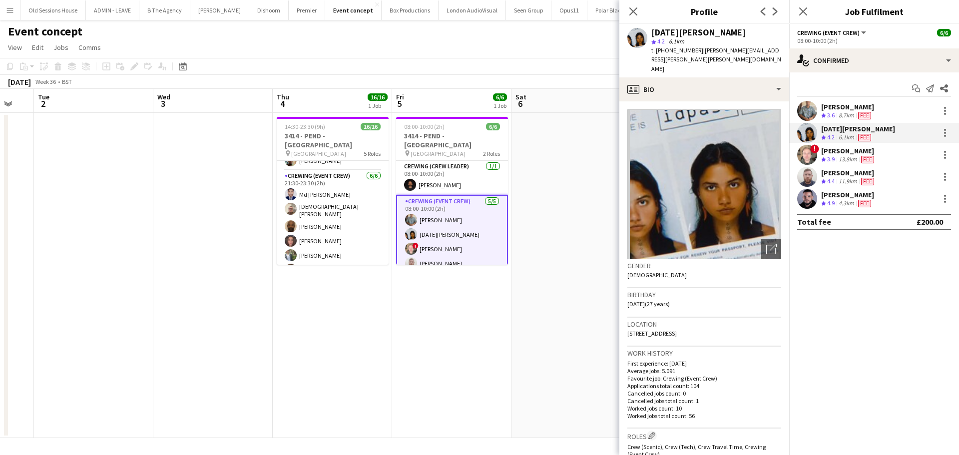
click at [846, 150] on div "[PERSON_NAME]" at bounding box center [848, 150] width 55 height 9
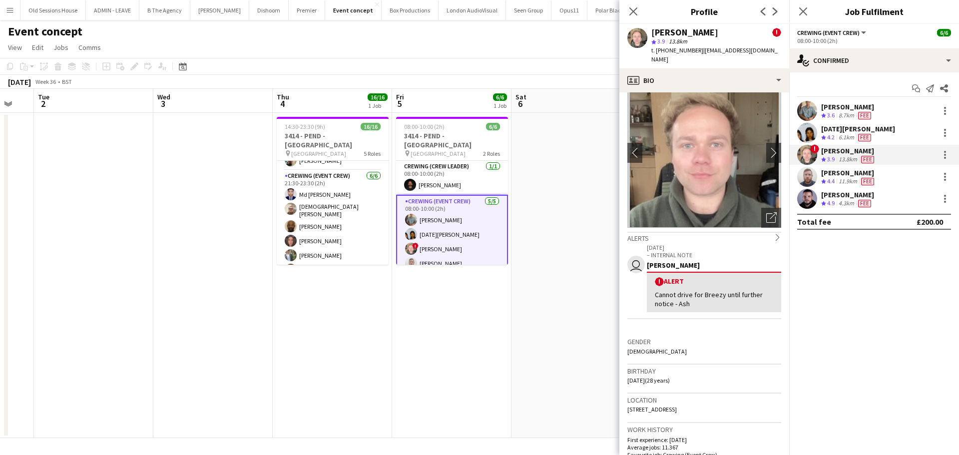
scroll to position [50, 0]
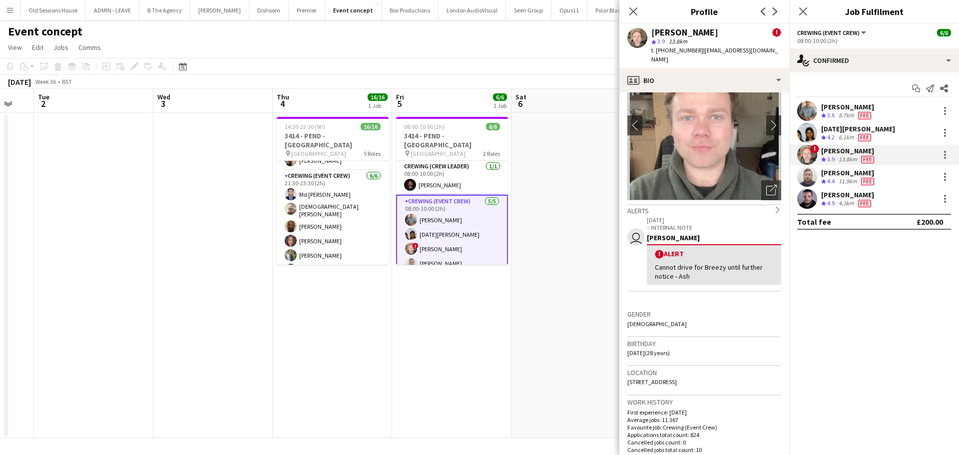
drag, startPoint x: 725, startPoint y: 374, endPoint x: 627, endPoint y: 376, distance: 97.4
click at [627, 376] on div "Location Bromley Road, Beckenham, BR3 5NU" at bounding box center [704, 380] width 154 height 29
click at [841, 174] on div "[PERSON_NAME]" at bounding box center [848, 172] width 55 height 9
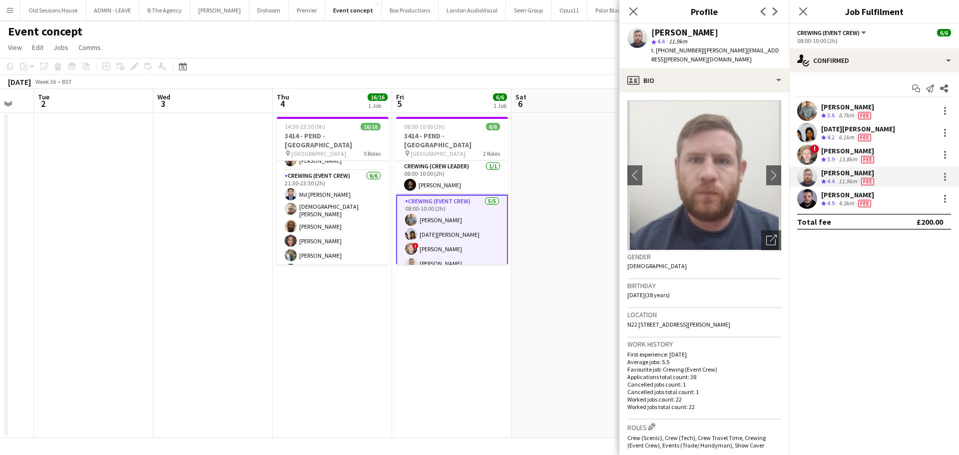
drag, startPoint x: 761, startPoint y: 315, endPoint x: 653, endPoint y: 317, distance: 107.4
click at [652, 318] on div "Location N22 8YW, 231 Whittington Road, London, N22 8YW" at bounding box center [704, 322] width 154 height 29
drag, startPoint x: 836, startPoint y: 195, endPoint x: 768, endPoint y: 279, distance: 108.2
click at [836, 195] on div "[PERSON_NAME]" at bounding box center [847, 194] width 53 height 9
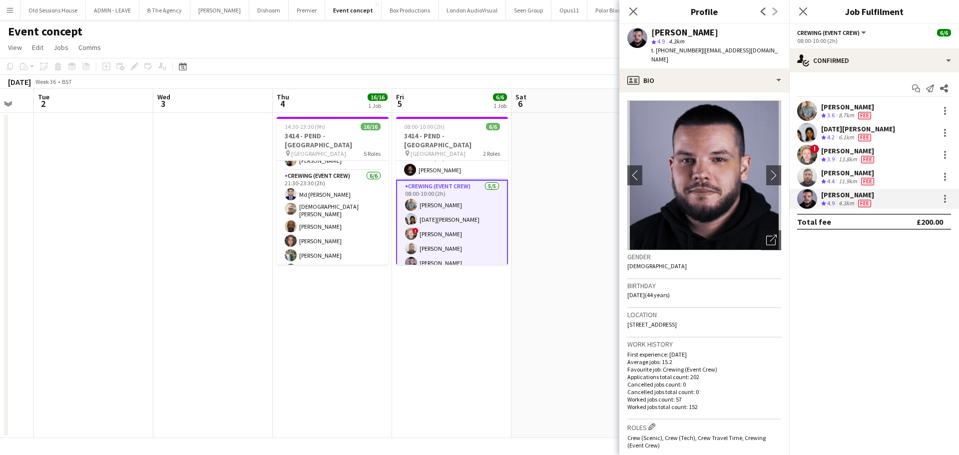
drag, startPoint x: 625, startPoint y: 316, endPoint x: 726, endPoint y: 318, distance: 100.4
click at [726, 318] on app-crew-profile-bio "chevron-left chevron-right Open photos pop-in Gender Male Birthday 07-01-1981 (…" at bounding box center [704, 273] width 170 height 363
click at [369, 301] on app-date-cell "14:30-23:30 (9h) 16/16 3414 - PEND - Lancaster House pin Lancaster House 5 Role…" at bounding box center [332, 275] width 119 height 325
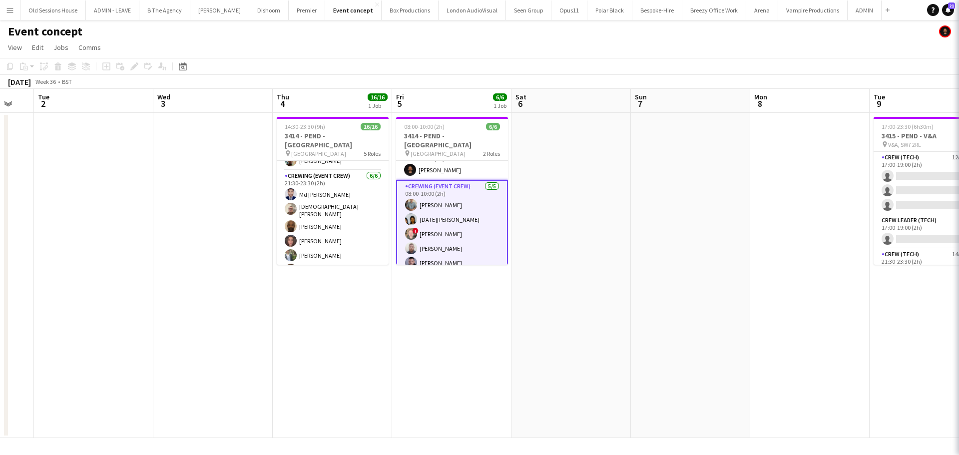
scroll to position [13, 0]
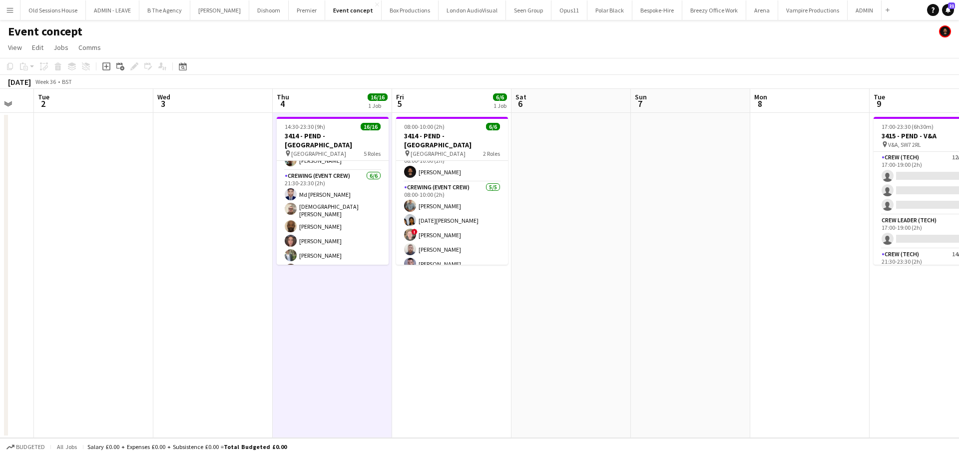
click at [7, 7] on app-icon "Menu" at bounding box center [10, 10] width 8 height 8
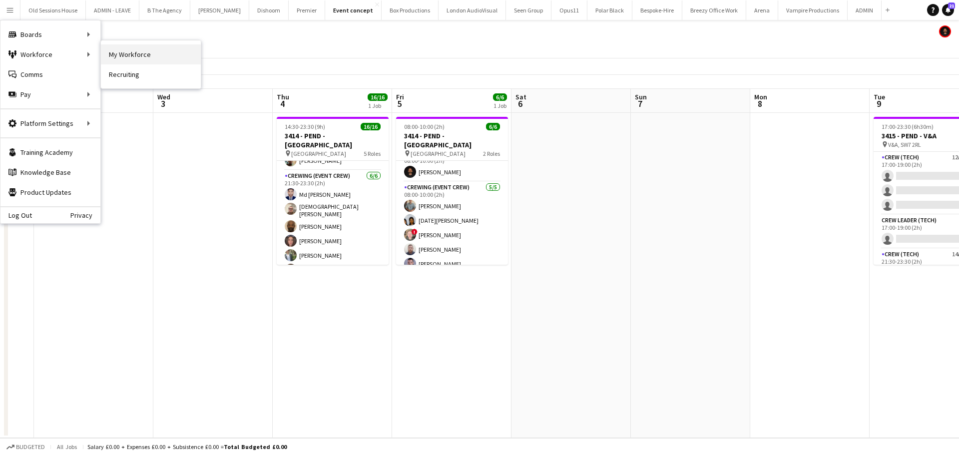
click at [118, 57] on link "My Workforce" at bounding box center [151, 54] width 100 height 20
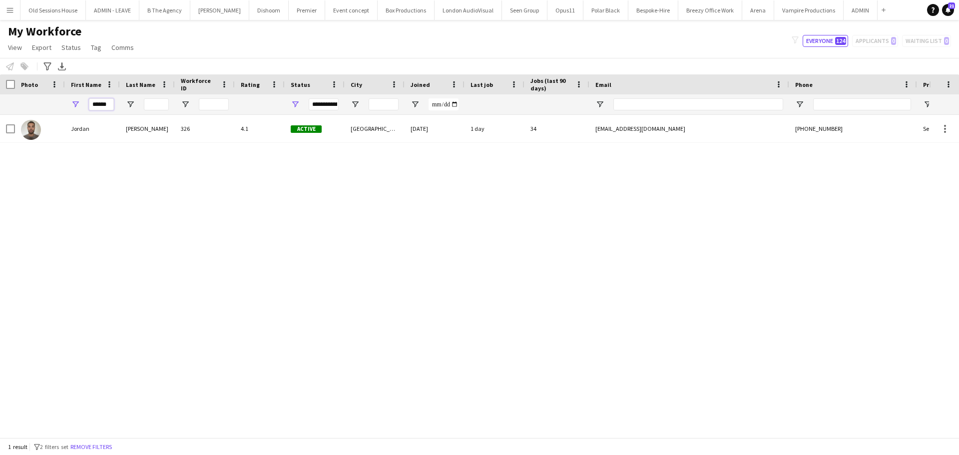
click at [108, 105] on input "******" at bounding box center [101, 104] width 25 height 12
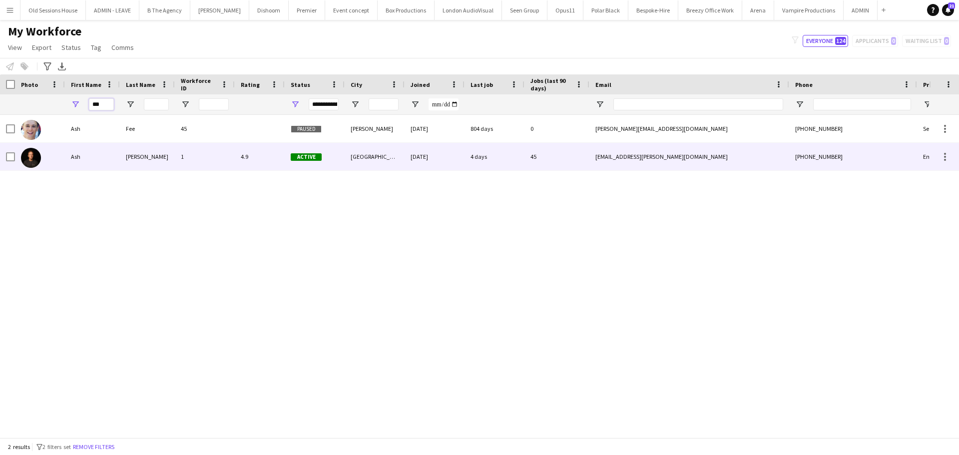
type input "***"
click at [100, 158] on div "Ash" at bounding box center [92, 156] width 55 height 27
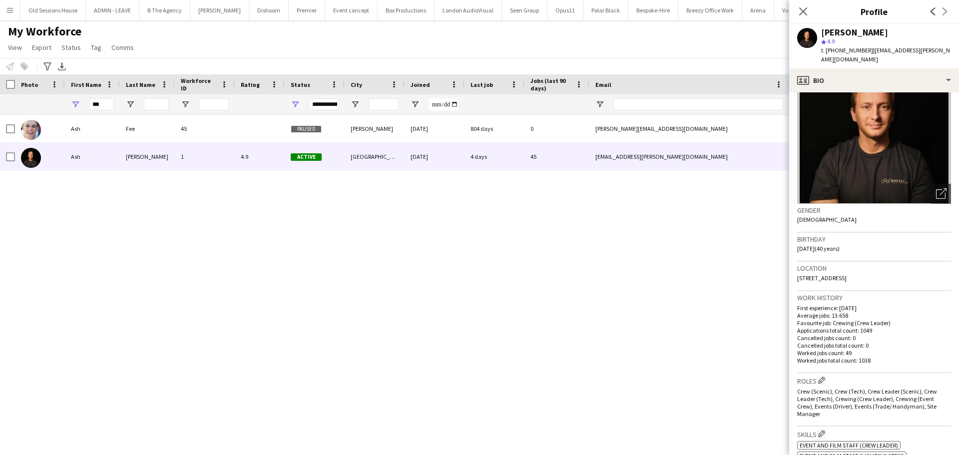
scroll to position [50, 0]
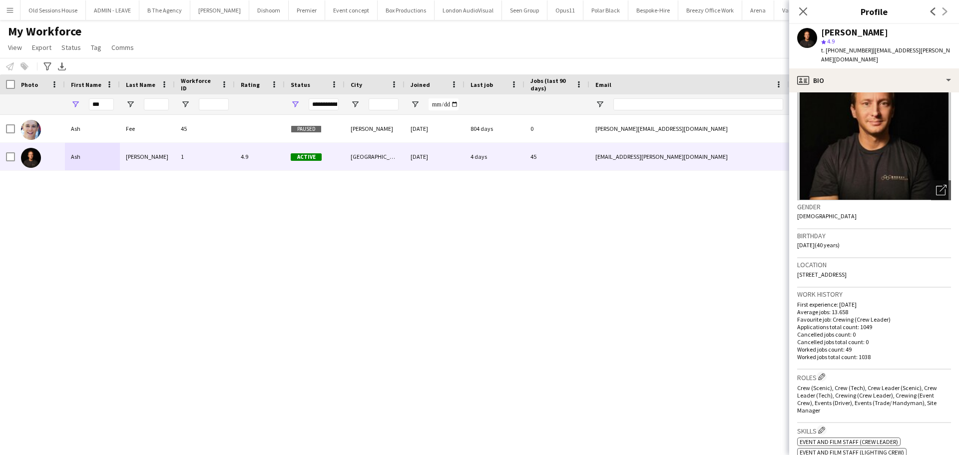
drag, startPoint x: 886, startPoint y: 266, endPoint x: 796, endPoint y: 270, distance: 90.5
click at [796, 270] on app-crew-profile-bio "Open photos pop-in Gender Male Birthday 16-09-1984 (40 years) Location Thornlaw…" at bounding box center [874, 273] width 170 height 363
click at [808, 11] on app-icon "Close pop-in" at bounding box center [803, 11] width 14 height 14
